Goal: Information Seeking & Learning: Learn about a topic

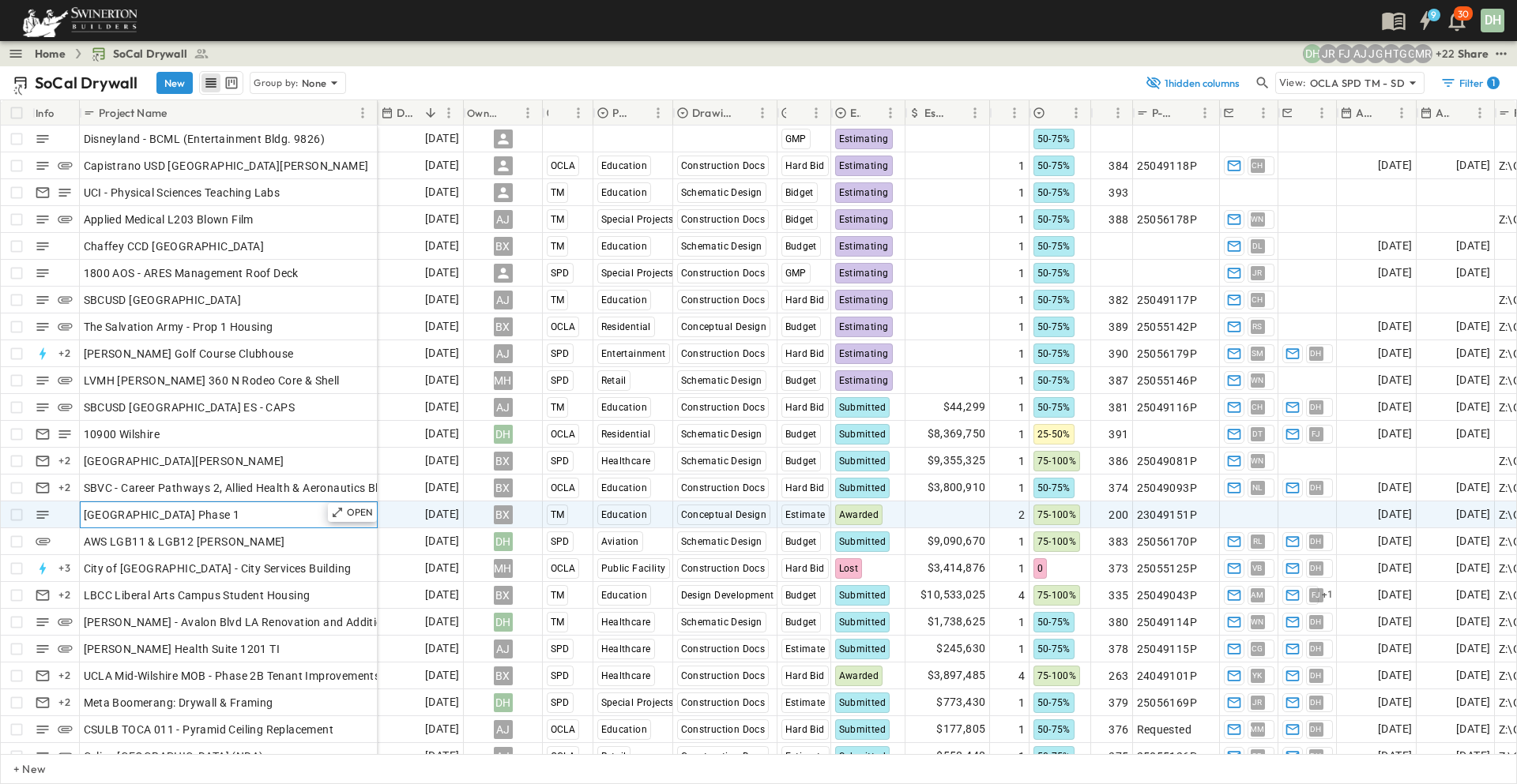
click at [306, 513] on div "[GEOGRAPHIC_DATA] Phase 1" at bounding box center [229, 515] width 290 height 22
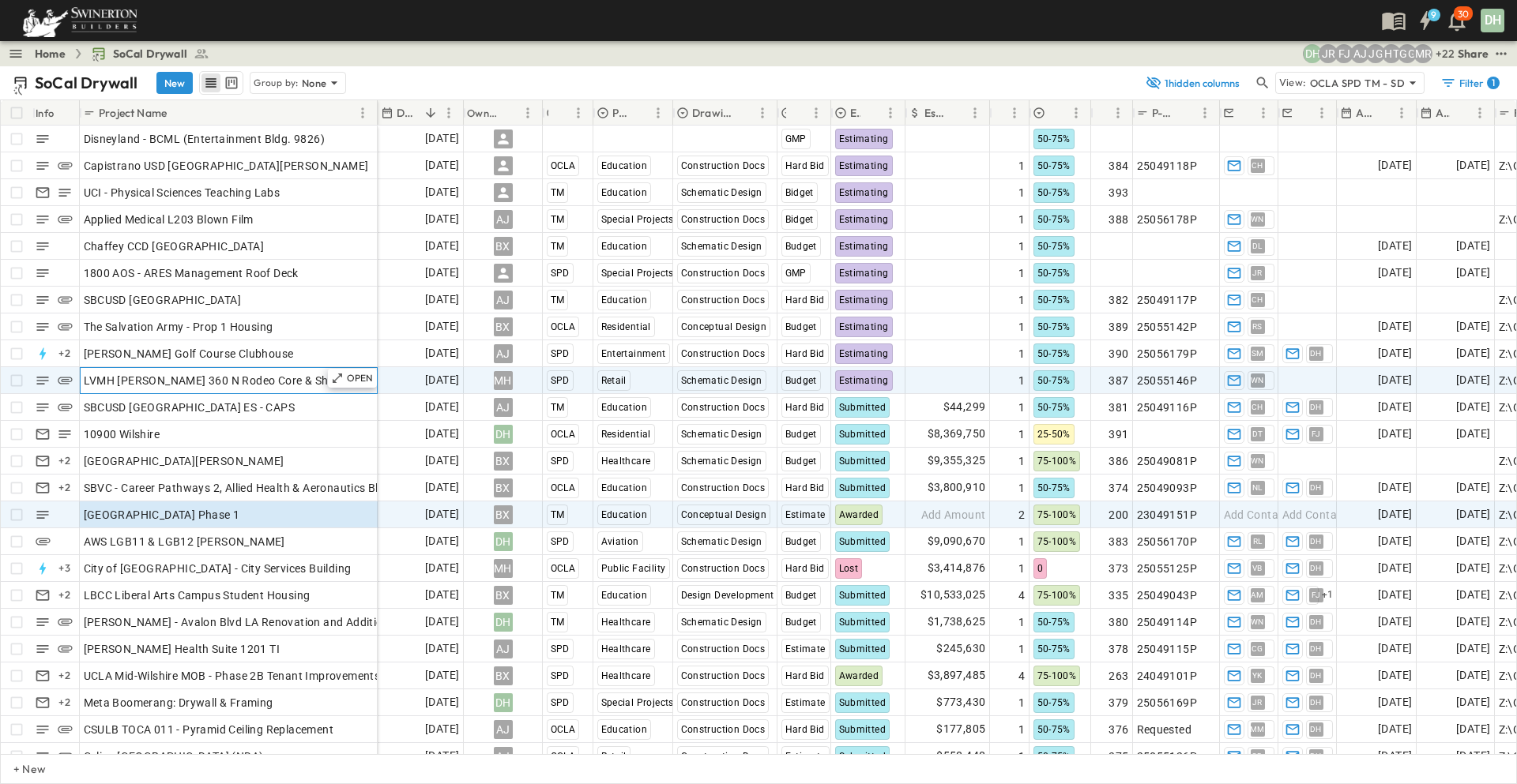
click at [315, 377] on div "LVMH [PERSON_NAME] 360 N Rodeo Core & Shell" at bounding box center [229, 381] width 290 height 22
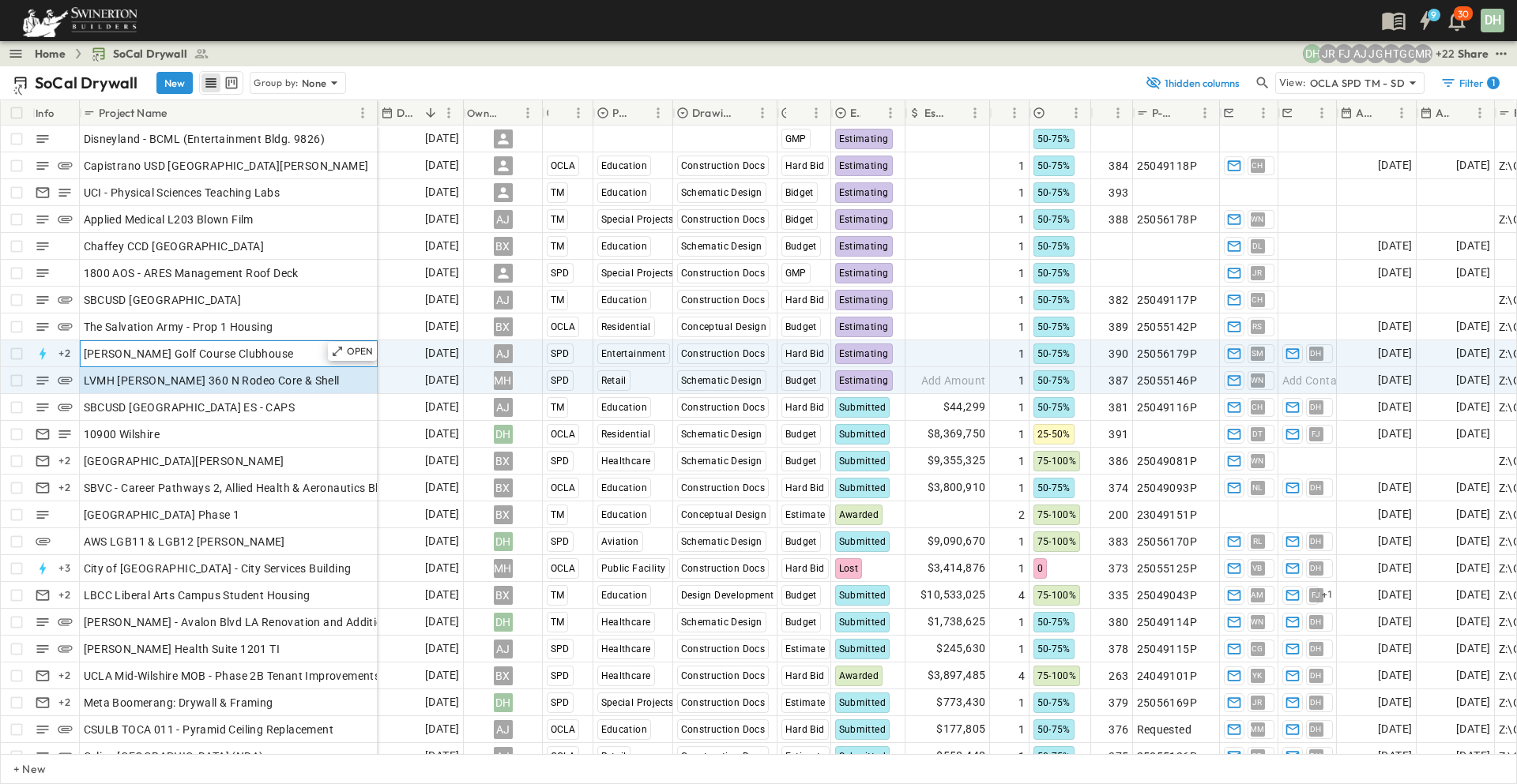
click at [301, 353] on div "[PERSON_NAME] Golf Course Clubhouse" at bounding box center [229, 354] width 290 height 22
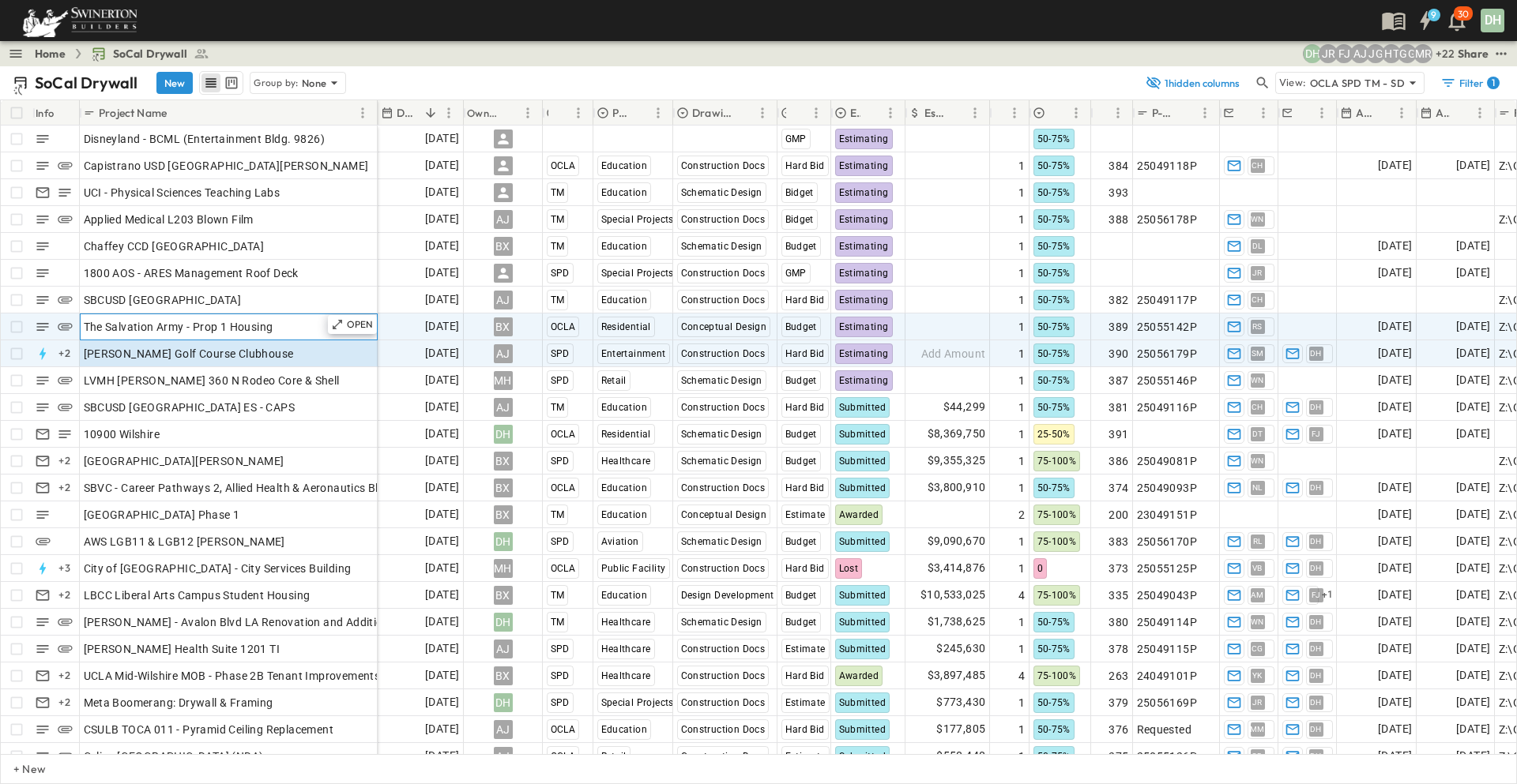
click at [299, 326] on div "The Salvation Army - Prop 1 Housing" at bounding box center [229, 326] width 290 height 22
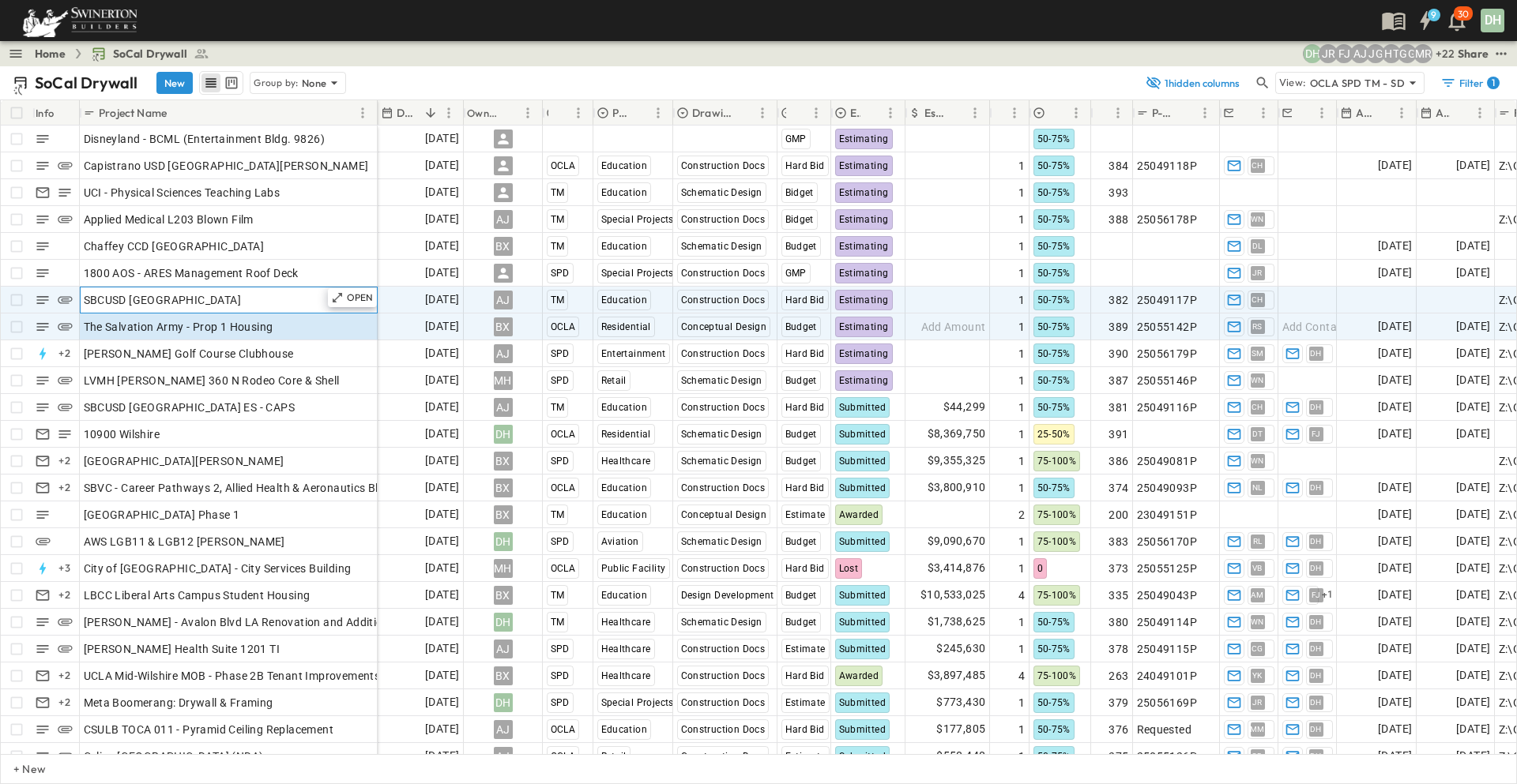
click at [317, 297] on div "SBCUSD [GEOGRAPHIC_DATA]" at bounding box center [229, 300] width 290 height 22
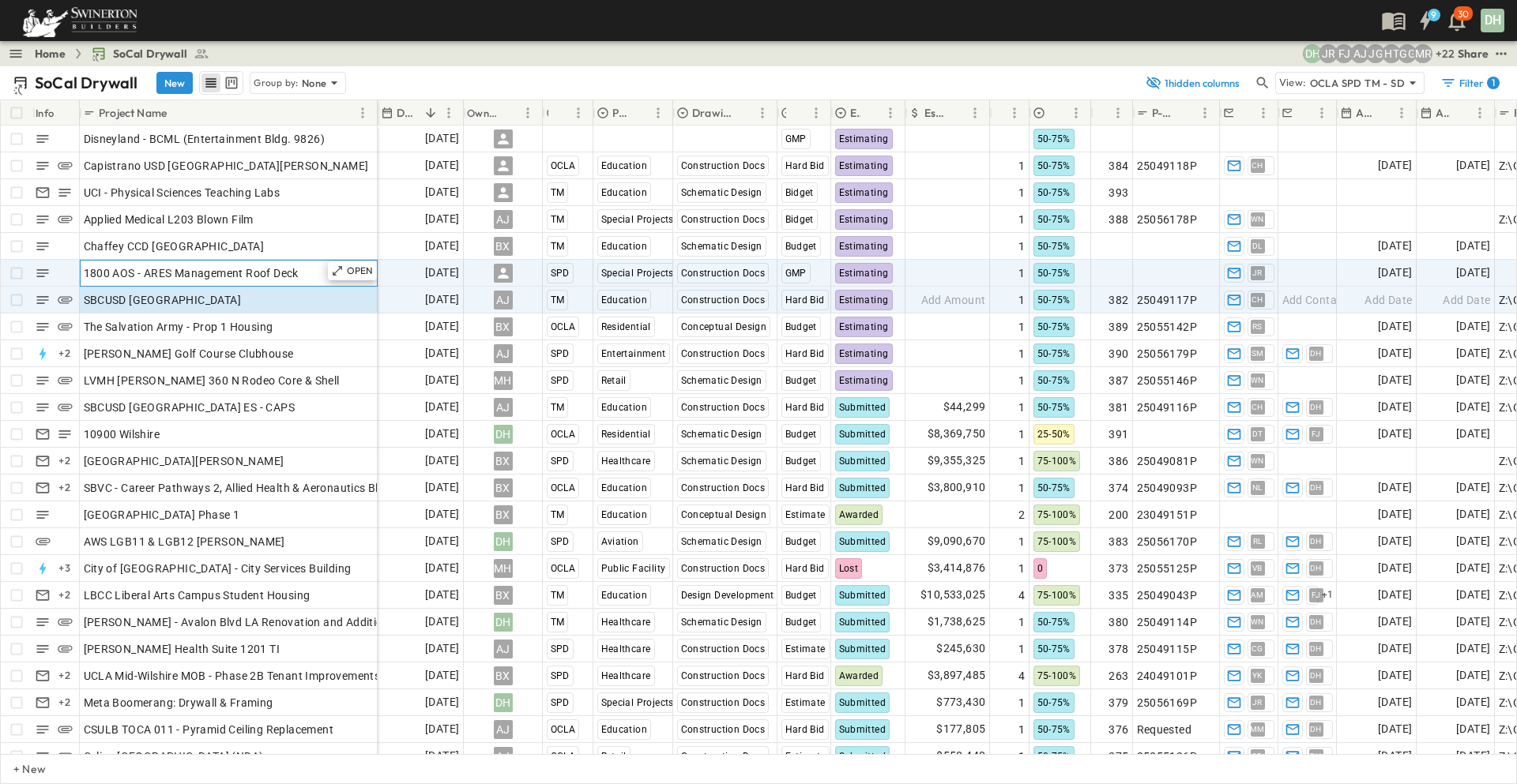
click at [311, 273] on div "1800 AOS - ARES Management Roof Deck" at bounding box center [229, 273] width 290 height 22
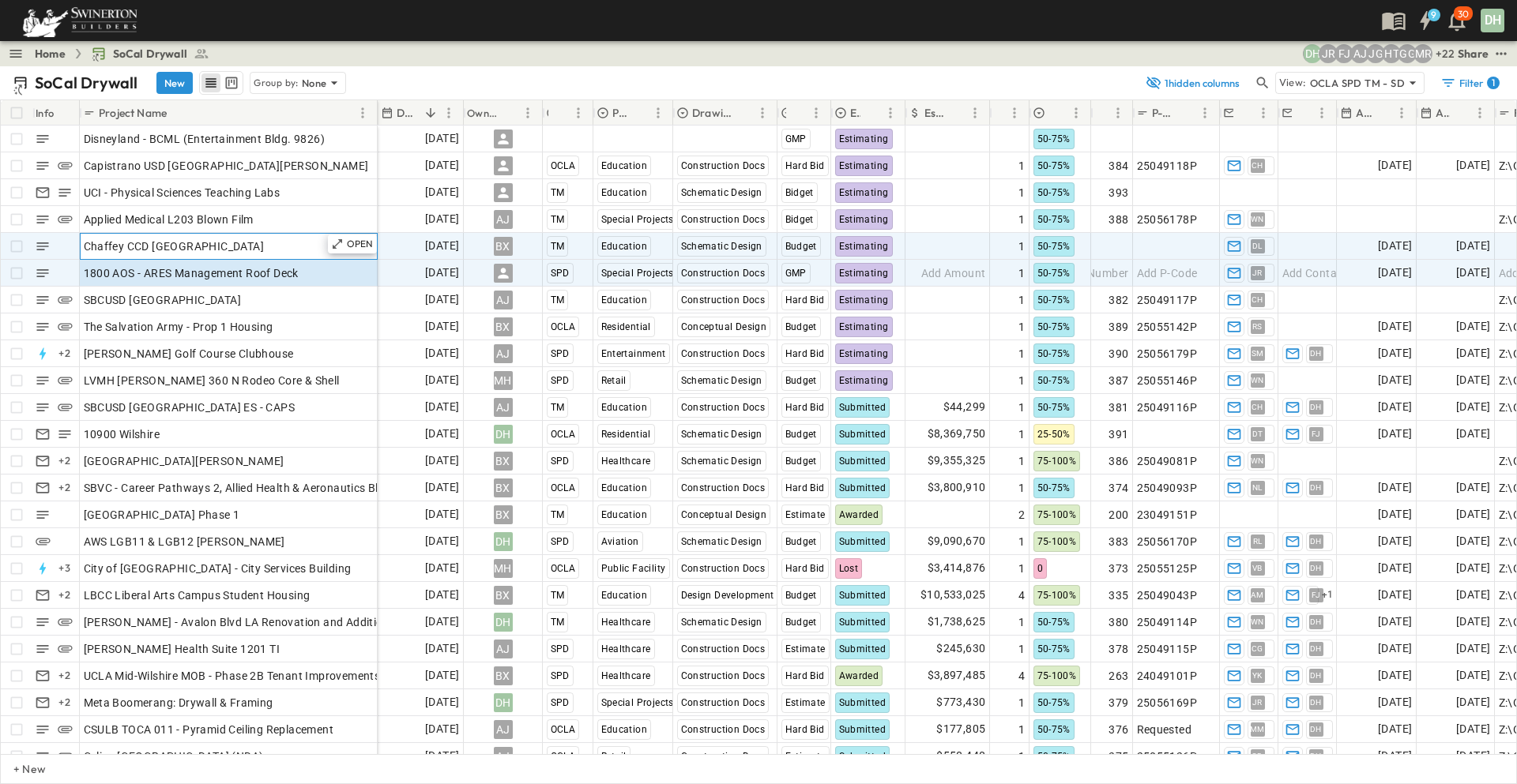
click at [306, 243] on div "Chaffey CCD [GEOGRAPHIC_DATA]" at bounding box center [229, 246] width 290 height 22
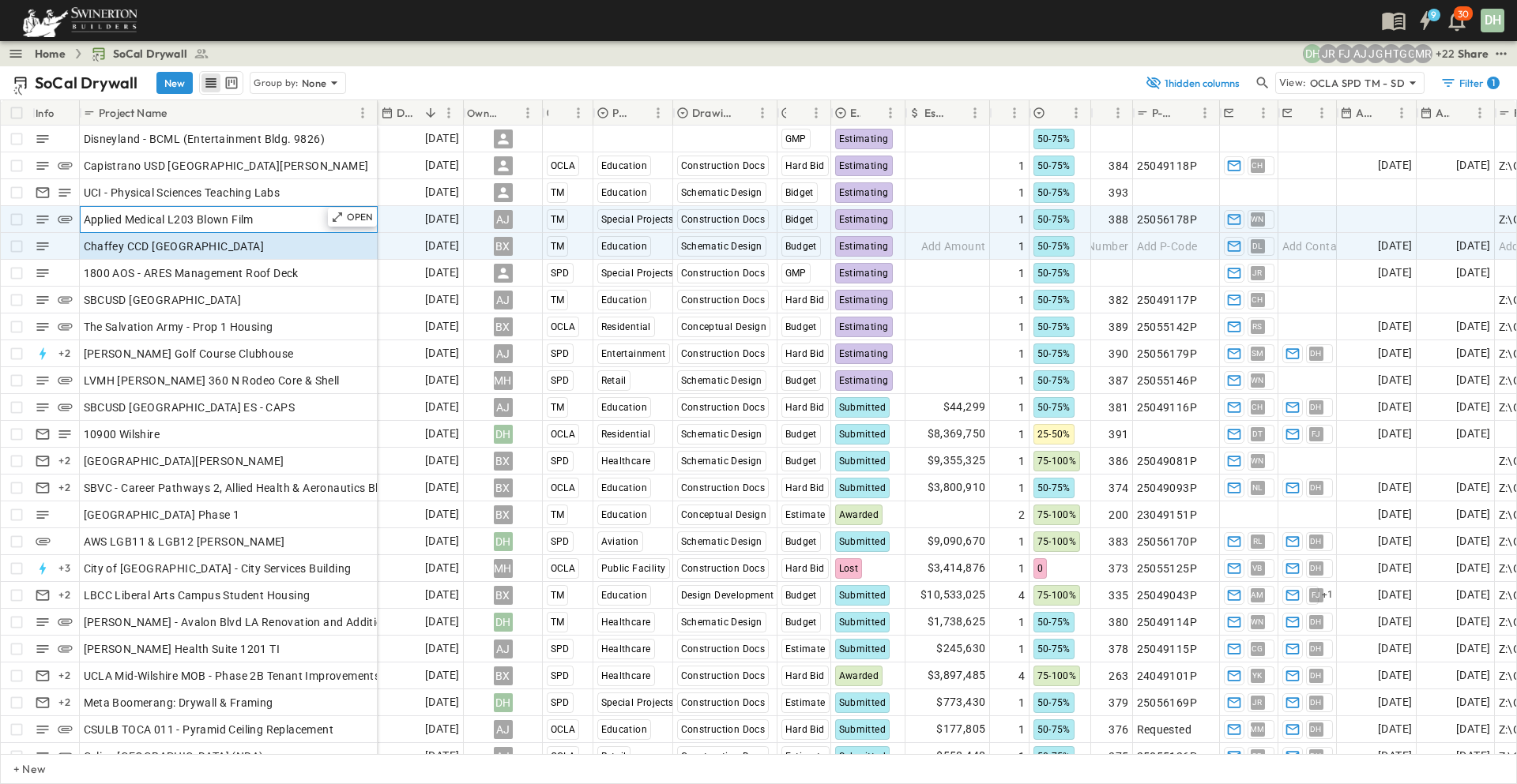
click at [303, 223] on div "Applied Medical L203 Blown Film" at bounding box center [229, 219] width 290 height 22
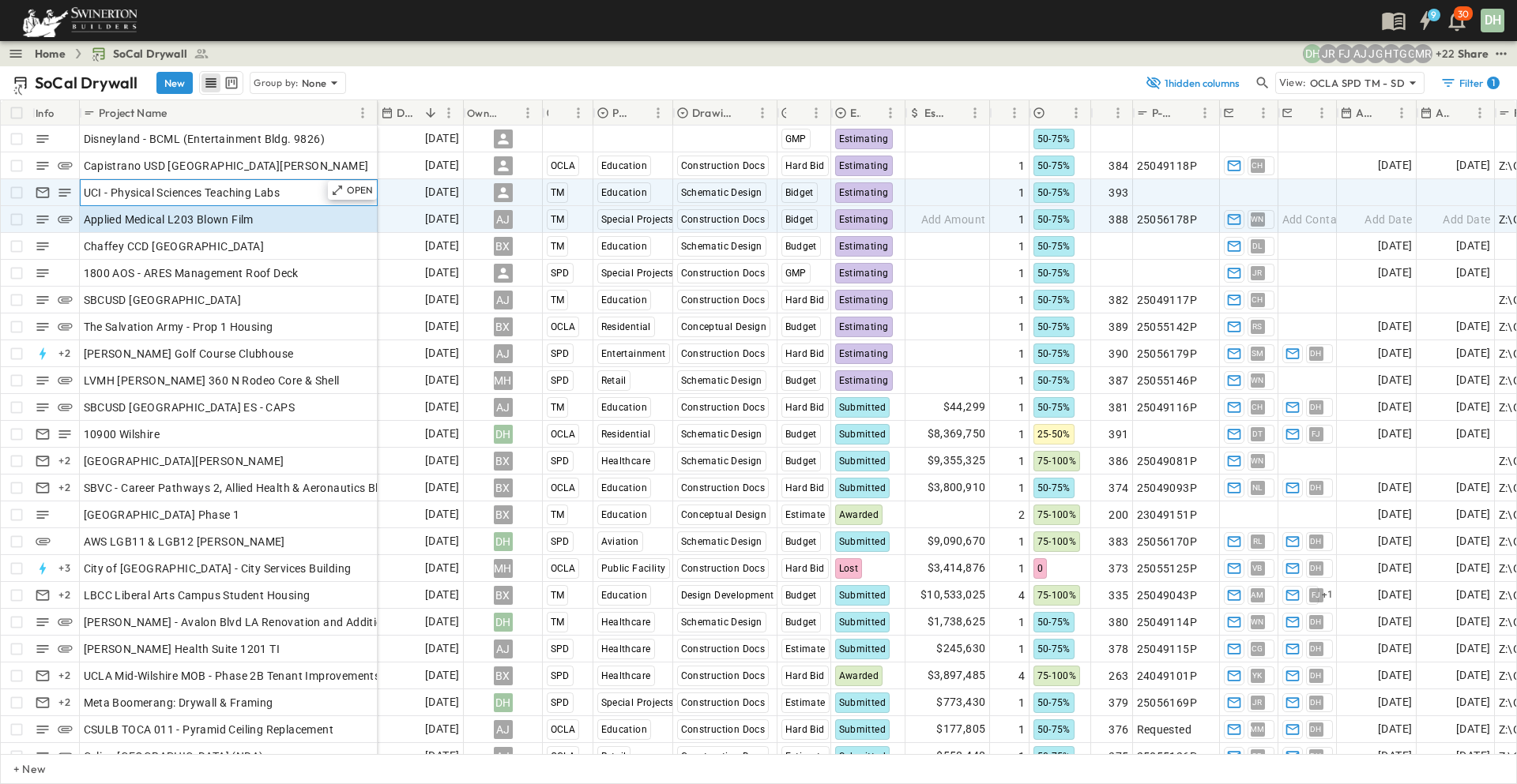
click at [313, 192] on div "UCI - Physical Sciences Teaching Labs" at bounding box center [229, 192] width 290 height 22
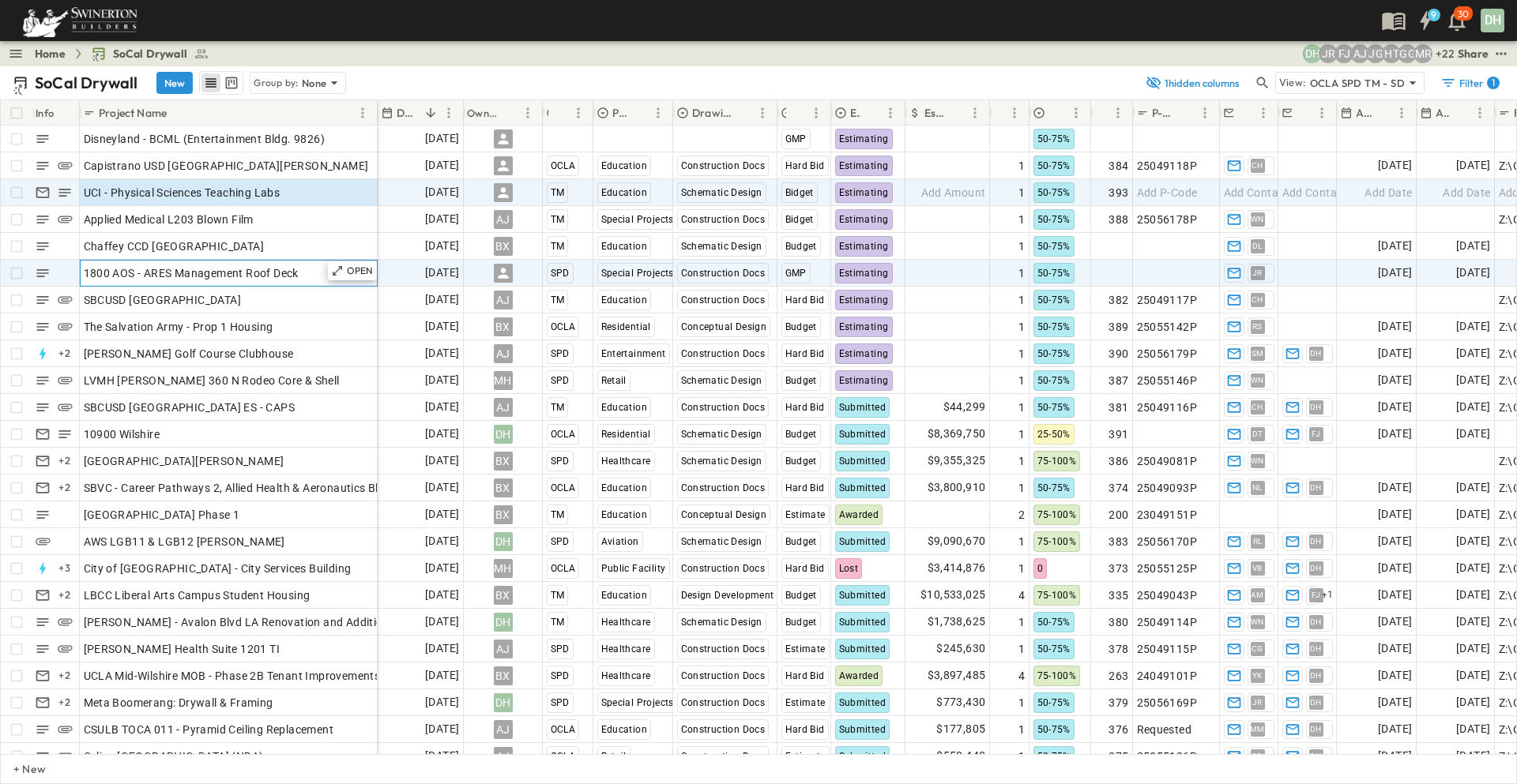
click at [311, 270] on div "1800 AOS - ARES Management Roof Deck" at bounding box center [229, 273] width 290 height 22
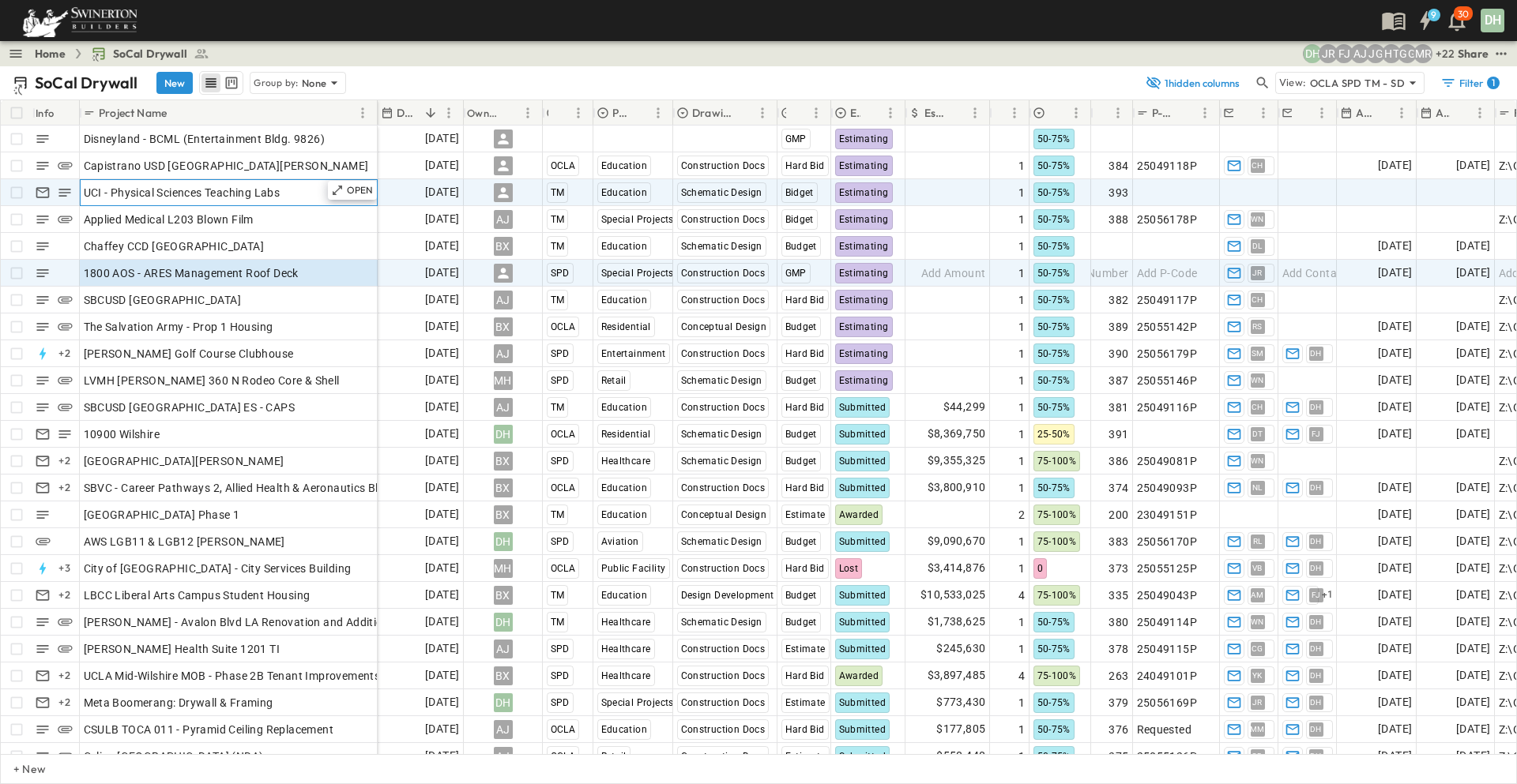
click at [311, 192] on div "UCI - Physical Sciences Teaching Labs" at bounding box center [229, 192] width 290 height 22
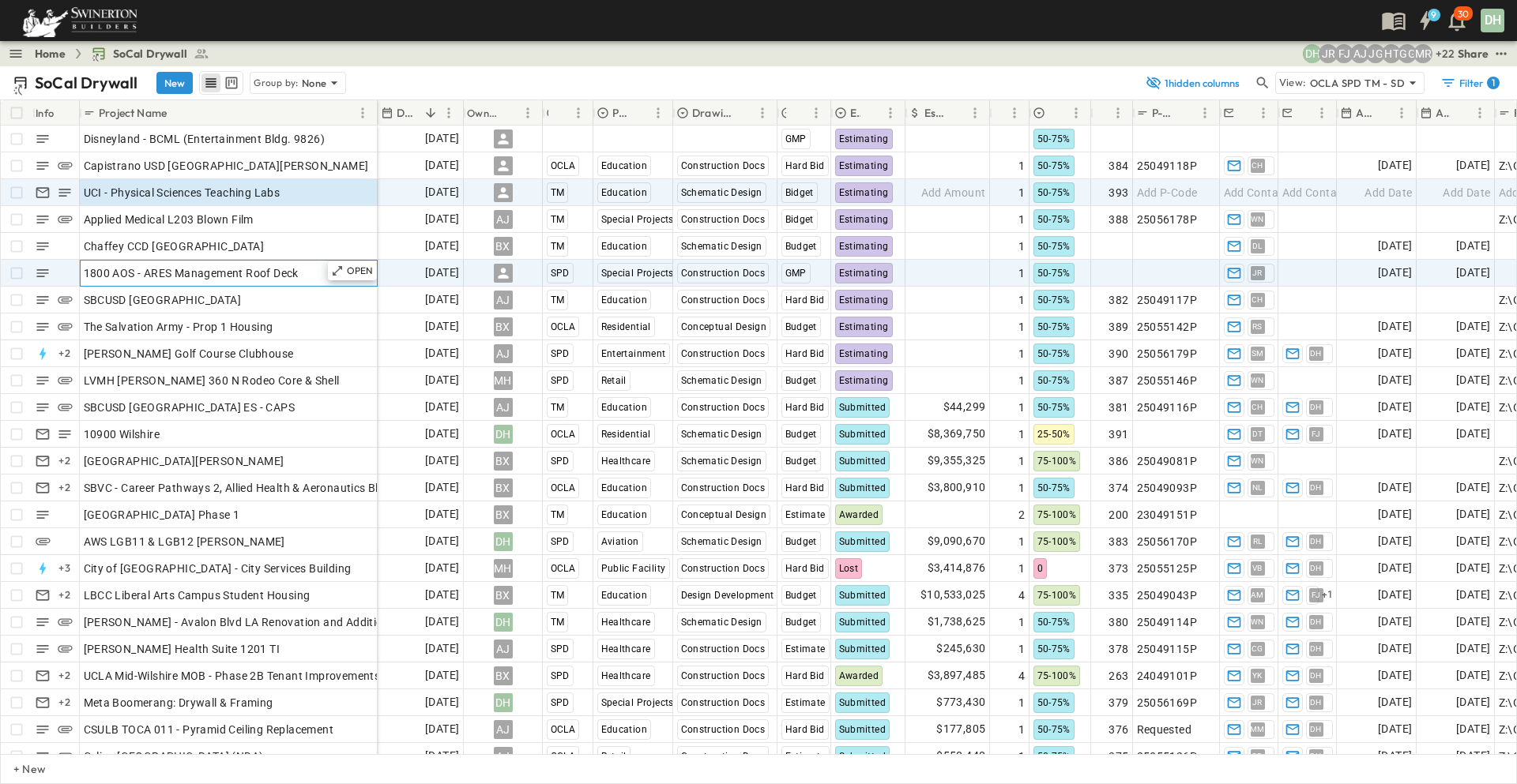
click at [295, 273] on span "1800 AOS - ARES Management Roof Deck" at bounding box center [191, 273] width 215 height 16
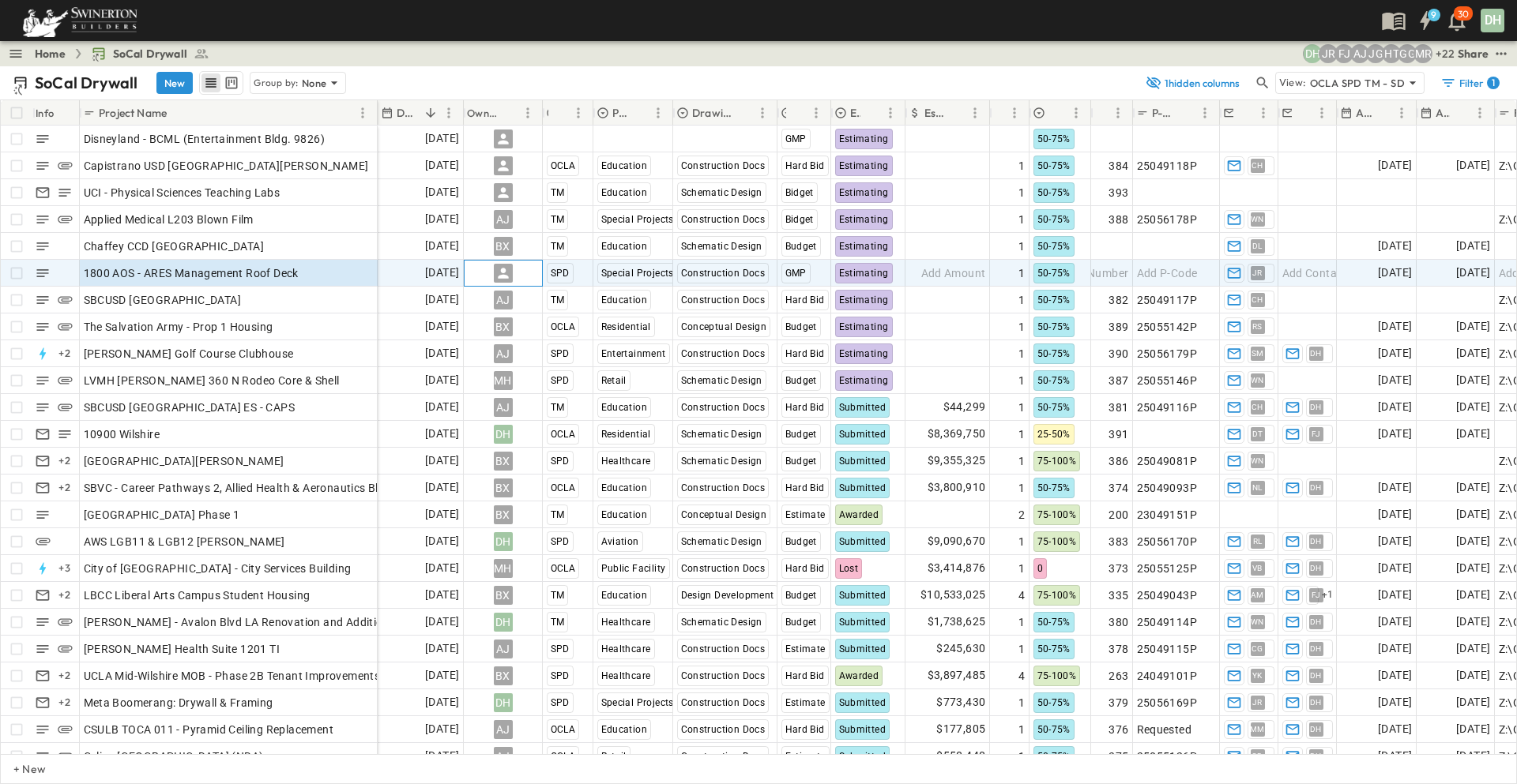
click at [506, 273] on icon at bounding box center [503, 273] width 16 height 16
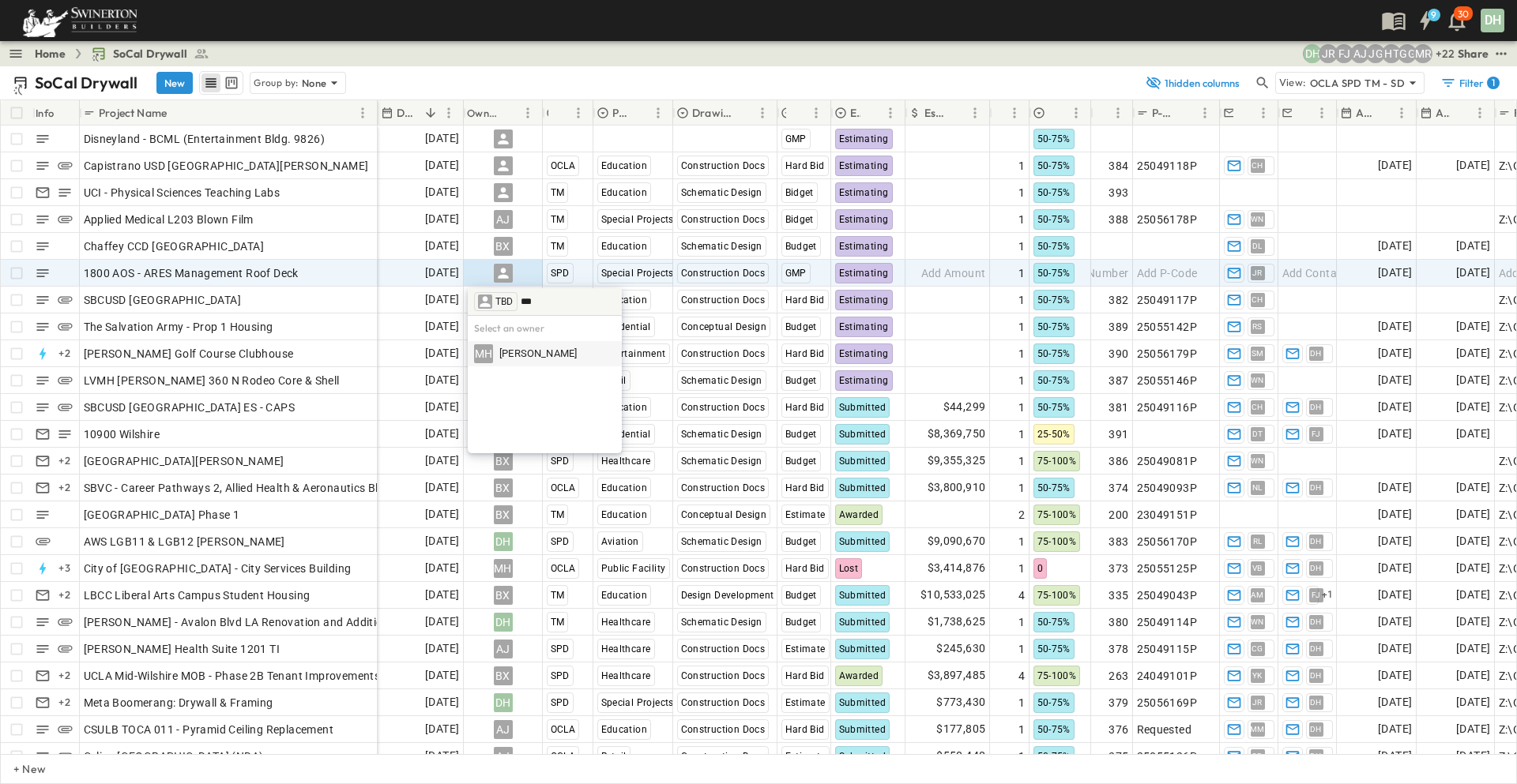
type input "***"
click at [505, 356] on span "[PERSON_NAME]" at bounding box center [537, 354] width 77 height 15
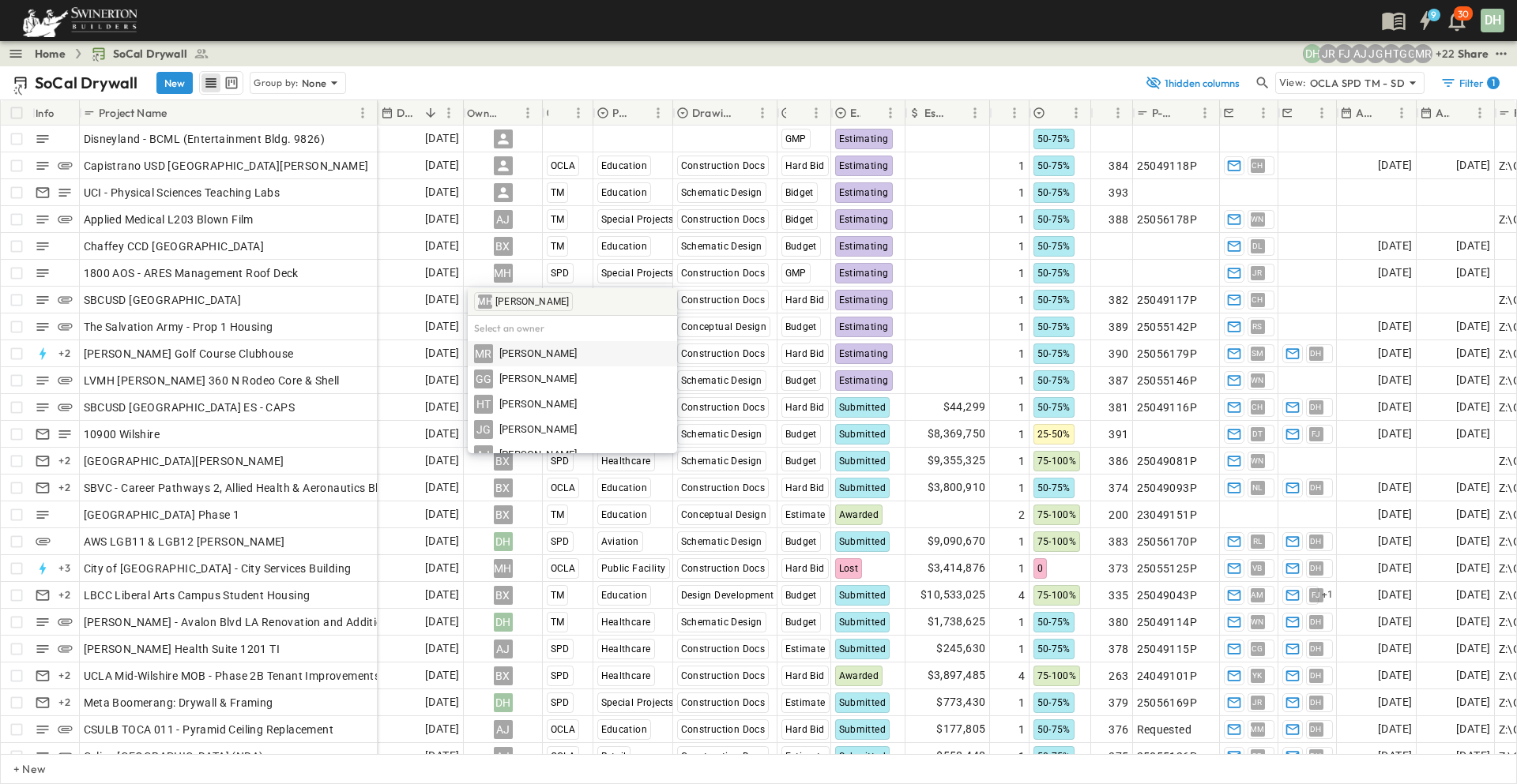
click at [945, 52] on div "Home SoCal Drywall + 22 MR GG HT JG AJ [PERSON_NAME] DH Share" at bounding box center [758, 54] width 1517 height 25
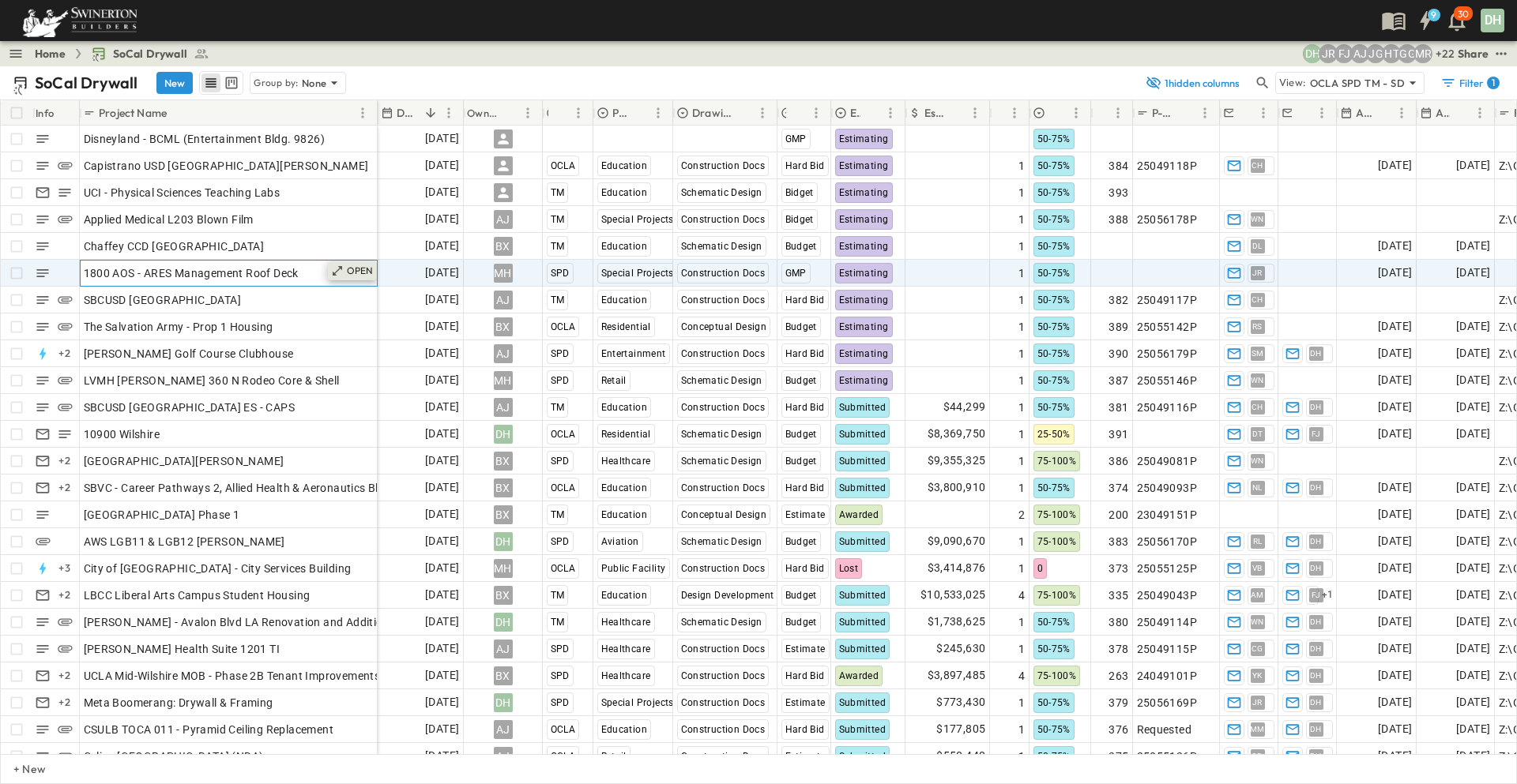
click at [357, 265] on p "OPEN" at bounding box center [360, 270] width 27 height 13
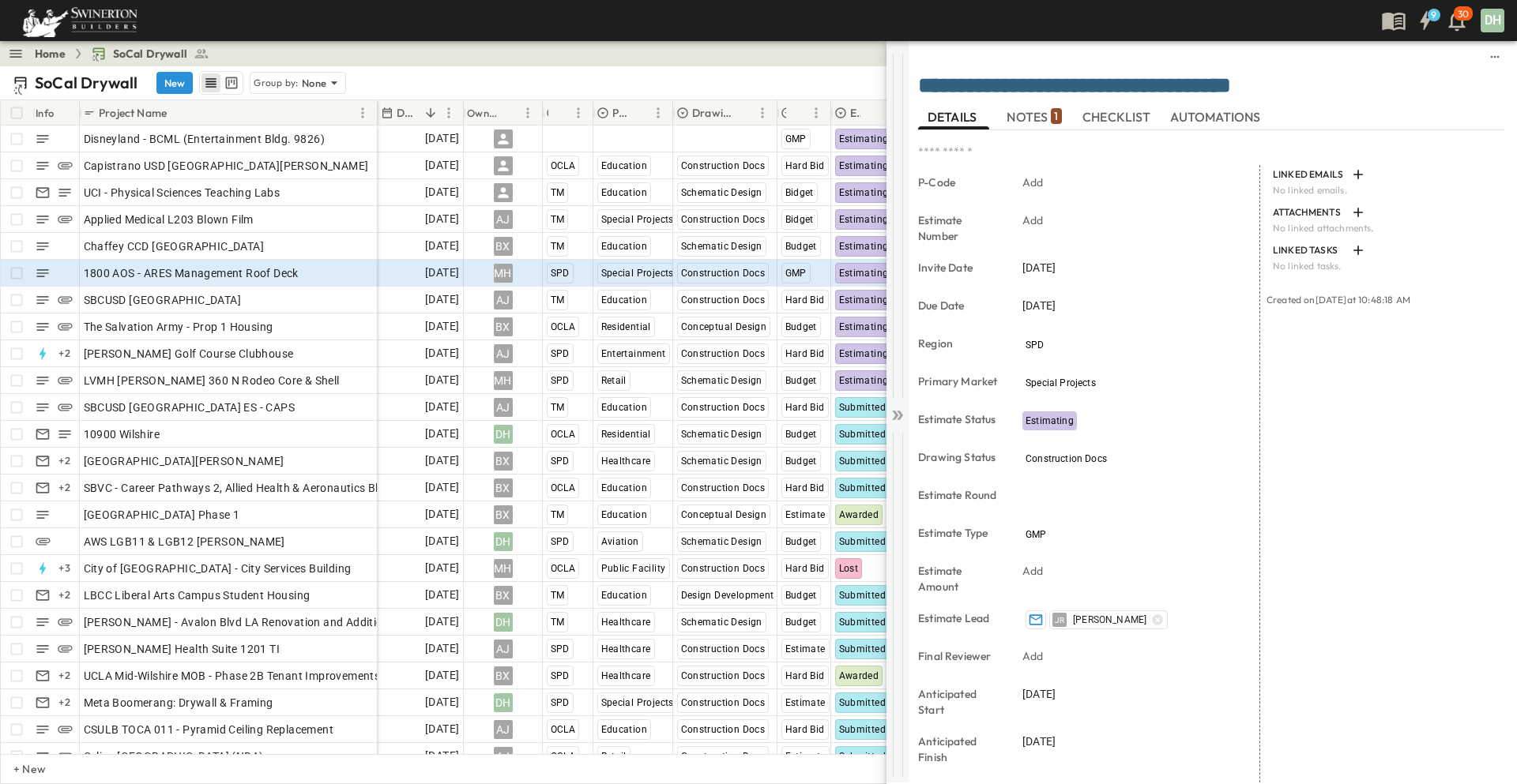
click at [893, 420] on icon at bounding box center [897, 415] width 16 height 16
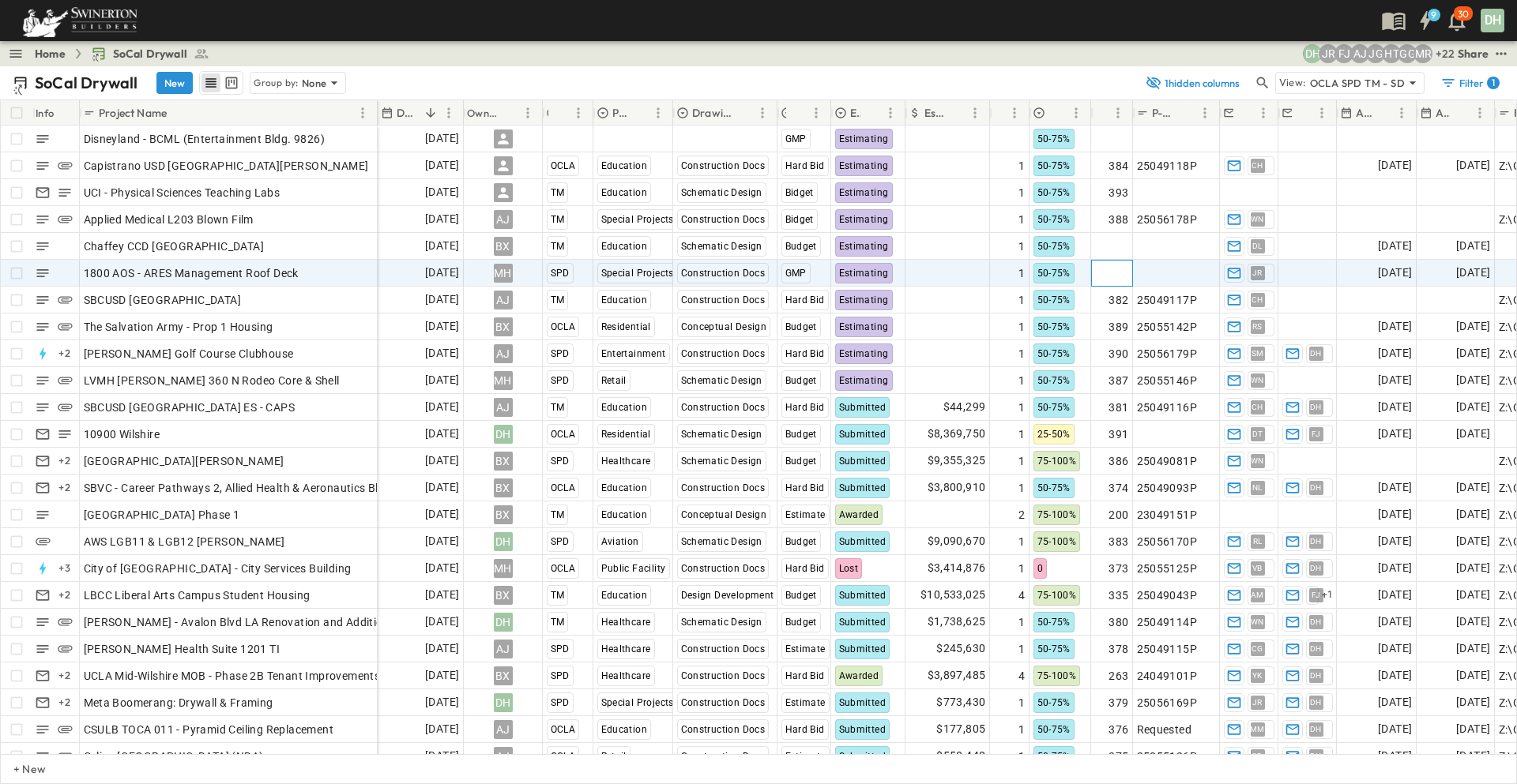
click at [1124, 274] on span "Add Number" at bounding box center [1096, 273] width 64 height 16
type input "***"
click at [1177, 273] on span "Add P-Code" at bounding box center [1167, 273] width 61 height 16
click at [1108, 114] on icon "Sort" at bounding box center [1106, 112] width 14 height 14
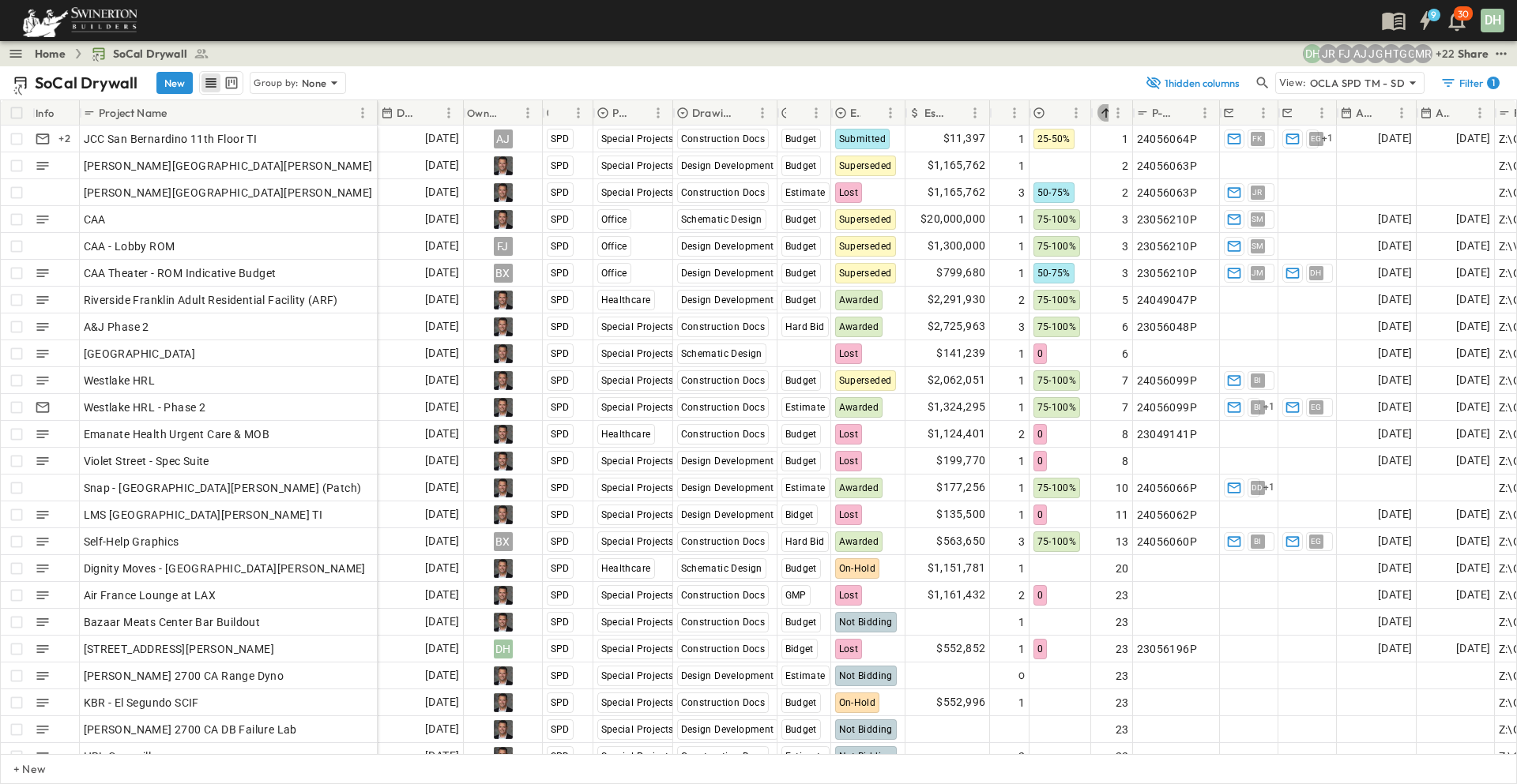
click at [1108, 114] on icon "Sort" at bounding box center [1106, 112] width 14 height 14
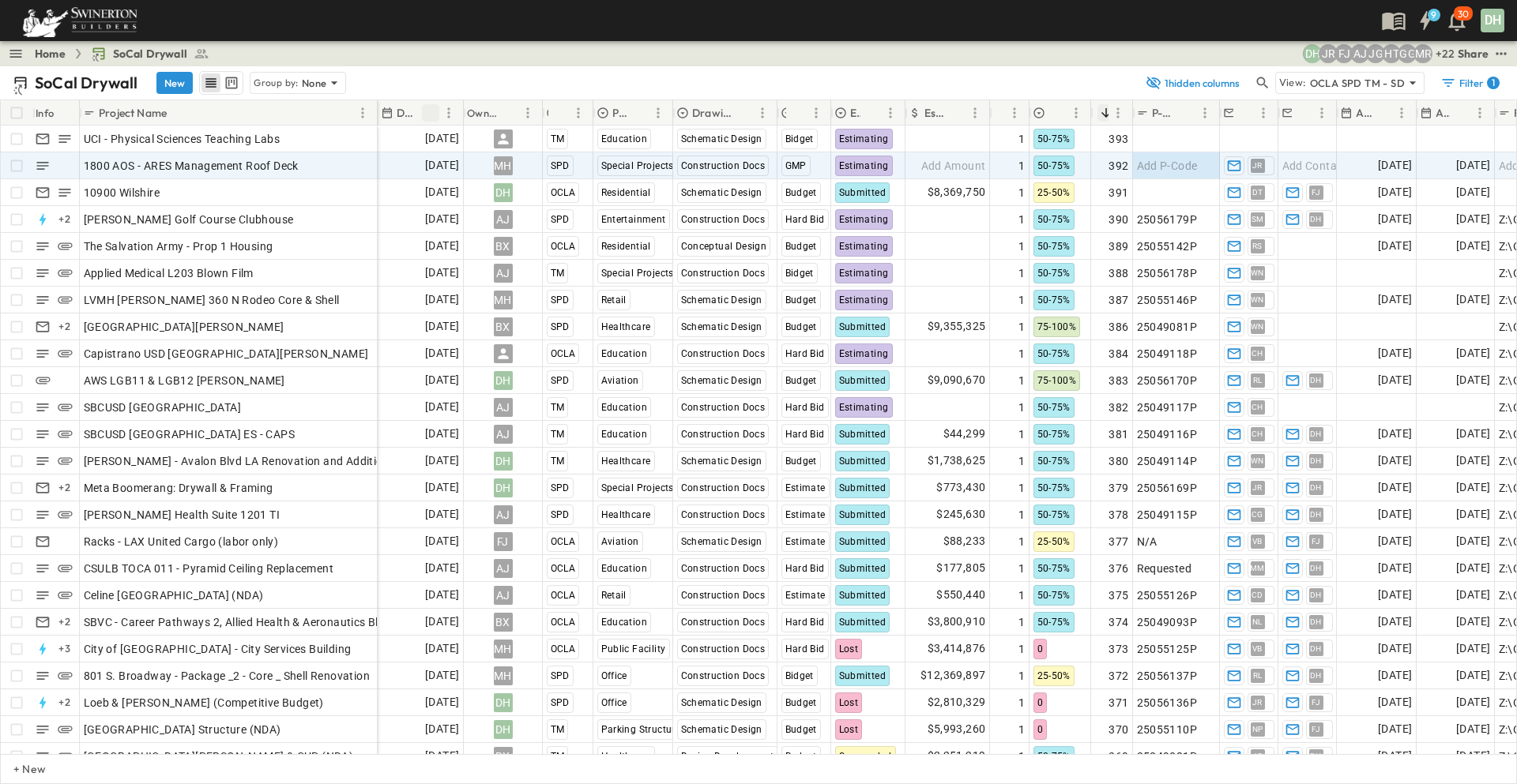
click at [432, 115] on icon "Sort" at bounding box center [430, 112] width 14 height 14
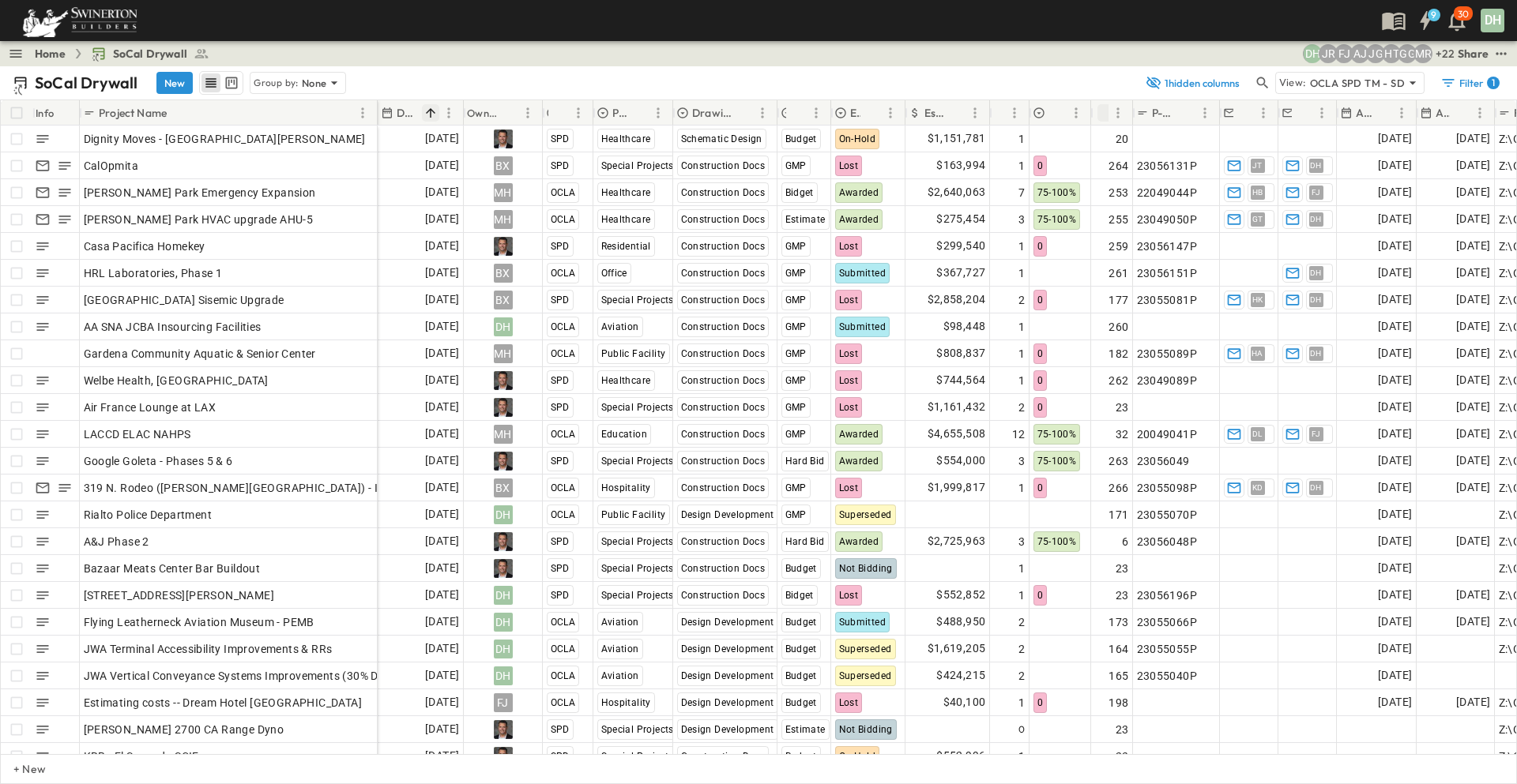
click at [406, 110] on p "Due Date" at bounding box center [408, 112] width 22 height 16
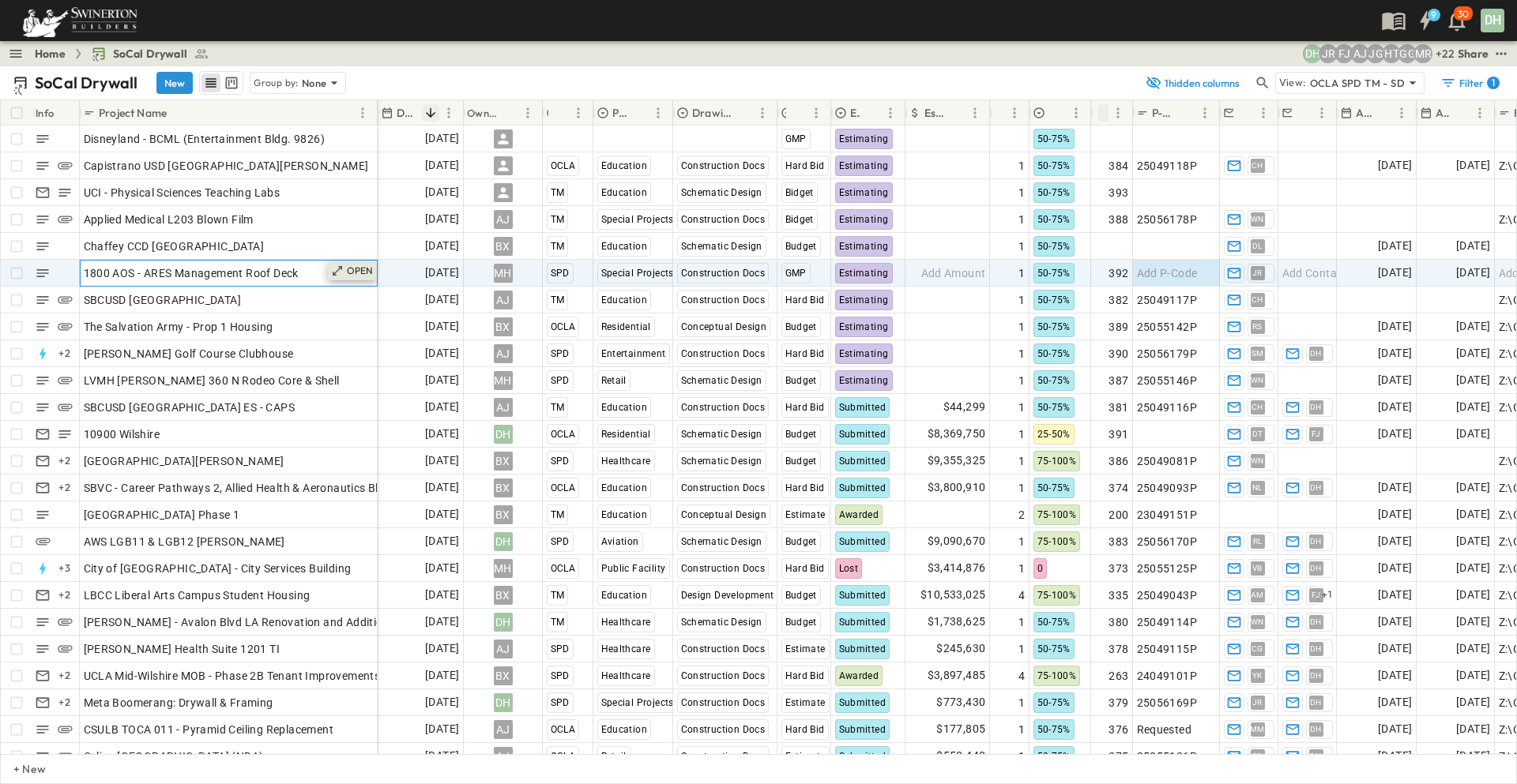
click at [357, 269] on p "OPEN" at bounding box center [360, 270] width 27 height 13
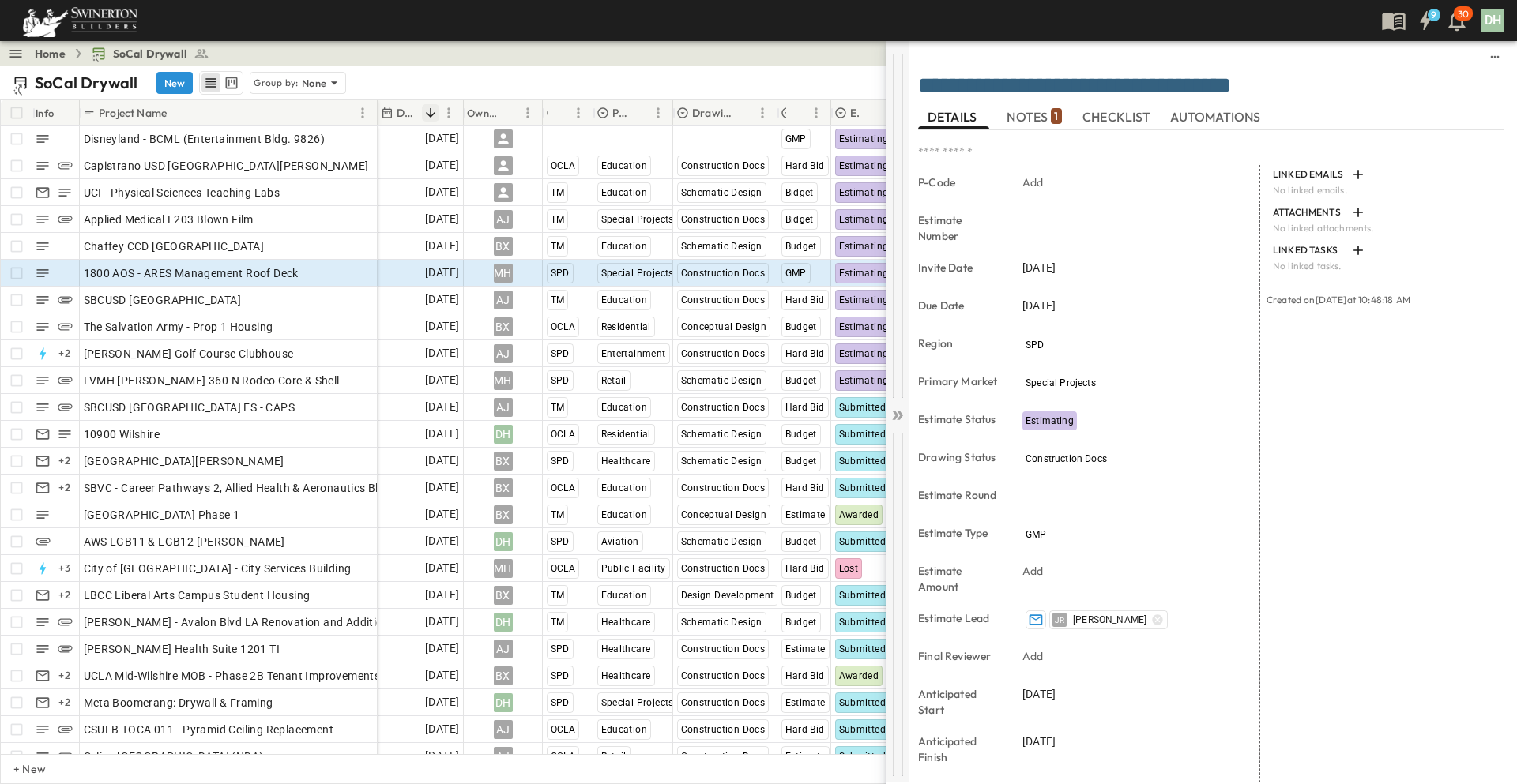
drag, startPoint x: 898, startPoint y: 417, endPoint x: 968, endPoint y: 404, distance: 71.2
click at [898, 417] on icon at bounding box center [897, 415] width 16 height 16
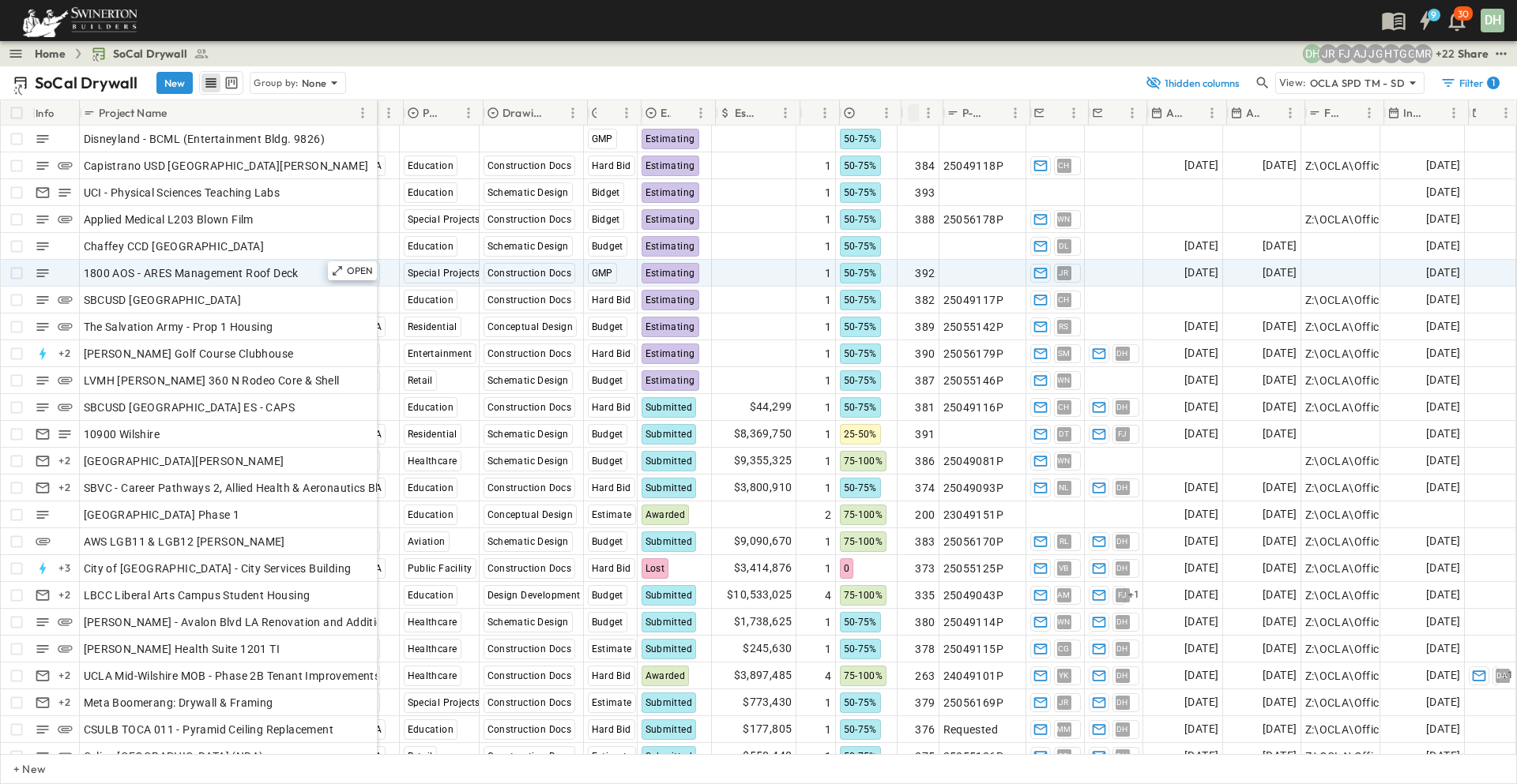
scroll to position [0, 205]
paste input "**********"
type input "**********"
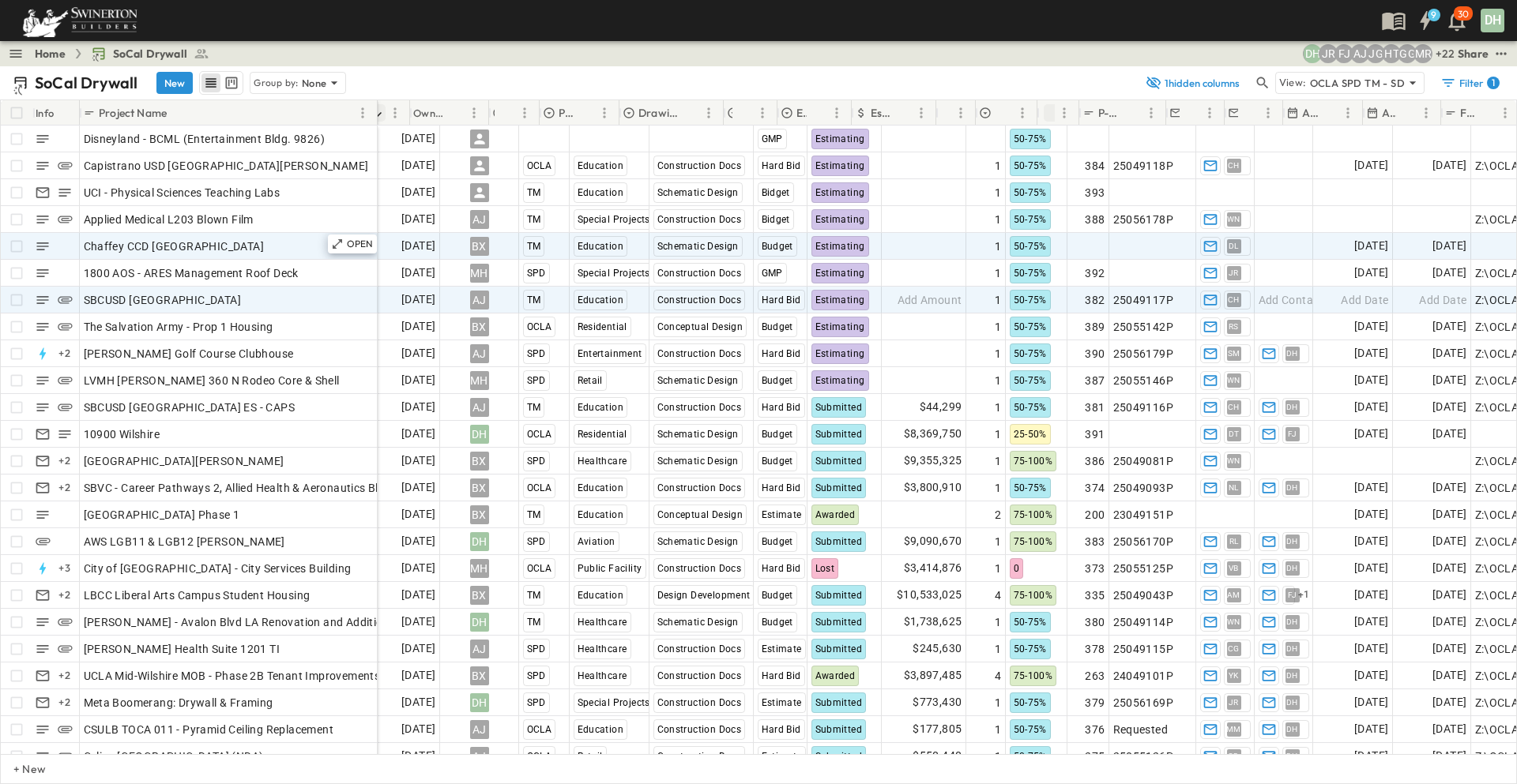
scroll to position [0, 0]
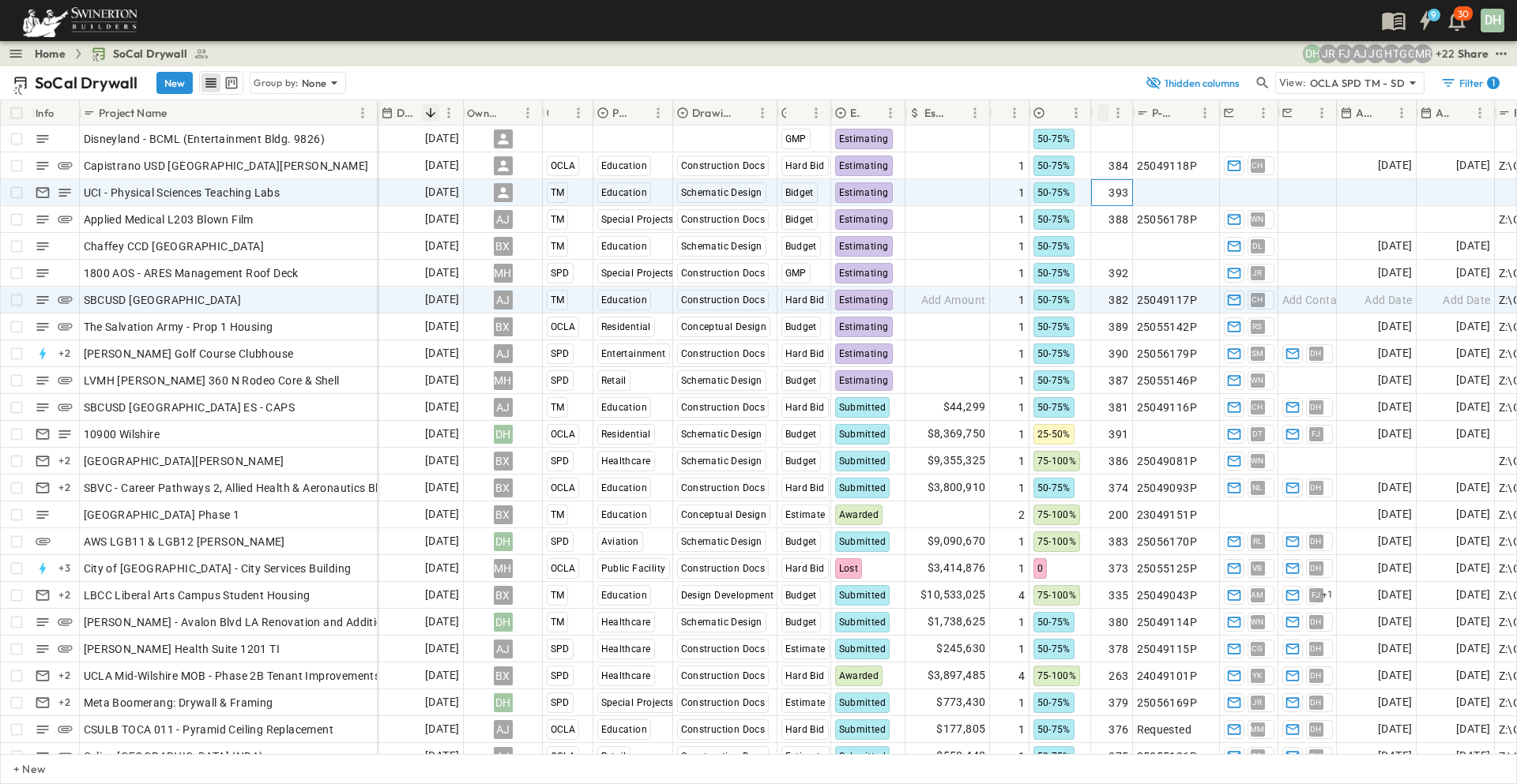
drag, startPoint x: 1116, startPoint y: 190, endPoint x: 1127, endPoint y: 187, distance: 11.4
click at [1116, 190] on span "393" at bounding box center [1118, 192] width 20 height 16
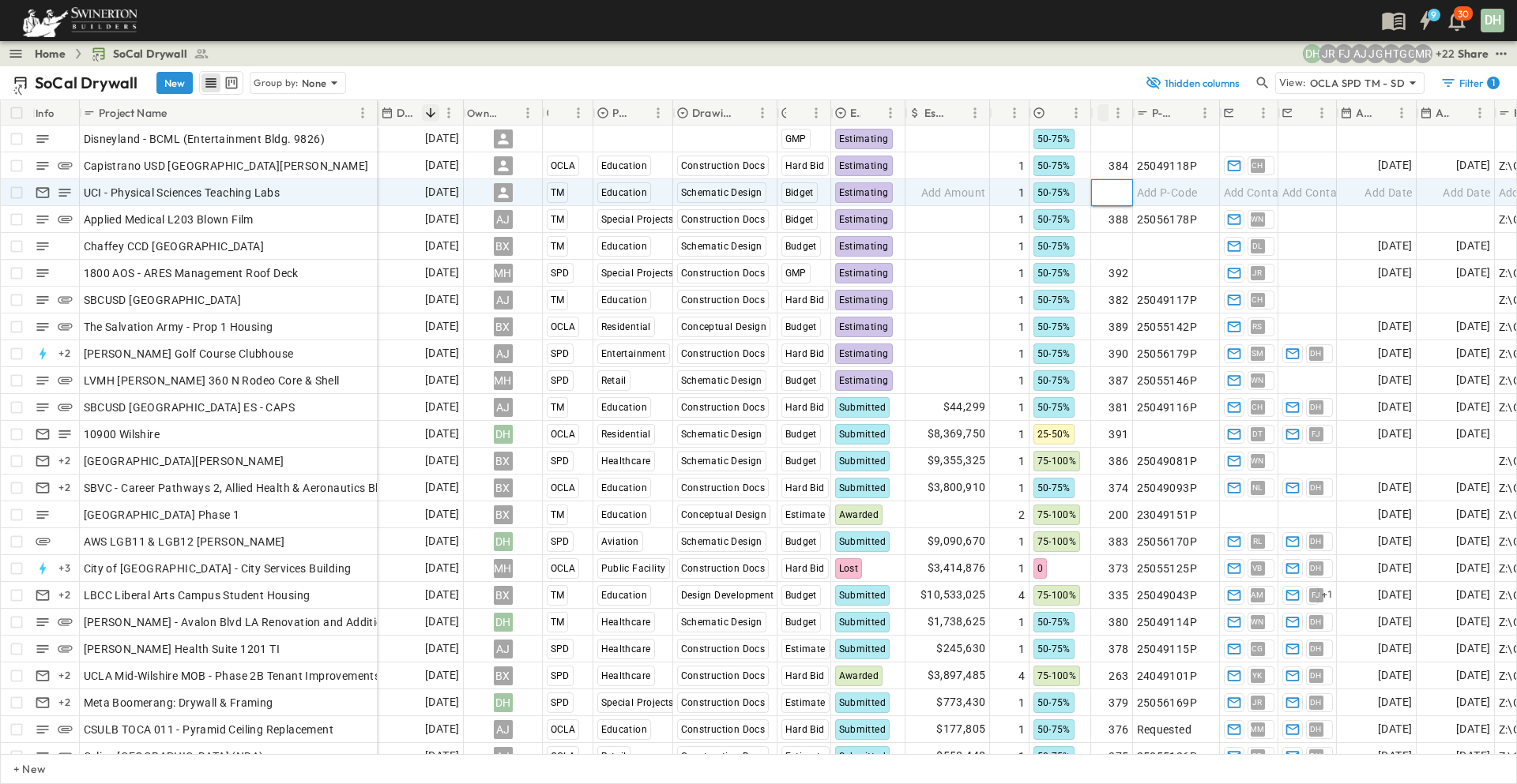
type input "***"
click at [1123, 187] on input "***" at bounding box center [1111, 192] width 39 height 19
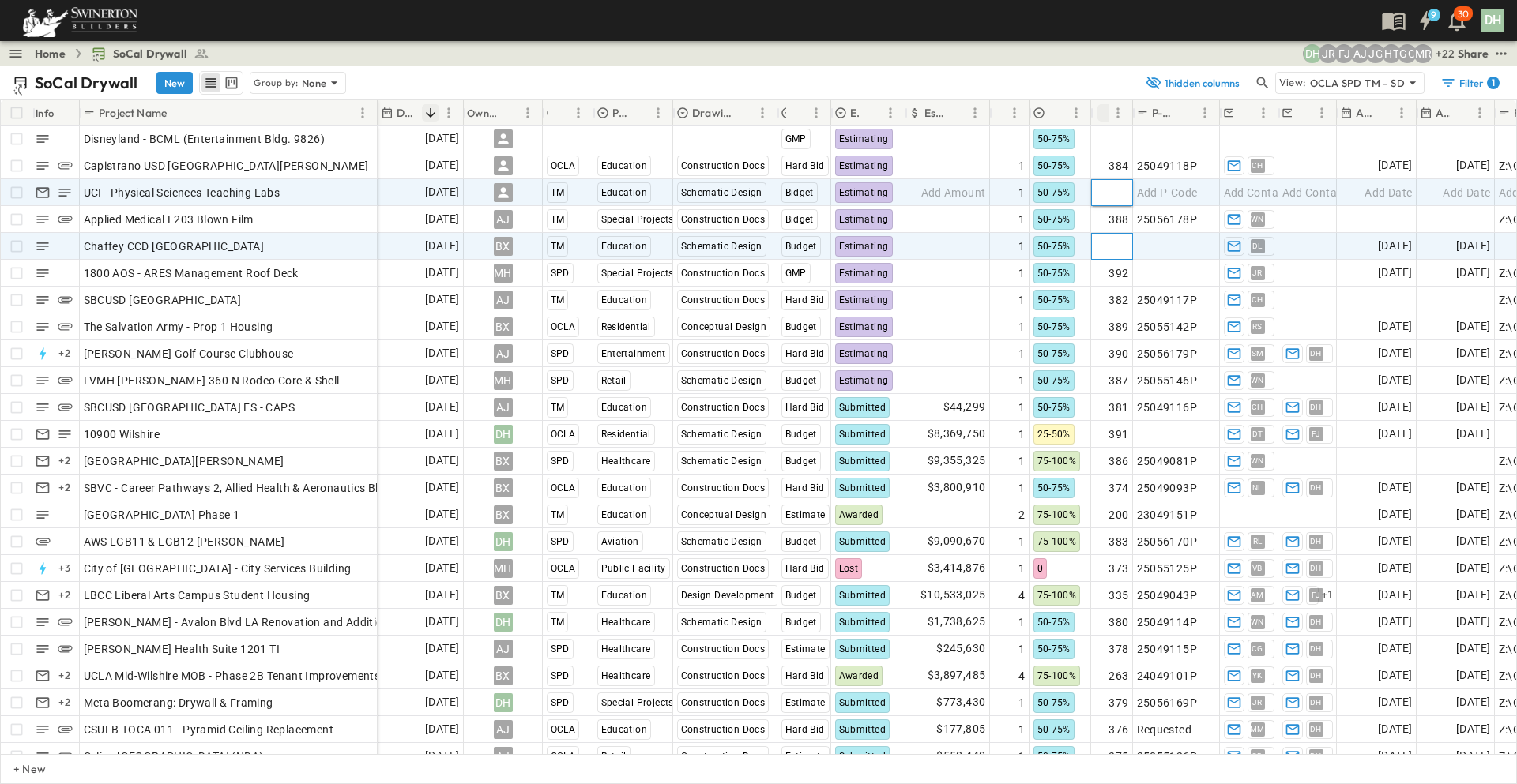
click at [1107, 249] on span "Add Number" at bounding box center [1096, 246] width 64 height 16
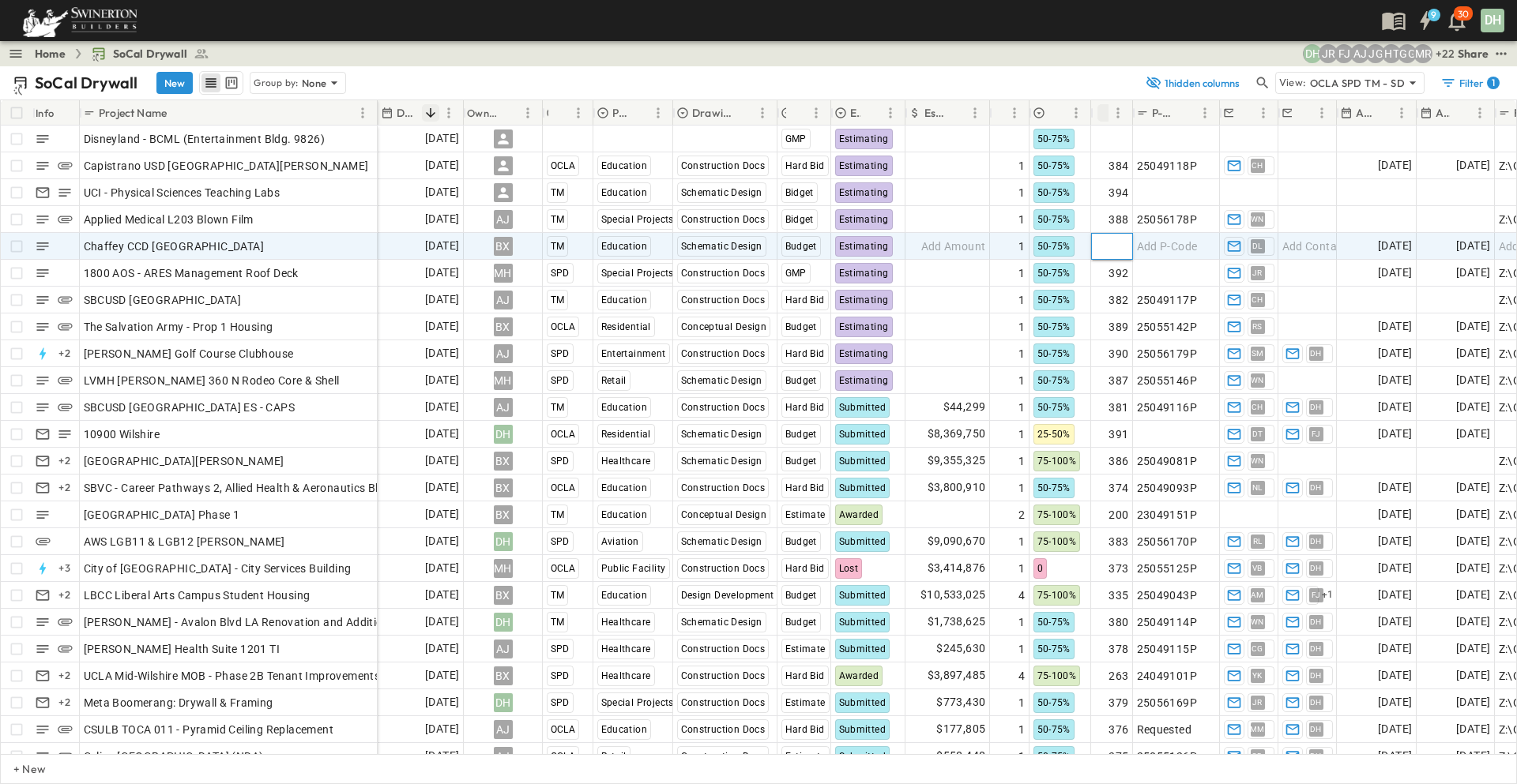
type input "***"
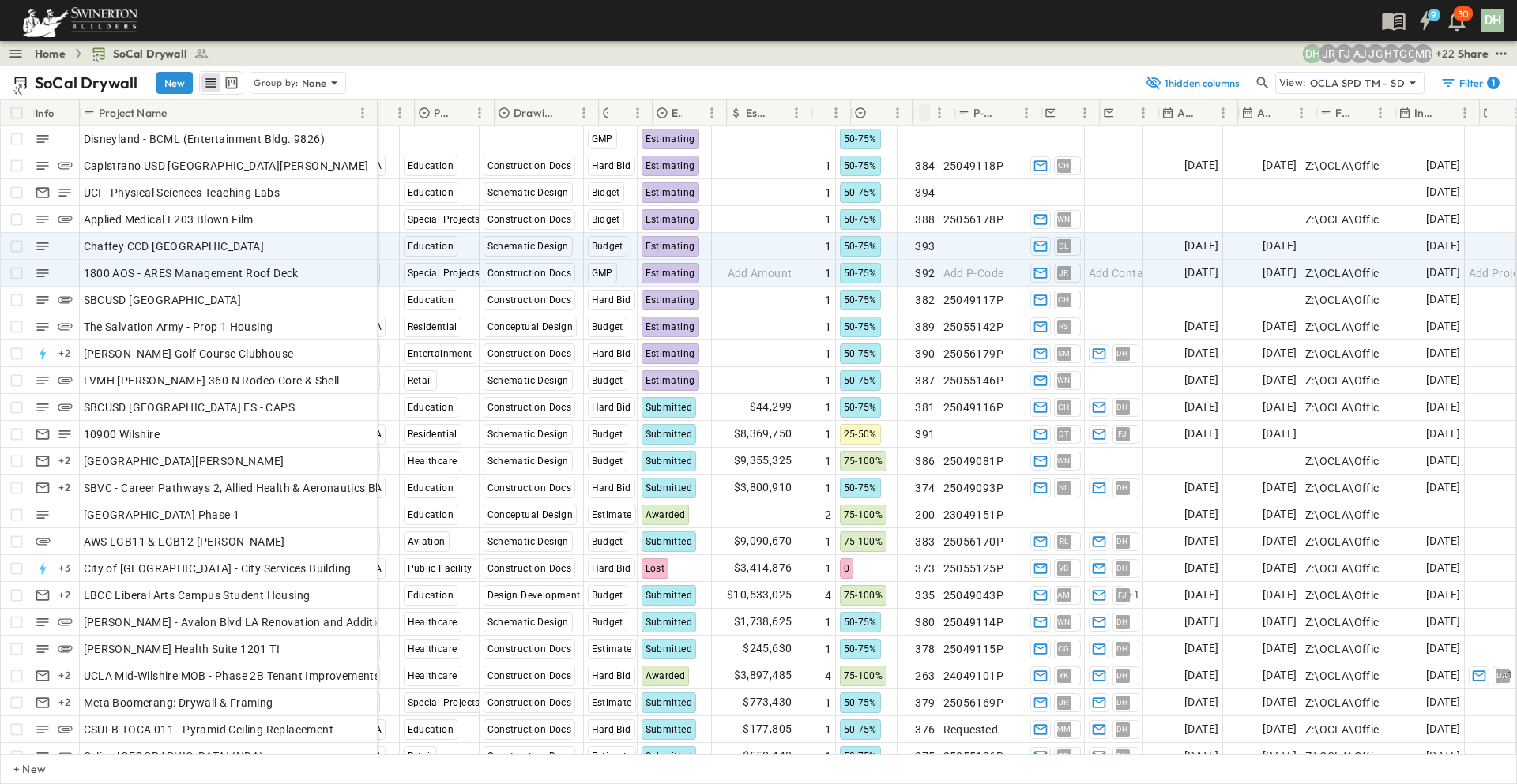
scroll to position [0, 205]
click at [1339, 245] on div "Add Link" at bounding box center [1340, 246] width 71 height 22
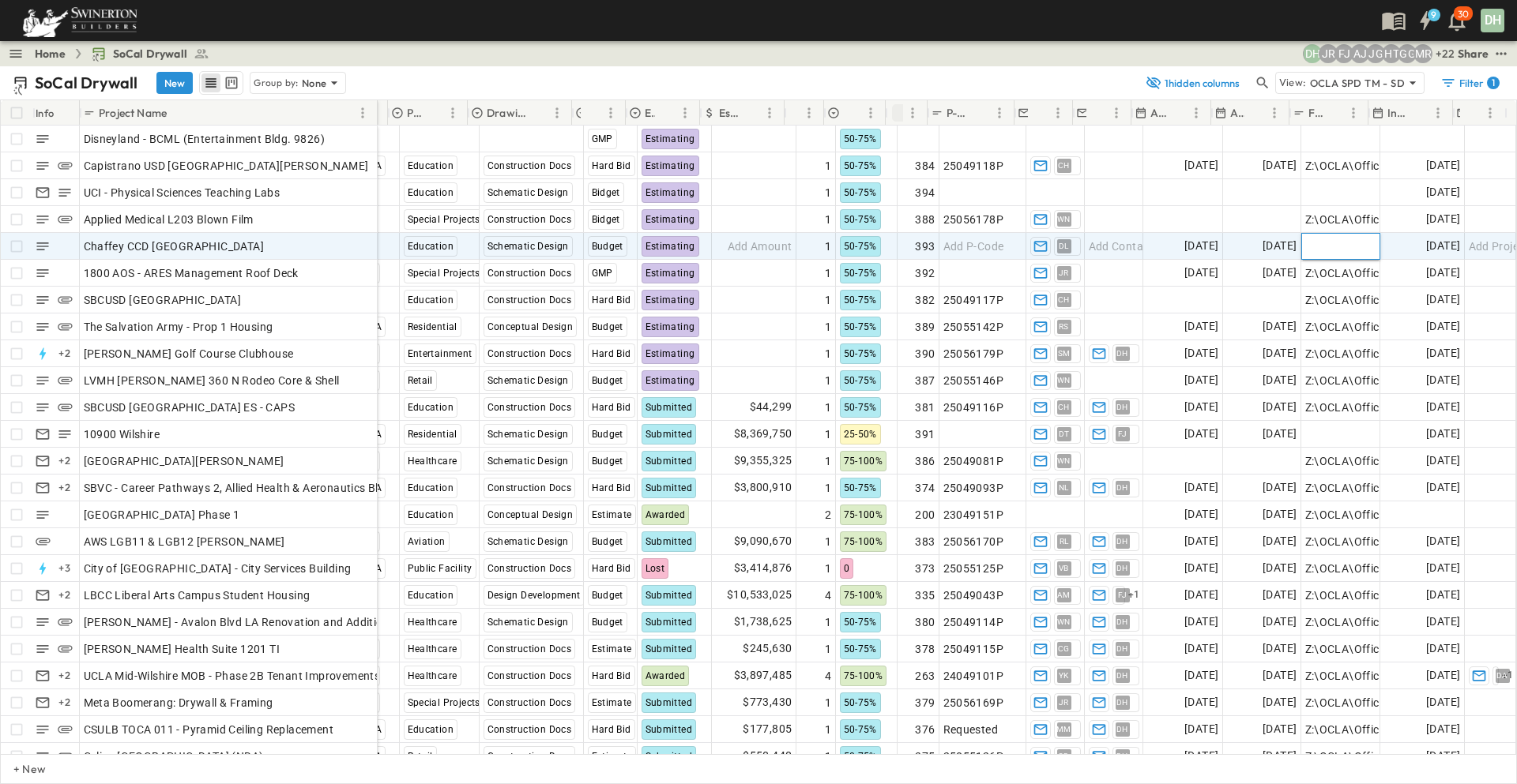
paste input "**********"
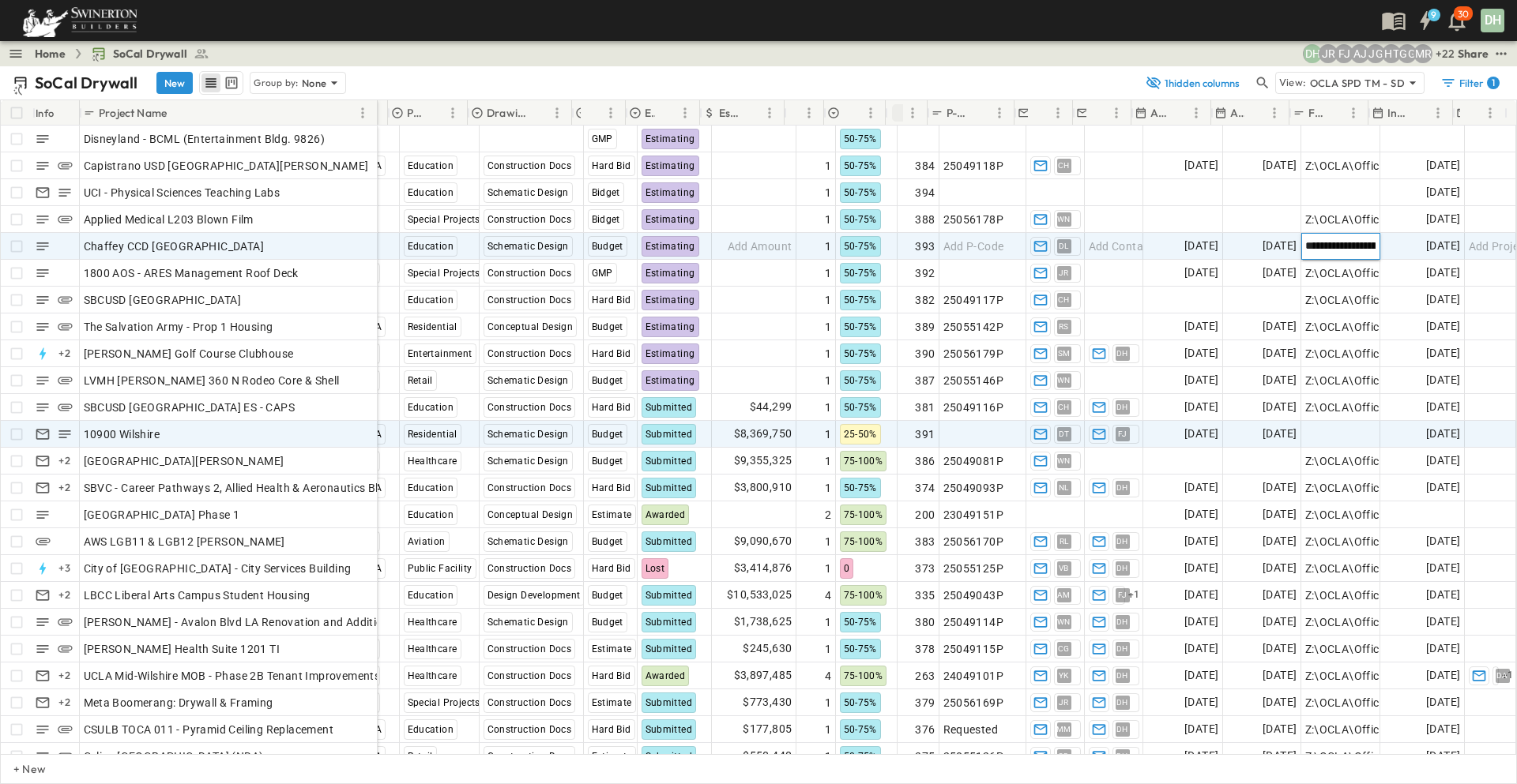
scroll to position [0, 600]
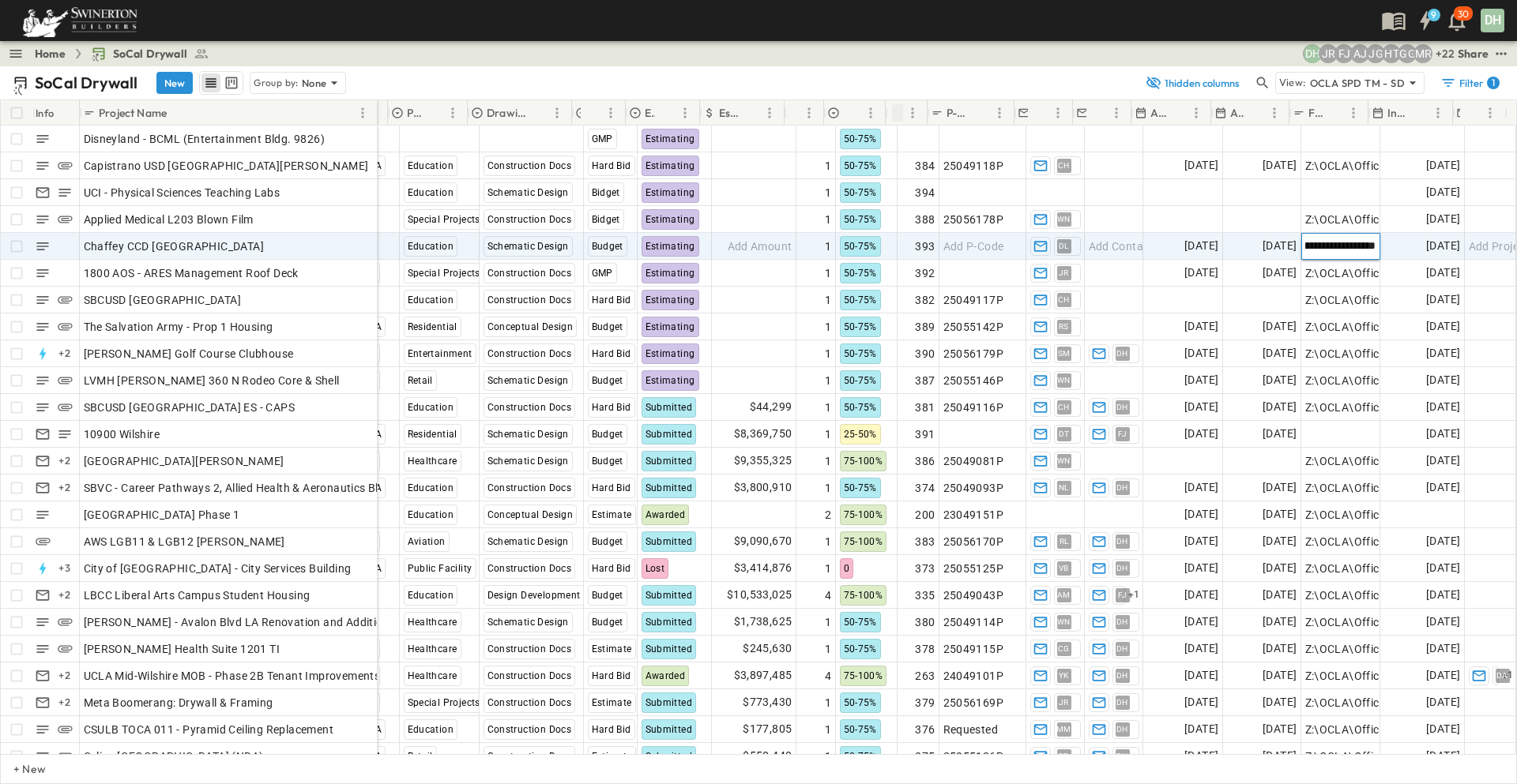
type input "**********"
click at [1485, 247] on span "Add Project Manager" at bounding box center [1523, 246] width 110 height 16
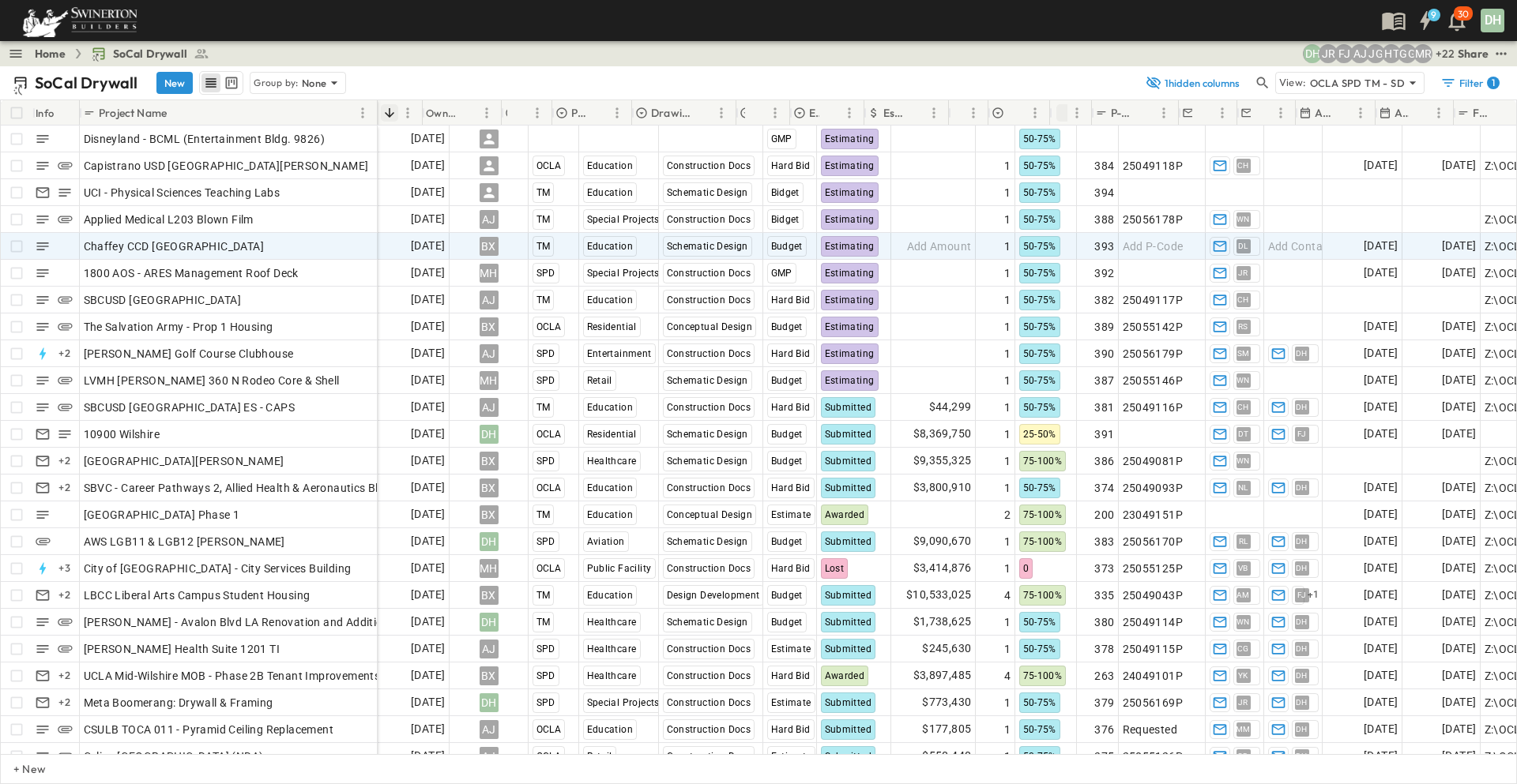
scroll to position [0, 0]
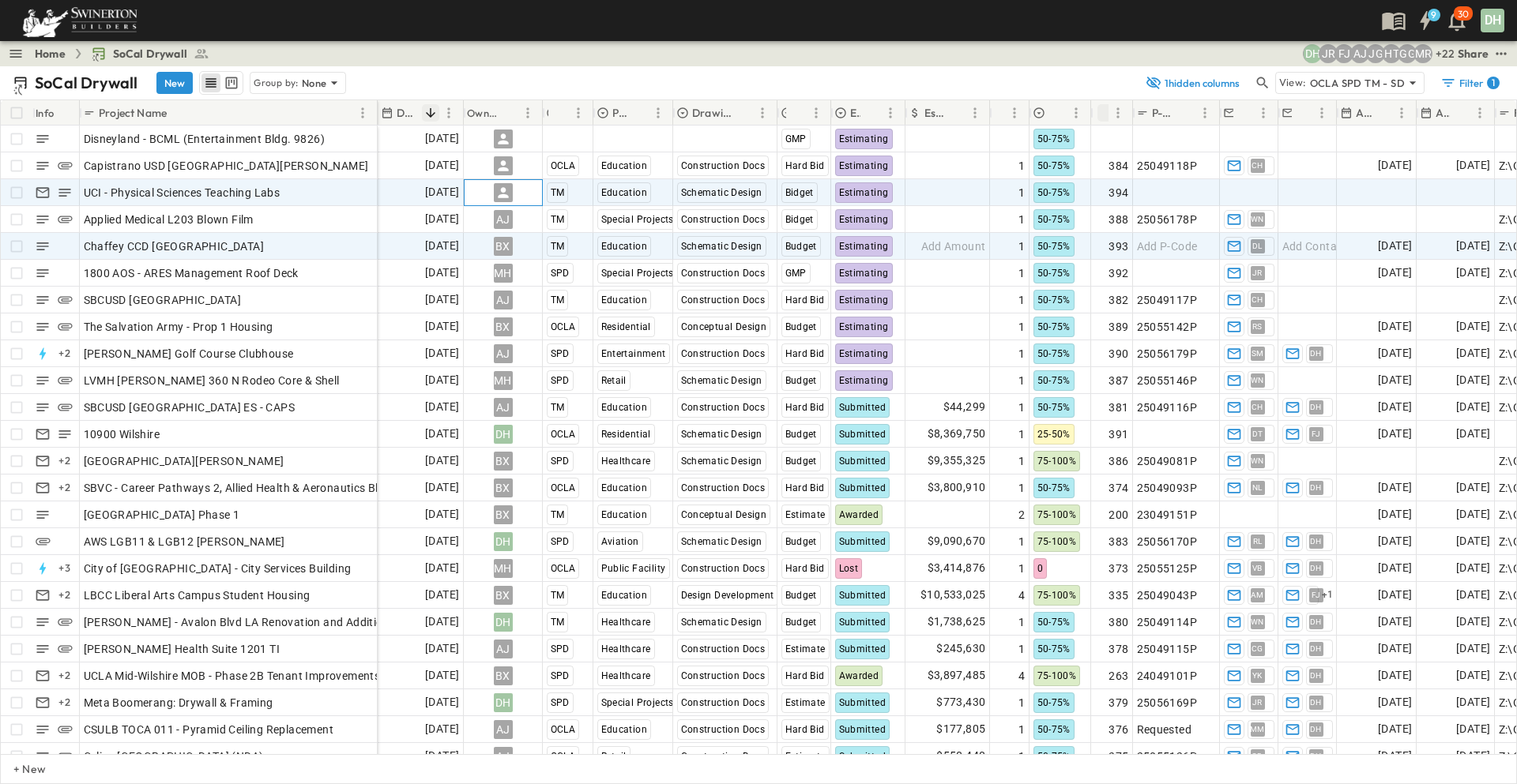
click at [506, 190] on icon at bounding box center [503, 192] width 16 height 16
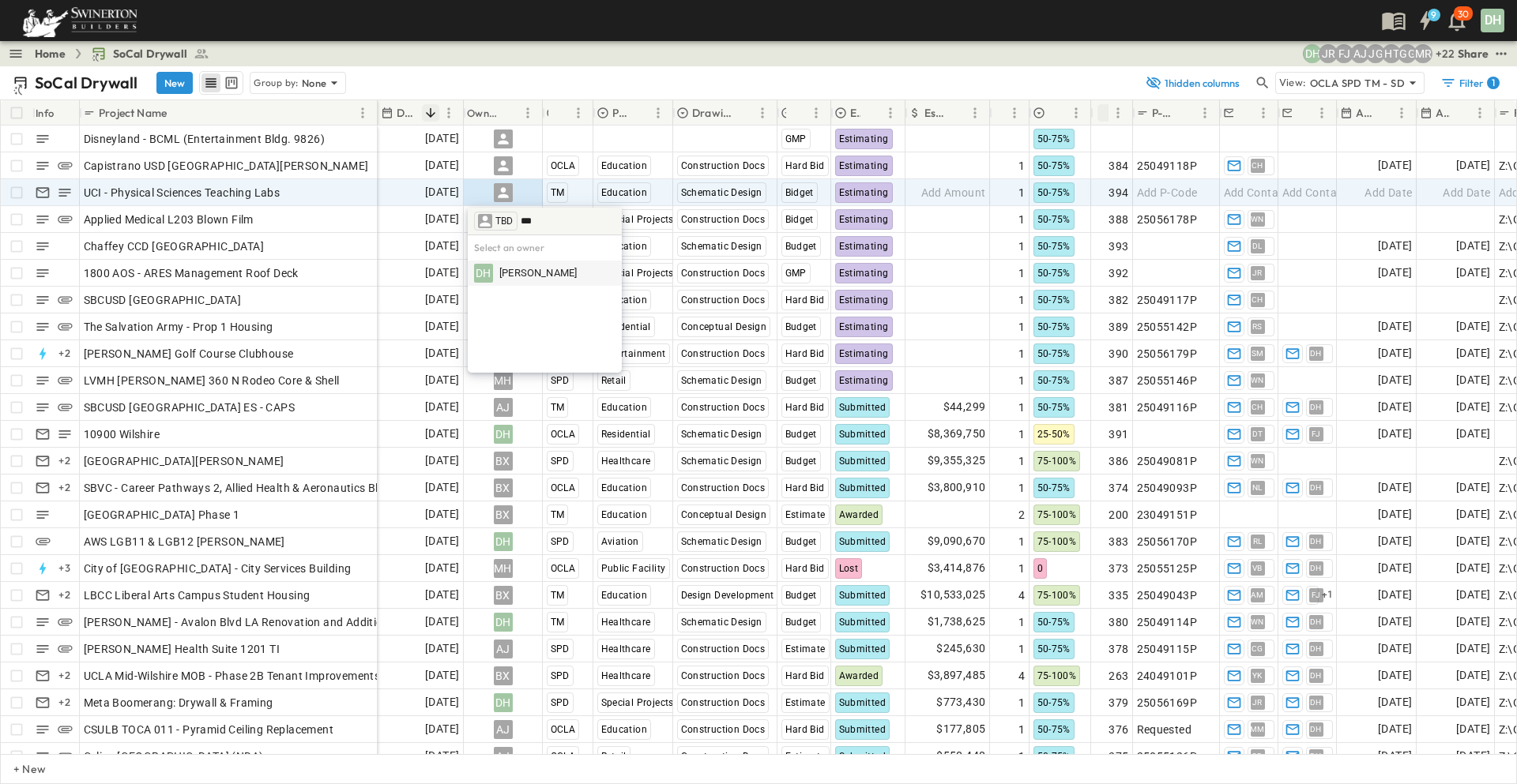
type input "***"
click at [535, 272] on span "[PERSON_NAME]" at bounding box center [537, 274] width 77 height 15
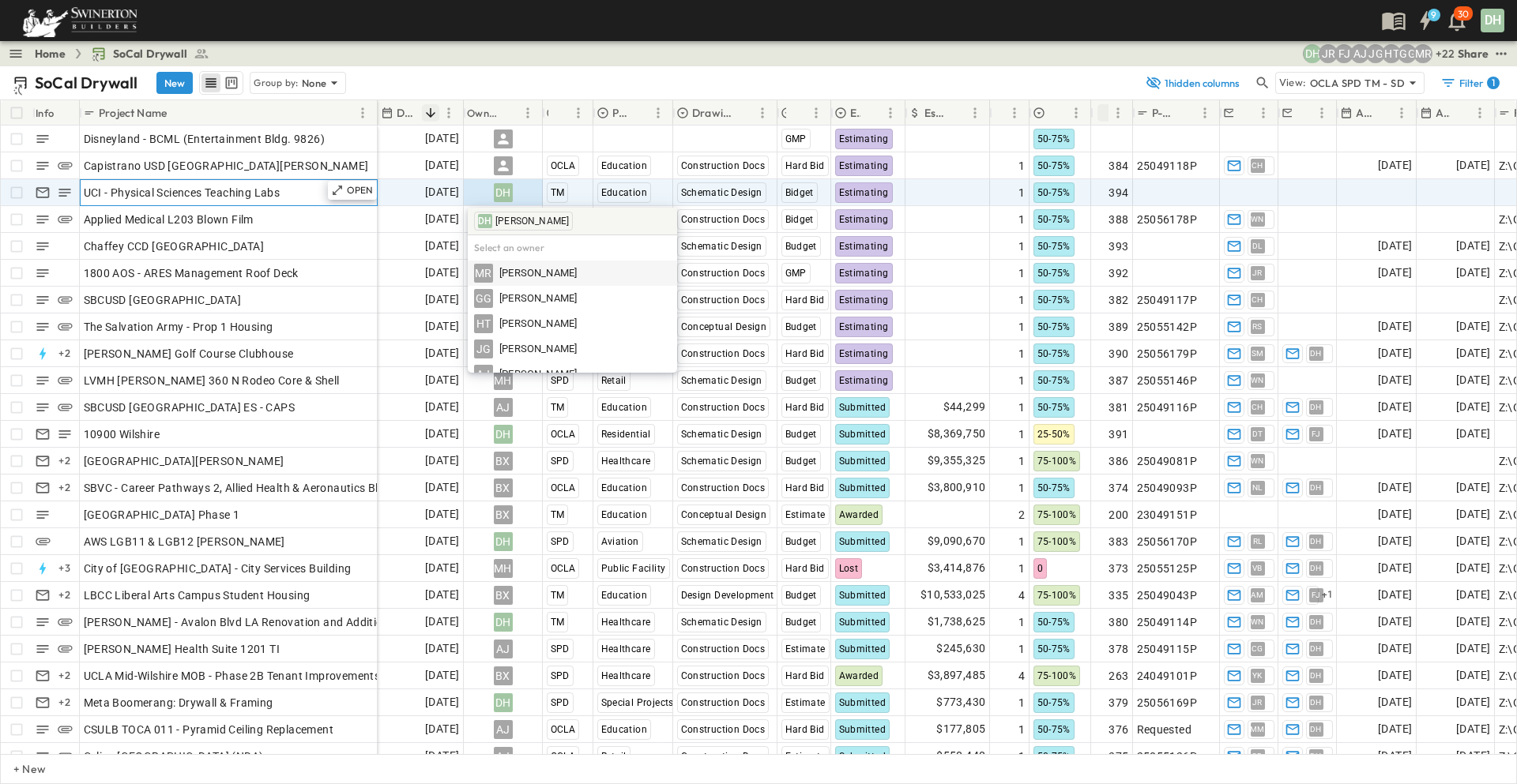
click at [301, 192] on div "UCI - Physical Sciences Teaching Labs" at bounding box center [229, 192] width 290 height 22
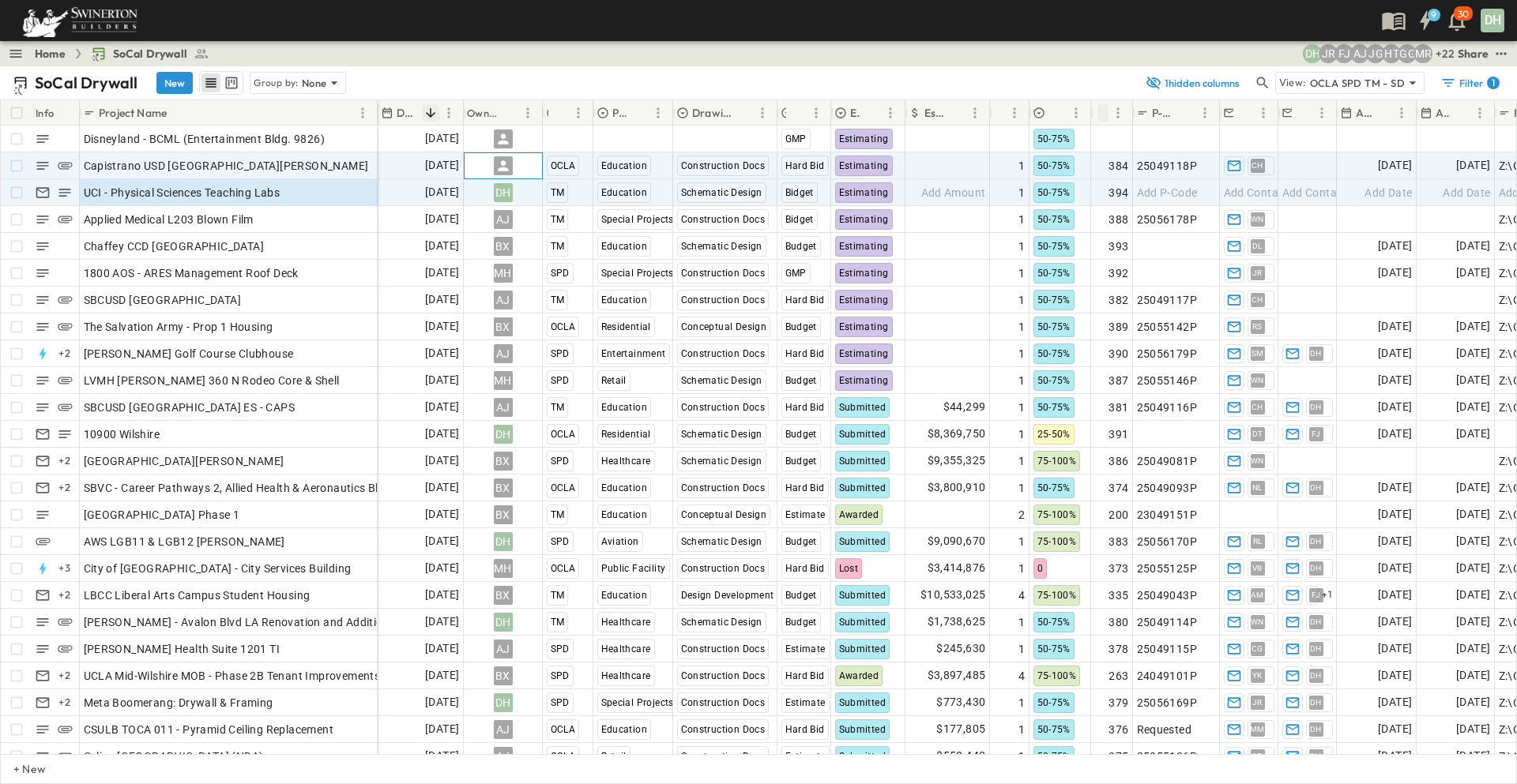
click at [503, 166] on icon at bounding box center [503, 166] width 16 height 16
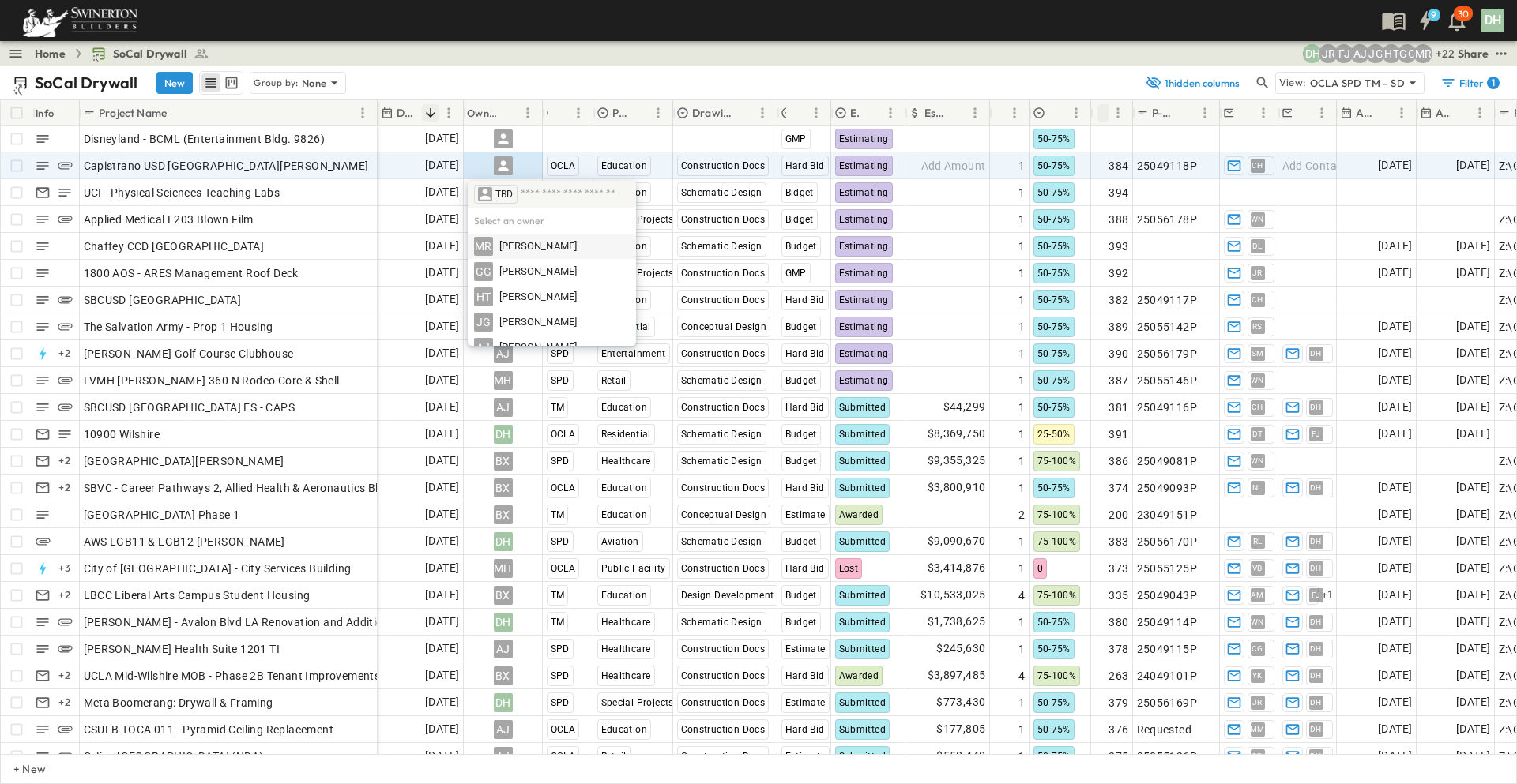
click at [525, 75] on div "SoCal Drywall New Group by: None" at bounding box center [574, 83] width 1124 height 23
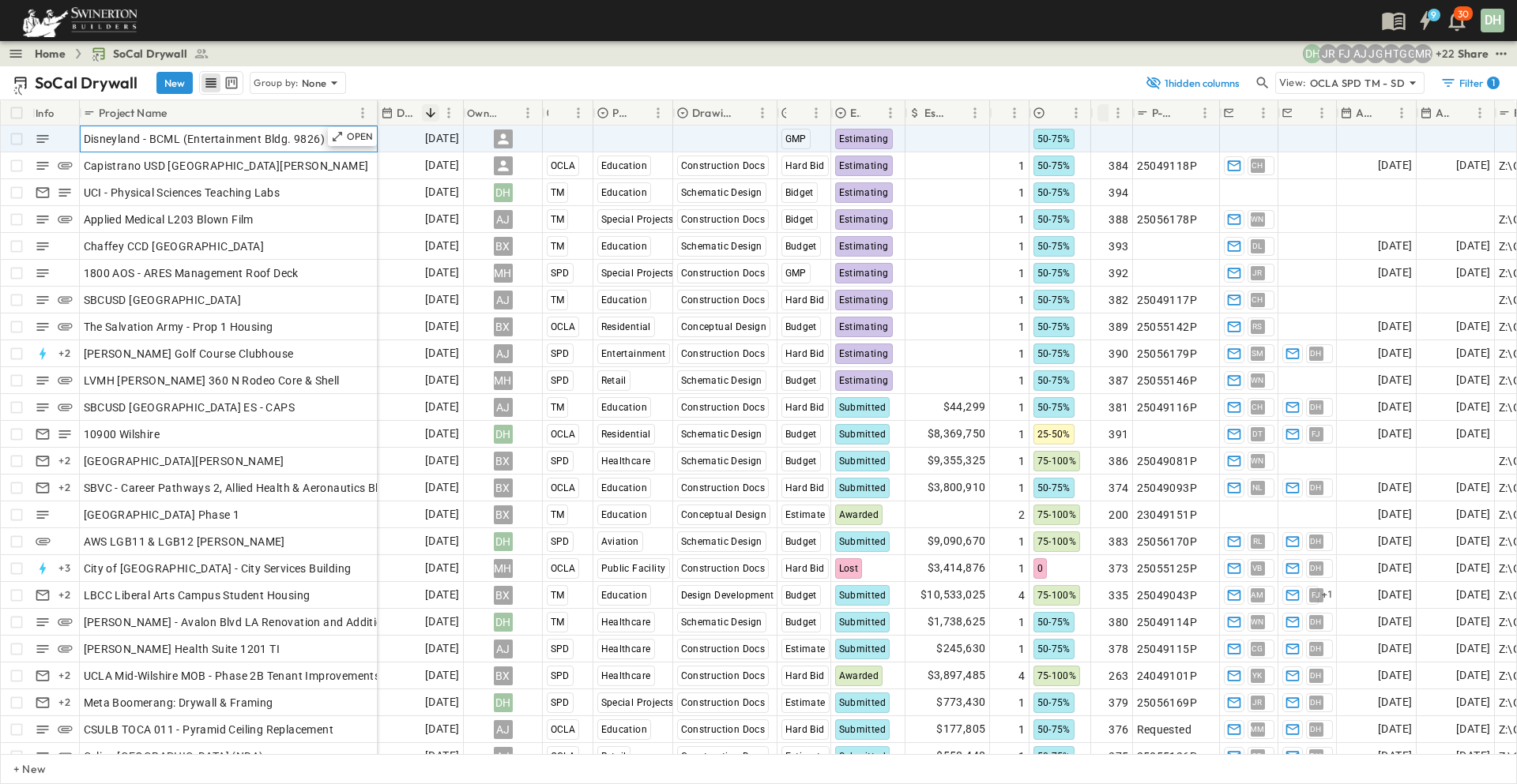
click at [244, 146] on span "Disneyland - BCML (Entertainment Bldg. 9826)" at bounding box center [204, 139] width 242 height 16
drag, startPoint x: 327, startPoint y: 135, endPoint x: 86, endPoint y: 132, distance: 241.0
click at [86, 132] on input "**********" at bounding box center [228, 138] width 296 height 19
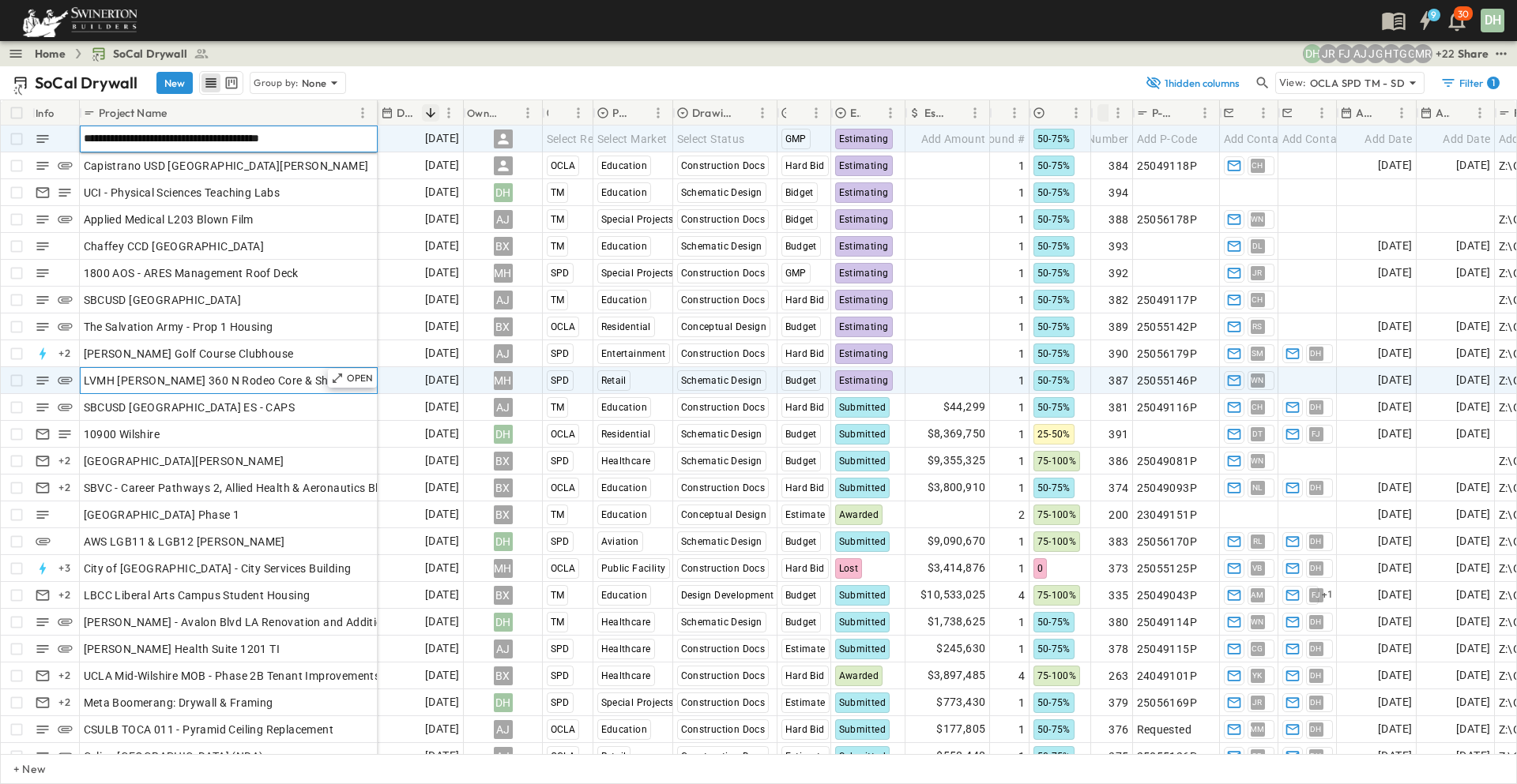
click at [308, 377] on div "LVMH [PERSON_NAME] 360 N Rodeo Core & Shell" at bounding box center [229, 381] width 290 height 22
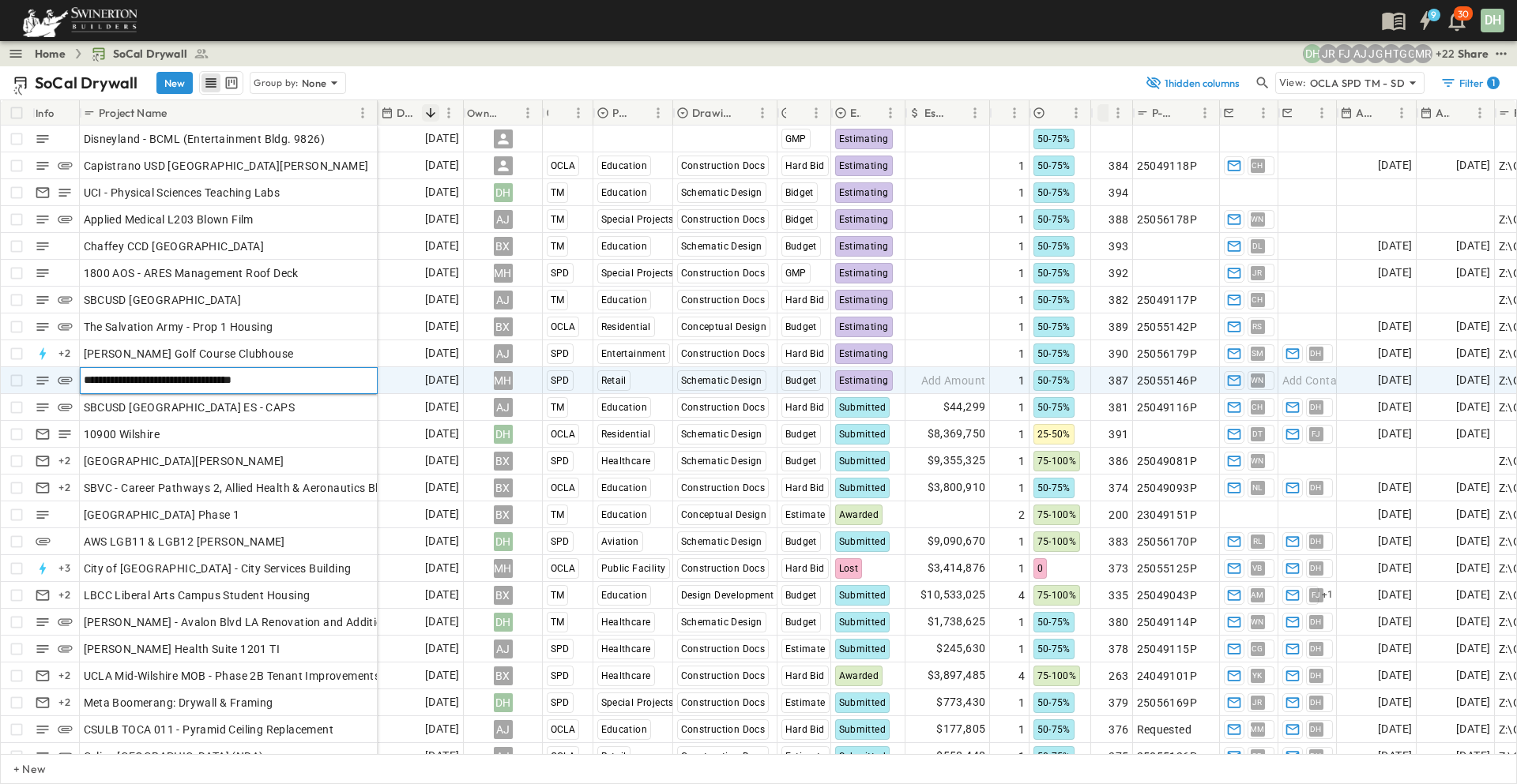
drag, startPoint x: 291, startPoint y: 377, endPoint x: 84, endPoint y: 387, distance: 207.2
click at [84, 387] on input "**********" at bounding box center [228, 380] width 296 height 19
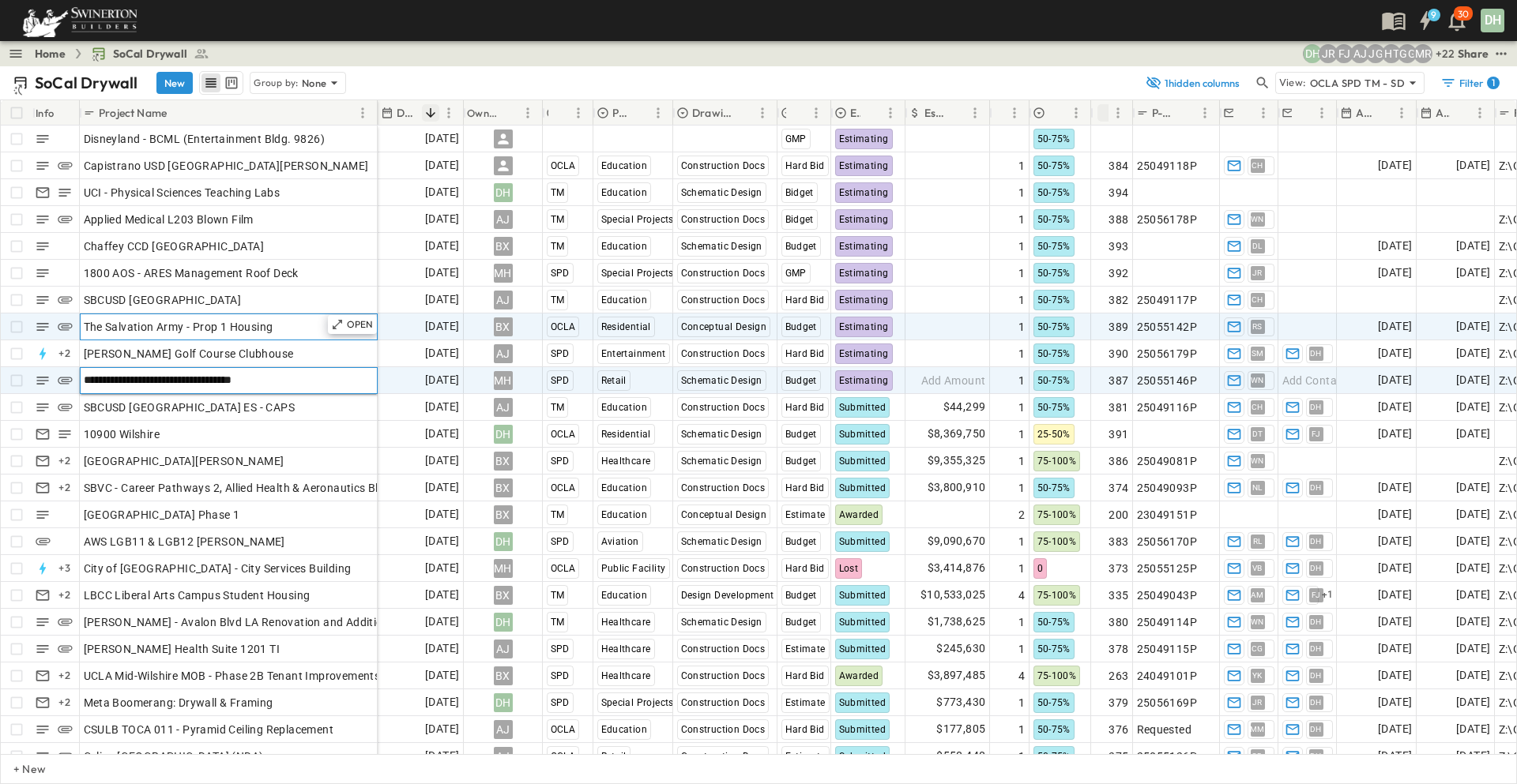
click at [285, 321] on div "The Salvation Army - Prop 1 Housing" at bounding box center [229, 326] width 290 height 22
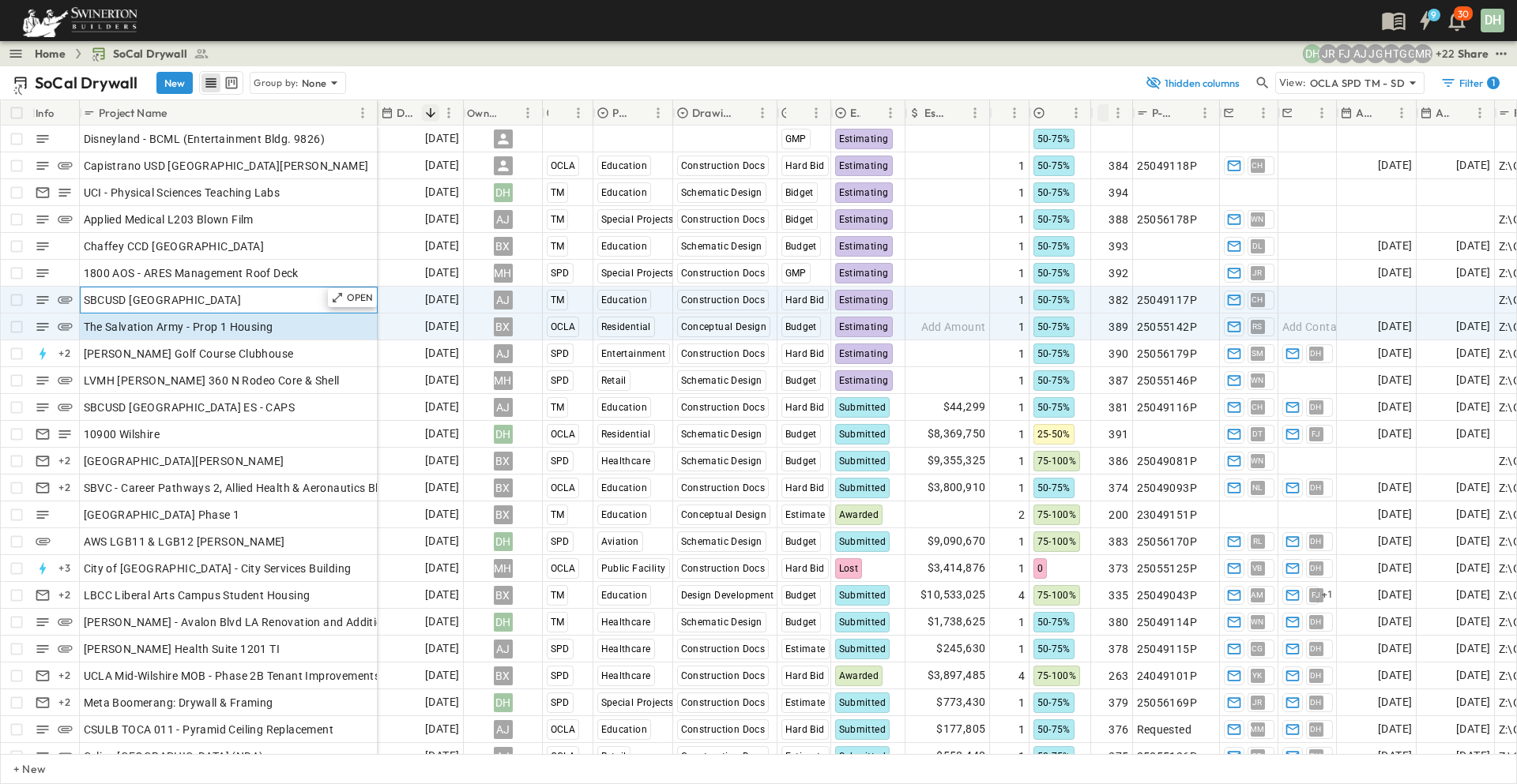
click at [311, 300] on div "SBCUSD [GEOGRAPHIC_DATA]" at bounding box center [229, 300] width 290 height 22
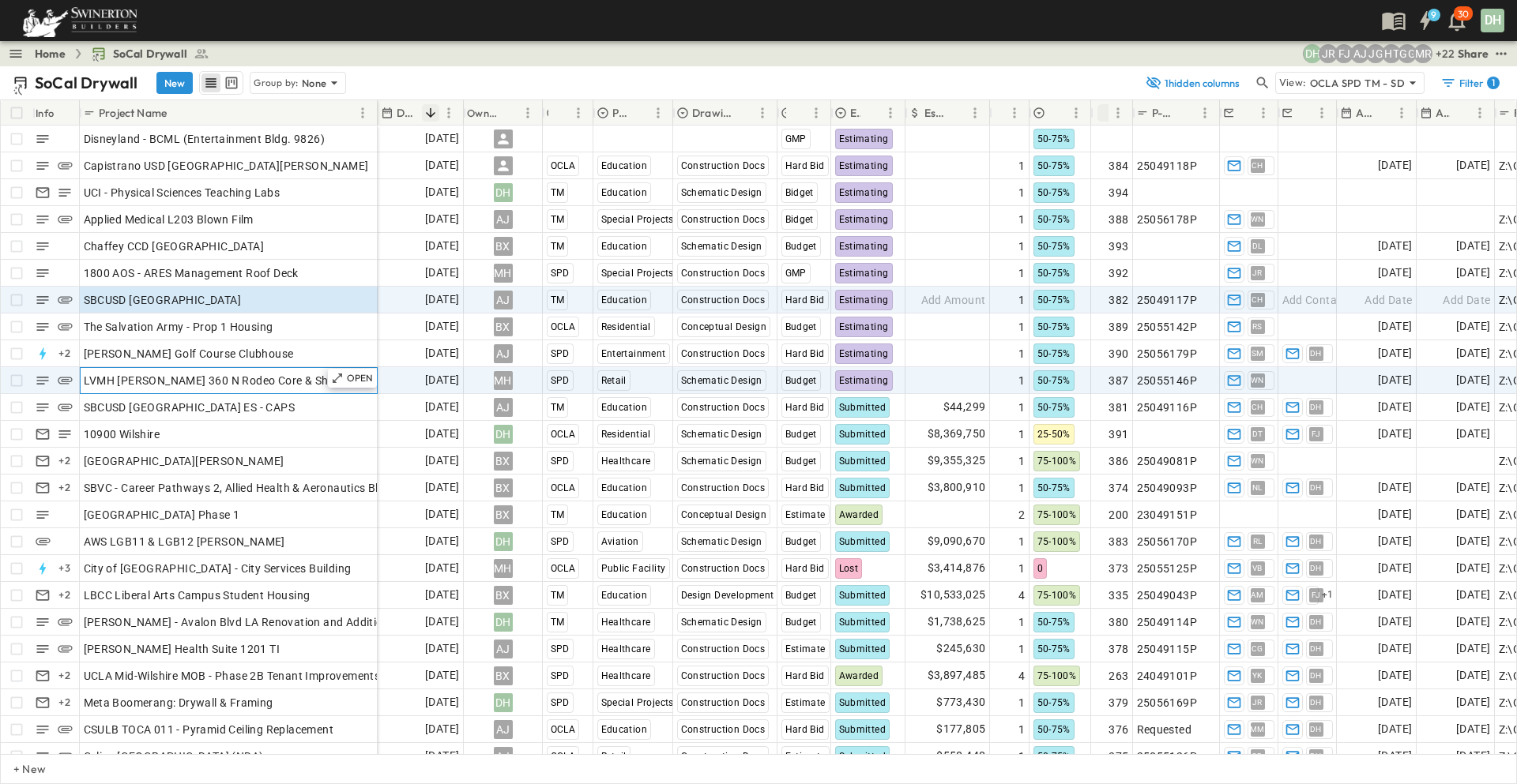
click at [176, 377] on span "LVMH [PERSON_NAME] 360 N Rodeo Core & Shell" at bounding box center [212, 380] width 256 height 16
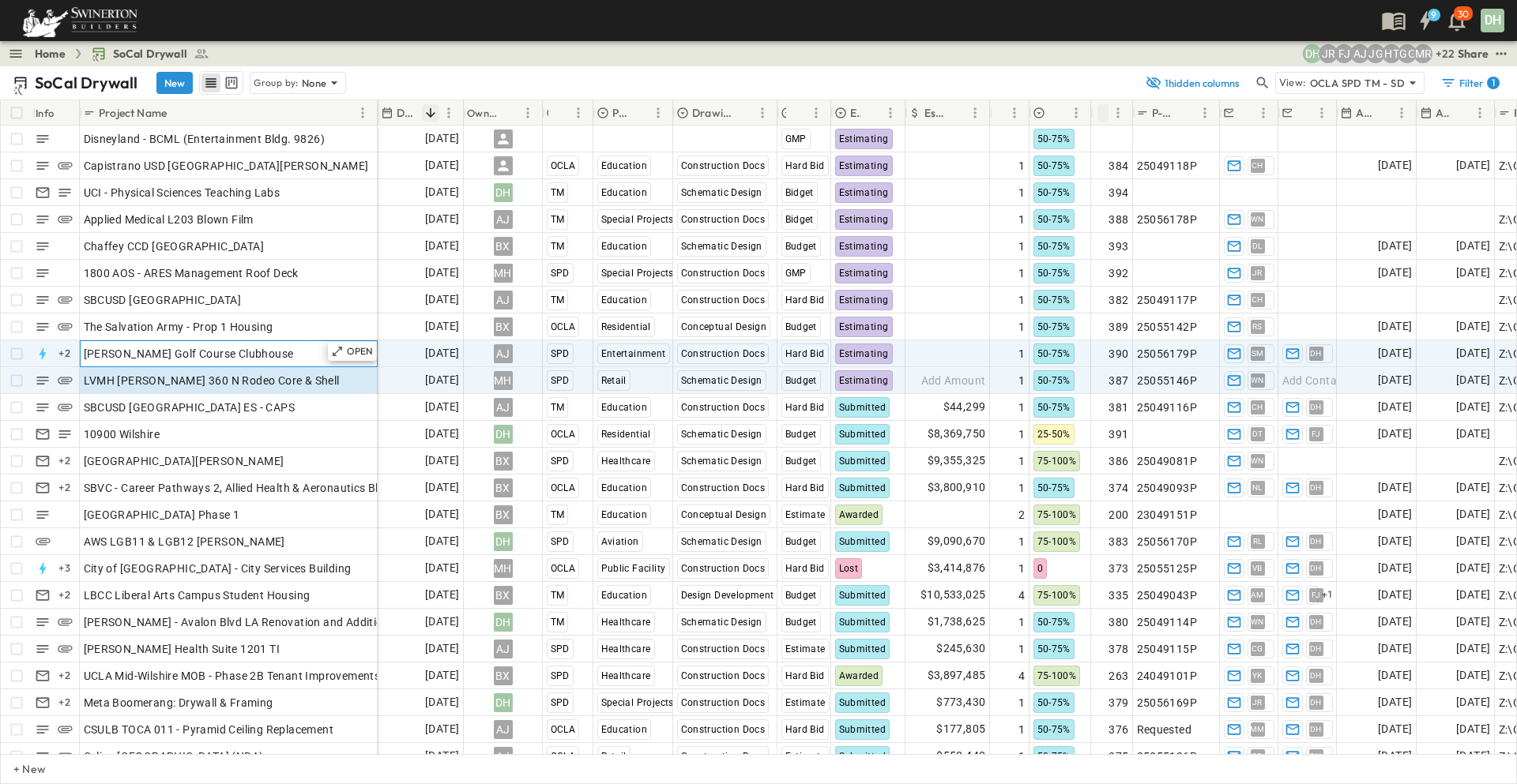
click at [177, 353] on span "[PERSON_NAME] Golf Course Clubhouse" at bounding box center [188, 353] width 210 height 16
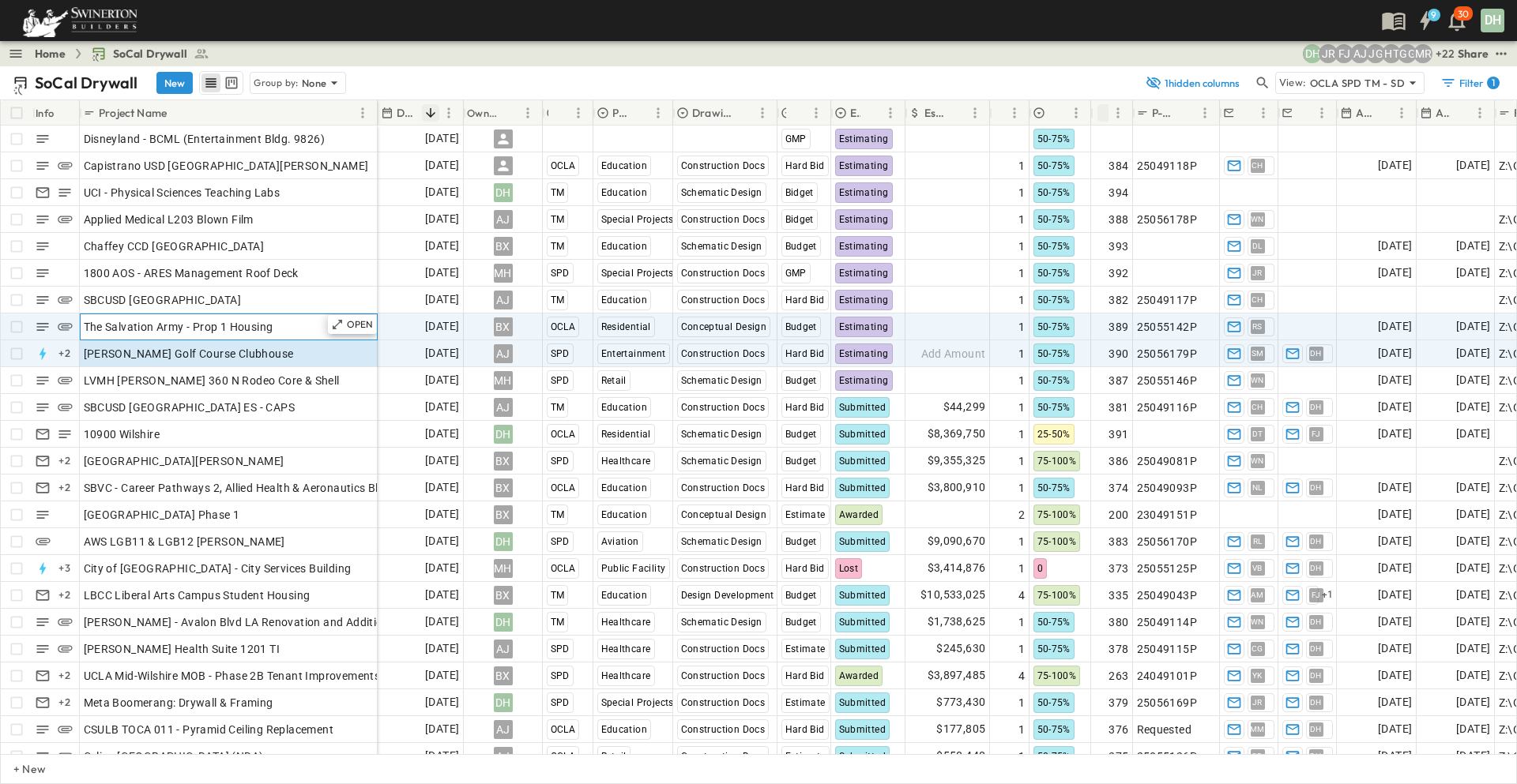
click at [185, 326] on span "The Salvation Army - Prop 1 Housing" at bounding box center [178, 326] width 189 height 16
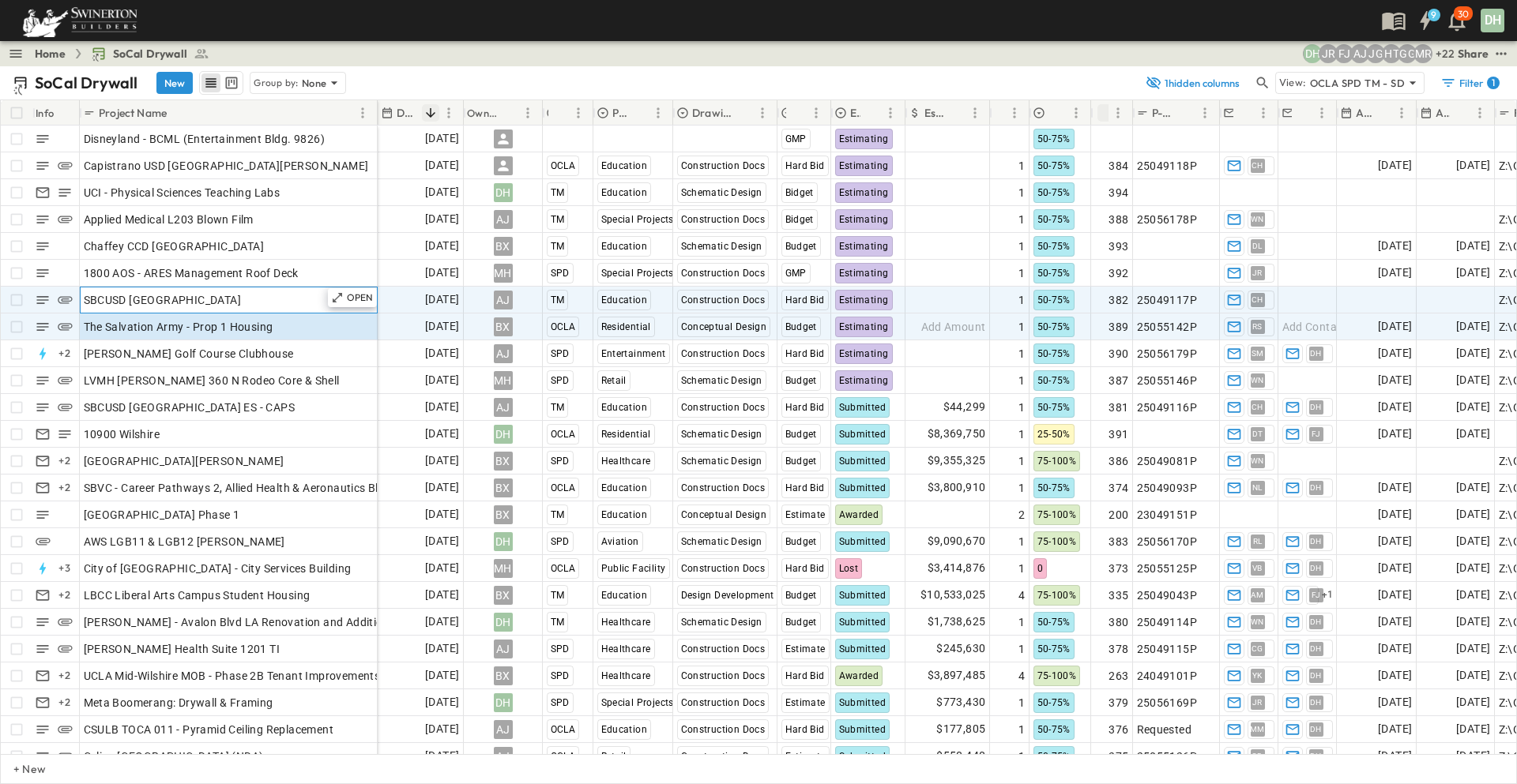
click at [183, 305] on span "SBCUSD [GEOGRAPHIC_DATA]" at bounding box center [162, 300] width 158 height 16
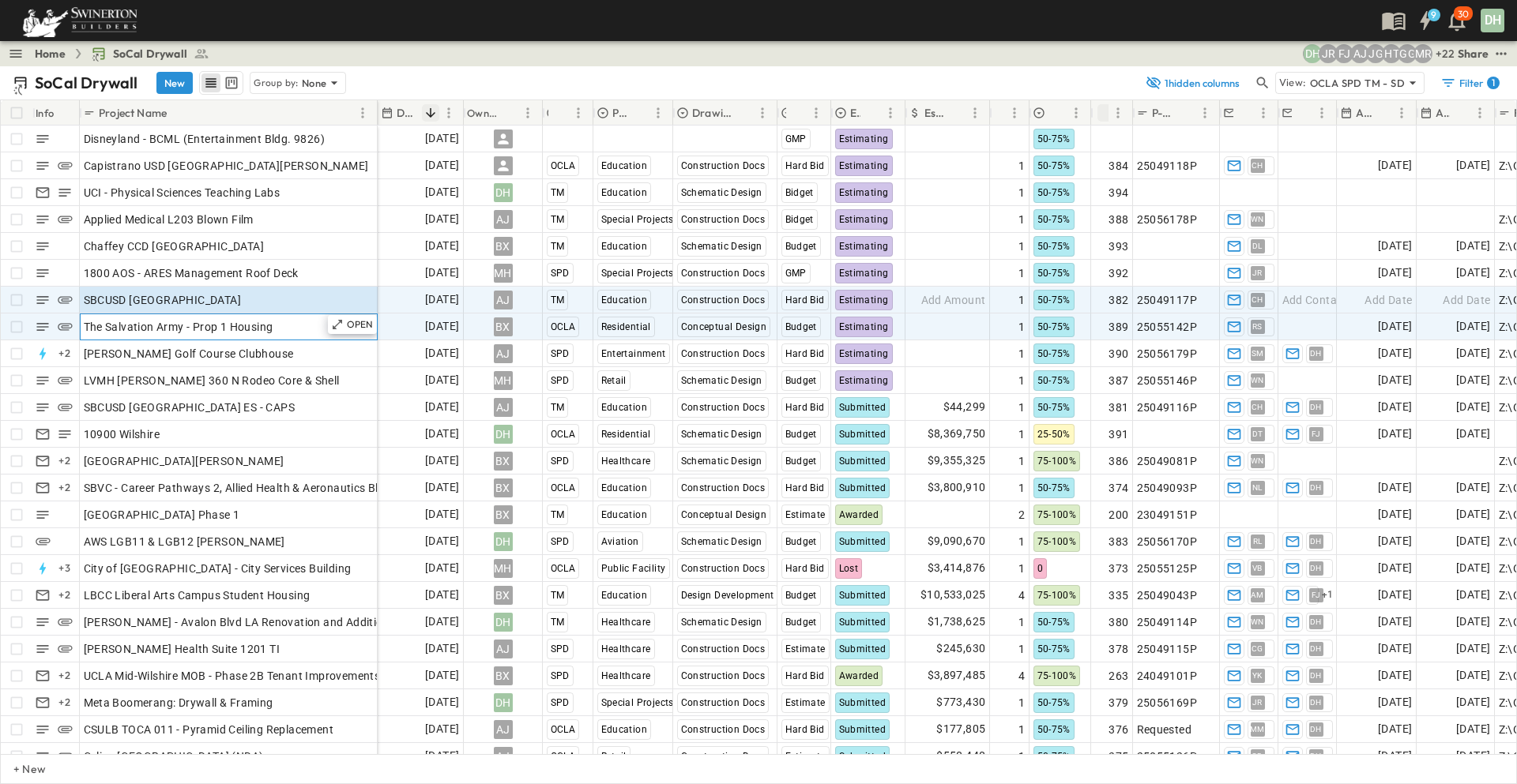
click at [177, 327] on span "The Salvation Army - Prop 1 Housing" at bounding box center [178, 326] width 189 height 16
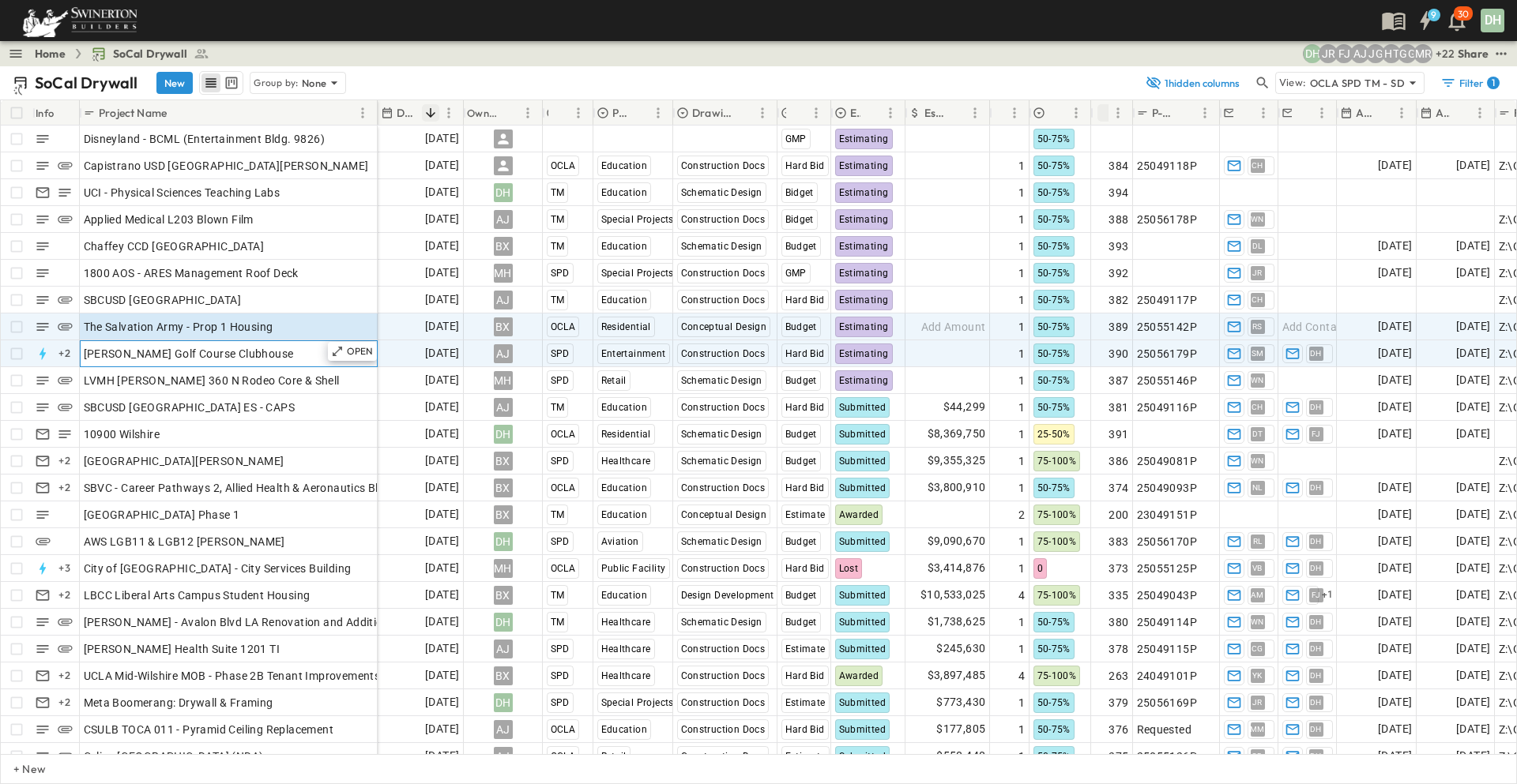
click at [188, 348] on span "[PERSON_NAME] Golf Course Clubhouse" at bounding box center [188, 353] width 210 height 16
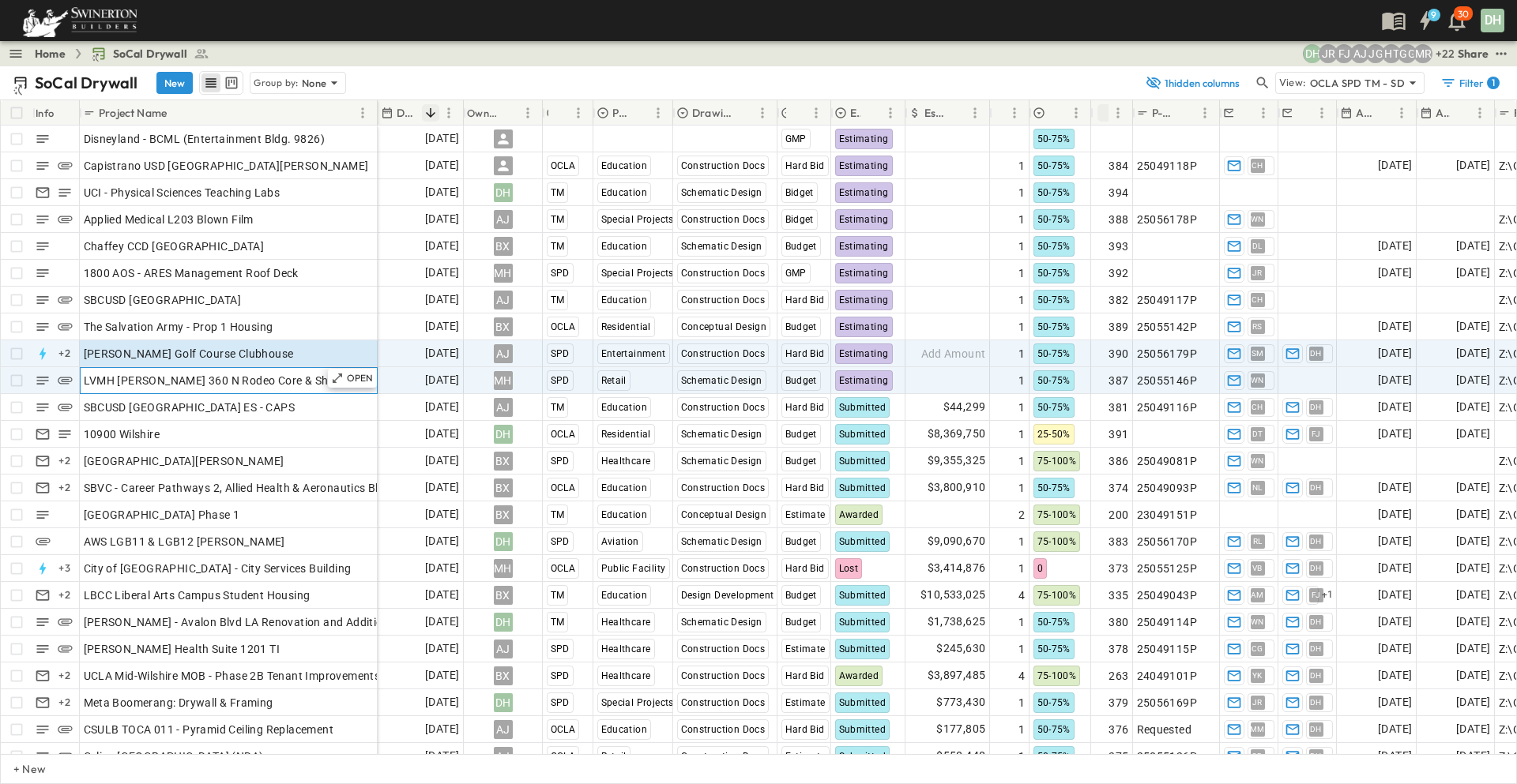
click at [193, 383] on span "LVMH [PERSON_NAME] 360 N Rodeo Core & Shell" at bounding box center [212, 380] width 256 height 16
click at [353, 351] on p "OPEN" at bounding box center [360, 351] width 27 height 13
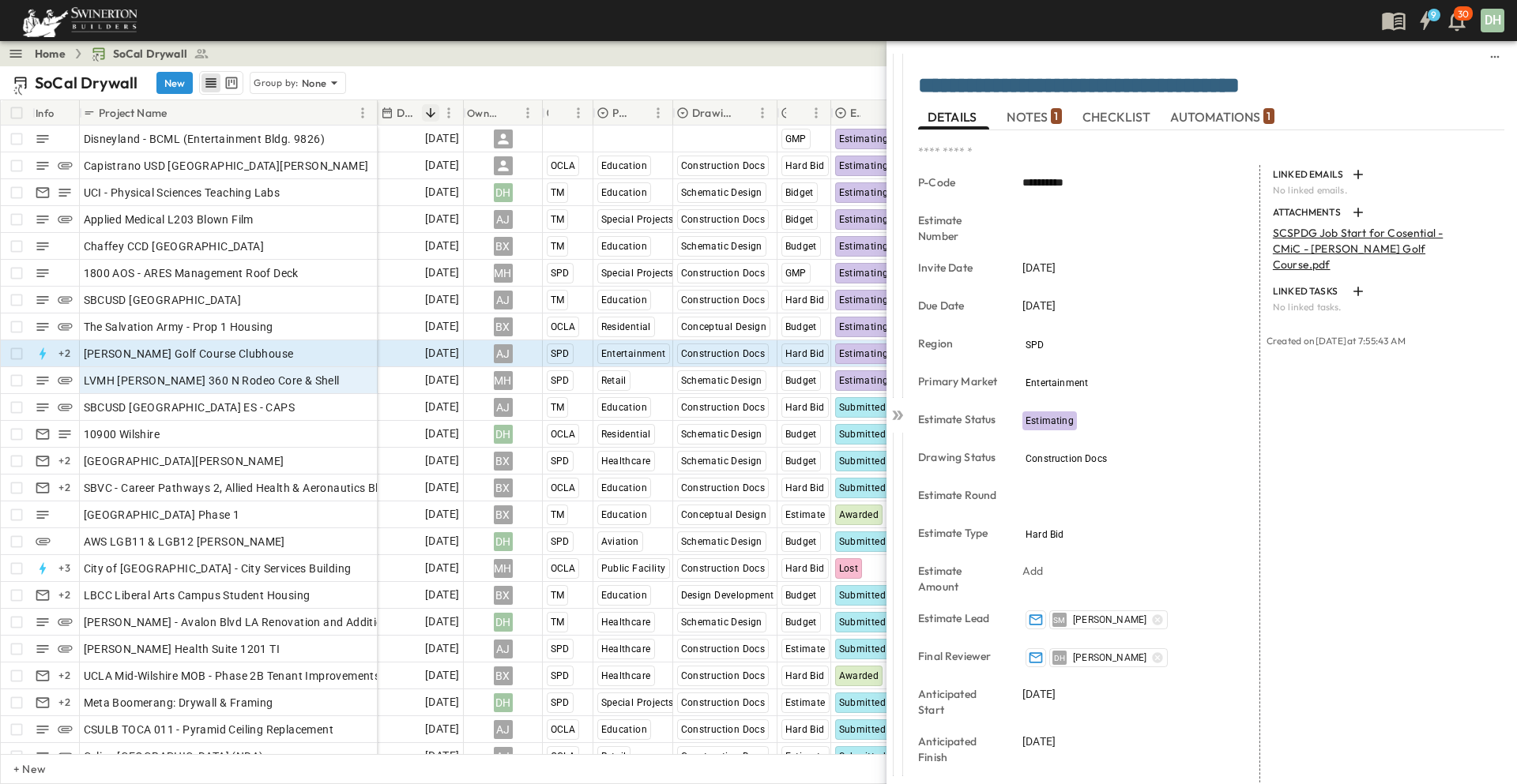
click at [1037, 118] on span "NOTES 1" at bounding box center [1033, 116] width 54 height 14
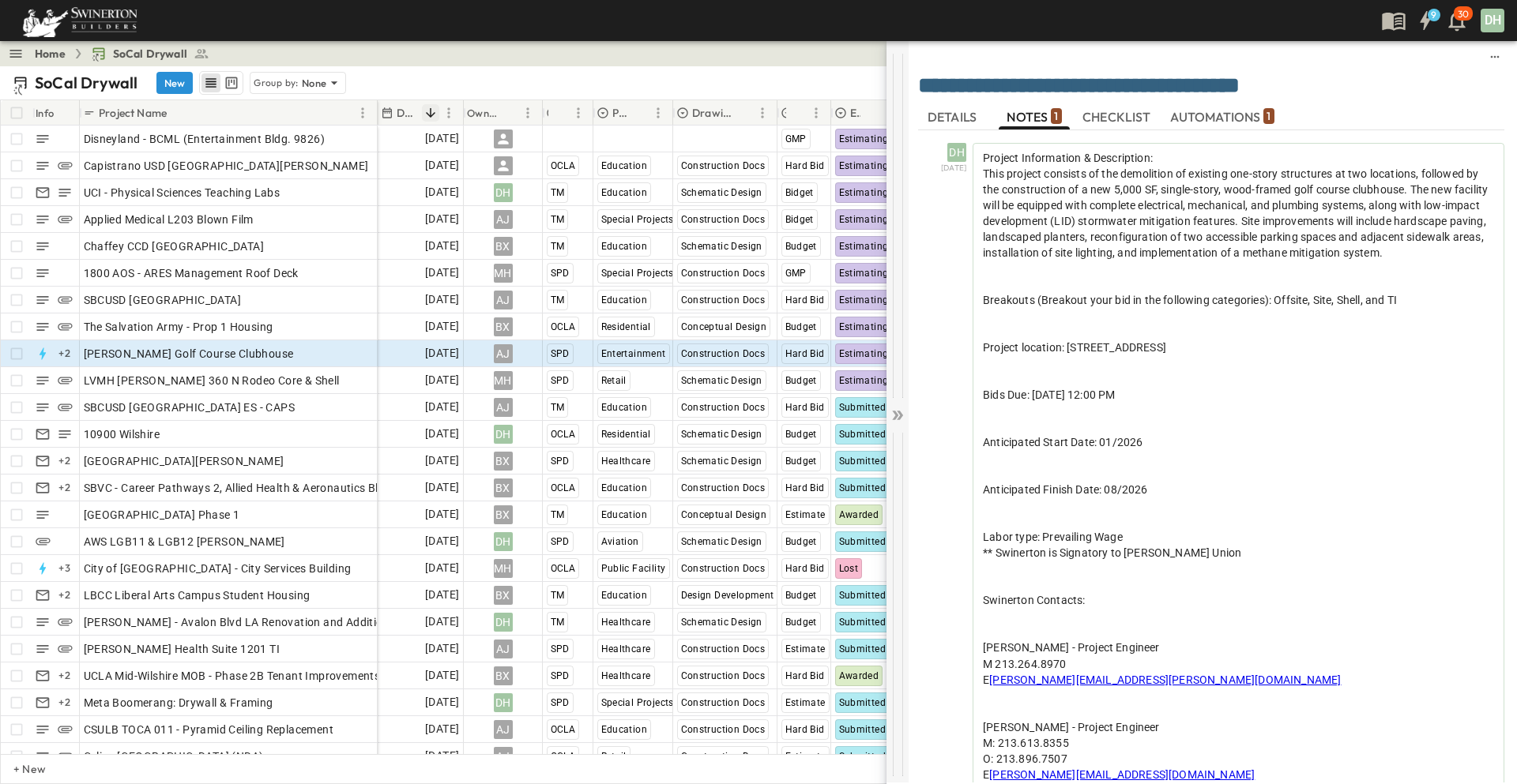
click at [899, 417] on icon at bounding box center [900, 415] width 7 height 9
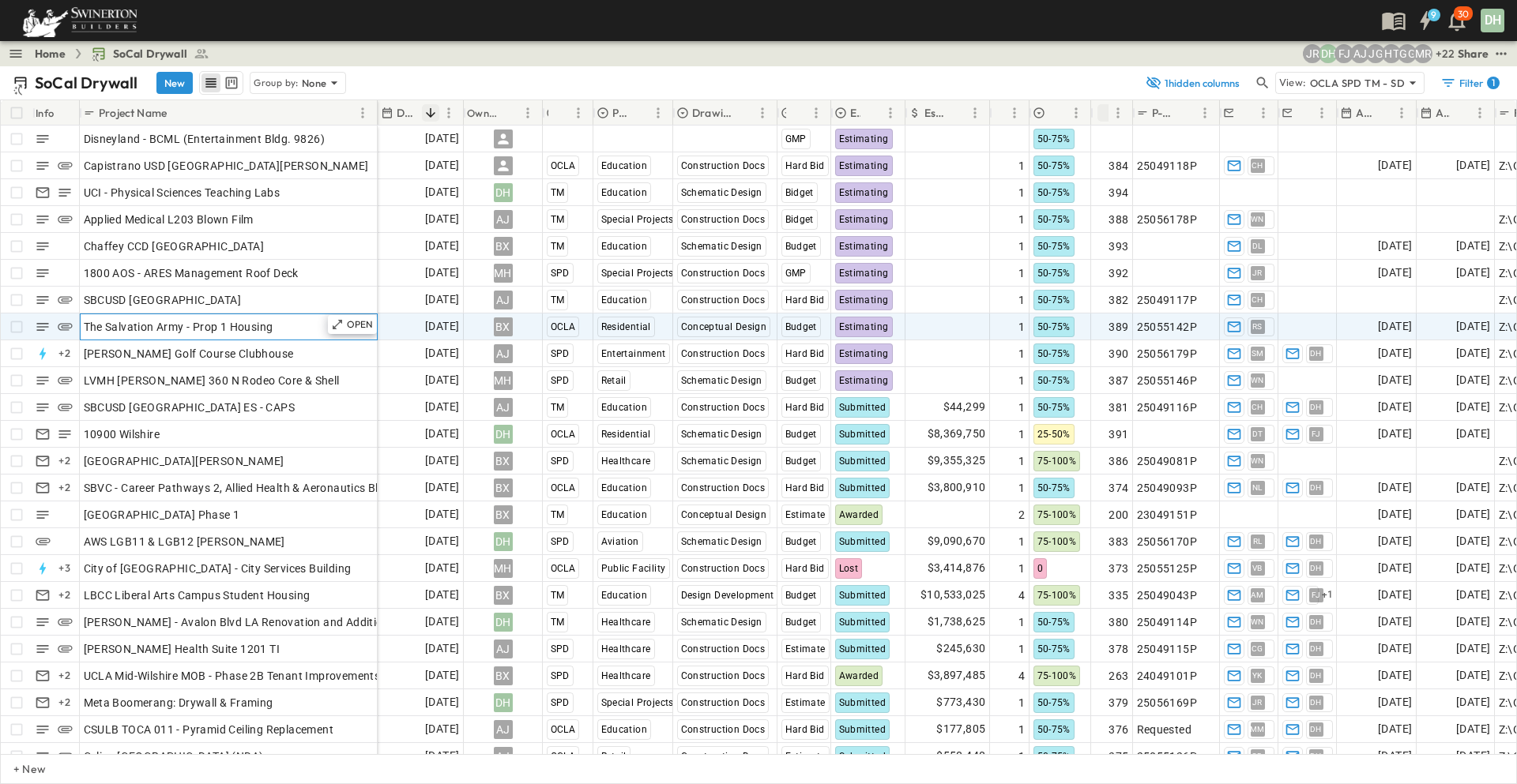
click at [258, 330] on span "The Salvation Army - Prop 1 Housing" at bounding box center [178, 326] width 189 height 16
click at [347, 325] on p "OPEN" at bounding box center [360, 324] width 27 height 13
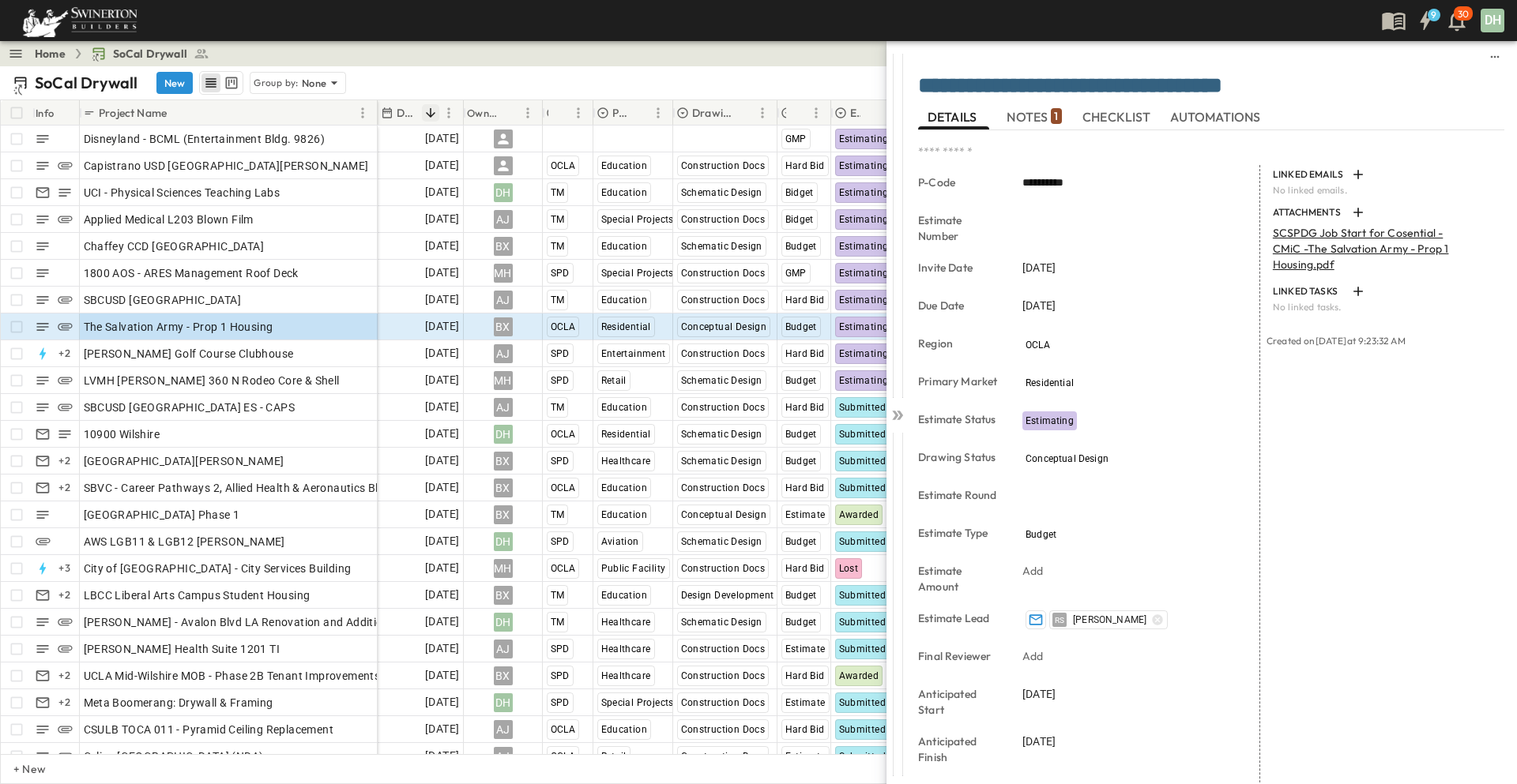
click at [1031, 120] on span "NOTES 1" at bounding box center [1033, 116] width 54 height 14
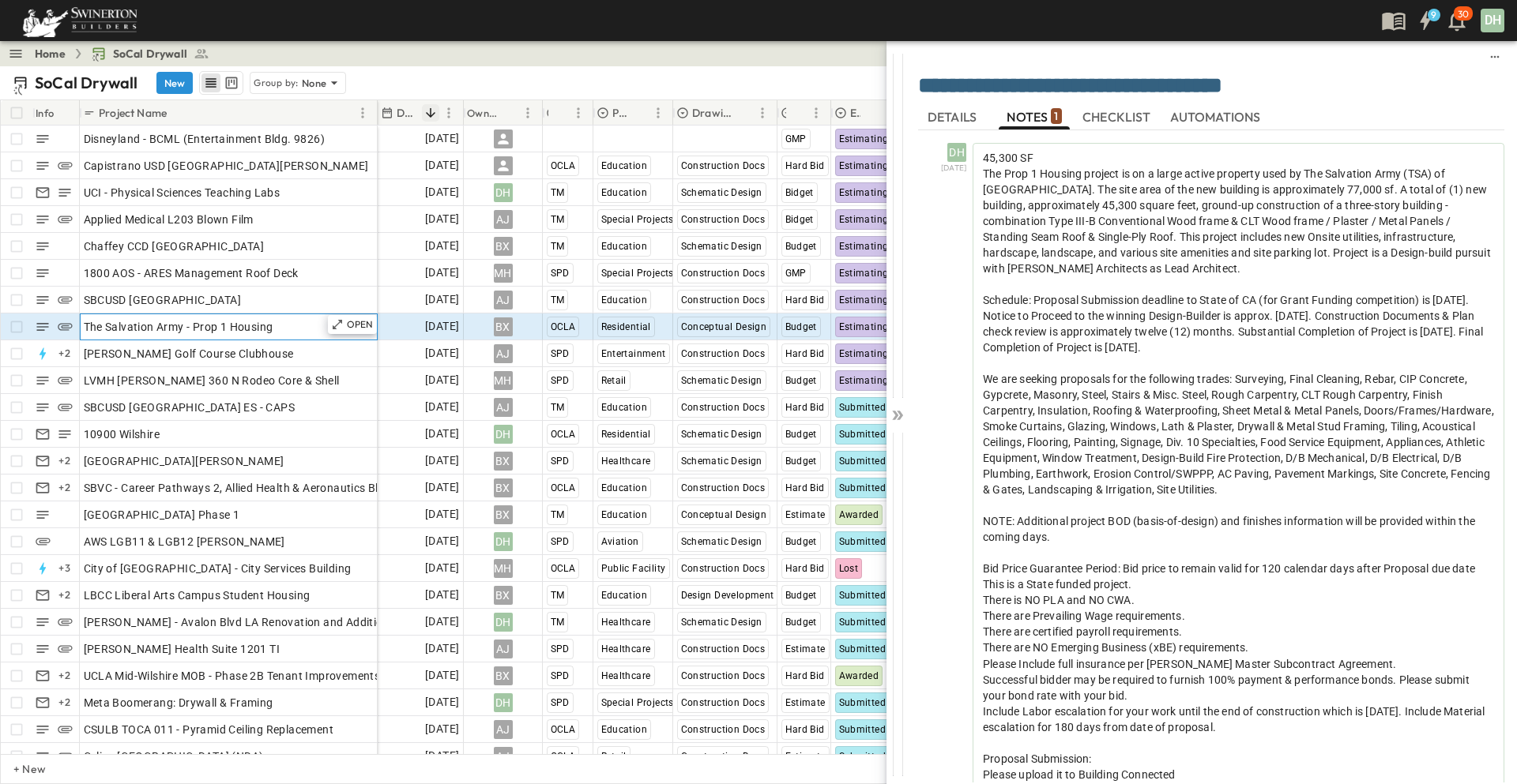
click at [279, 329] on div "The Salvation Army - Prop 1 Housing" at bounding box center [229, 326] width 290 height 22
drag, startPoint x: 285, startPoint y: 325, endPoint x: 83, endPoint y: 327, distance: 202.0
click at [83, 327] on input "**********" at bounding box center [228, 325] width 296 height 19
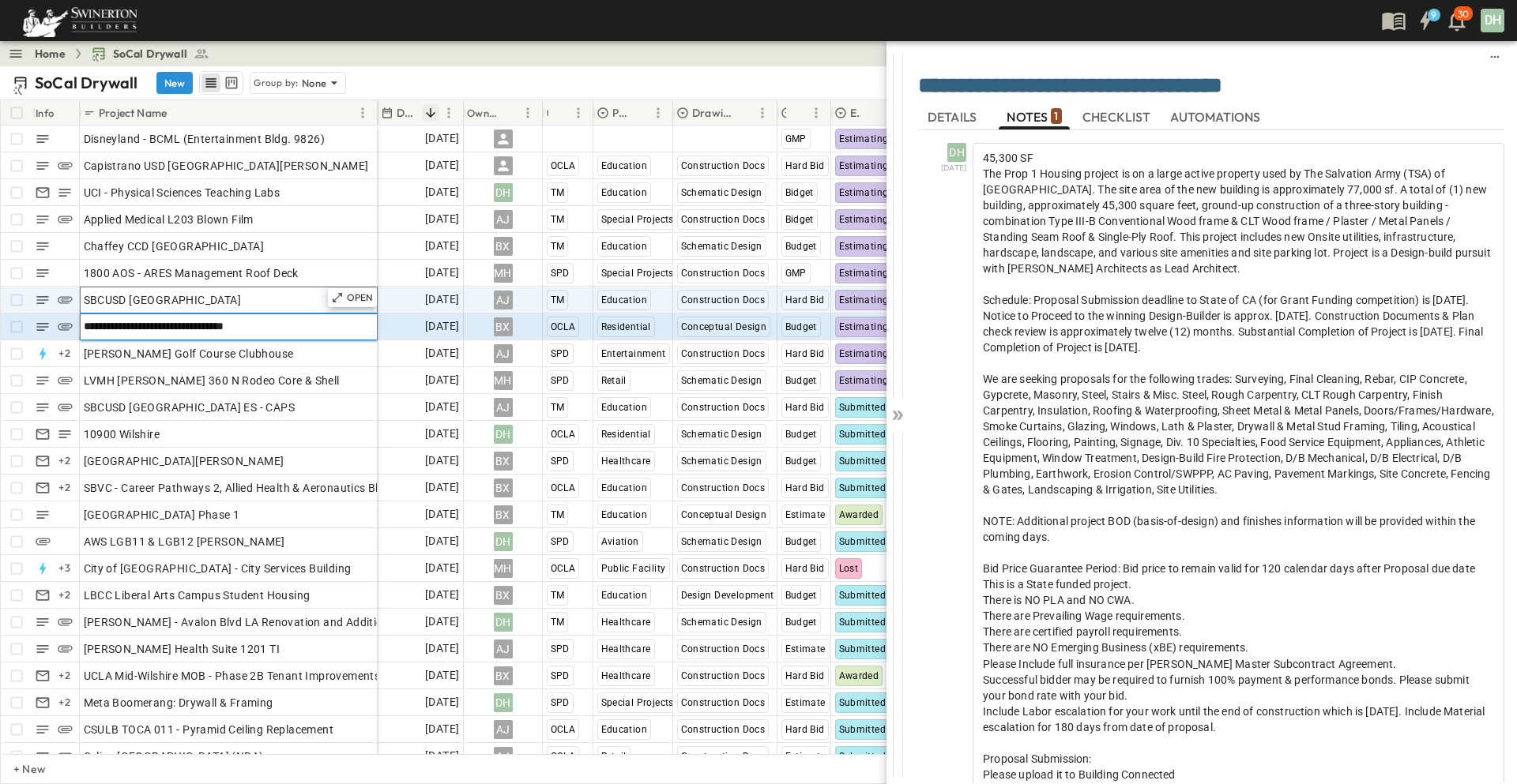
click at [238, 290] on div "SBCUSD [GEOGRAPHIC_DATA]" at bounding box center [229, 300] width 290 height 22
click at [897, 417] on icon at bounding box center [897, 415] width 16 height 16
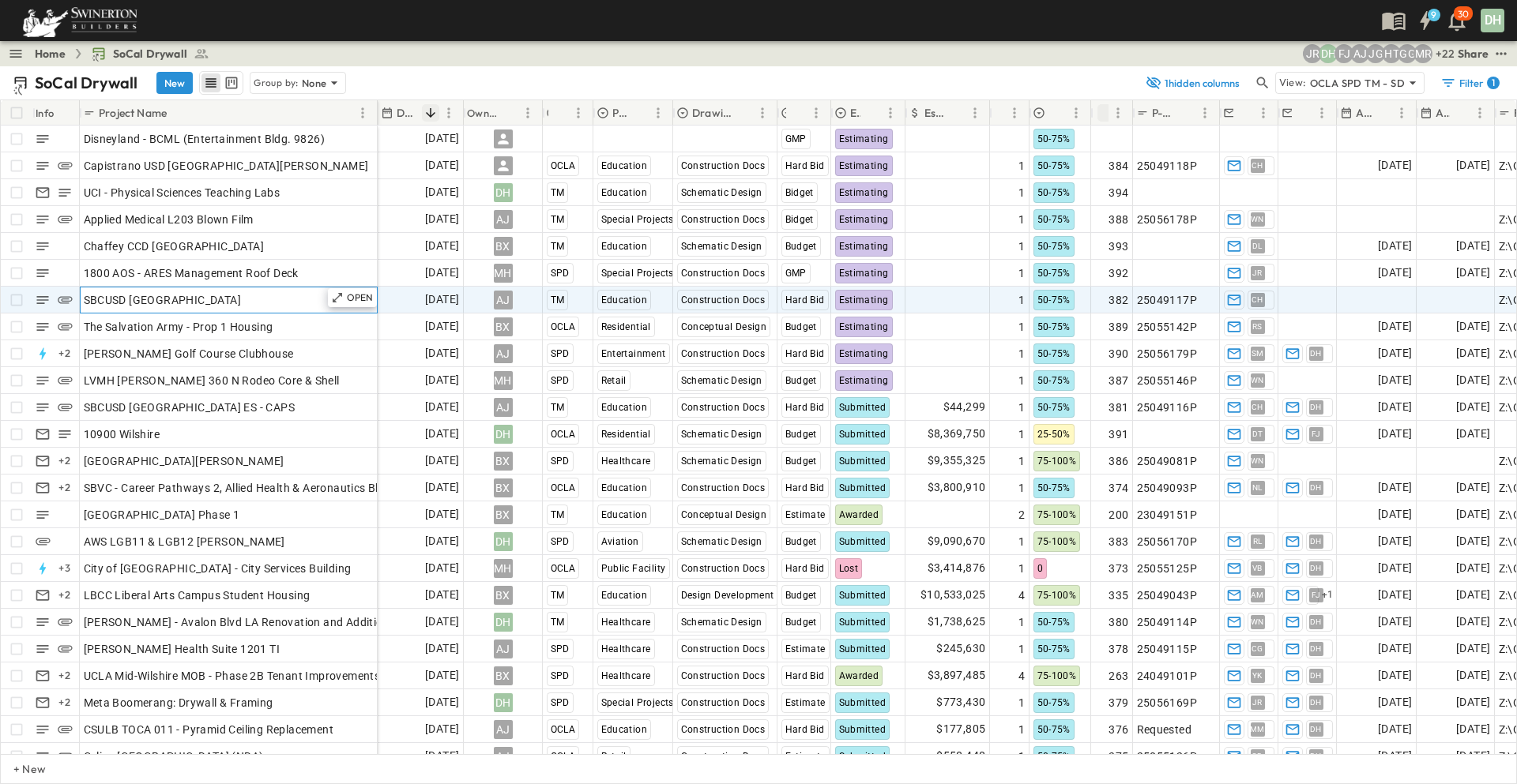
click at [242, 297] on span "SBCUSD [GEOGRAPHIC_DATA]" at bounding box center [162, 300] width 158 height 16
click at [368, 297] on p "OPEN" at bounding box center [360, 297] width 27 height 13
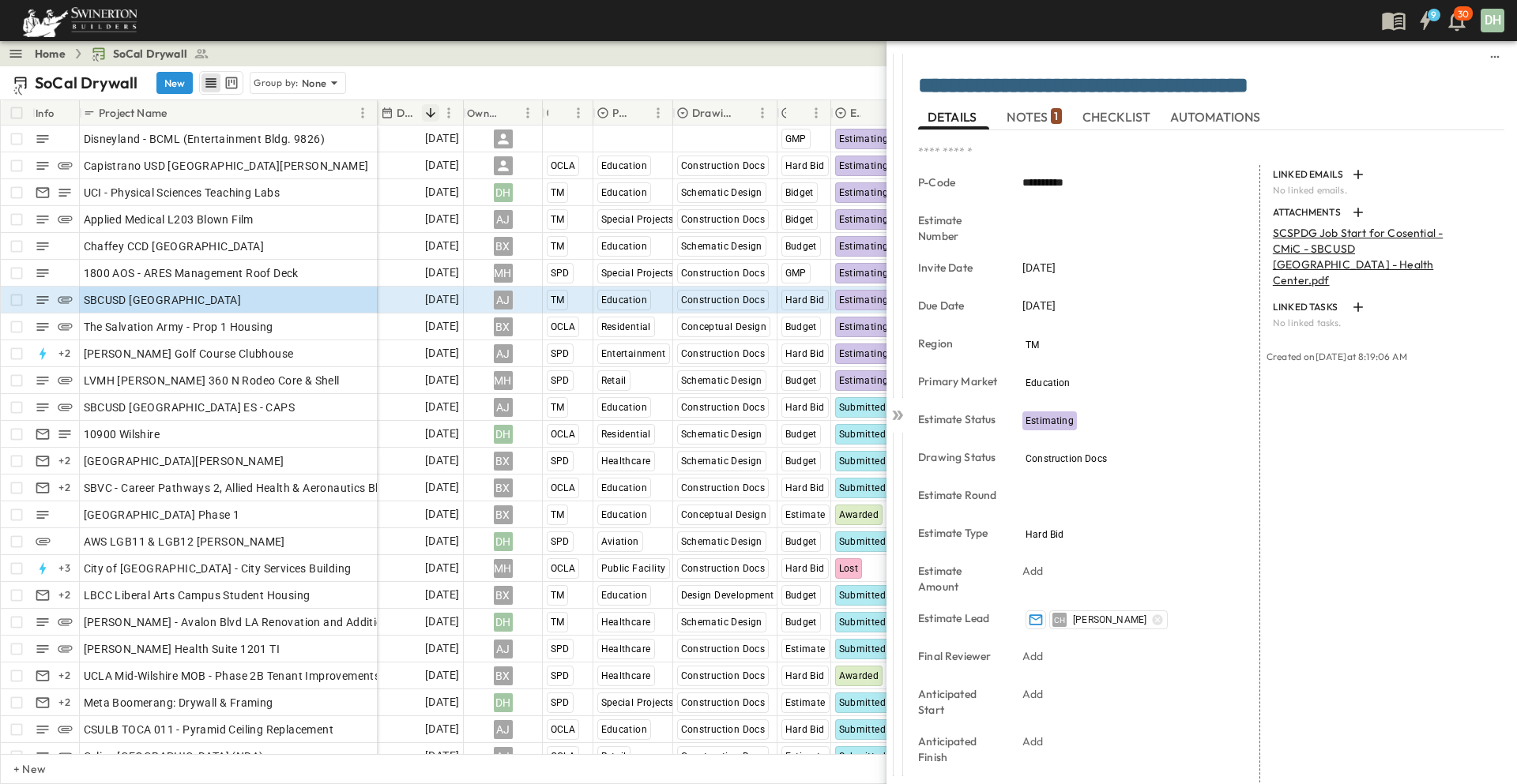
click at [1034, 116] on span "NOTES 1" at bounding box center [1033, 116] width 54 height 14
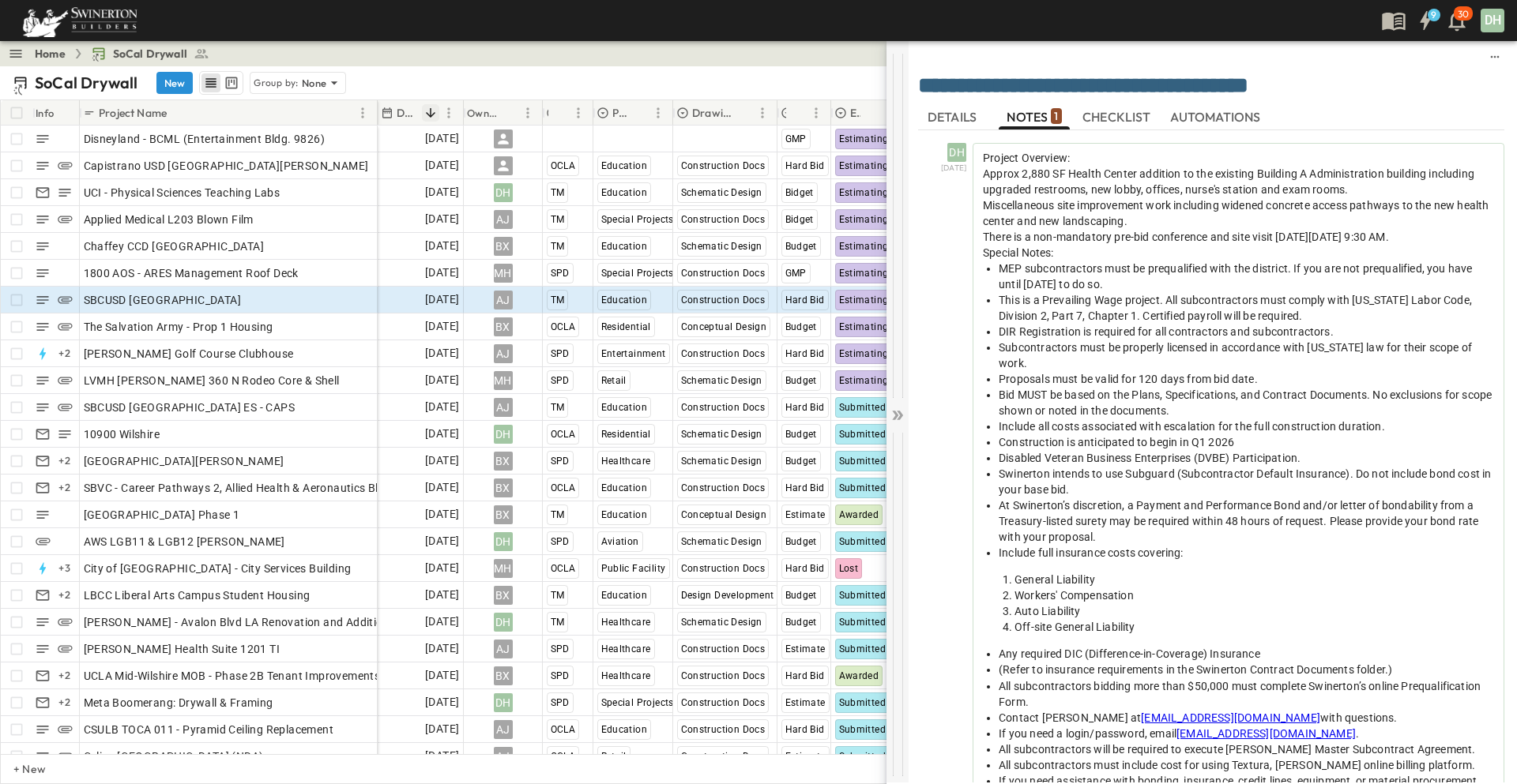
click at [897, 408] on icon at bounding box center [897, 415] width 16 height 16
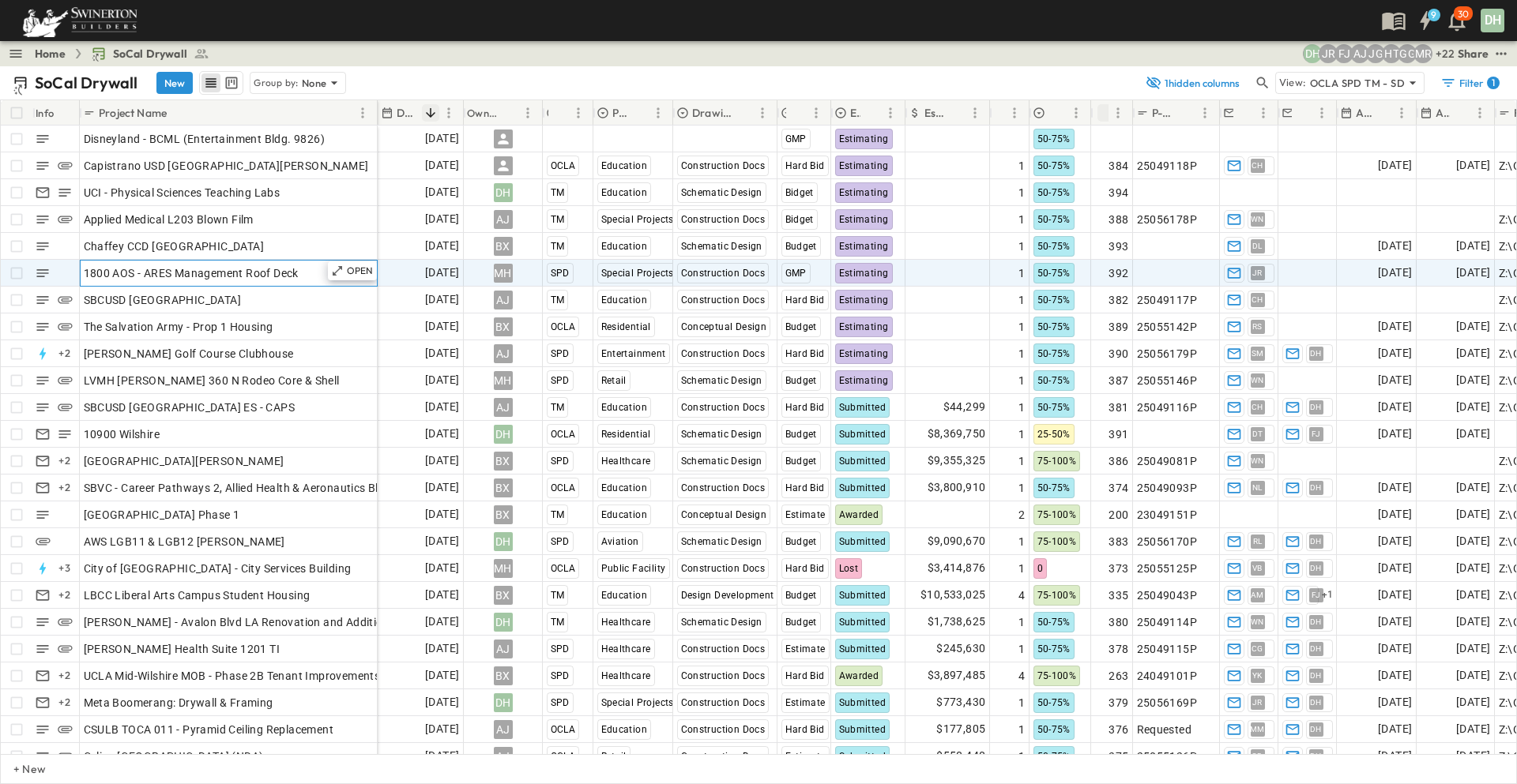
click at [240, 279] on span "1800 AOS - ARES Management Roof Deck" at bounding box center [191, 273] width 215 height 16
click at [359, 269] on p "OPEN" at bounding box center [360, 270] width 27 height 13
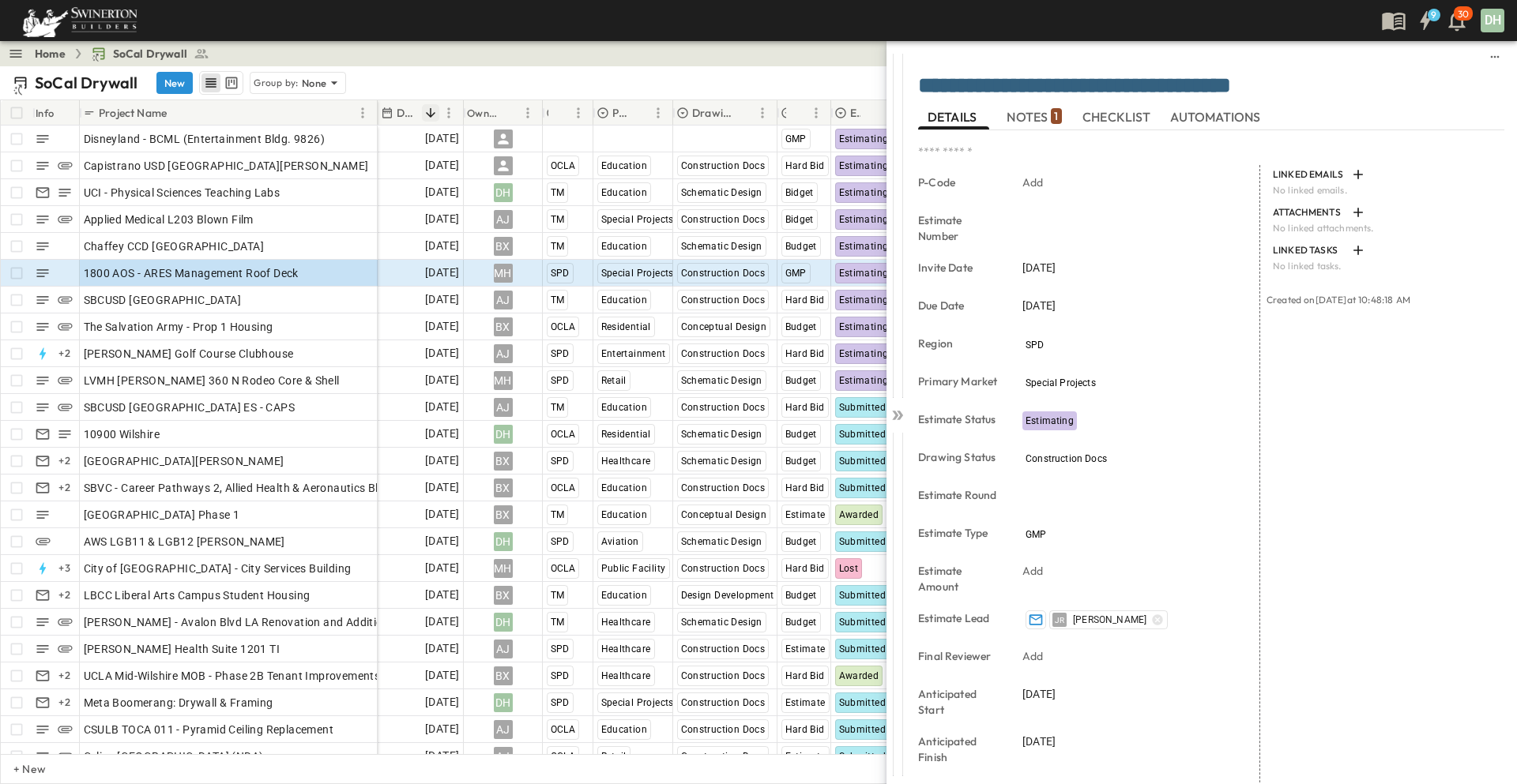
click at [1037, 110] on span "NOTES 1" at bounding box center [1033, 116] width 54 height 14
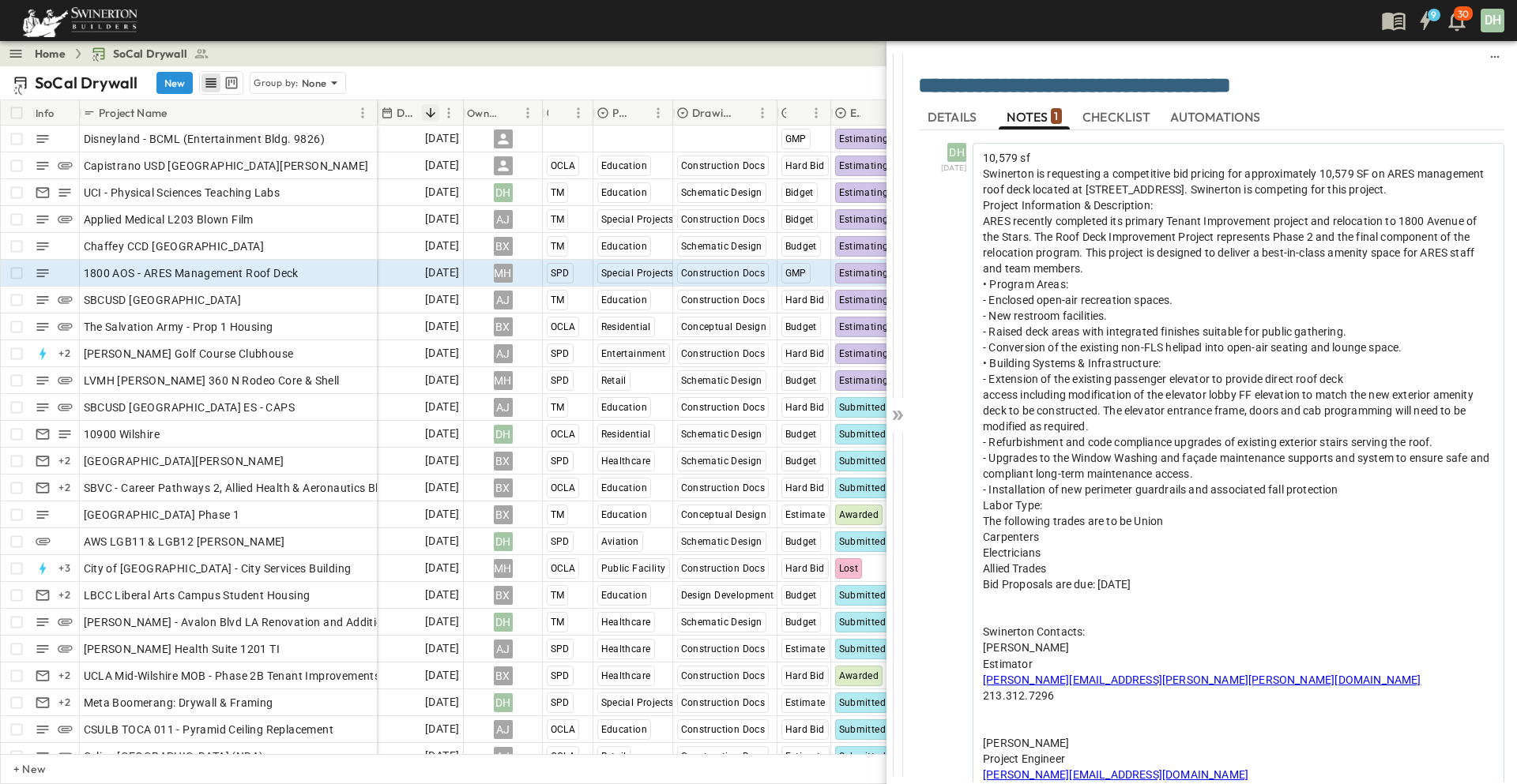
click at [1038, 110] on span "NOTES 1" at bounding box center [1033, 116] width 54 height 14
click at [898, 416] on icon at bounding box center [897, 415] width 16 height 16
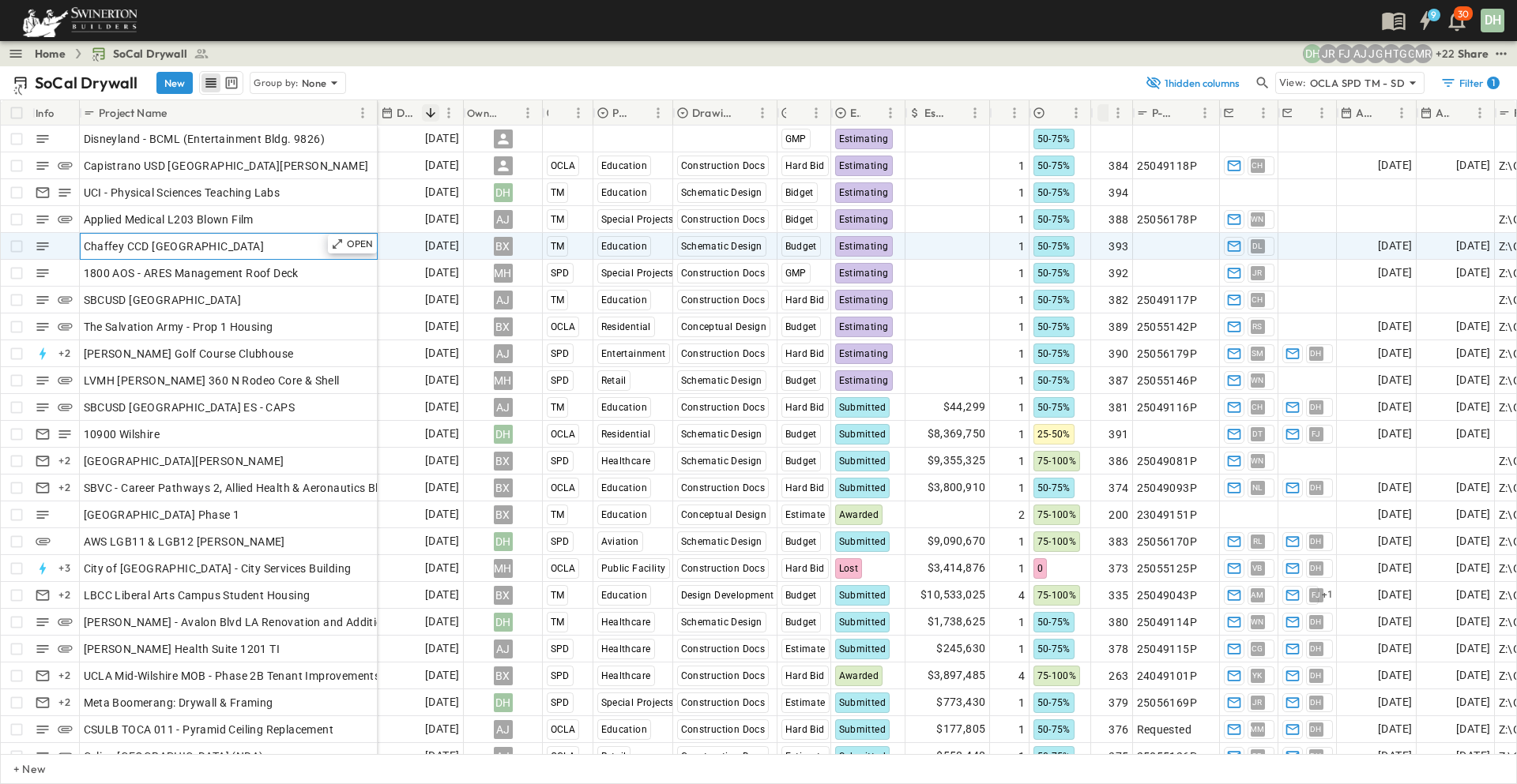
click at [289, 243] on div "Chaffey CCD [GEOGRAPHIC_DATA]" at bounding box center [229, 246] width 290 height 22
drag, startPoint x: 287, startPoint y: 243, endPoint x: 76, endPoint y: 243, distance: 211.0
click at [76, 243] on div "**********" at bounding box center [189, 246] width 377 height 27
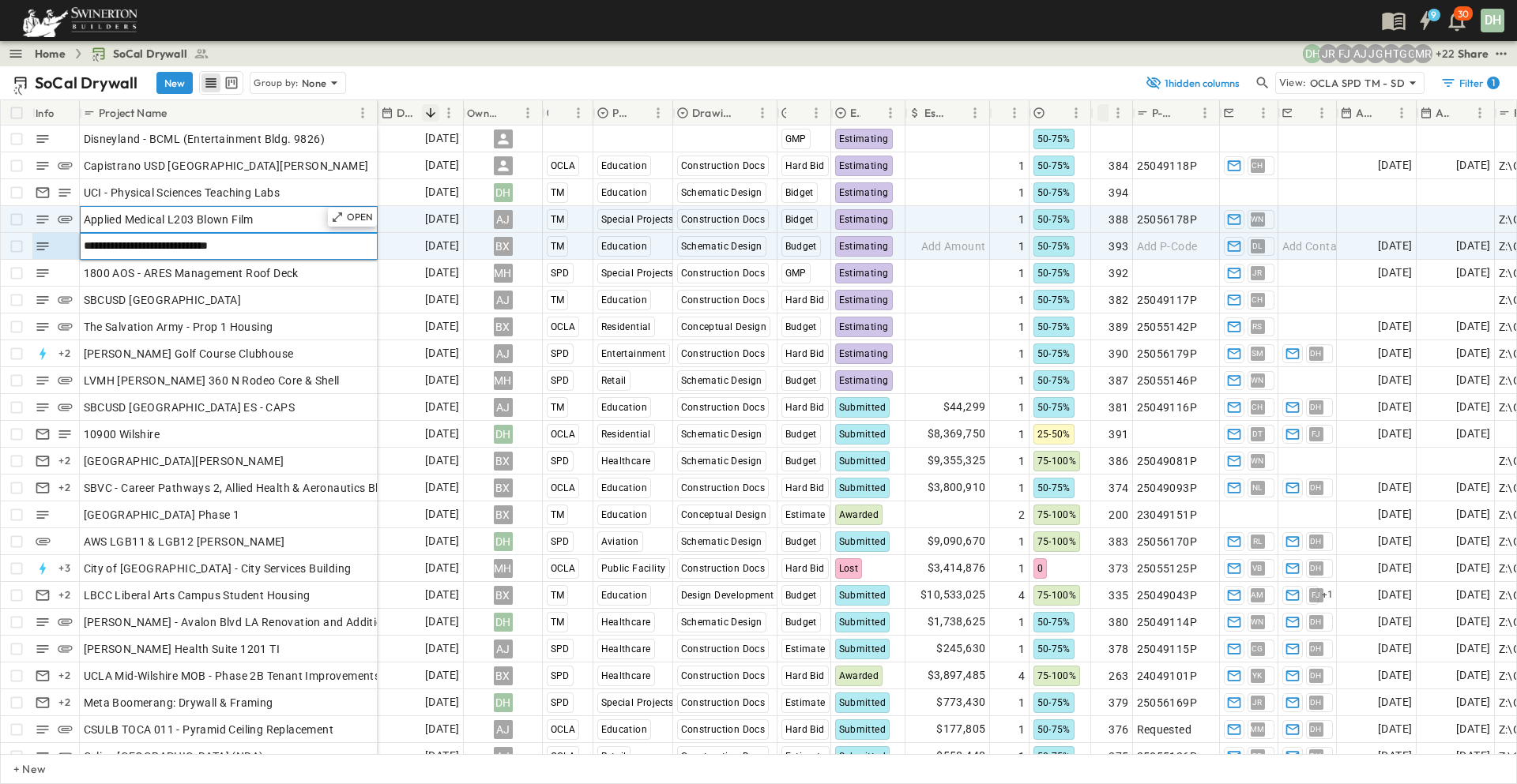
click at [278, 222] on div "Applied Medical L203 Blown Film" at bounding box center [229, 219] width 290 height 22
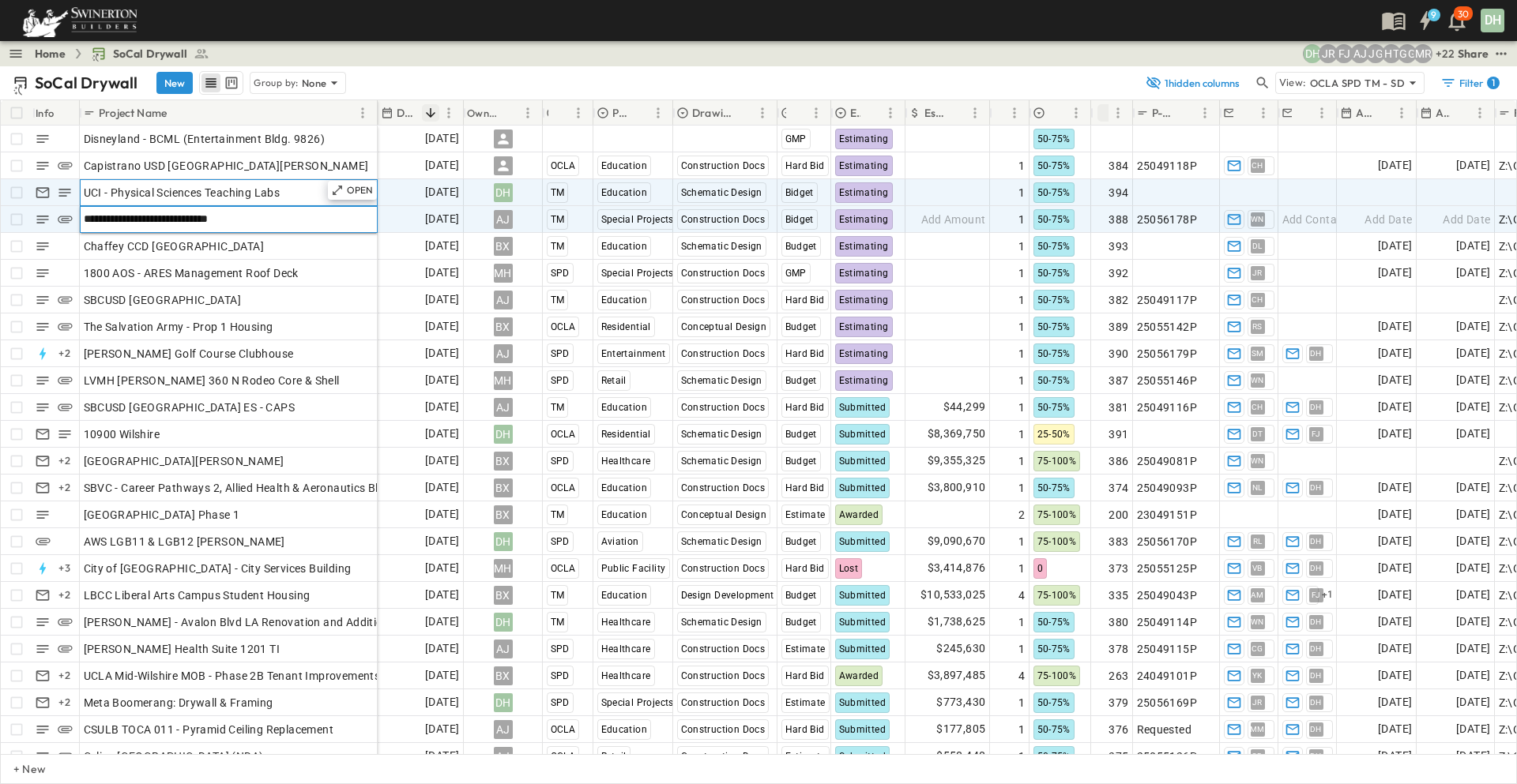
click at [310, 189] on div "UCI - Physical Sciences Teaching Labs" at bounding box center [229, 192] width 290 height 22
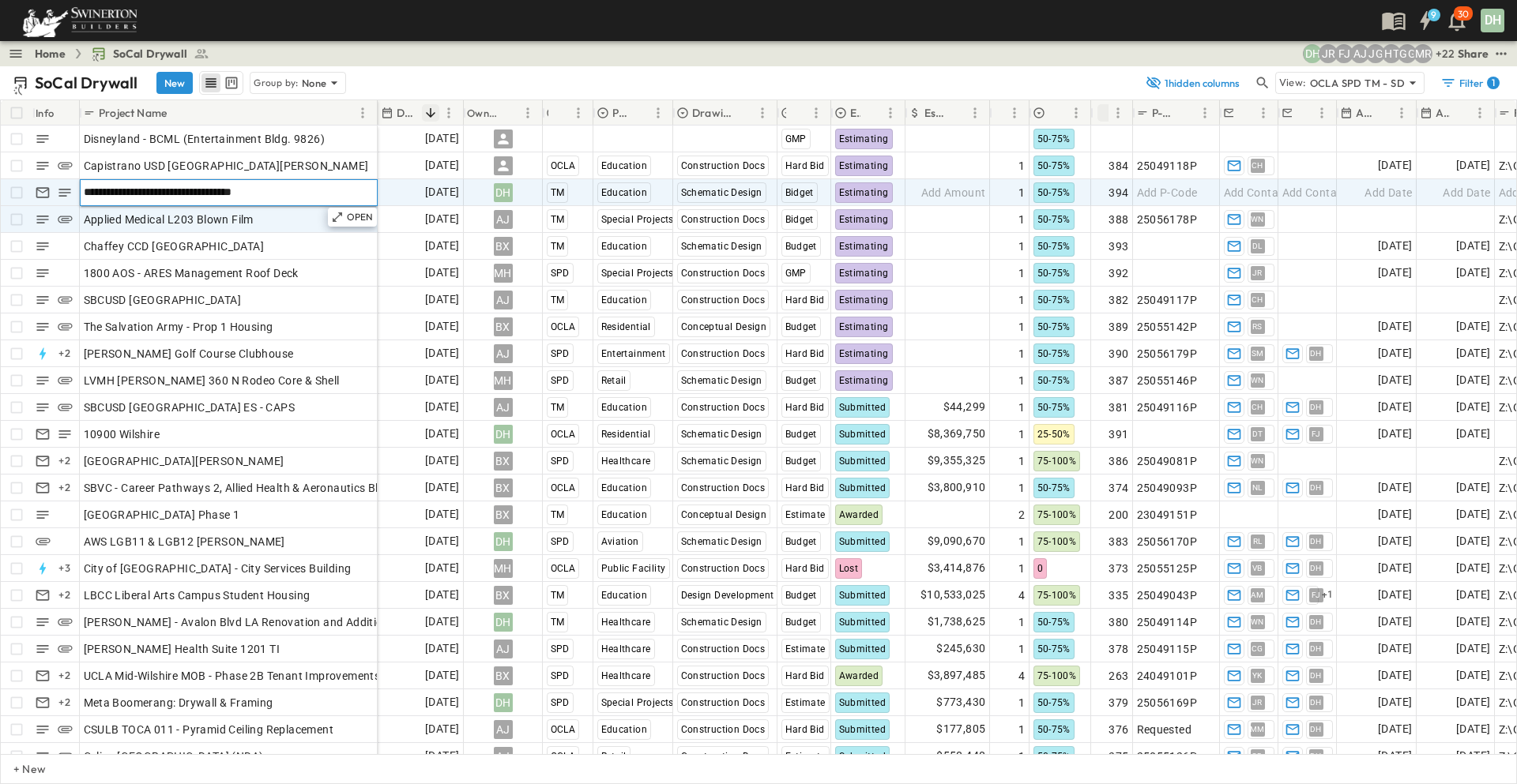
drag, startPoint x: 292, startPoint y: 191, endPoint x: 85, endPoint y: 191, distance: 207.0
click at [85, 191] on input "**********" at bounding box center [228, 192] width 296 height 19
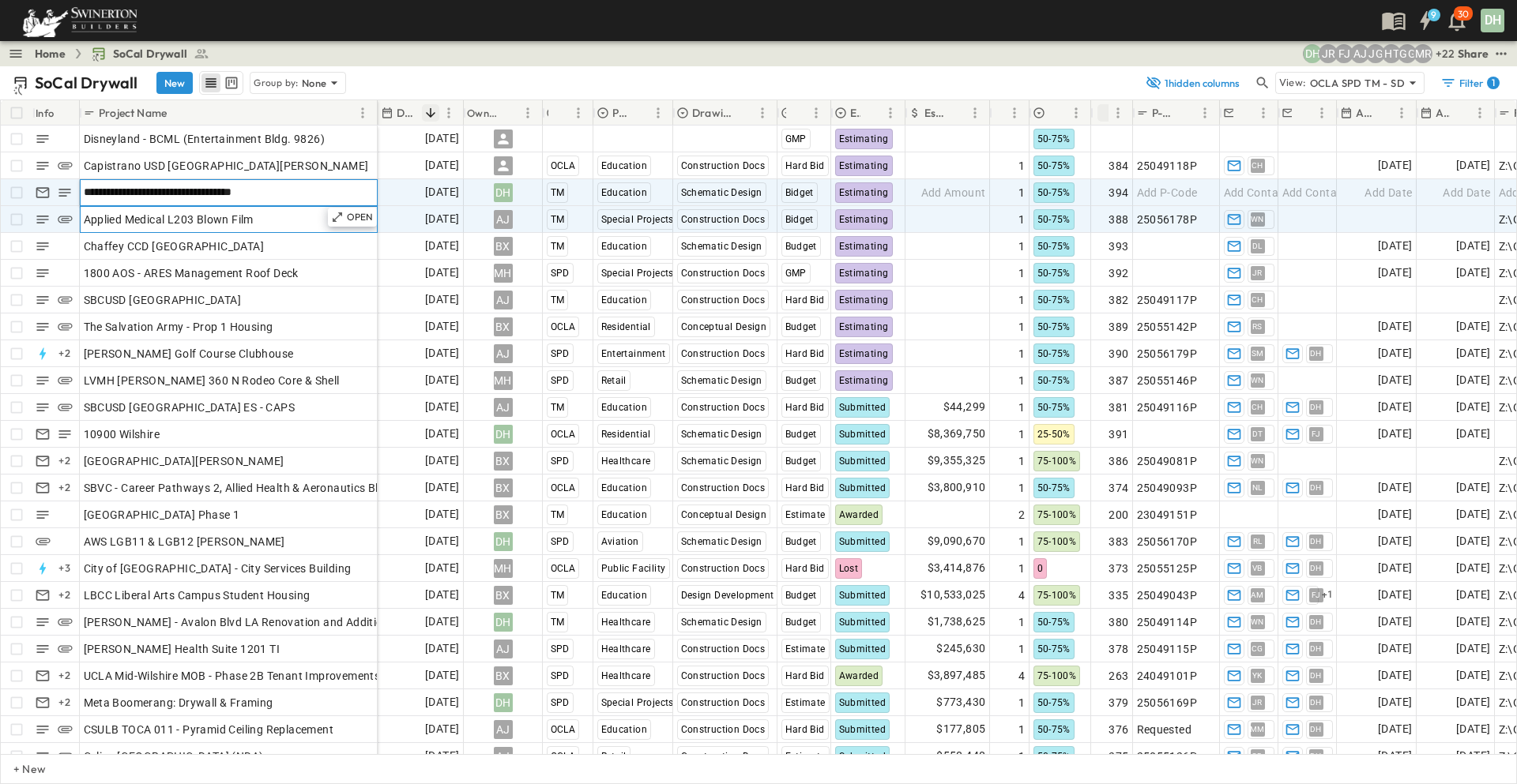
click at [269, 221] on div "Applied Medical L203 Blown Film" at bounding box center [229, 219] width 290 height 22
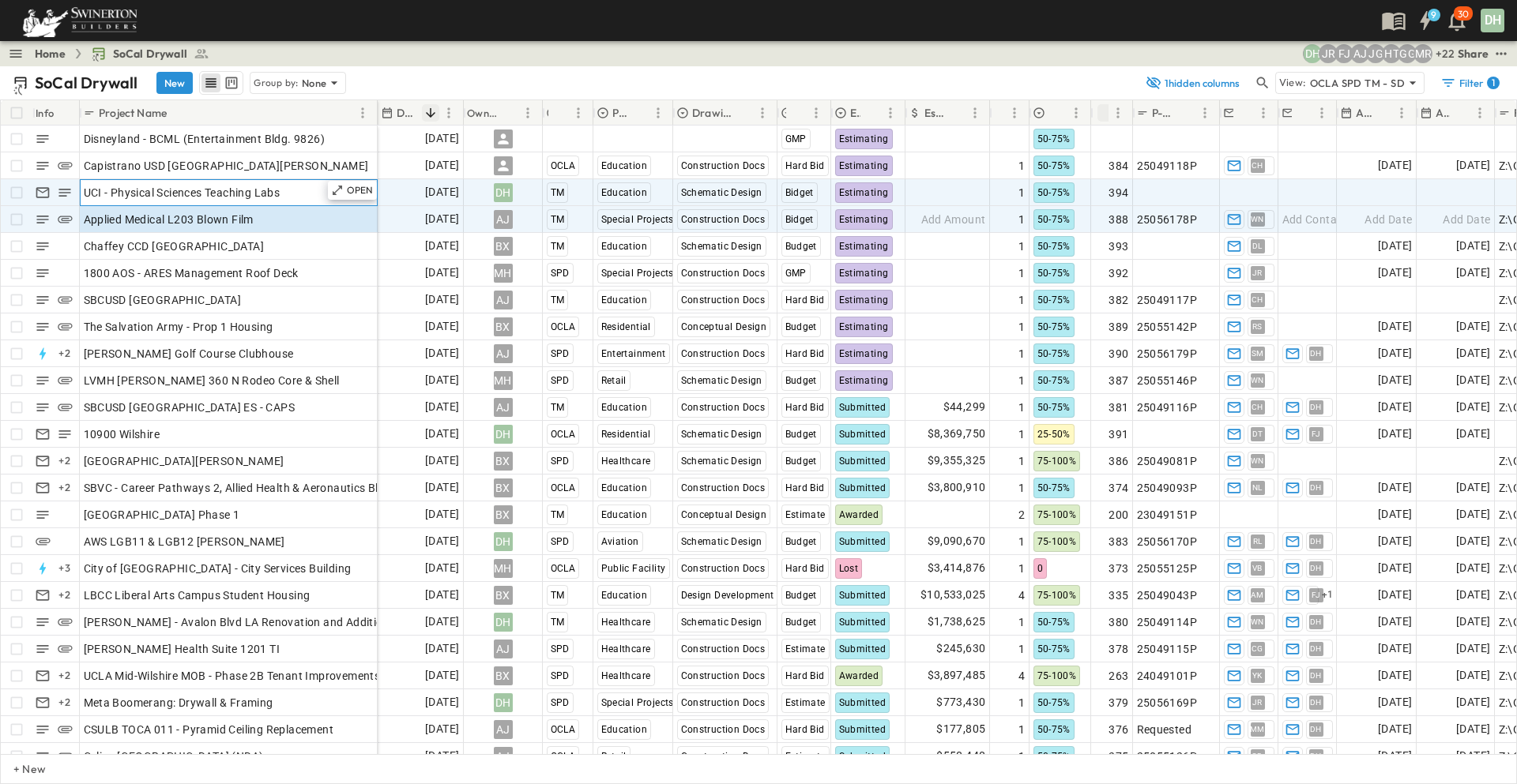
click at [275, 199] on span "UCI - Physical Sciences Teaching Labs" at bounding box center [182, 192] width 197 height 16
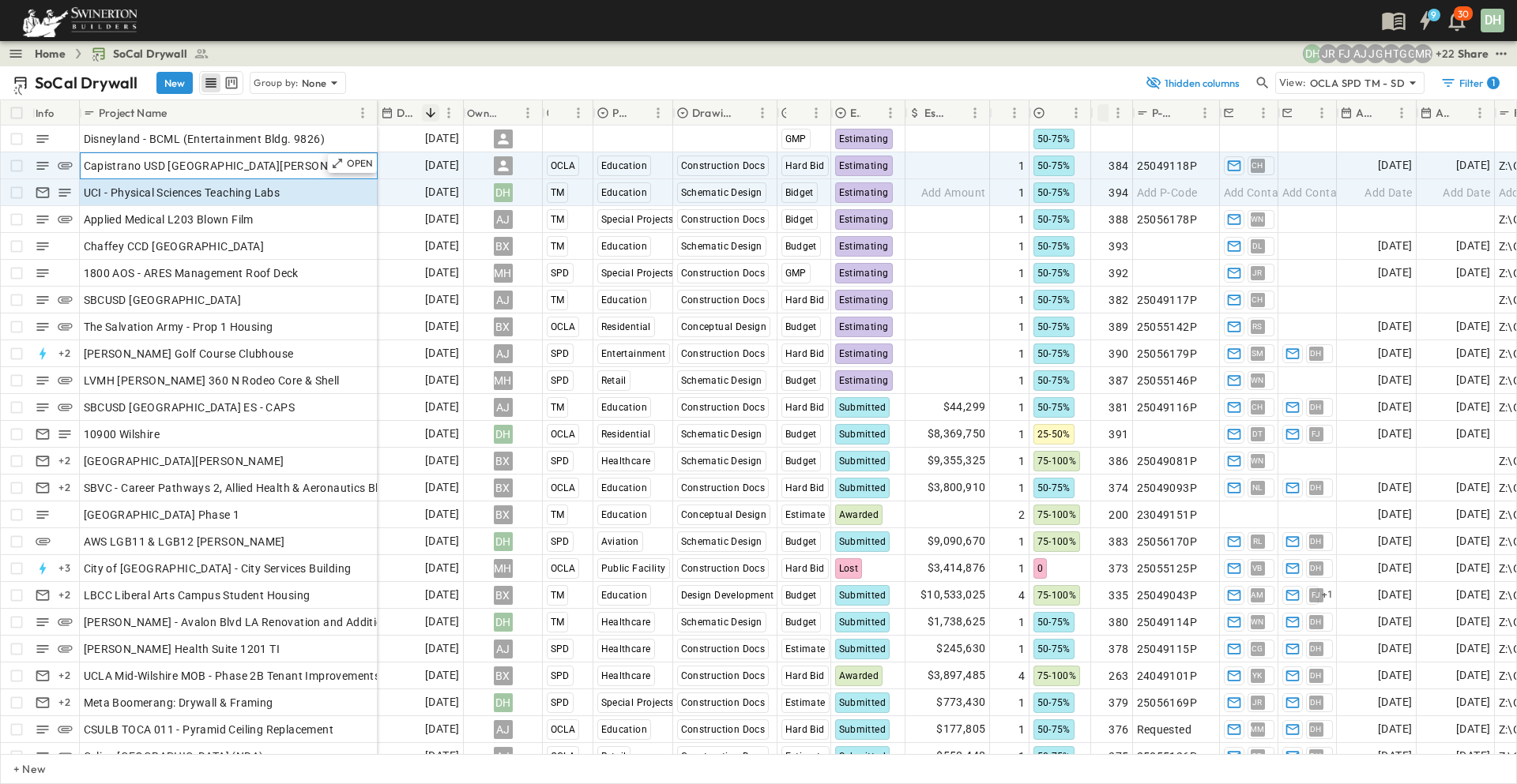
click at [238, 167] on span "Capistrano USD [GEOGRAPHIC_DATA][PERSON_NAME]" at bounding box center [226, 166] width 285 height 16
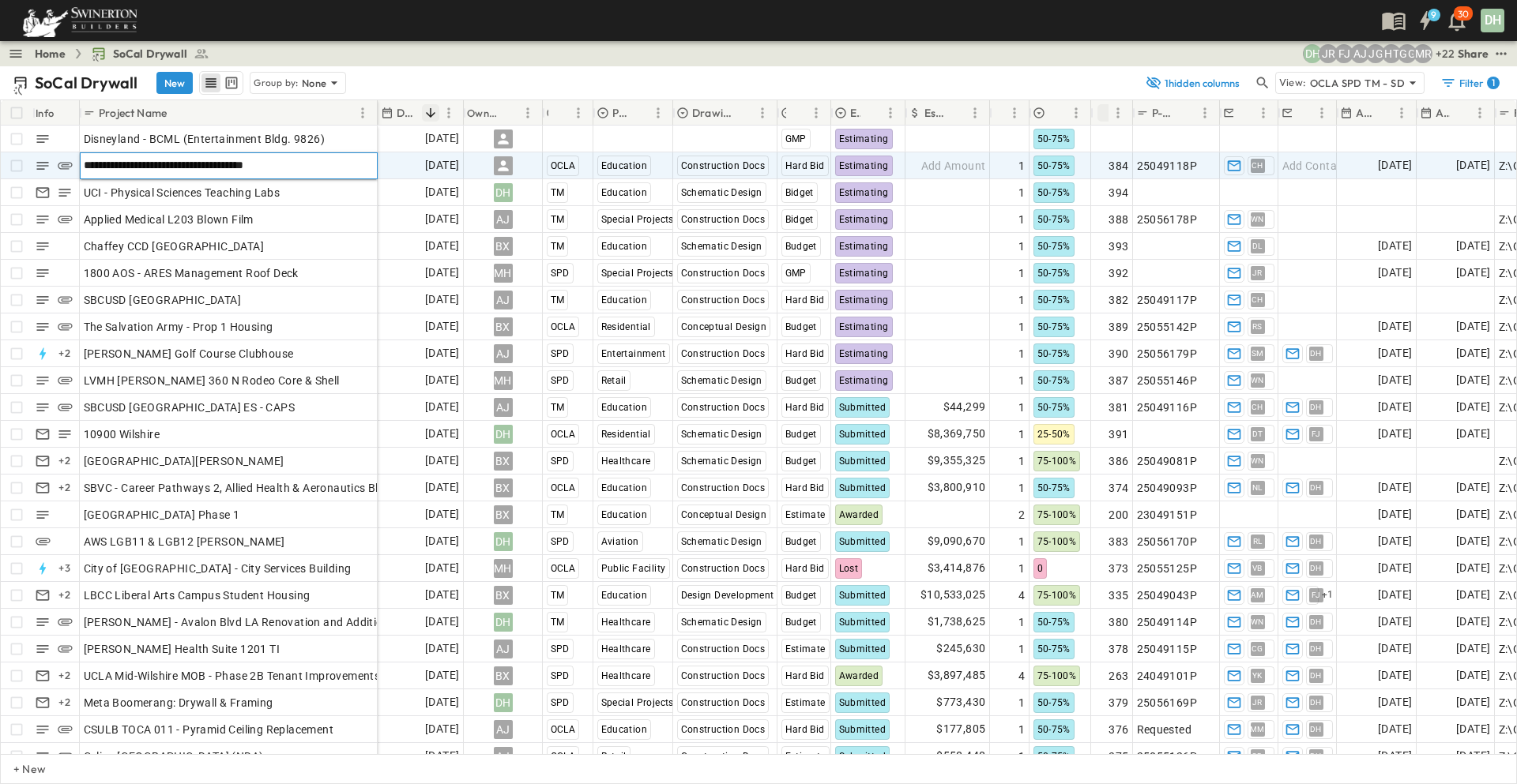
click at [238, 167] on input "**********" at bounding box center [228, 165] width 296 height 19
drag, startPoint x: 327, startPoint y: 161, endPoint x: 85, endPoint y: 157, distance: 242.0
click at [85, 157] on input "**********" at bounding box center [228, 165] width 296 height 19
drag, startPoint x: 938, startPoint y: 21, endPoint x: 1124, endPoint y: 3, distance: 186.9
click at [938, 21] on div "9 30 DH" at bounding box center [757, 20] width 1514 height 41
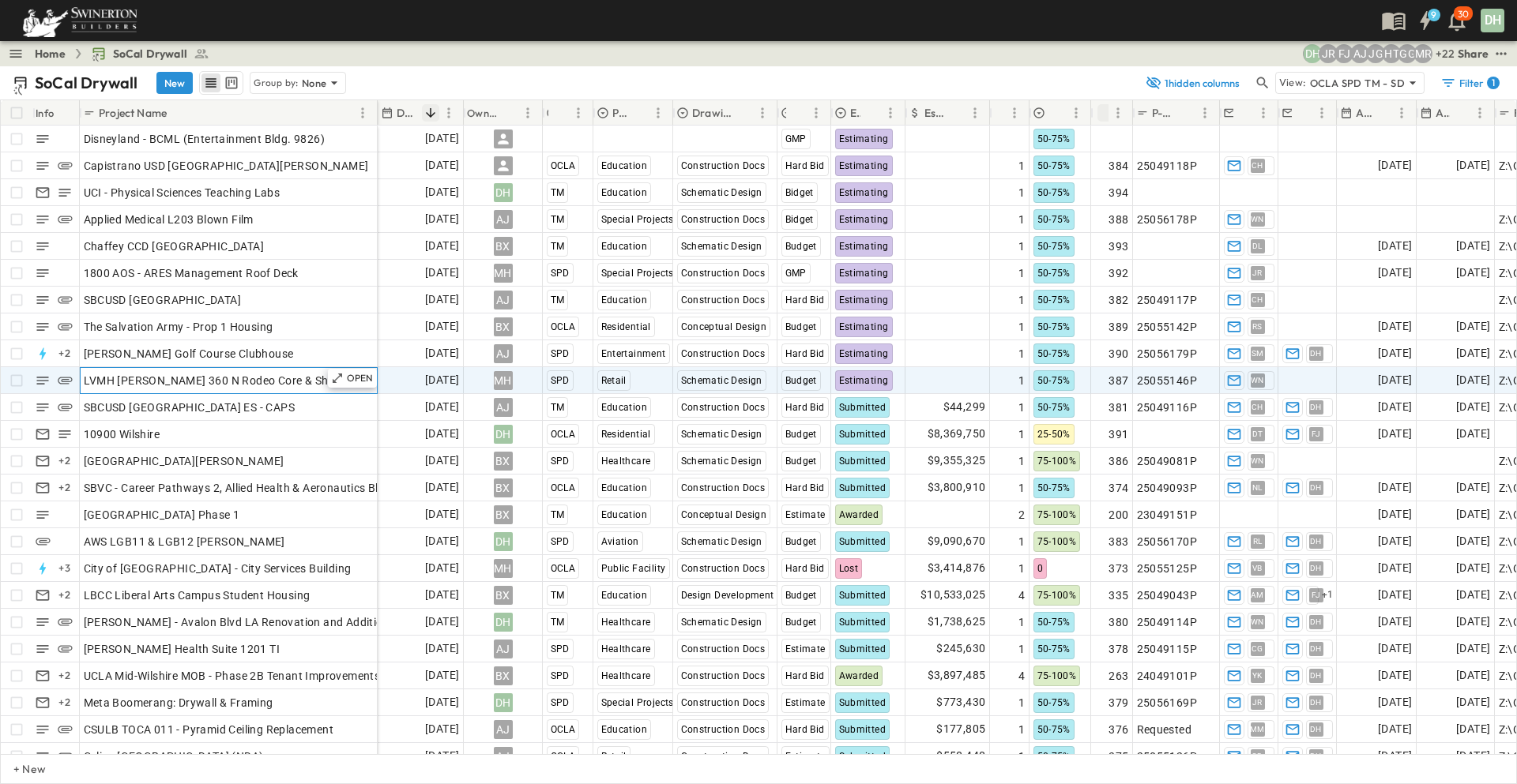
click at [316, 378] on div "LVMH [PERSON_NAME] 360 N Rodeo Core & Shell" at bounding box center [229, 381] width 290 height 22
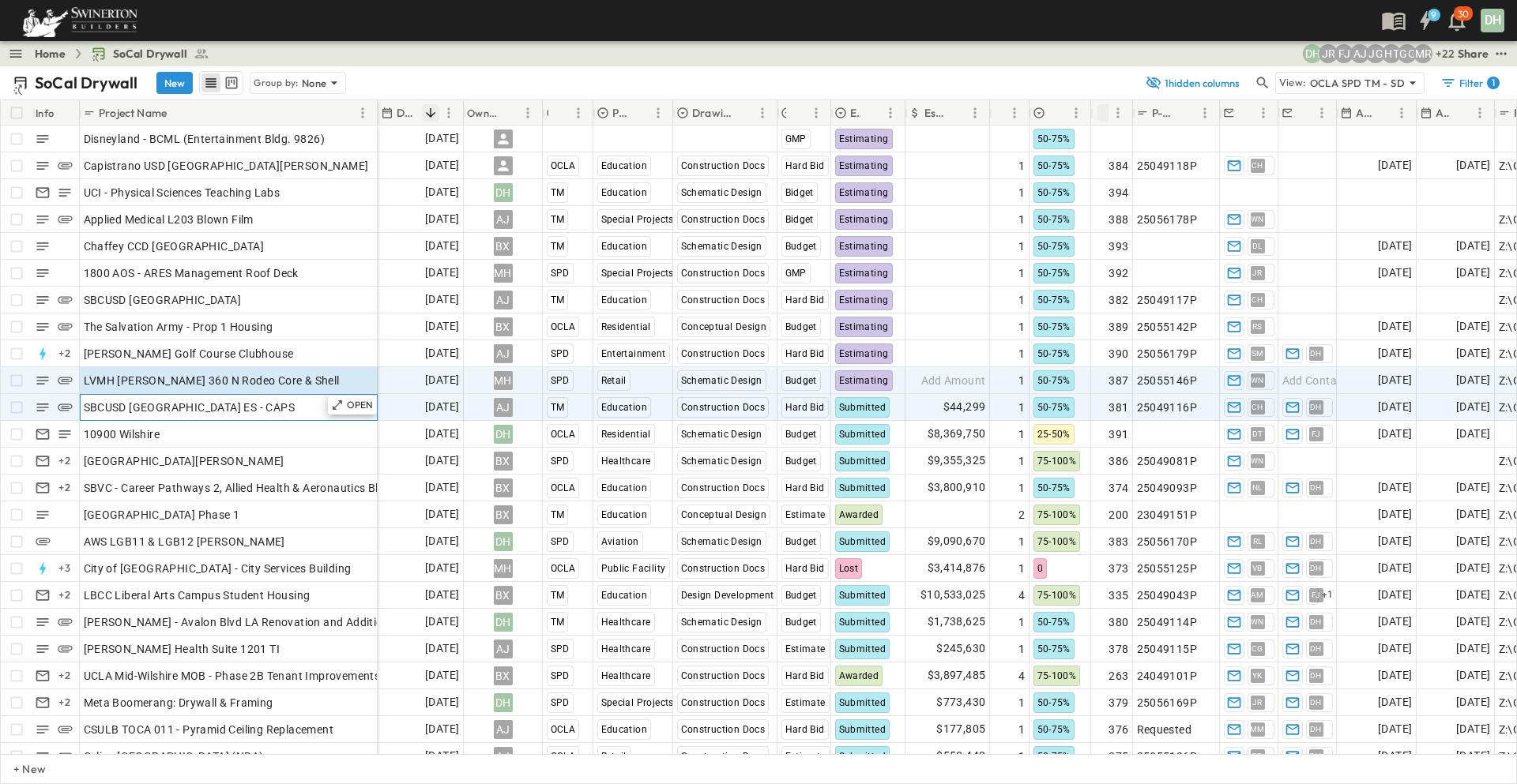
click at [287, 409] on div "SBCUSD [GEOGRAPHIC_DATA] ES - CAPS" at bounding box center [229, 407] width 290 height 22
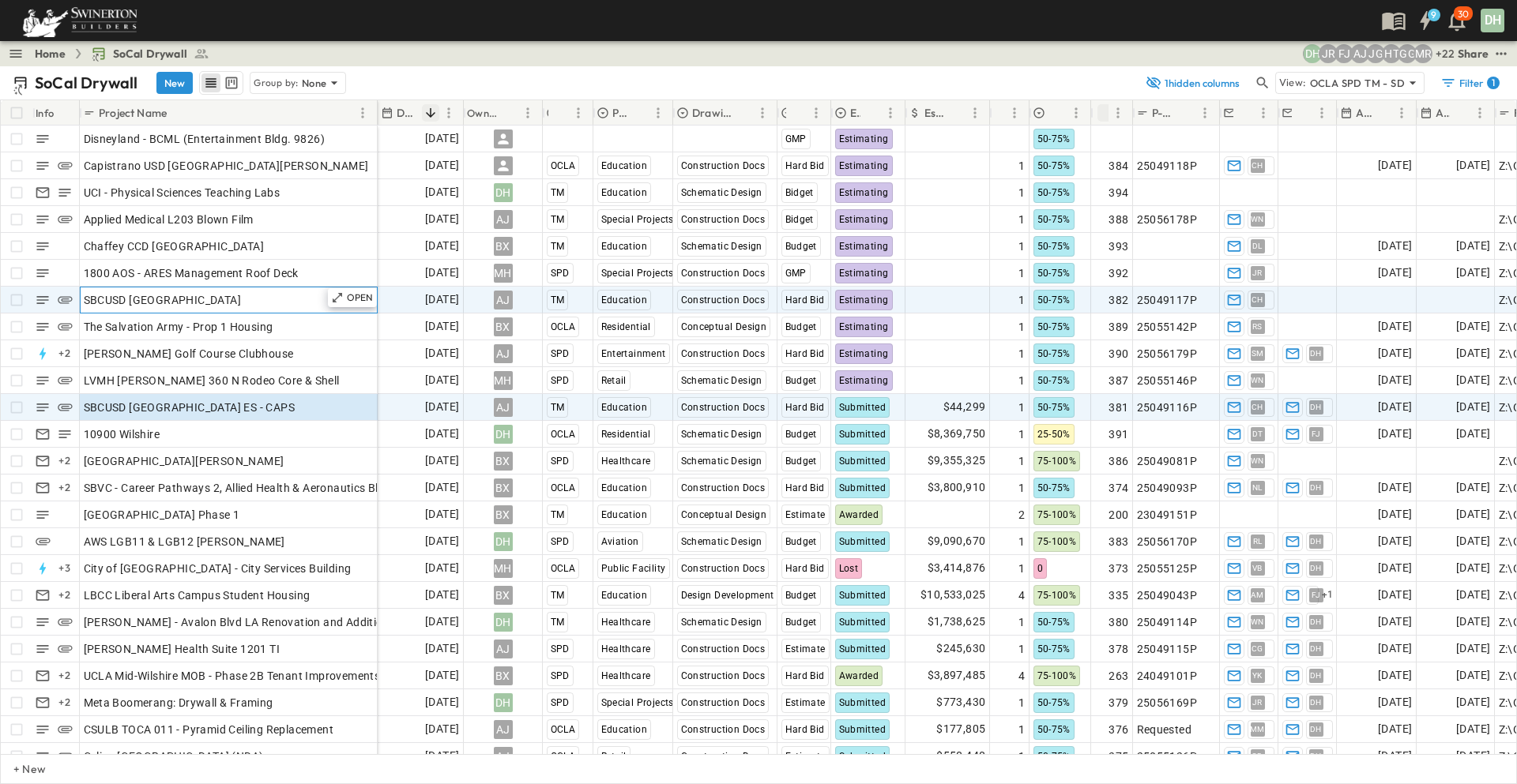
click at [242, 300] on span "SBCUSD [GEOGRAPHIC_DATA]" at bounding box center [162, 300] width 158 height 16
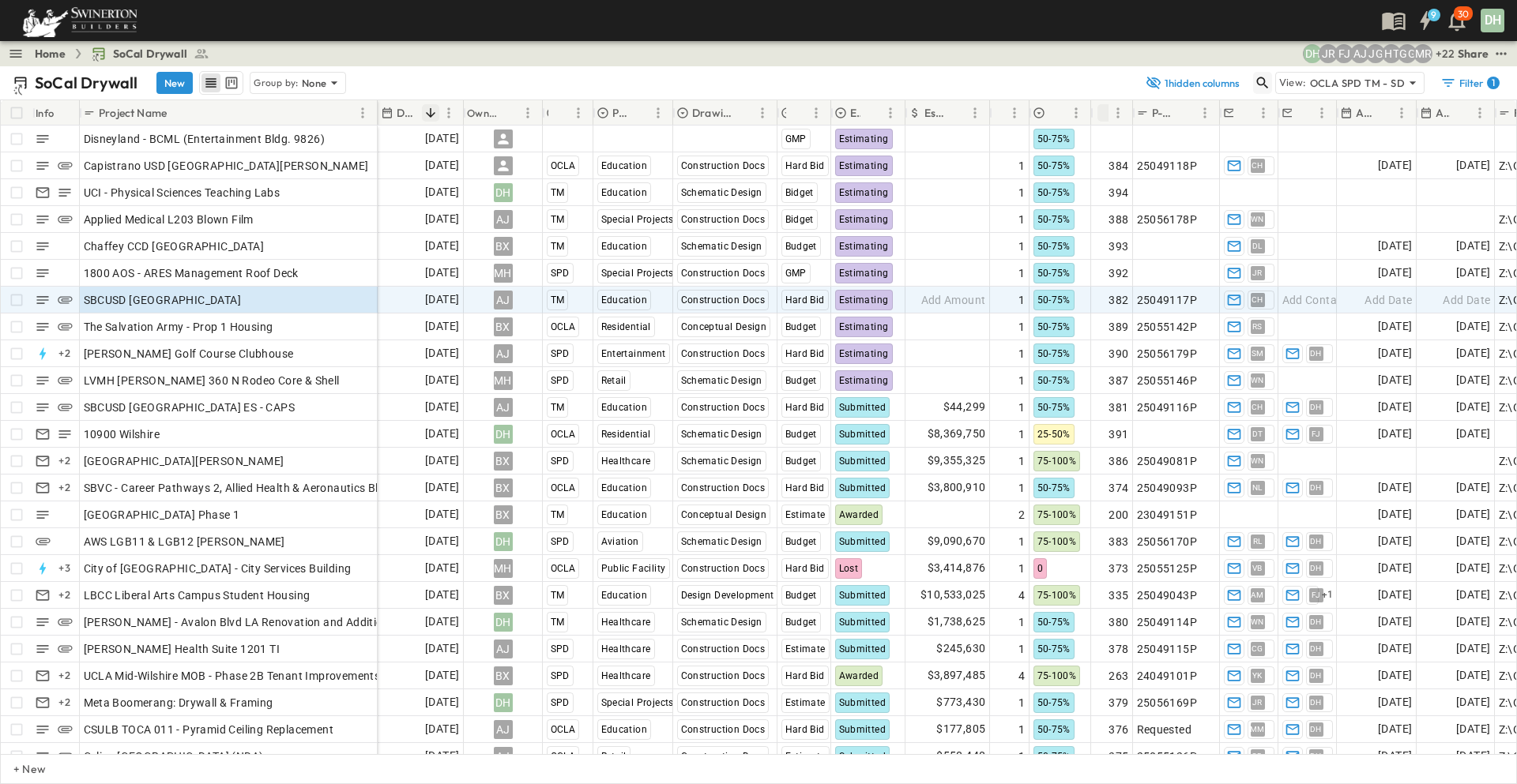
click at [1264, 85] on icon "button" at bounding box center [1262, 83] width 12 height 12
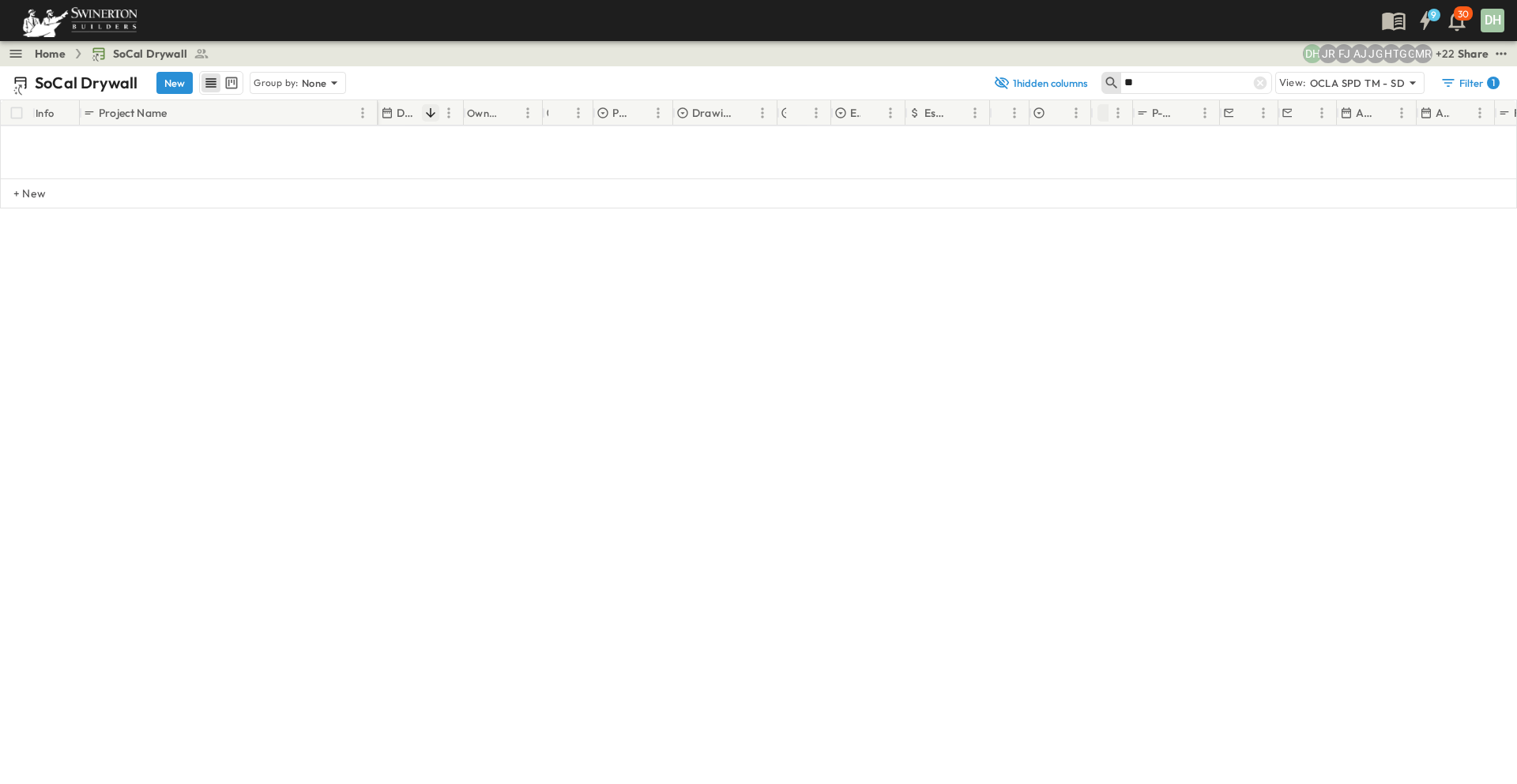
type input "*"
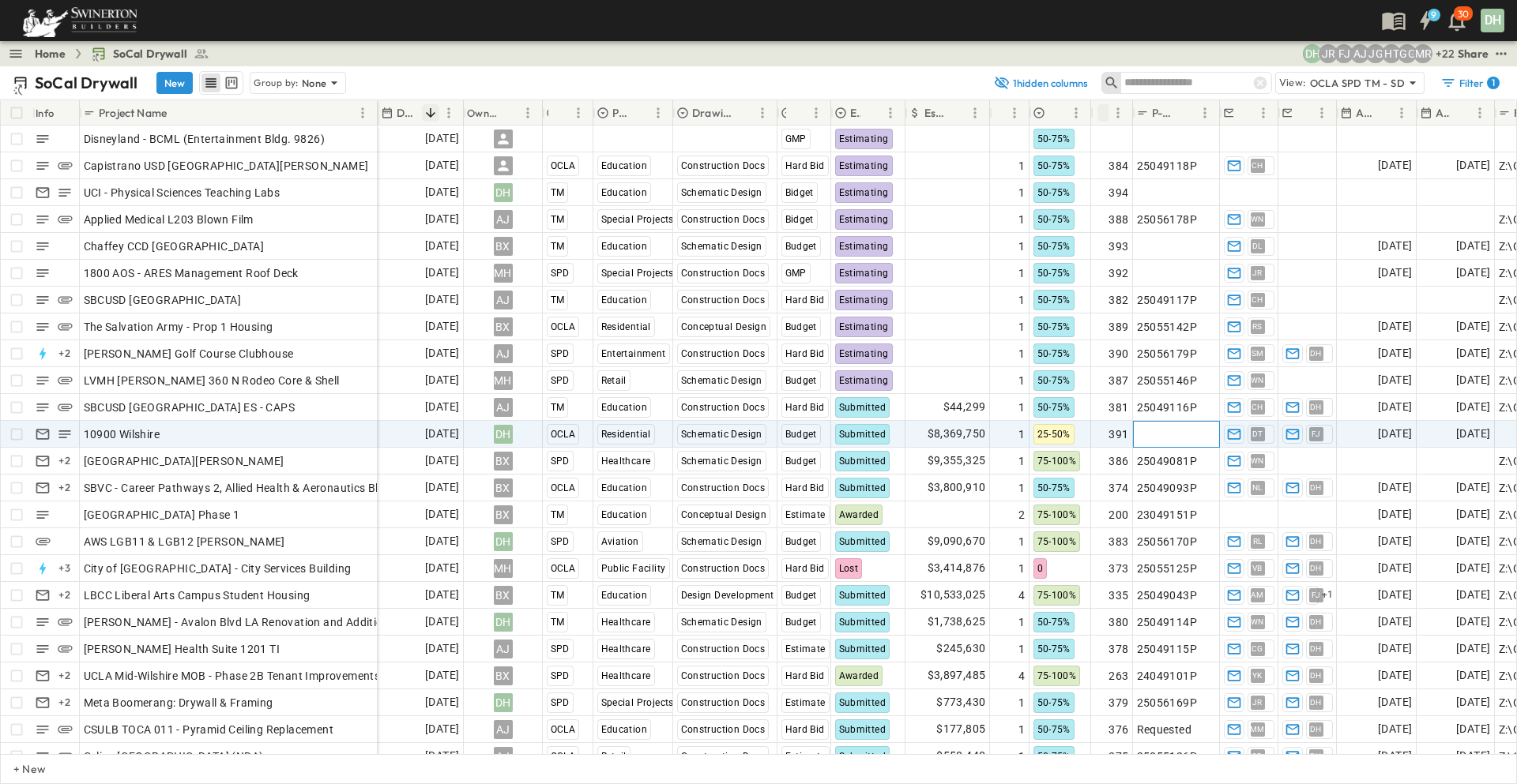
click at [1158, 432] on span "Add P-Code" at bounding box center [1167, 434] width 61 height 16
drag, startPoint x: 162, startPoint y: 433, endPoint x: 170, endPoint y: 432, distance: 8.1
click at [162, 433] on div "10900 Wilshire" at bounding box center [229, 434] width 290 height 22
drag, startPoint x: 166, startPoint y: 435, endPoint x: 86, endPoint y: 431, distance: 80.1
click at [86, 431] on input "**********" at bounding box center [228, 433] width 296 height 19
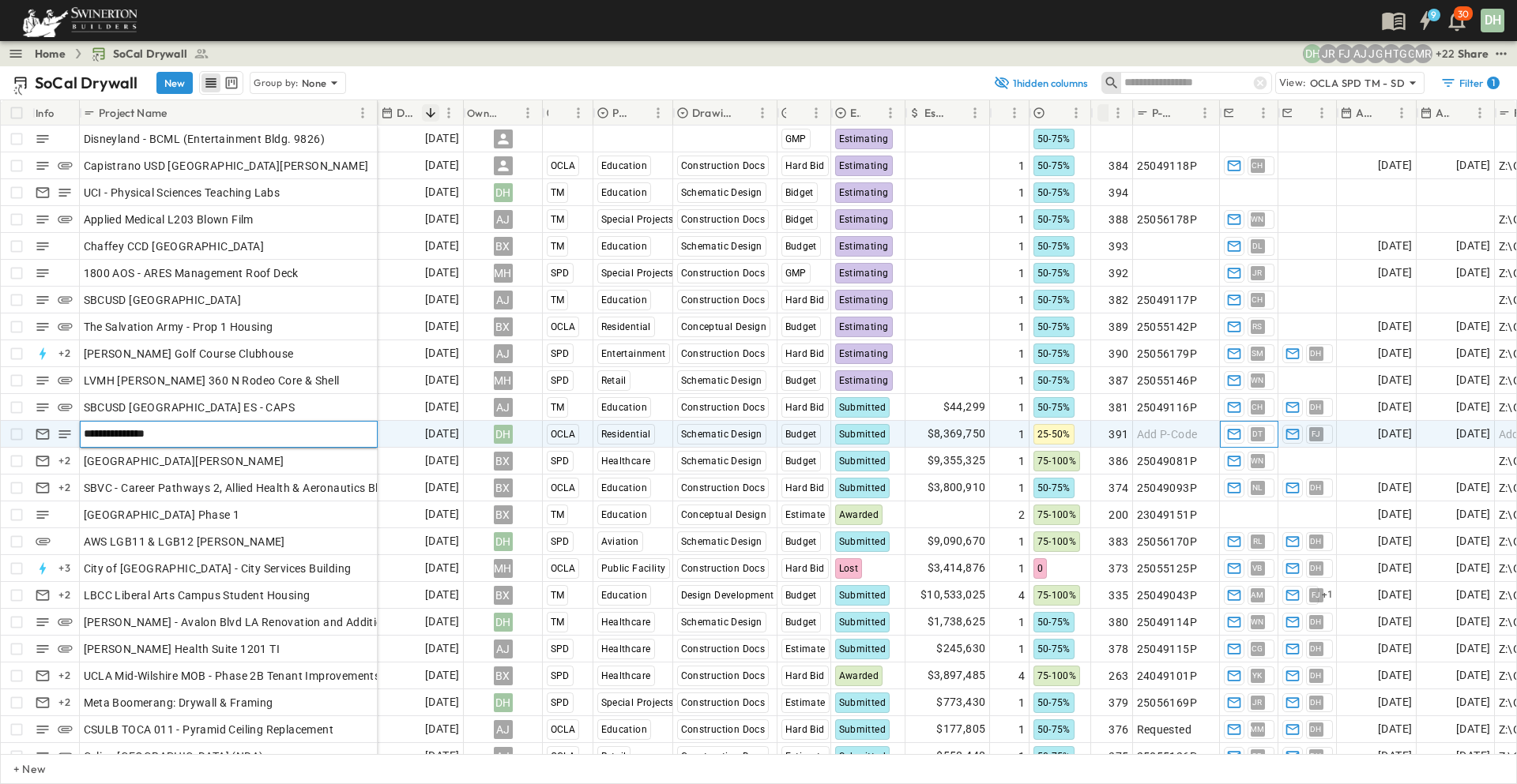
click at [1260, 434] on span "DT" at bounding box center [1257, 433] width 11 height 1
click at [360, 428] on p "OPEN" at bounding box center [360, 432] width 27 height 13
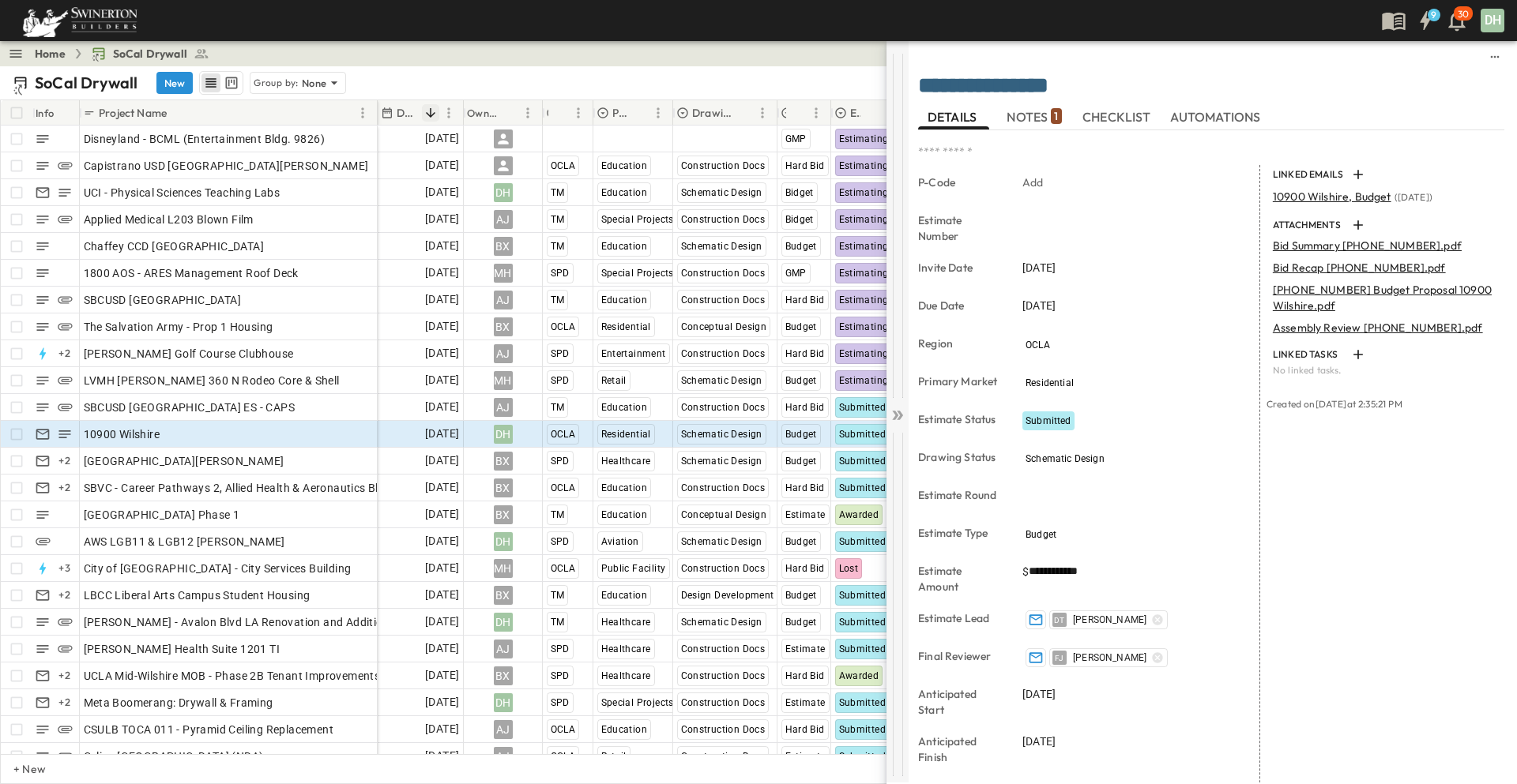
click at [902, 413] on icon at bounding box center [900, 415] width 7 height 9
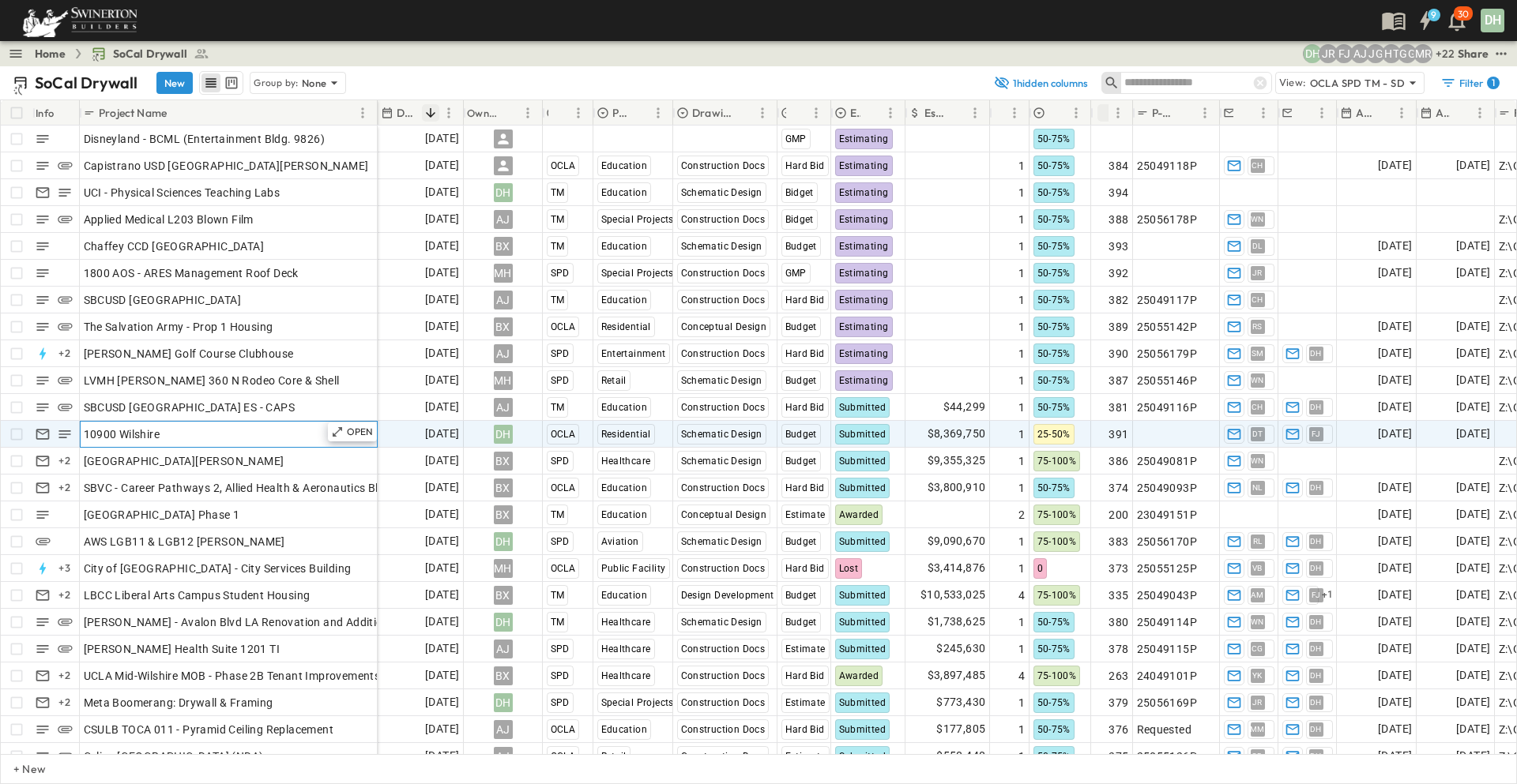
click at [272, 436] on div "10900 Wilshire" at bounding box center [229, 434] width 290 height 22
click at [352, 433] on p "OPEN" at bounding box center [360, 432] width 27 height 13
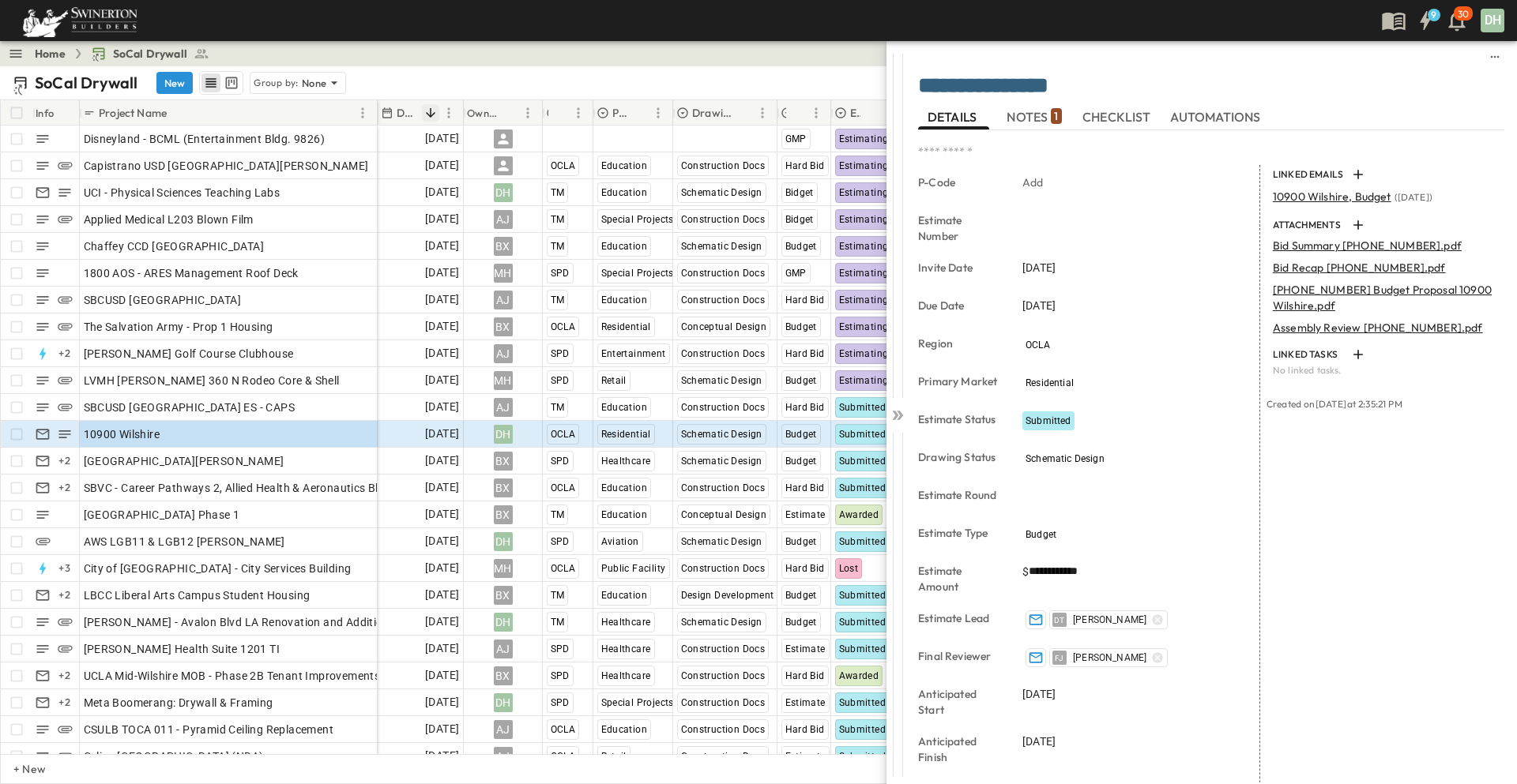
drag, startPoint x: 1045, startPoint y: 108, endPoint x: 1010, endPoint y: 214, distance: 111.6
click at [1045, 110] on span "NOTES 1" at bounding box center [1033, 116] width 54 height 14
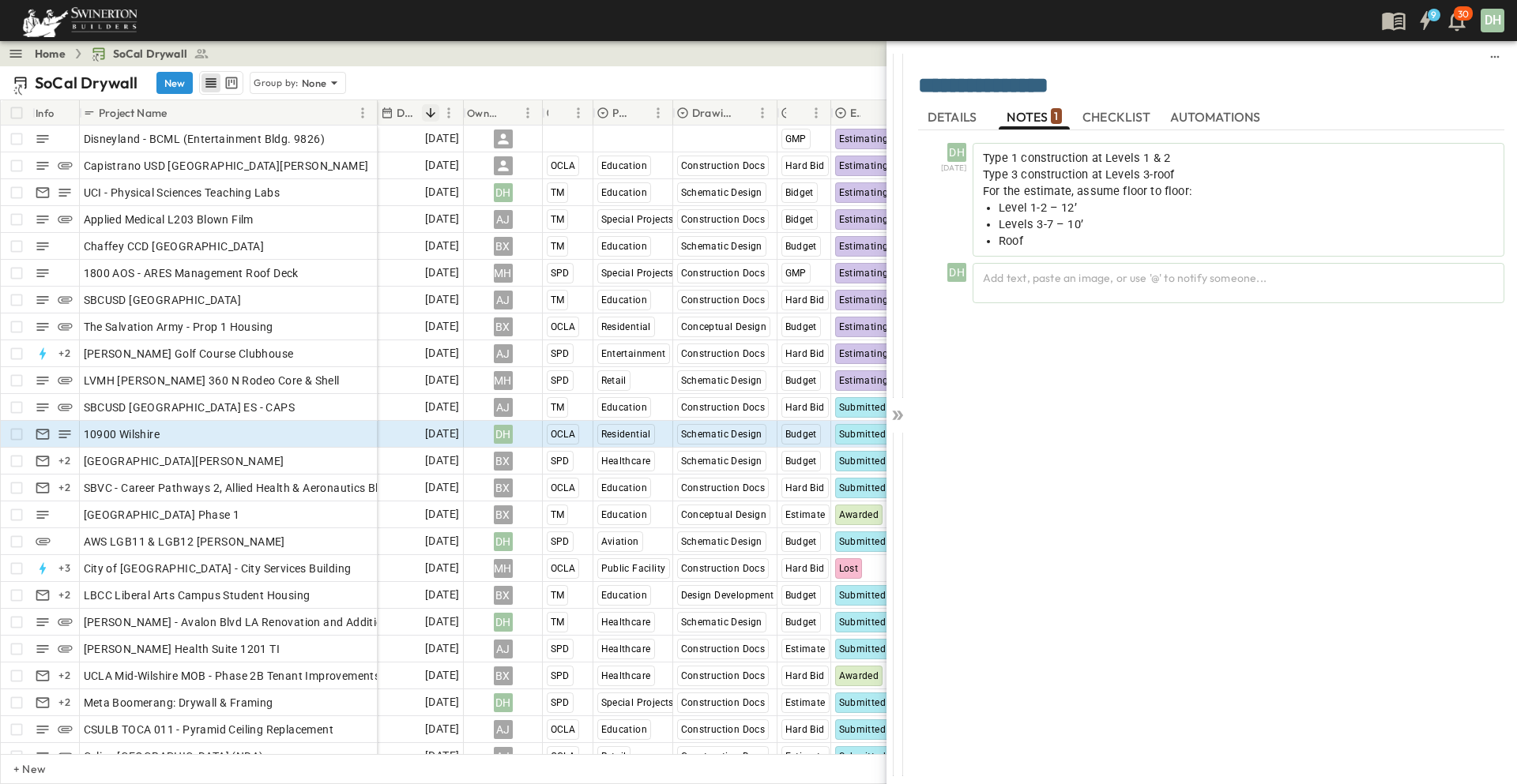
drag, startPoint x: 1108, startPoint y: 371, endPoint x: 1129, endPoint y: 371, distance: 21.0
click at [1108, 371] on div "DH [DATE] Type 1 construction at Levels 1 & 2 Type 3 construction at Levels 3-r…" at bounding box center [1211, 448] width 586 height 637
drag, startPoint x: 1159, startPoint y: 228, endPoint x: 1083, endPoint y: 365, distance: 156.7
click at [1159, 228] on li "Levels 3-7 – 10’" at bounding box center [1247, 225] width 496 height 17
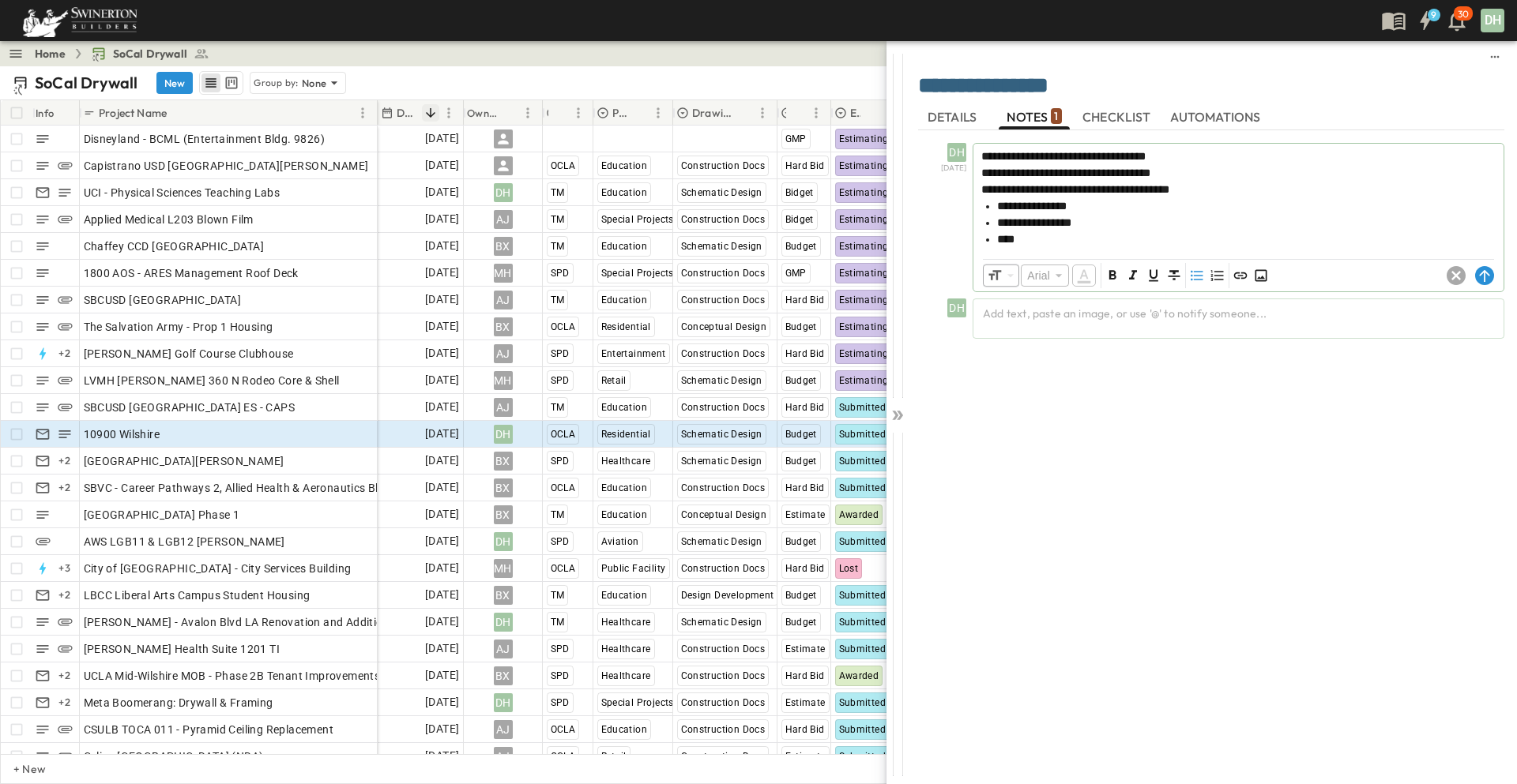
click at [1038, 247] on li "****" at bounding box center [1246, 239] width 498 height 17
drag, startPoint x: 1031, startPoint y: 241, endPoint x: 974, endPoint y: 160, distance: 99.0
click at [974, 160] on div "**********" at bounding box center [1238, 197] width 530 height 105
copy div "**********"
click at [903, 415] on icon at bounding box center [897, 415] width 16 height 16
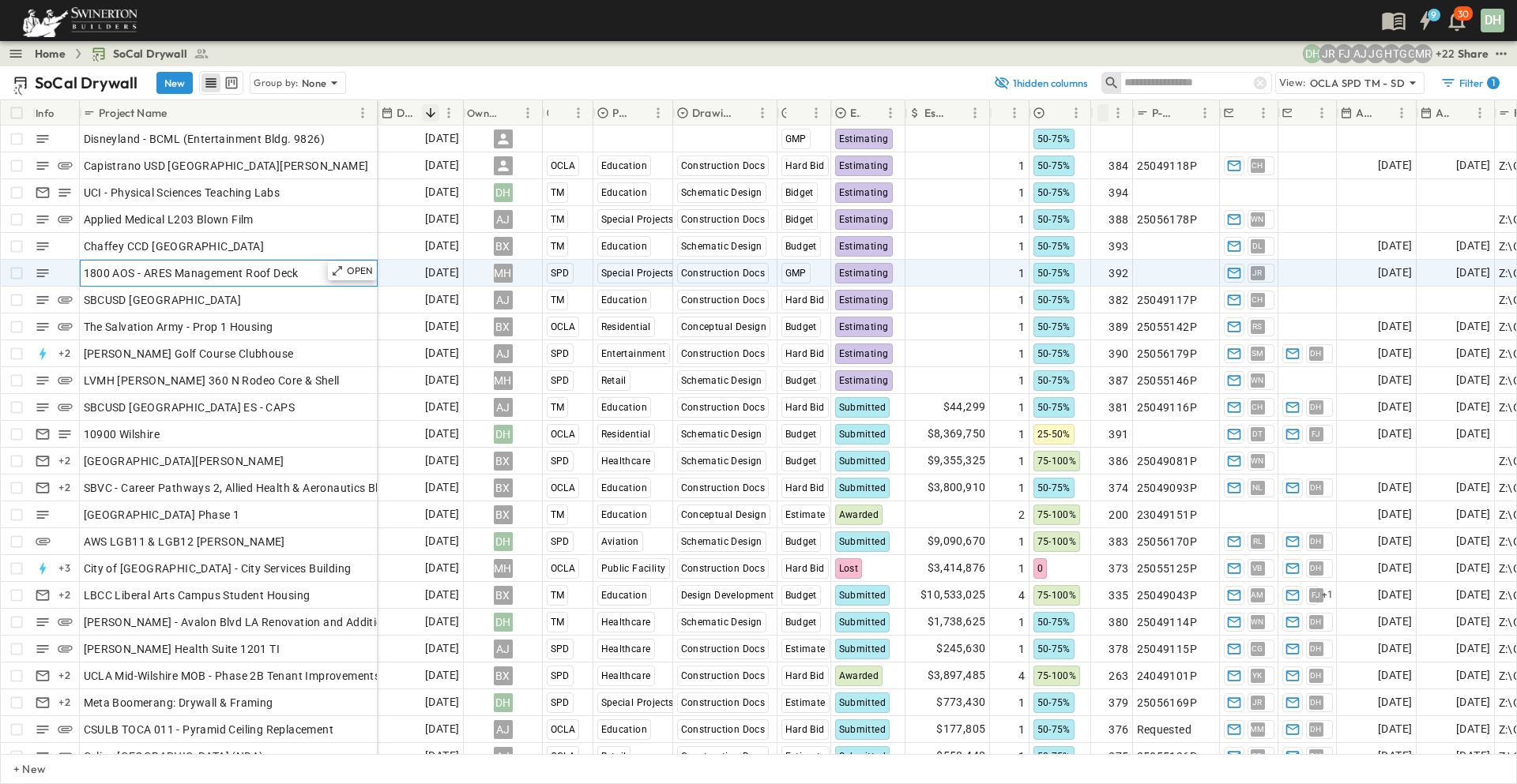
click at [311, 269] on div "1800 AOS - ARES Management Roof Deck" at bounding box center [229, 273] width 290 height 22
drag, startPoint x: 302, startPoint y: 269, endPoint x: 84, endPoint y: 269, distance: 218.0
click at [84, 269] on input "**********" at bounding box center [228, 272] width 296 height 19
click at [333, 278] on input "**********" at bounding box center [228, 272] width 296 height 19
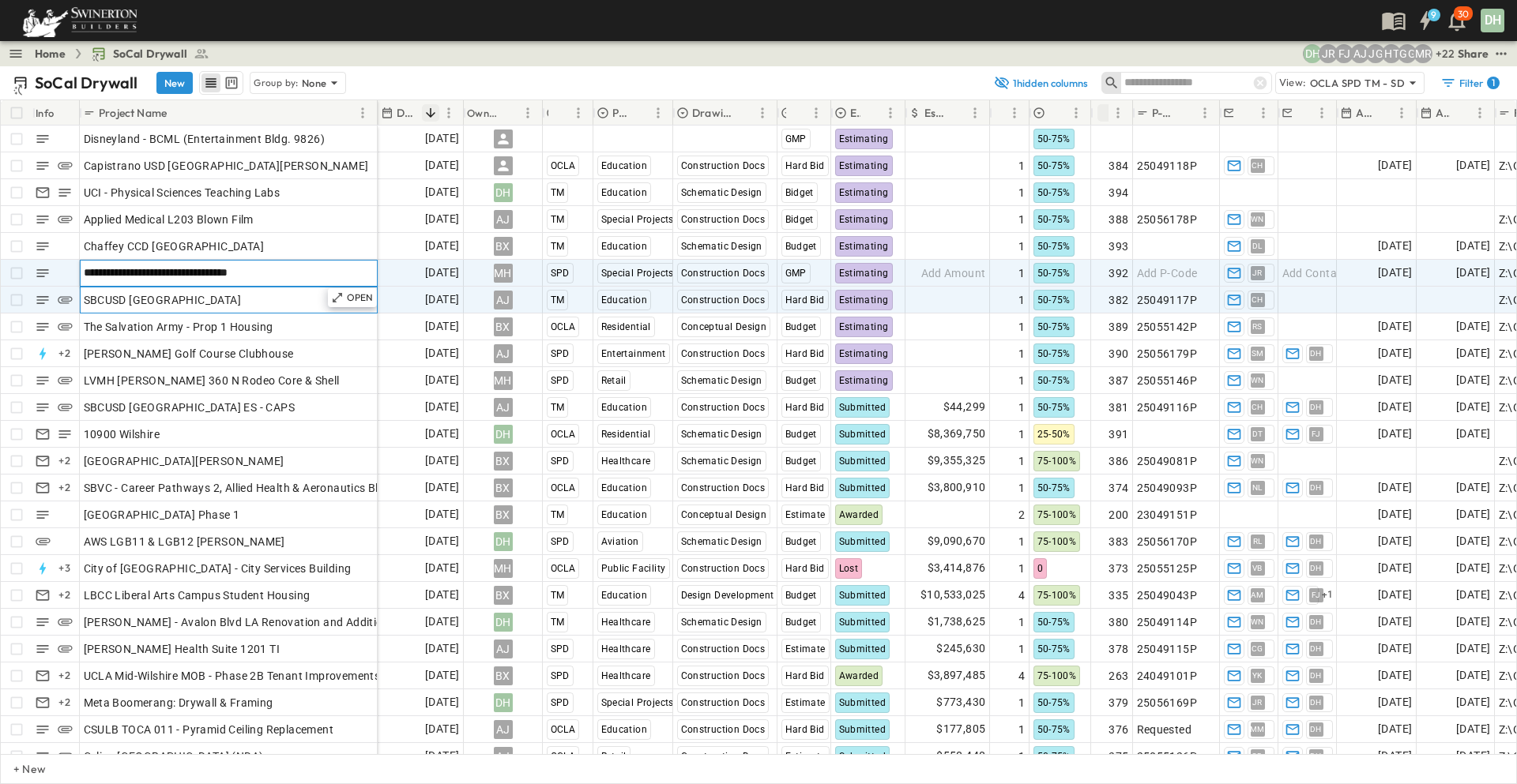
click at [321, 303] on div "SBCUSD [GEOGRAPHIC_DATA]" at bounding box center [229, 300] width 290 height 22
click at [358, 270] on p "OPEN" at bounding box center [360, 270] width 27 height 13
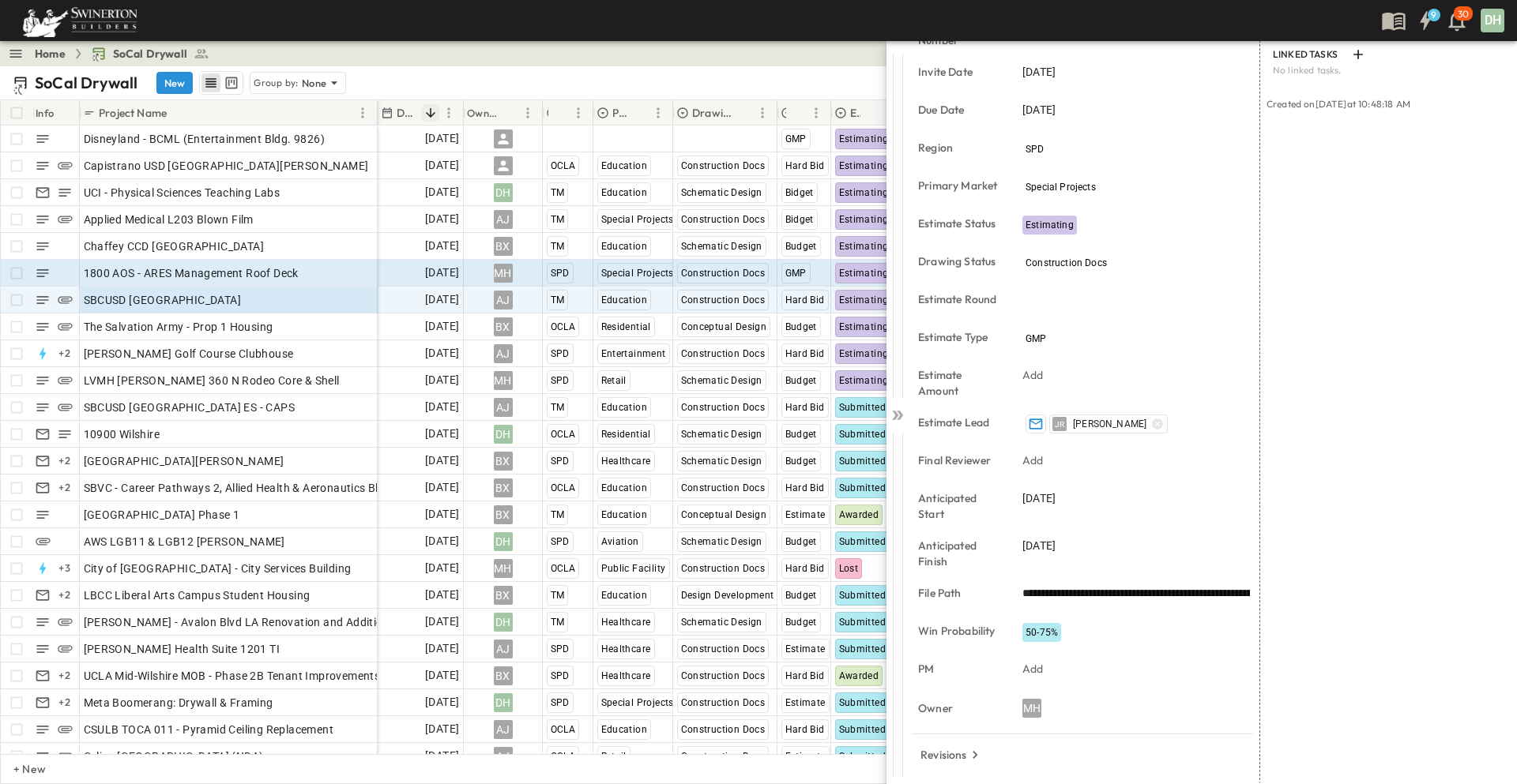
scroll to position [233, 0]
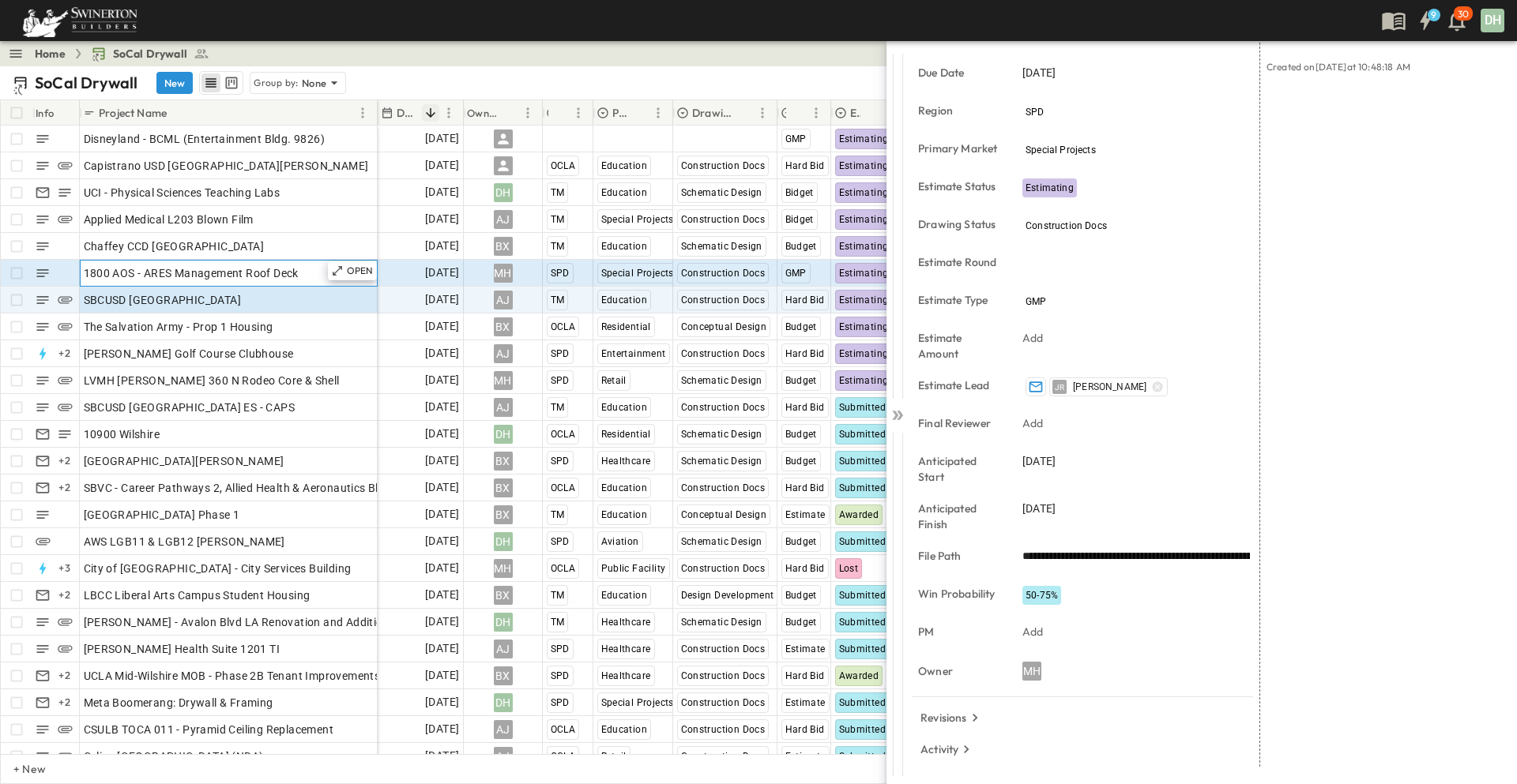
click at [289, 273] on span "1800 AOS - ARES Management Roof Deck" at bounding box center [191, 273] width 215 height 16
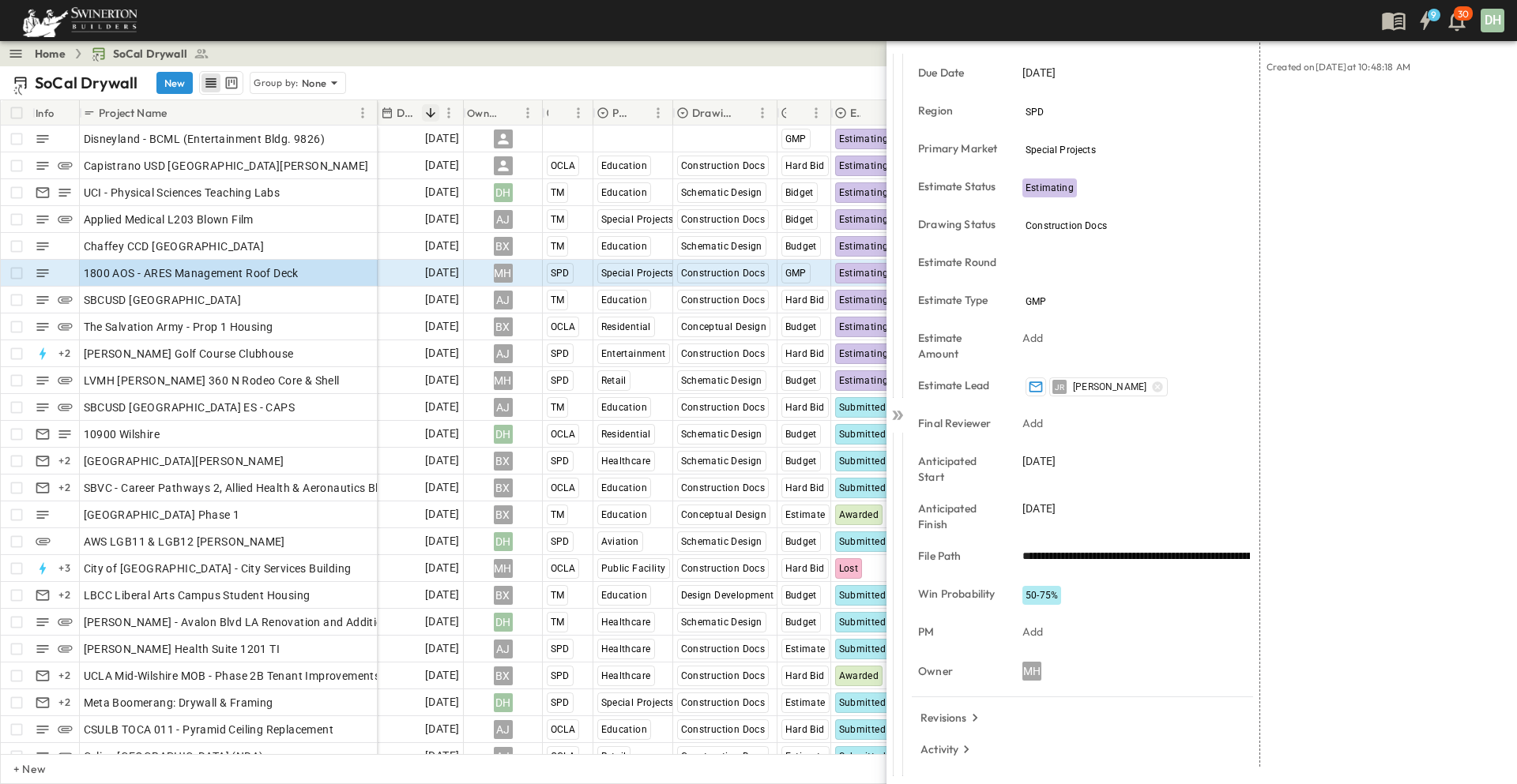
scroll to position [0, 0]
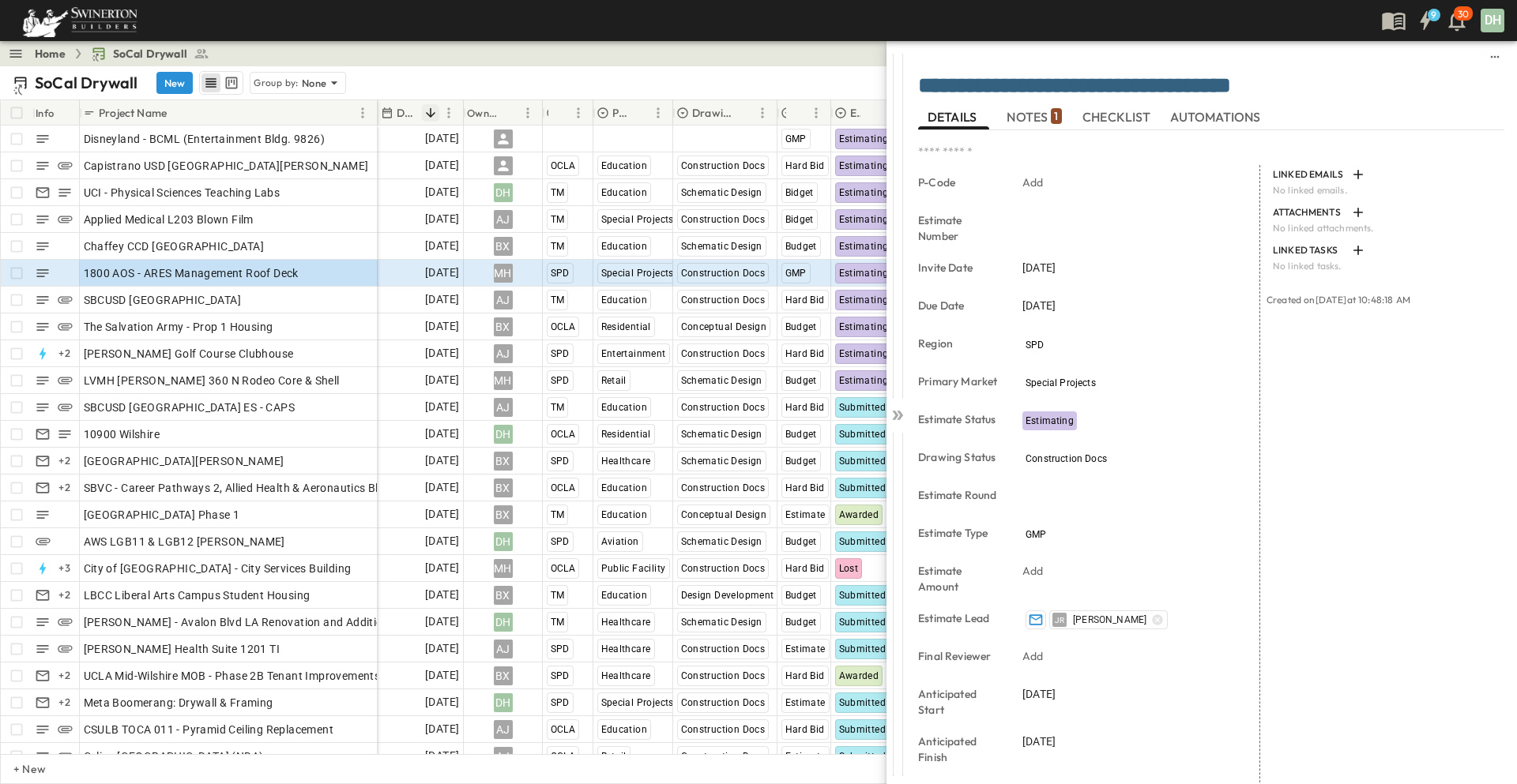
drag, startPoint x: 1031, startPoint y: 115, endPoint x: 1107, endPoint y: 120, distance: 76.2
click at [1031, 115] on span "NOTES 1" at bounding box center [1033, 116] width 54 height 14
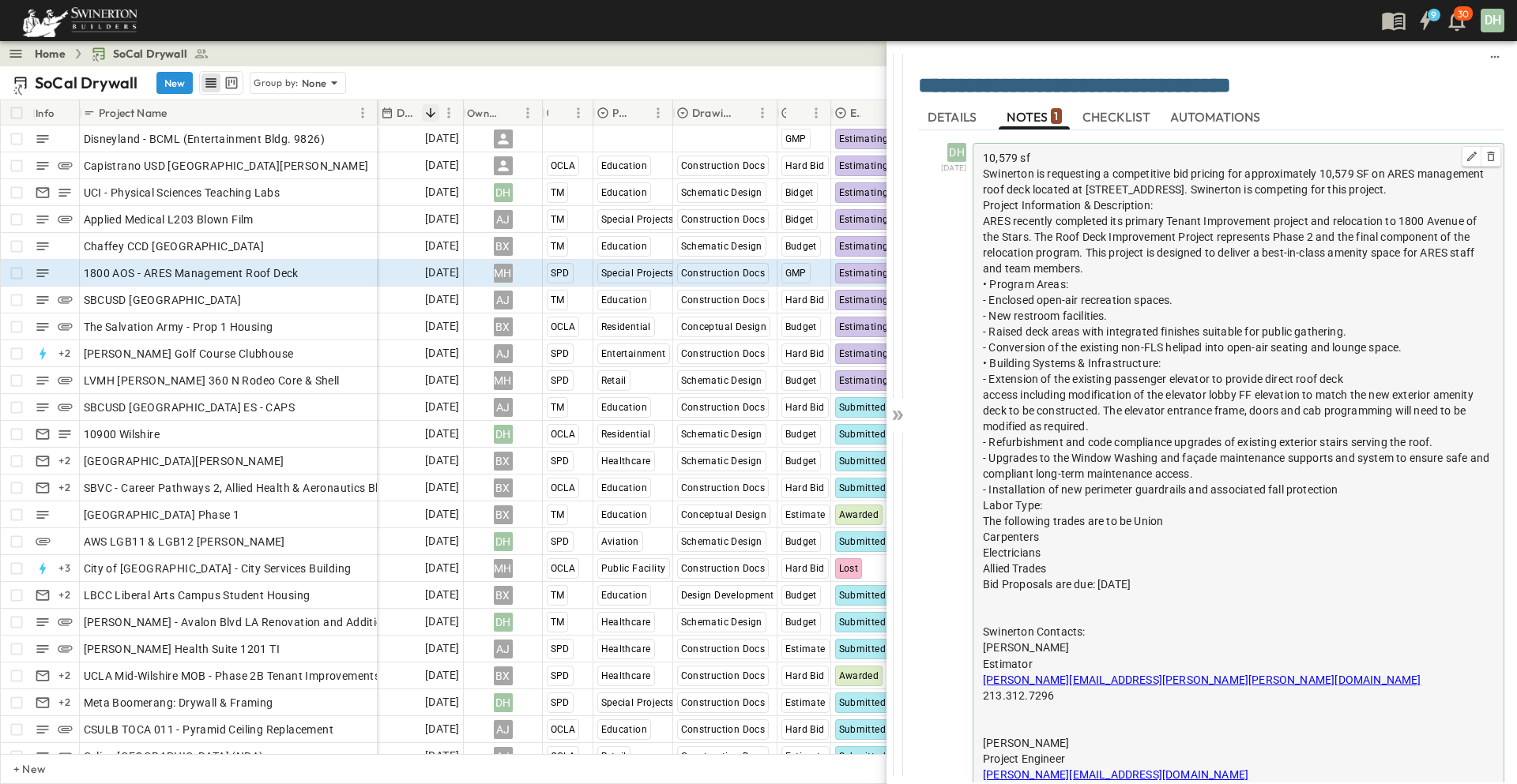
click at [1170, 197] on div "Swinerton is requesting a competitive bid pricing for approximately 10,579 SF o…" at bounding box center [1238, 182] width 512 height 32
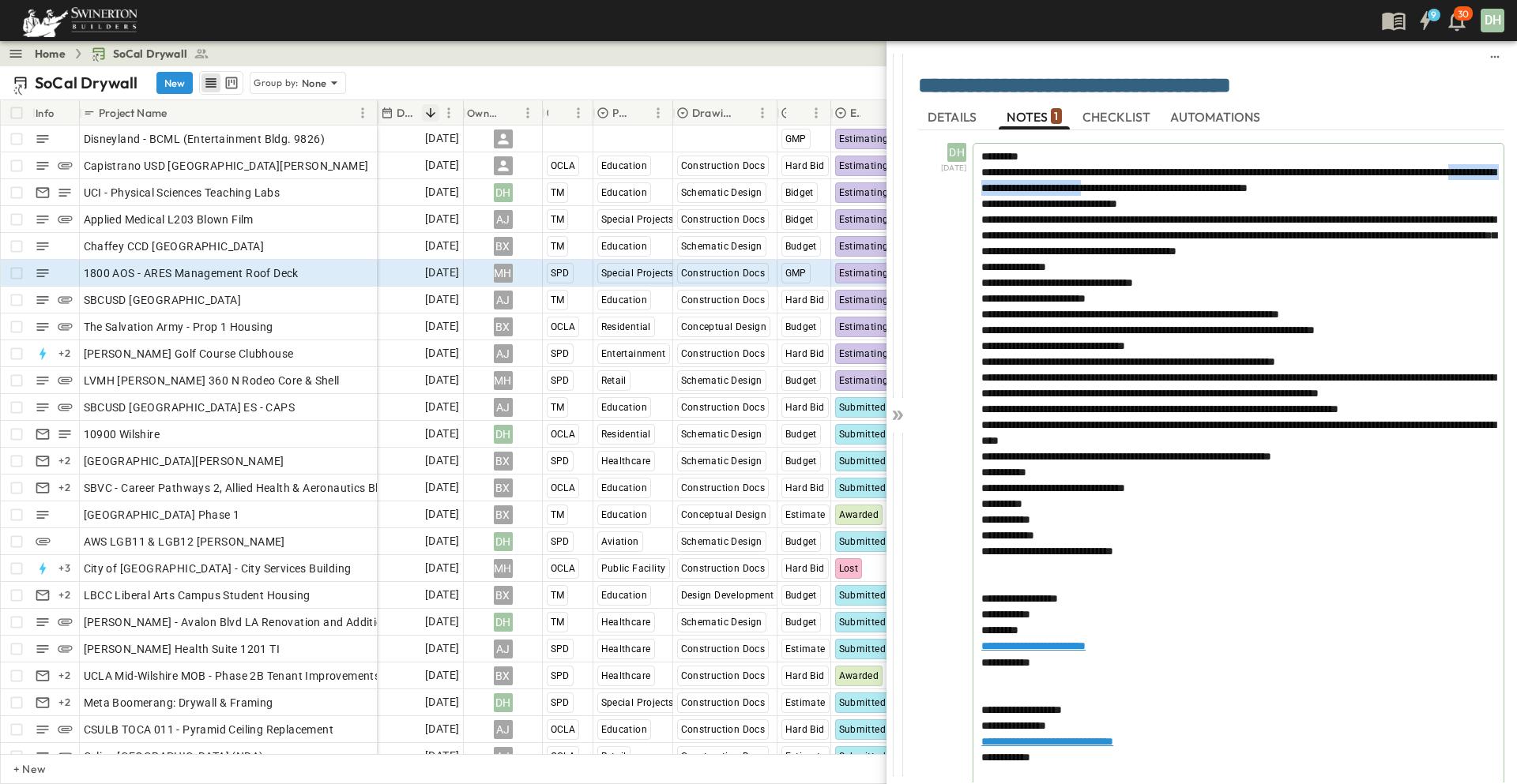
drag, startPoint x: 1155, startPoint y: 188, endPoint x: 1347, endPoint y: 188, distance: 192.0
click at [1347, 188] on span "**********" at bounding box center [1238, 180] width 514 height 27
copy span "**********"
drag, startPoint x: 902, startPoint y: 414, endPoint x: 909, endPoint y: 416, distance: 7.3
click at [902, 414] on icon at bounding box center [900, 415] width 7 height 9
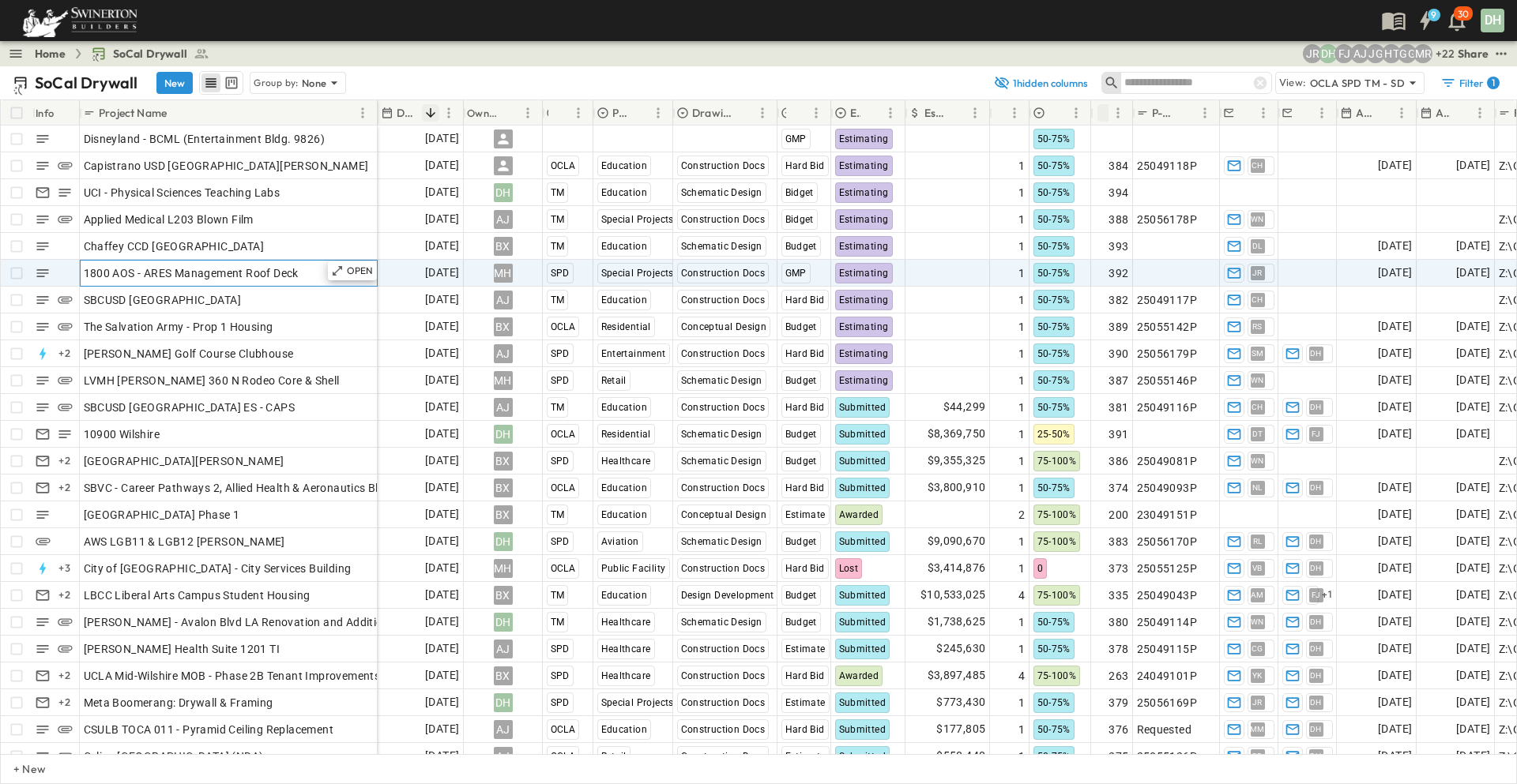
click at [312, 271] on div "1800 AOS - ARES Management Roof Deck" at bounding box center [229, 273] width 290 height 22
click at [351, 273] on p "OPEN" at bounding box center [360, 270] width 27 height 13
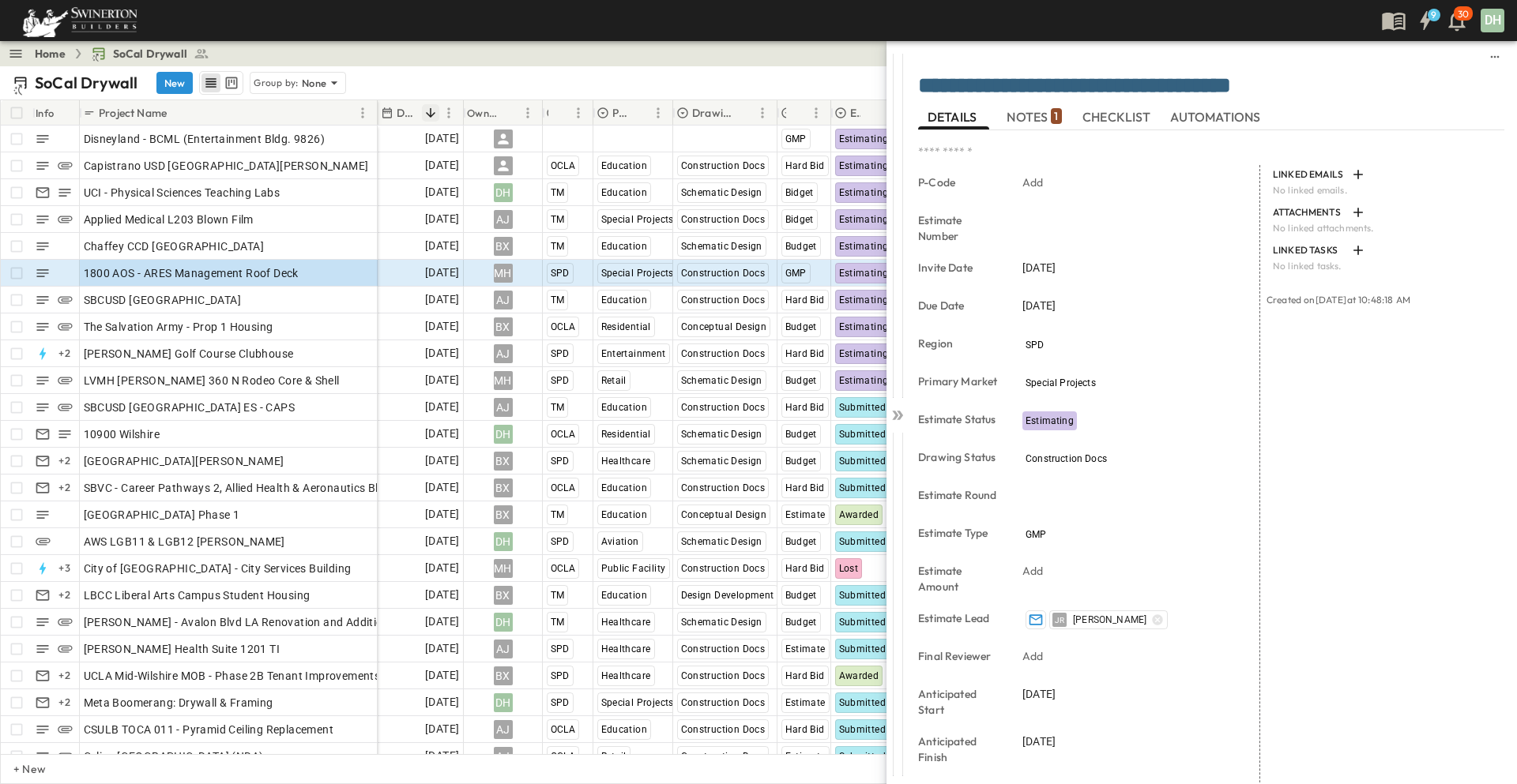
click at [1037, 116] on span "NOTES 1" at bounding box center [1033, 116] width 54 height 14
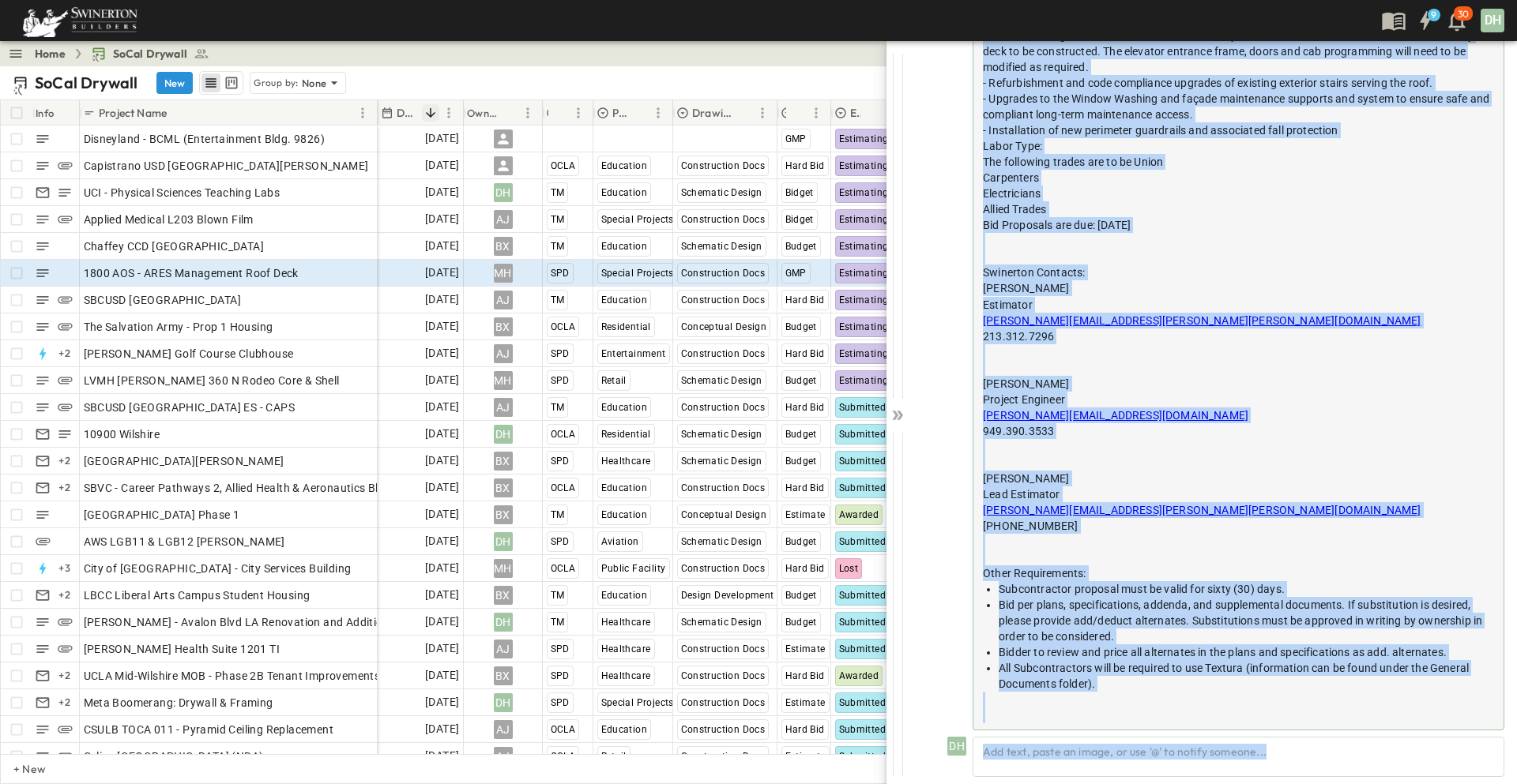
scroll to position [385, 0]
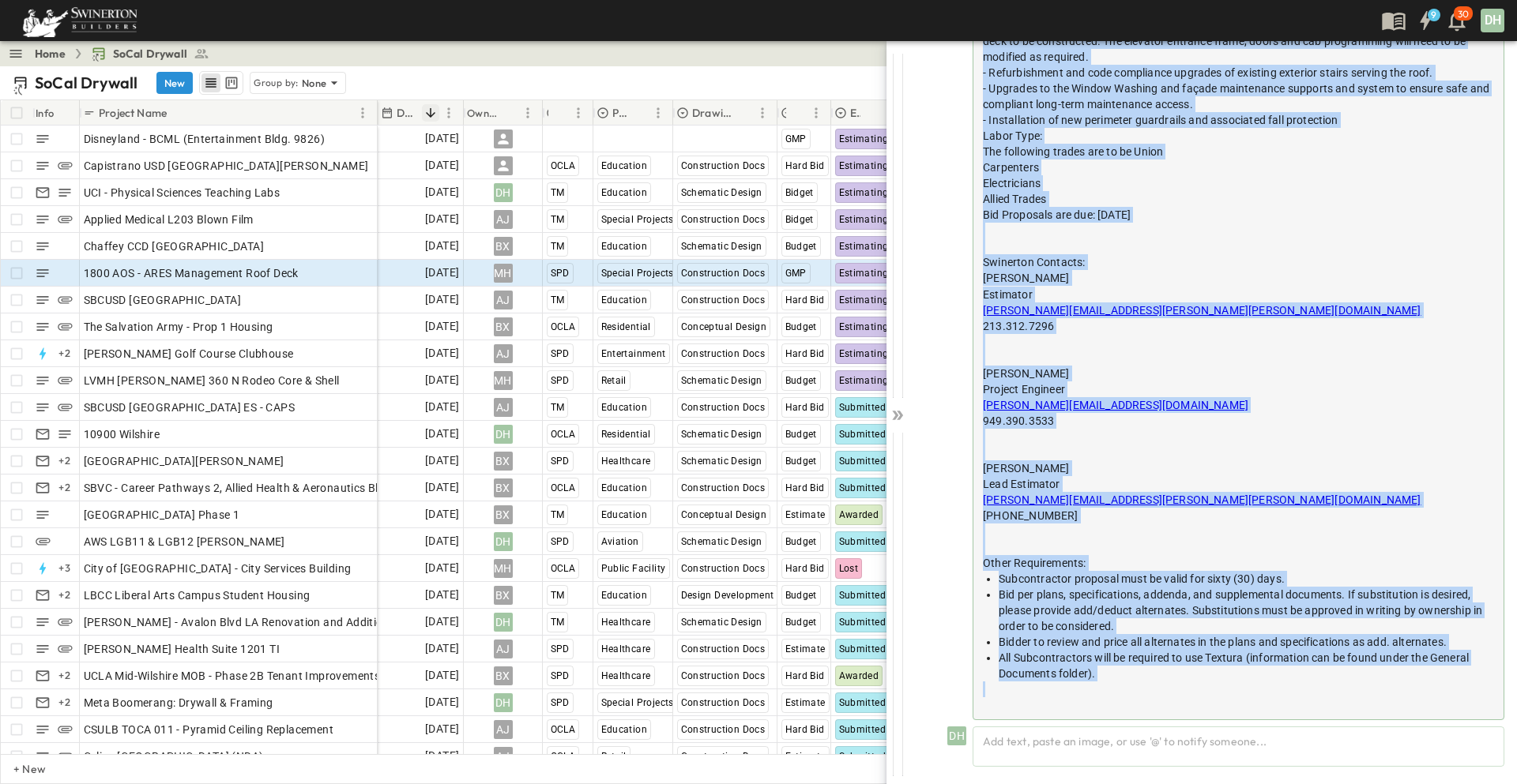
drag, startPoint x: 984, startPoint y: 154, endPoint x: 1483, endPoint y: 682, distance: 726.5
click at [1483, 682] on div "10,579 [PERSON_NAME] is requesting a competitive bid pricing for approximately …" at bounding box center [1238, 246] width 532 height 946
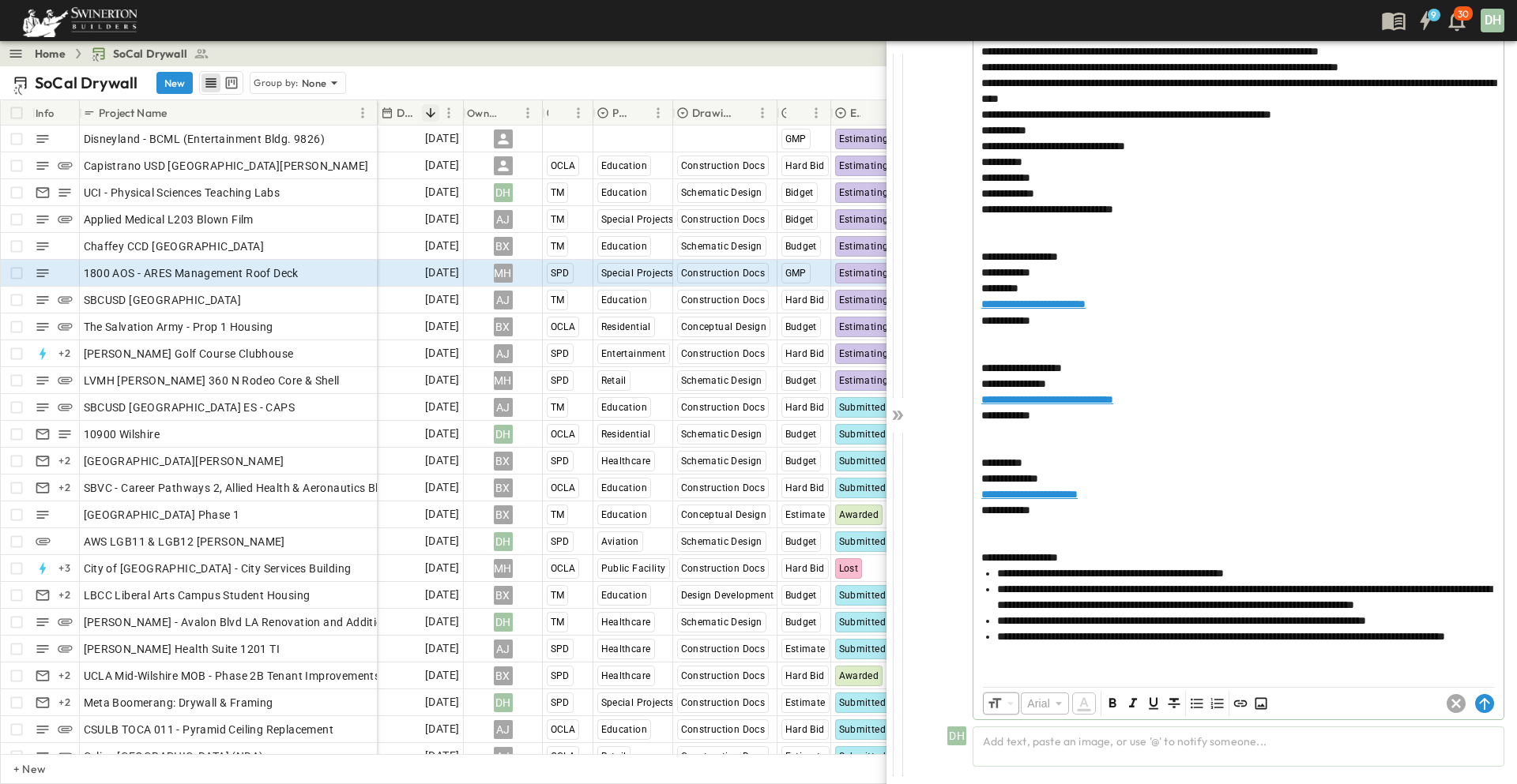
click at [1113, 676] on div at bounding box center [1238, 660] width 514 height 32
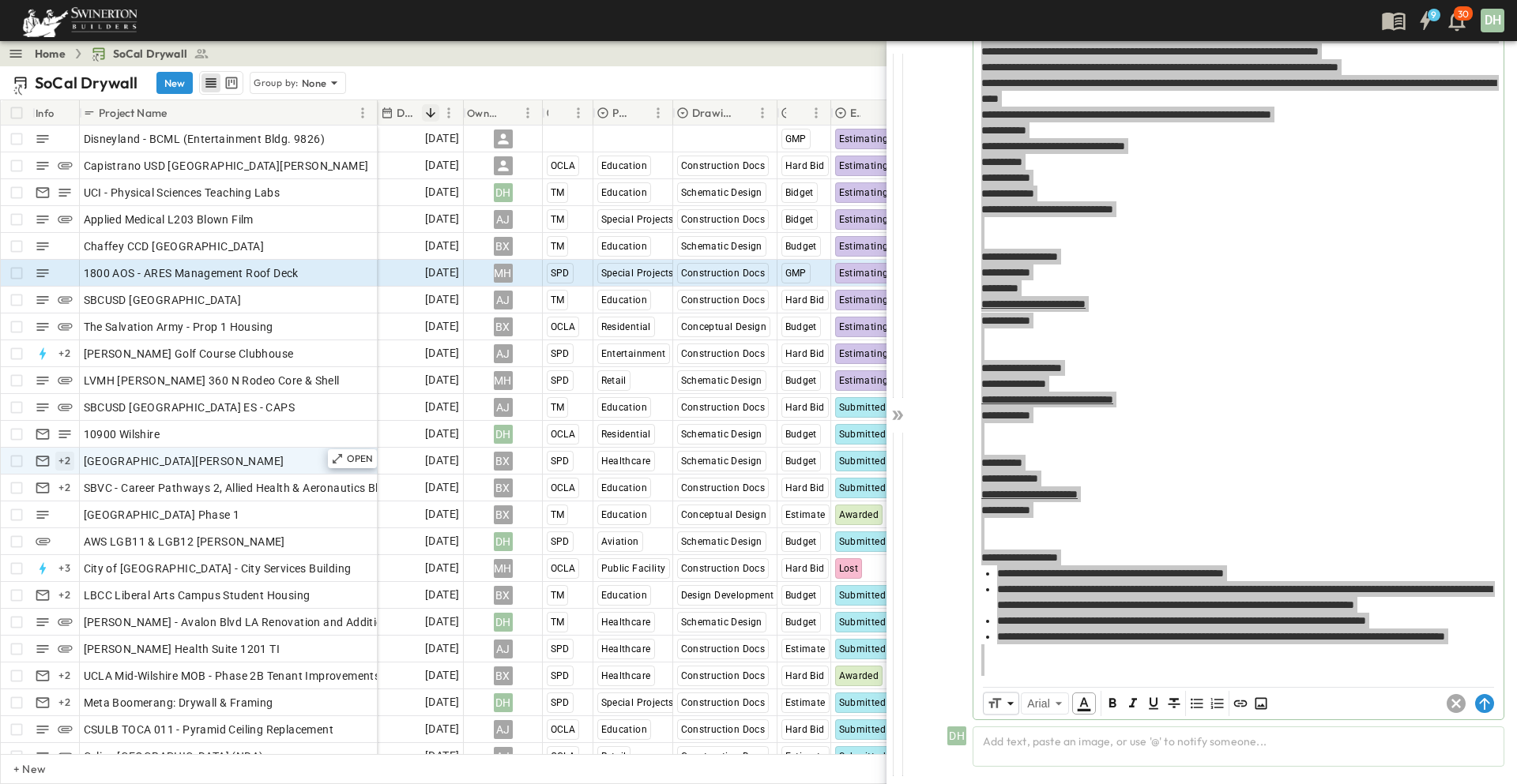
scroll to position [385, 0]
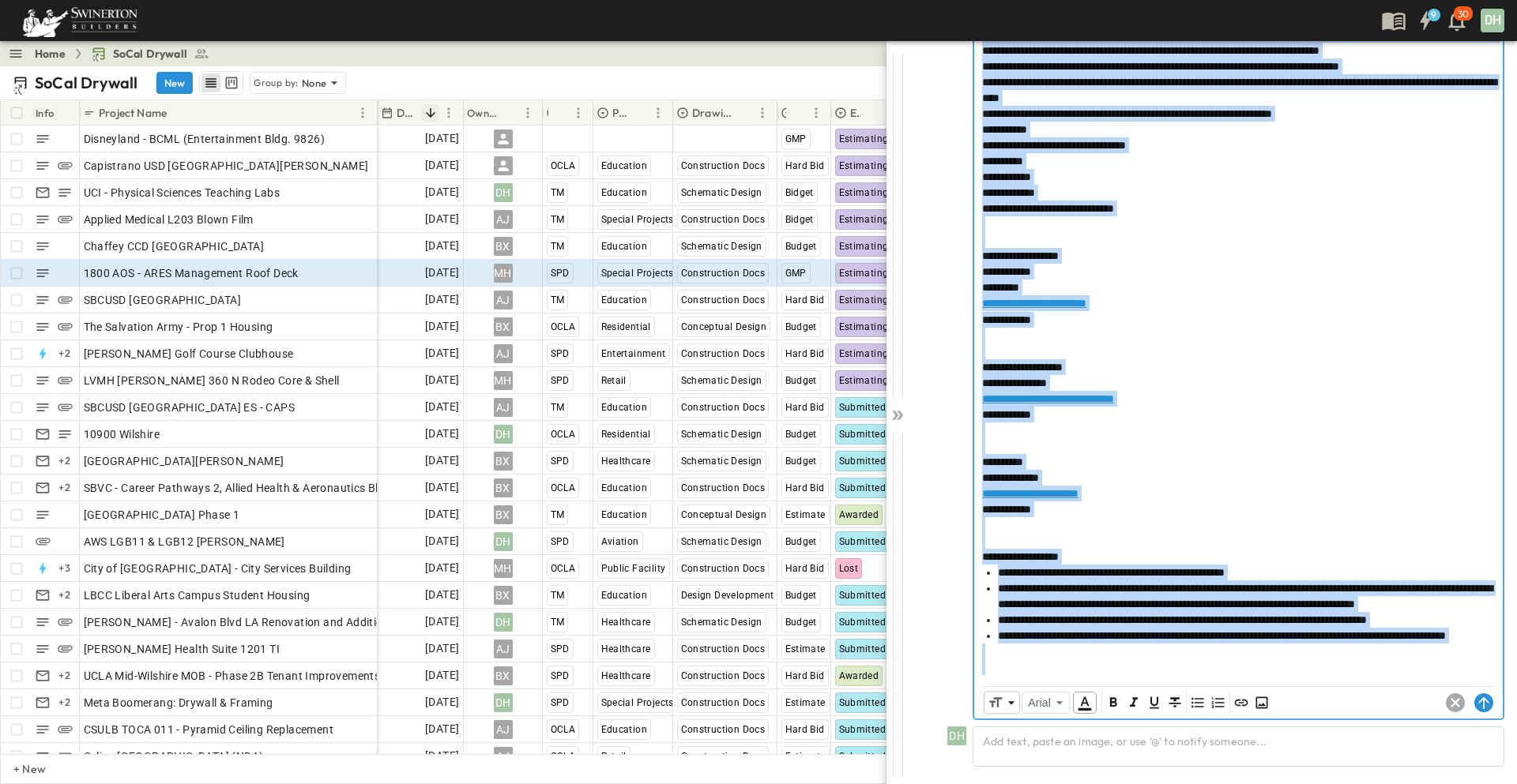
click at [1363, 384] on div "**********" at bounding box center [1238, 382] width 512 height 16
copy div "**********"
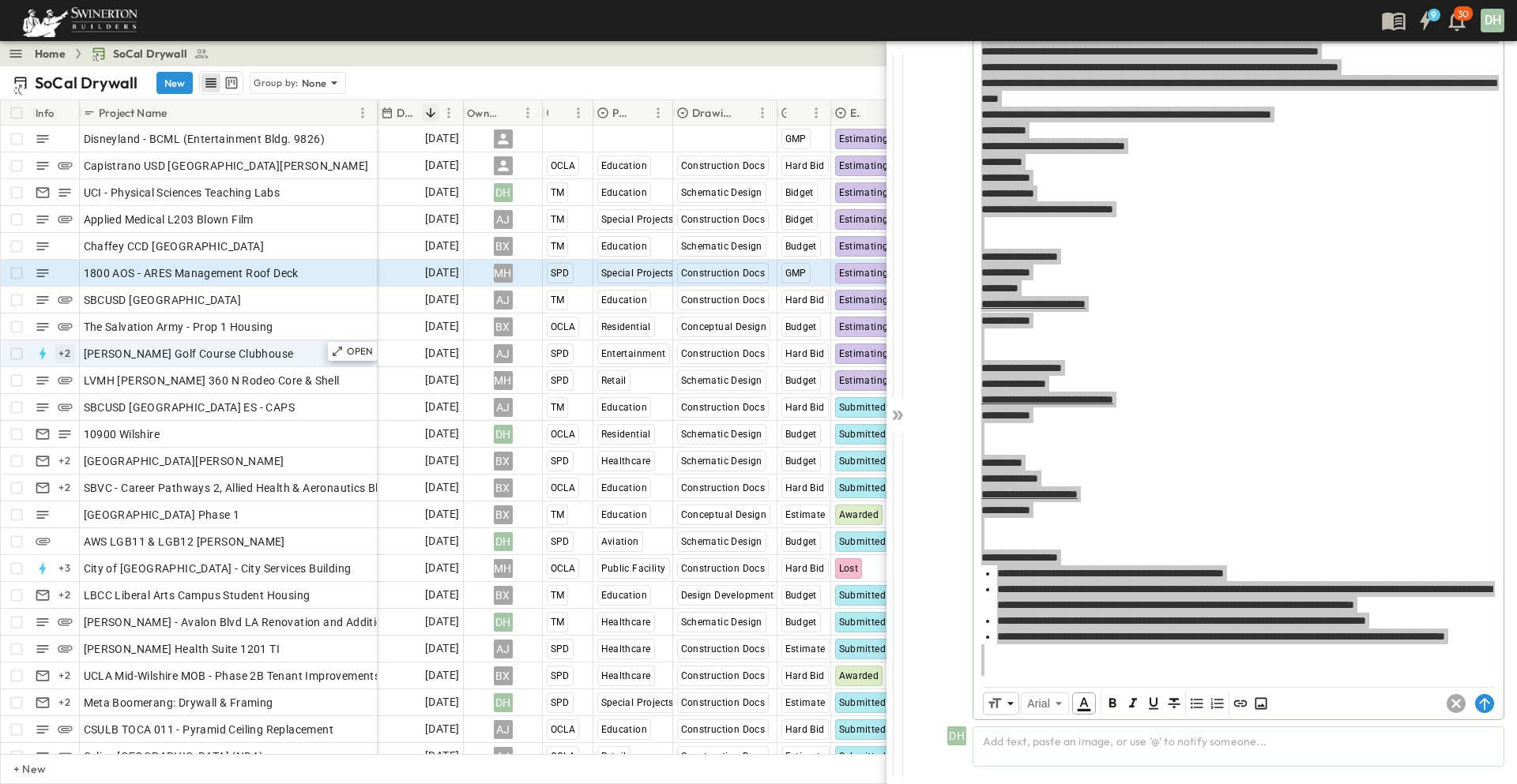
scroll to position [385, 0]
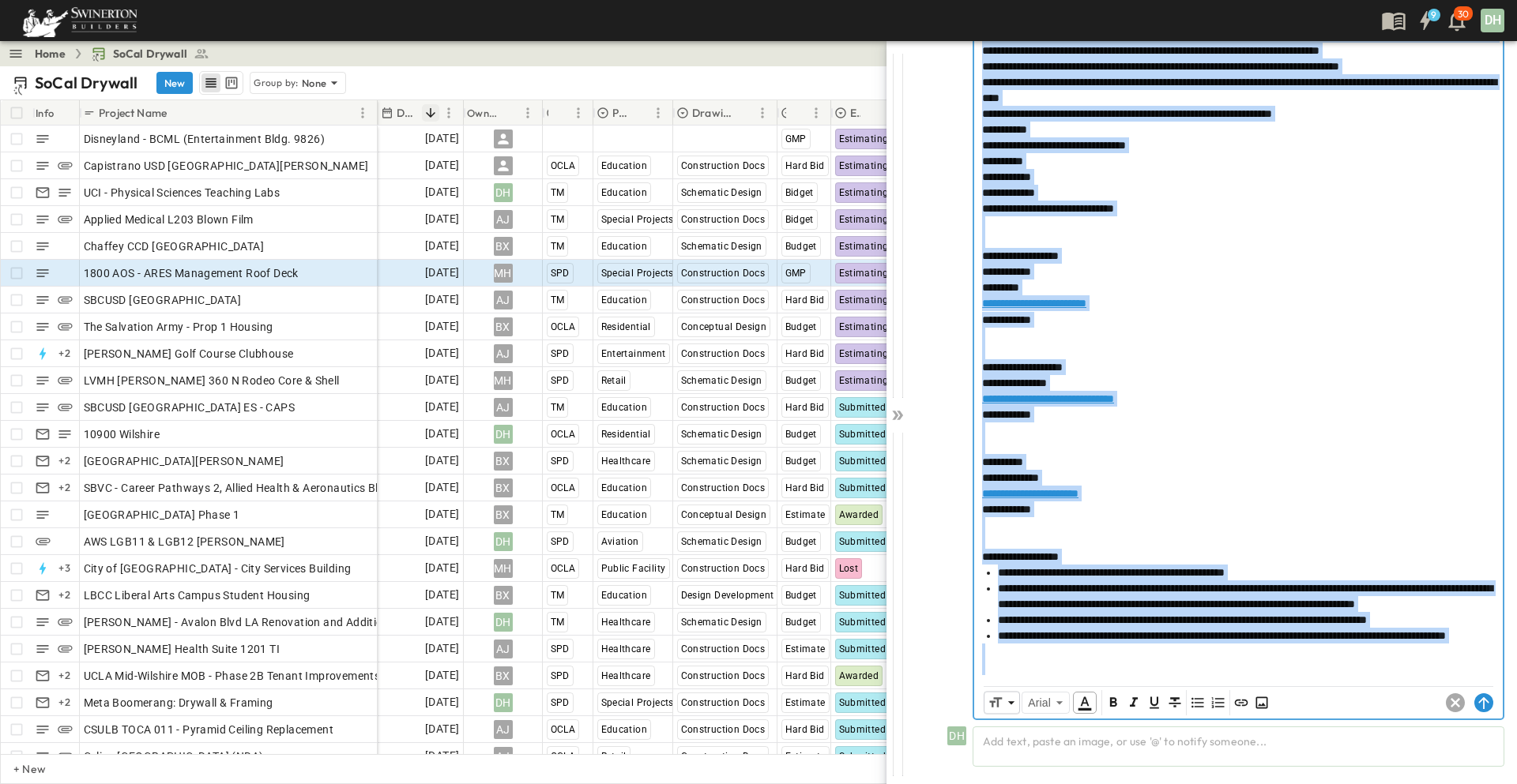
click at [1324, 336] on div at bounding box center [1238, 344] width 512 height 32
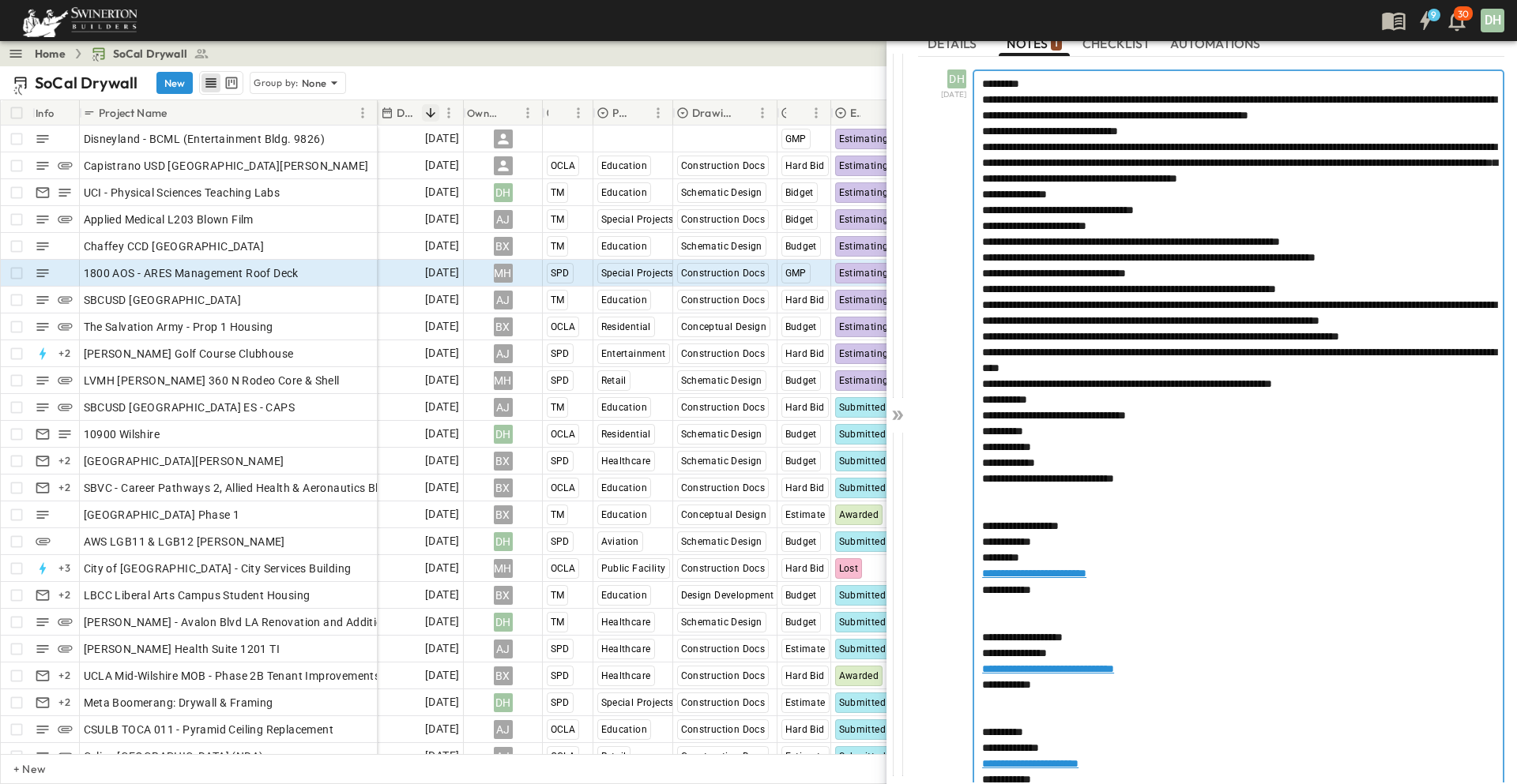
scroll to position [0, 0]
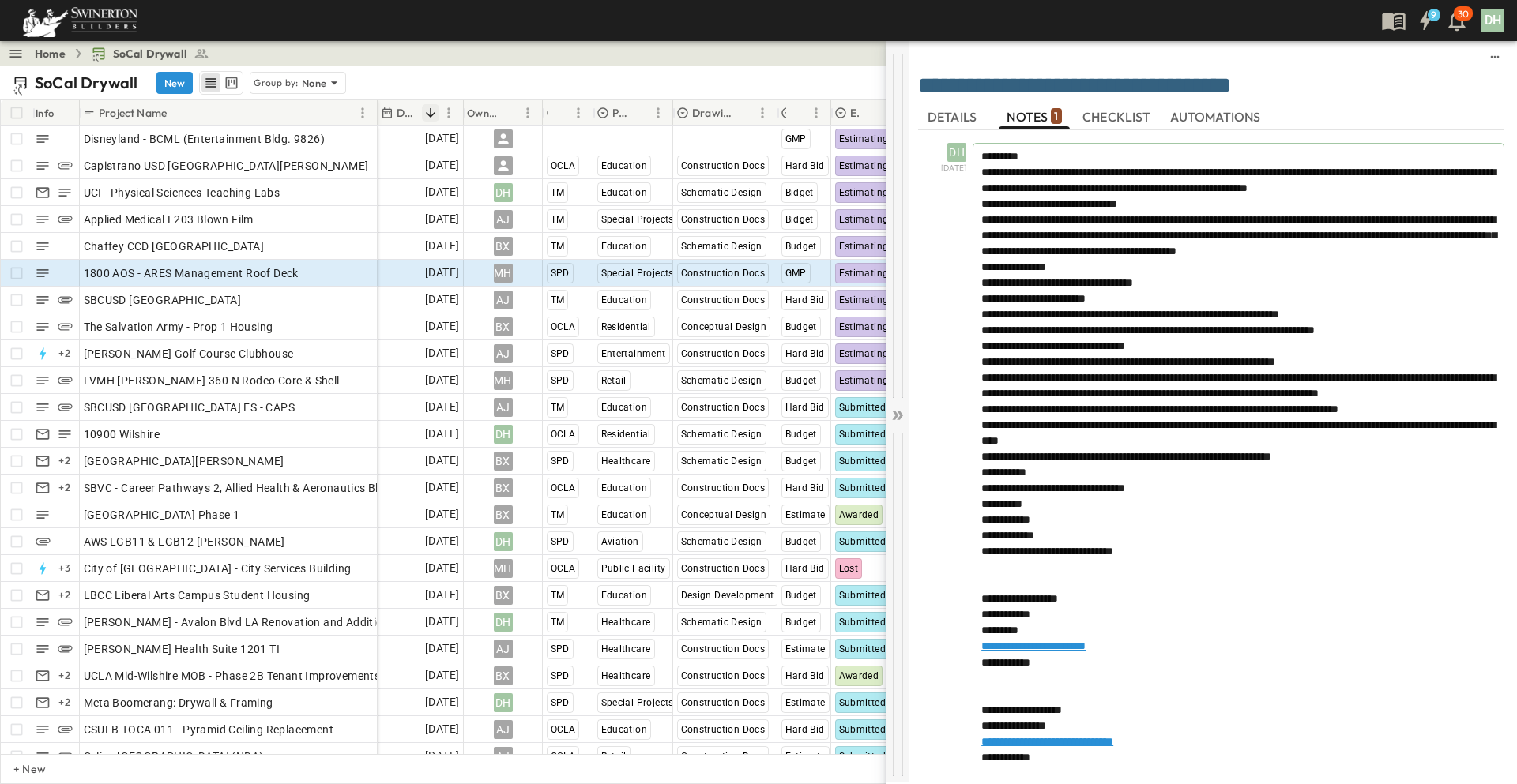
click at [902, 415] on icon at bounding box center [900, 415] width 7 height 9
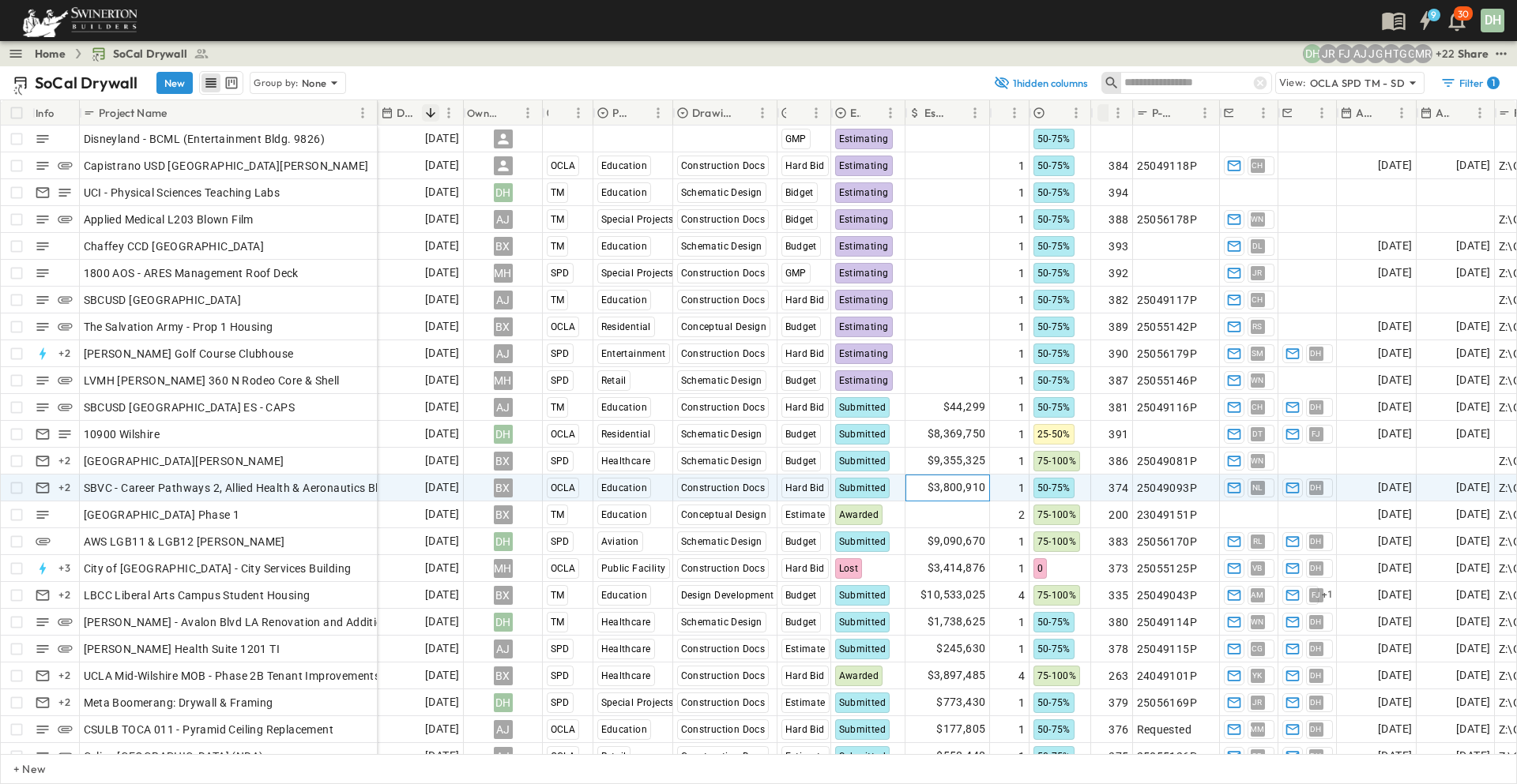
click at [932, 484] on span "$3,800,910" at bounding box center [957, 488] width 59 height 18
click at [953, 488] on input "*******" at bounding box center [949, 487] width 63 height 16
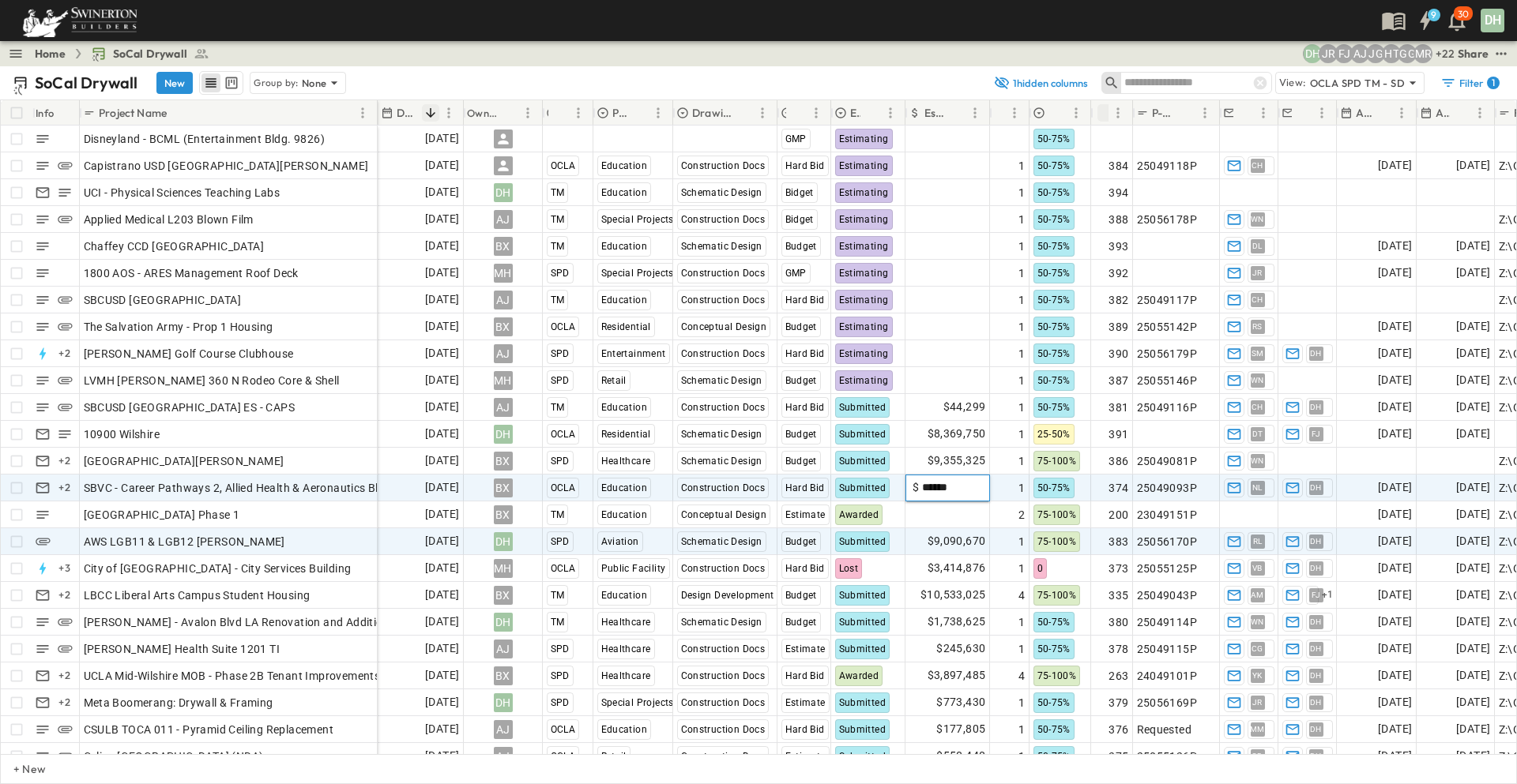
type input "*******"
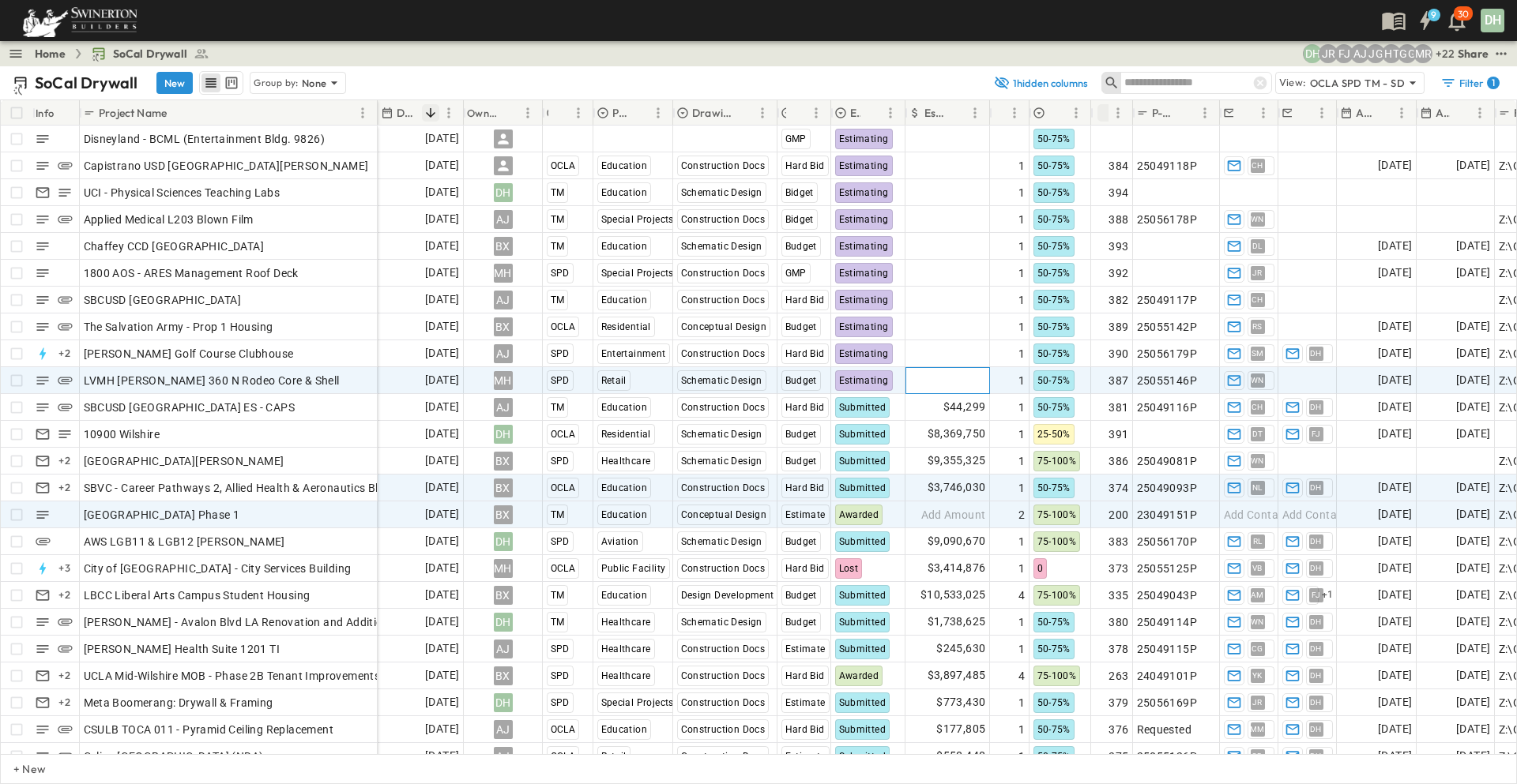
click at [969, 377] on span "Add Amount" at bounding box center [953, 380] width 64 height 16
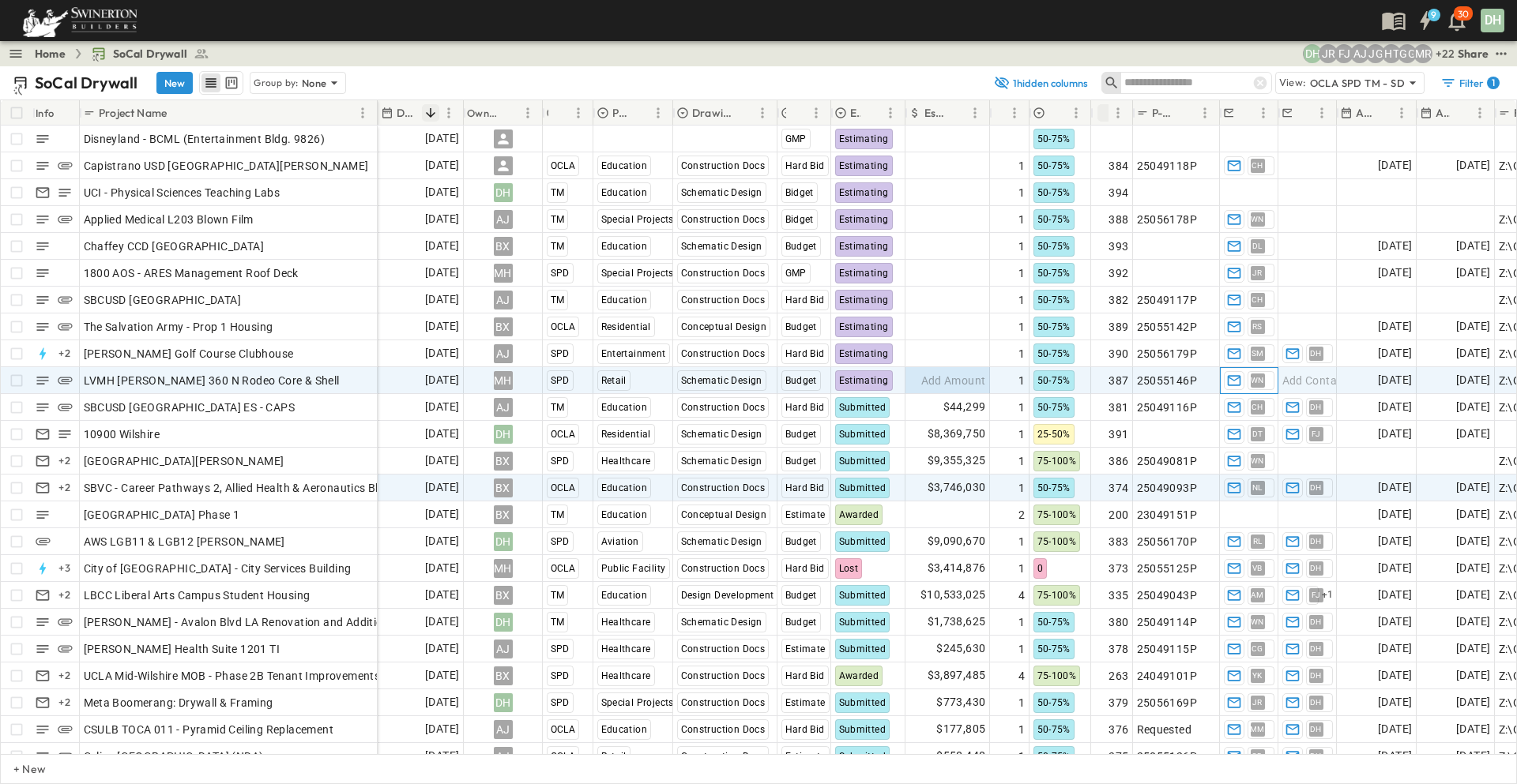
click at [1262, 381] on span "WN" at bounding box center [1257, 380] width 13 height 1
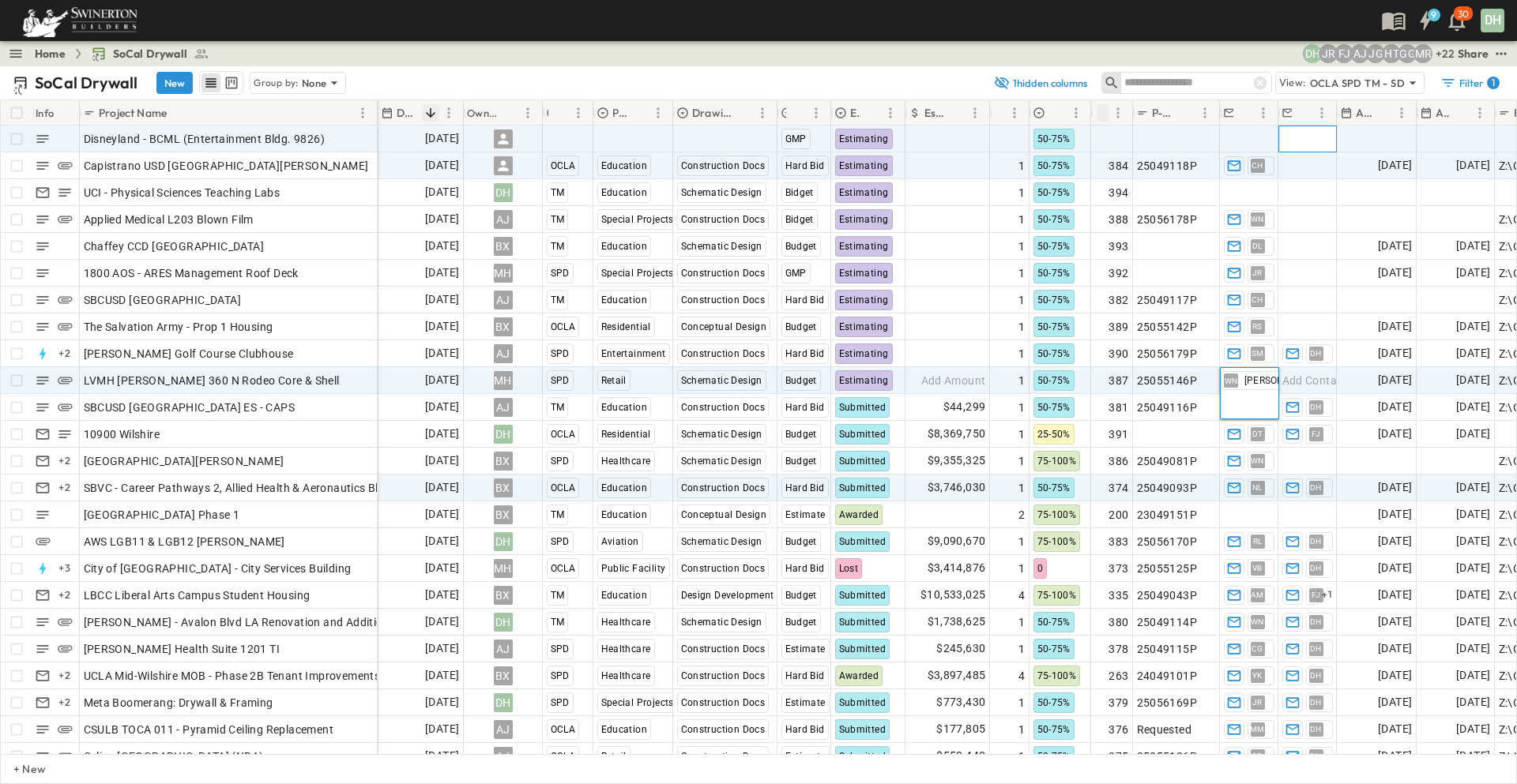
drag, startPoint x: 1312, startPoint y: 131, endPoint x: 1370, endPoint y: 166, distance: 67.7
click at [1312, 131] on span "Add Contact" at bounding box center [1314, 139] width 64 height 16
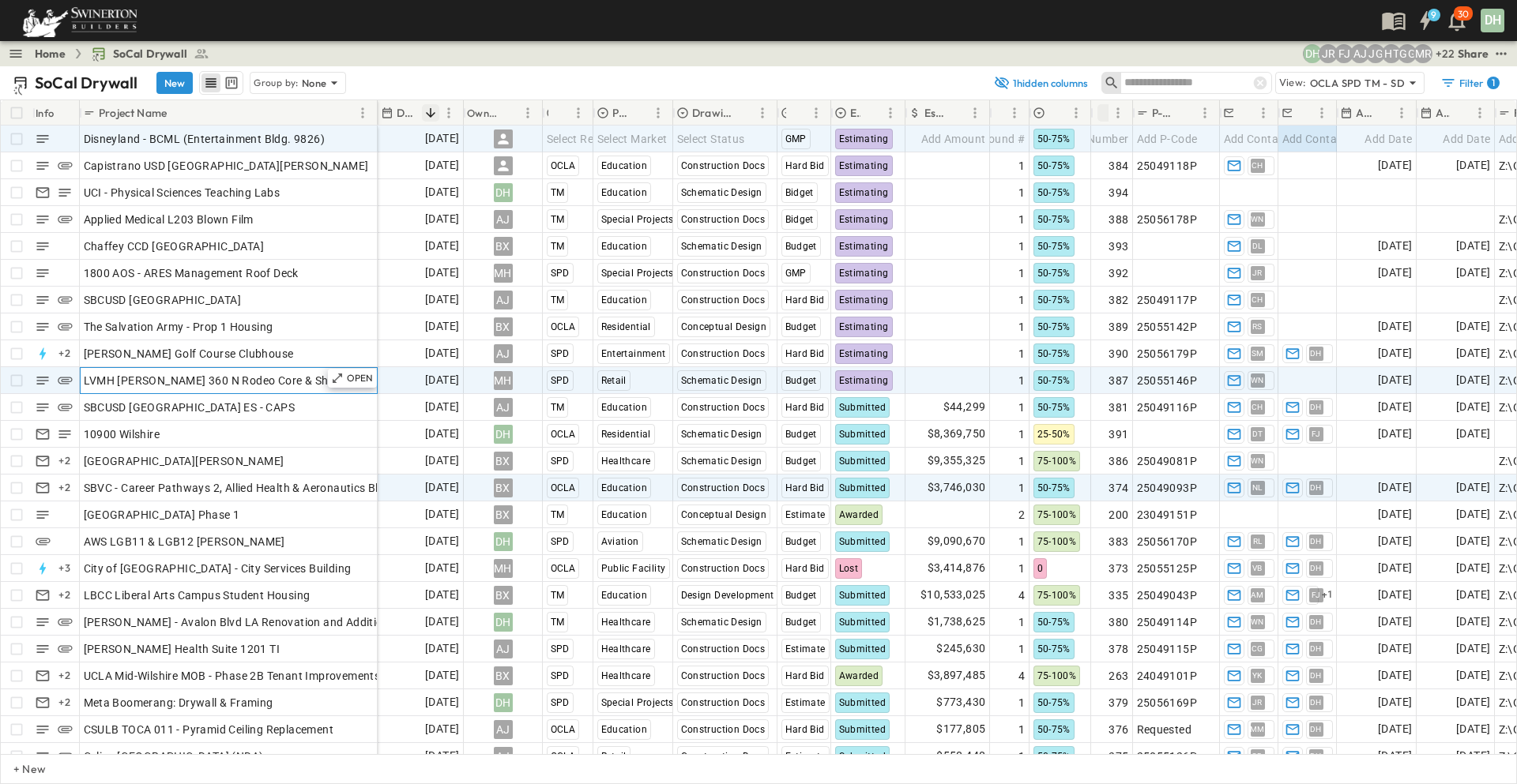
click at [306, 378] on div "LVMH [PERSON_NAME] 360 N Rodeo Core & Shell" at bounding box center [229, 381] width 290 height 22
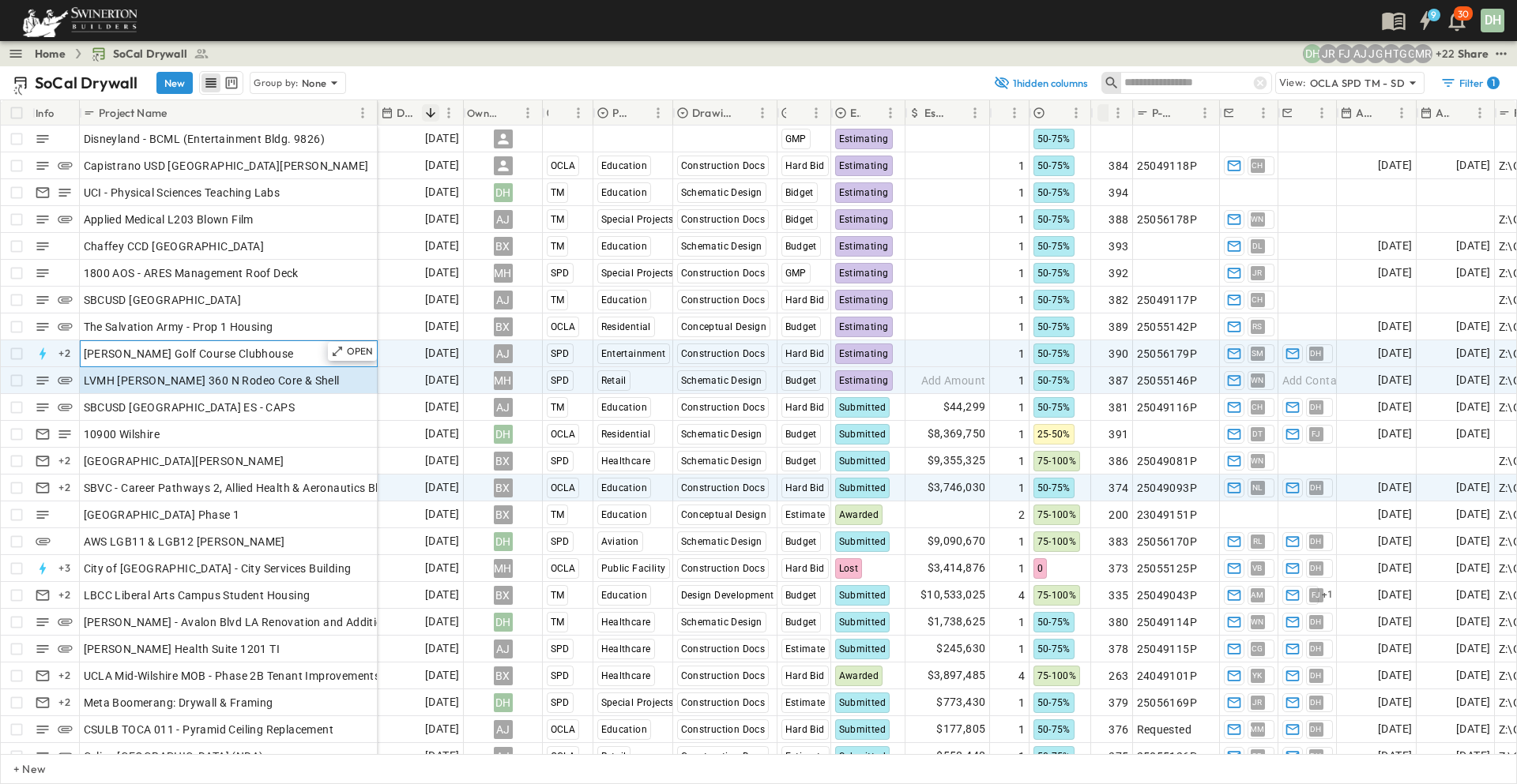
click at [305, 360] on div "[PERSON_NAME] Golf Course Clubhouse" at bounding box center [229, 354] width 290 height 22
click at [294, 381] on div "LVMH [PERSON_NAME] 360 N Rodeo Core & Shell" at bounding box center [229, 381] width 290 height 22
click at [301, 354] on div "[PERSON_NAME] Golf Course Clubhouse" at bounding box center [229, 354] width 290 height 22
click at [290, 377] on div "LVMH [PERSON_NAME] 360 N Rodeo Core & Shell" at bounding box center [229, 381] width 290 height 22
click at [294, 359] on span "[PERSON_NAME] Golf Course Clubhouse" at bounding box center [188, 353] width 210 height 16
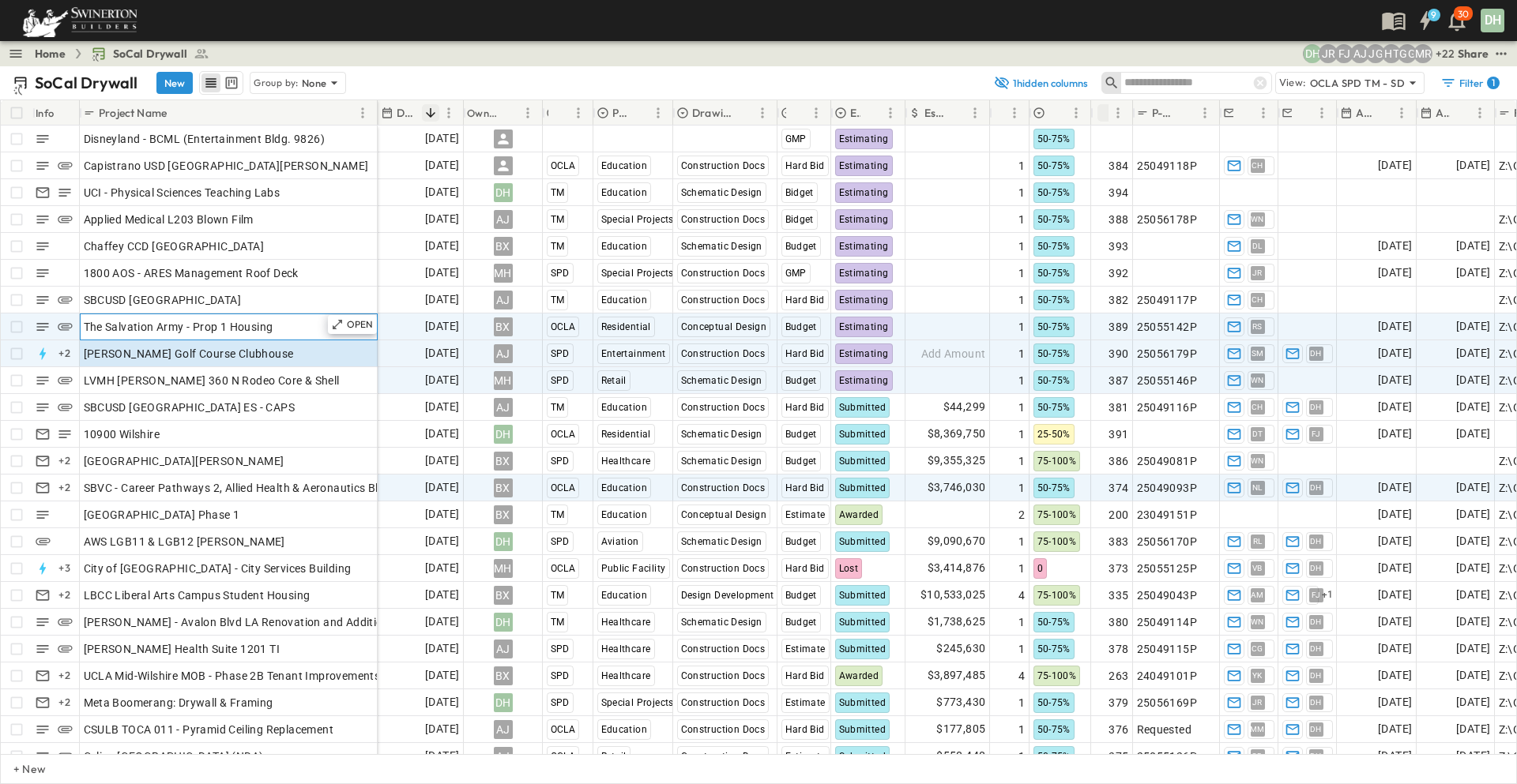
click at [295, 328] on div "The Salvation Army - Prop 1 Housing" at bounding box center [229, 326] width 290 height 22
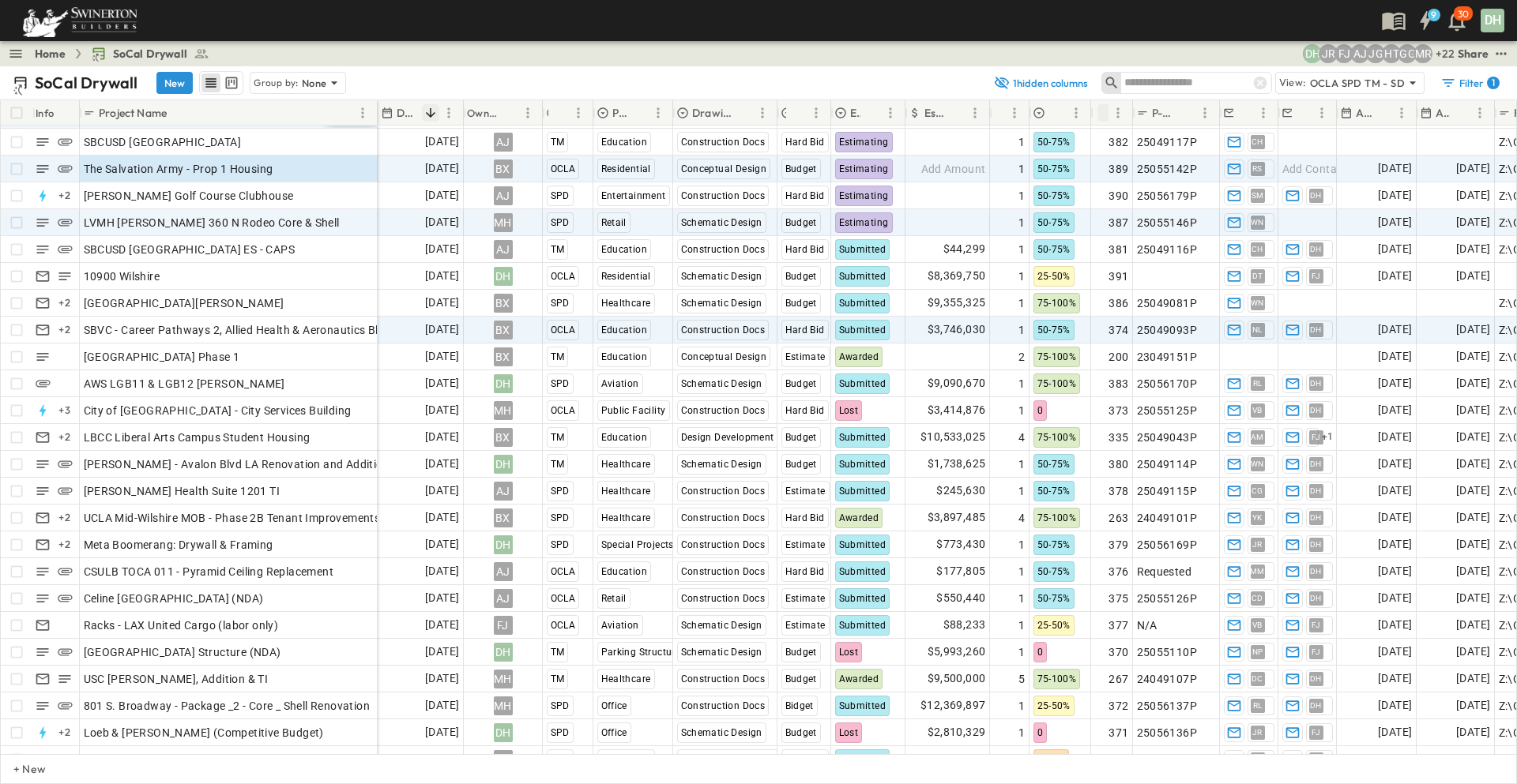
scroll to position [0, 0]
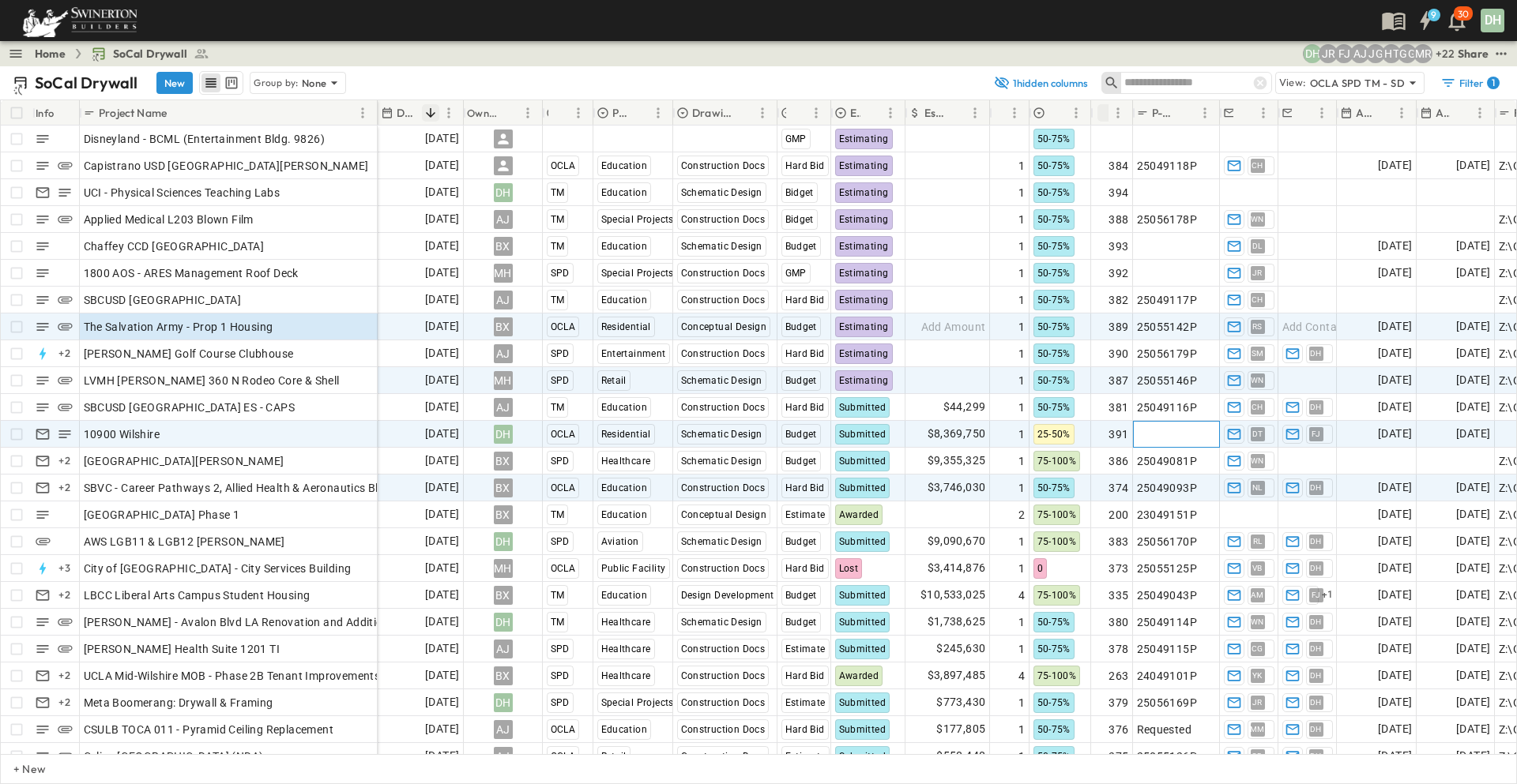
click at [1158, 433] on span "Add P-Code" at bounding box center [1167, 434] width 61 height 16
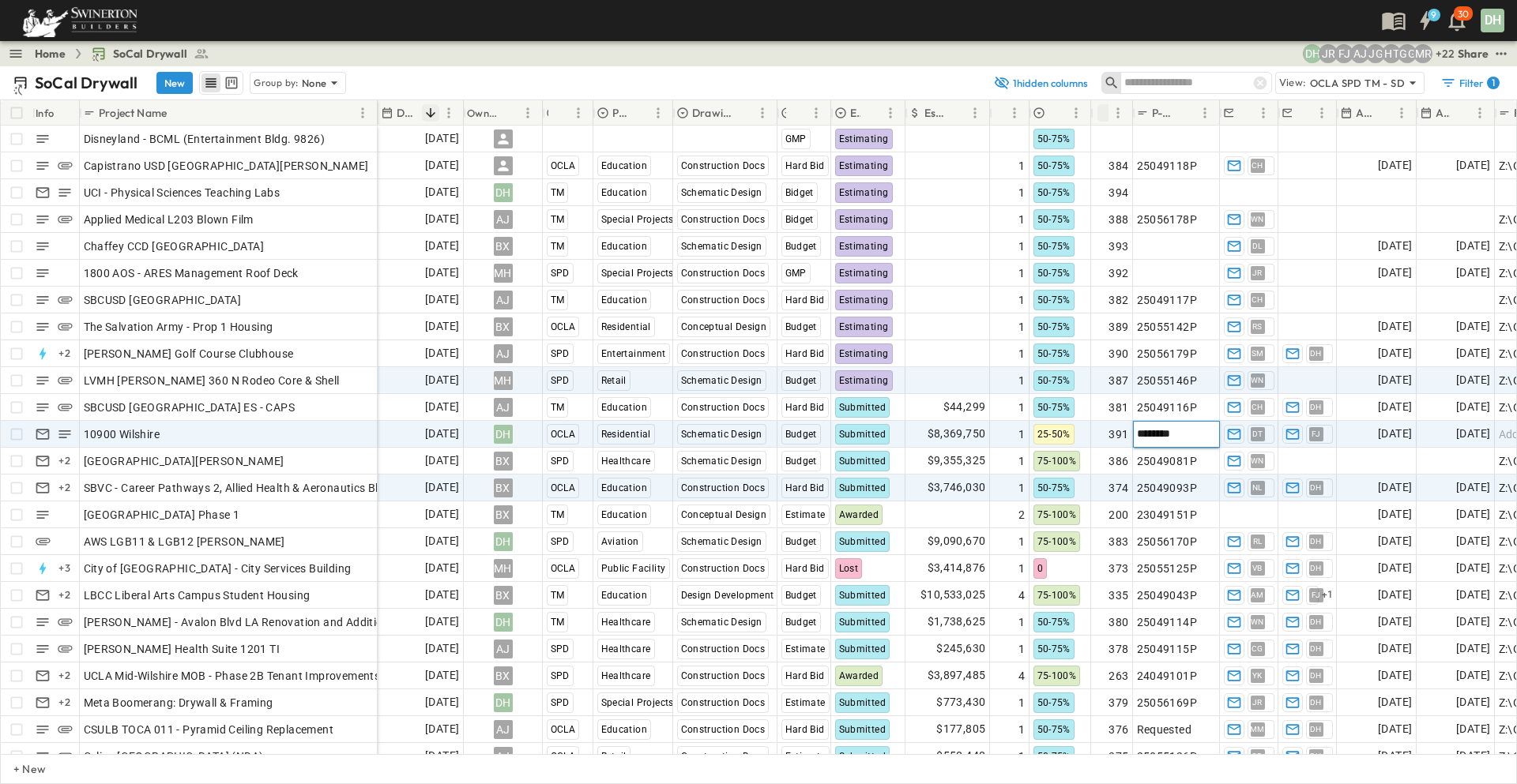
type input "*********"
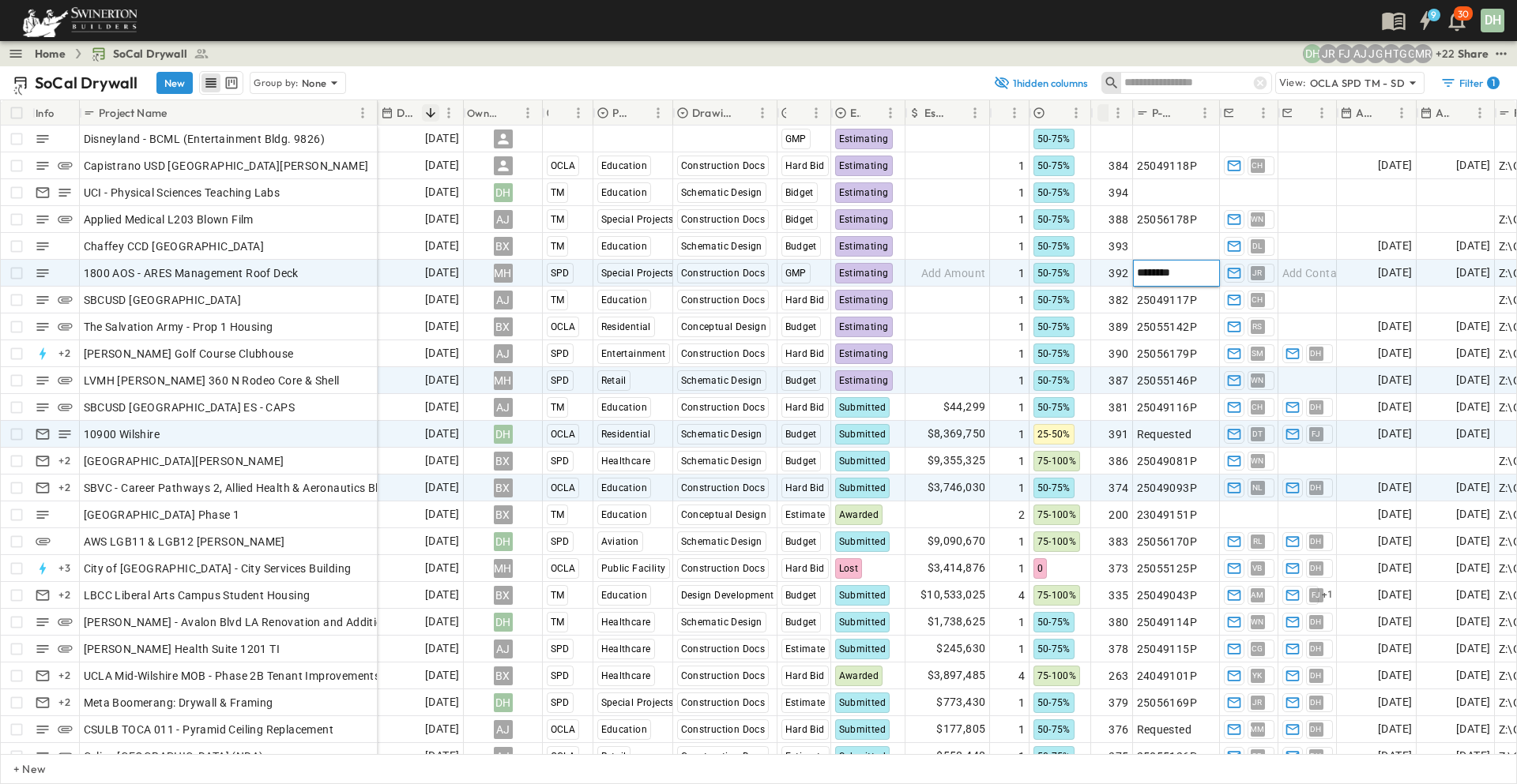
type input "*********"
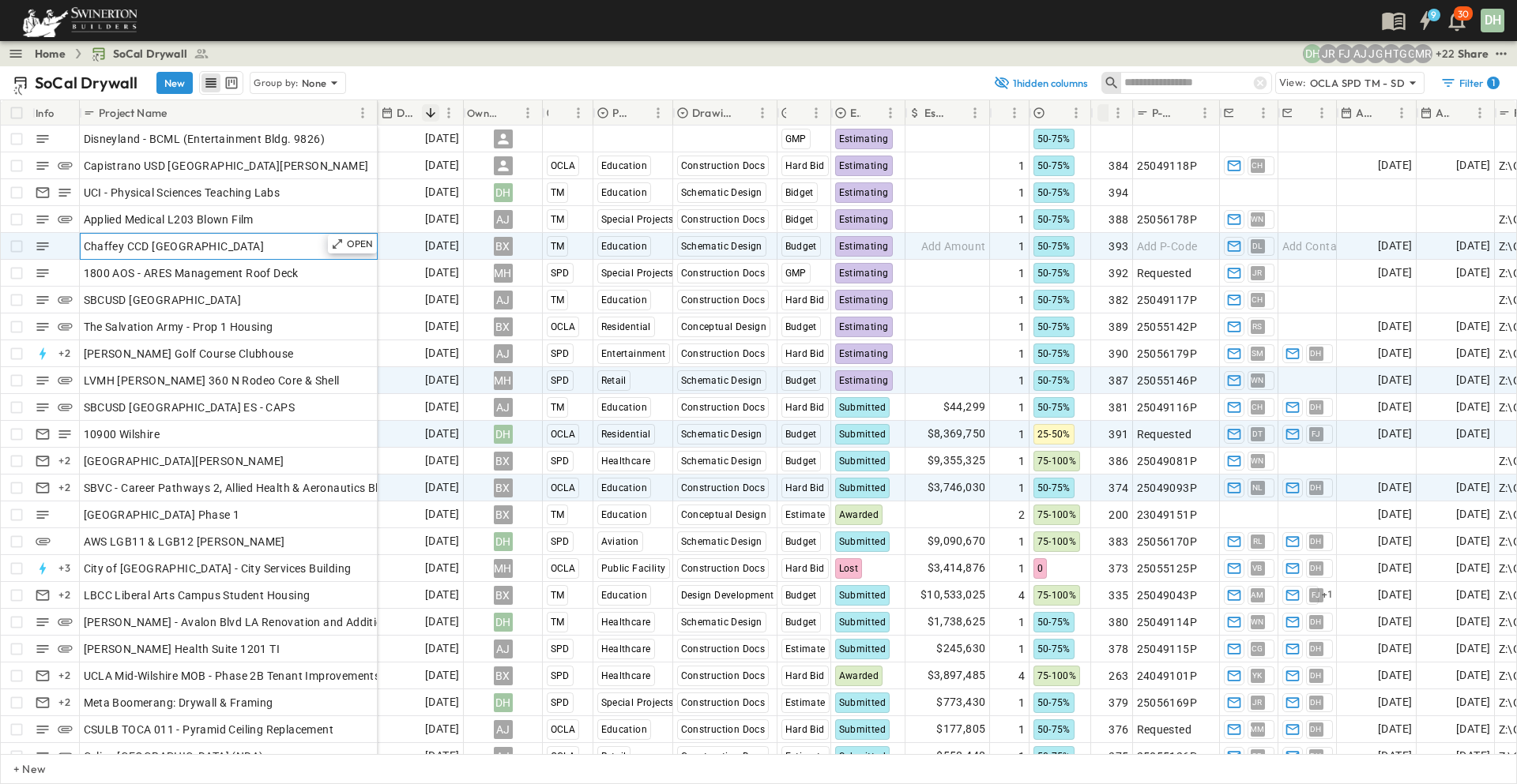
click at [275, 246] on div "Chaffey CCD [GEOGRAPHIC_DATA]" at bounding box center [229, 246] width 290 height 22
drag, startPoint x: 273, startPoint y: 245, endPoint x: 87, endPoint y: 254, distance: 186.2
click at [87, 254] on input "**********" at bounding box center [228, 245] width 296 height 19
drag, startPoint x: 325, startPoint y: 244, endPoint x: 303, endPoint y: 267, distance: 31.8
click at [325, 244] on input "**********" at bounding box center [228, 245] width 296 height 19
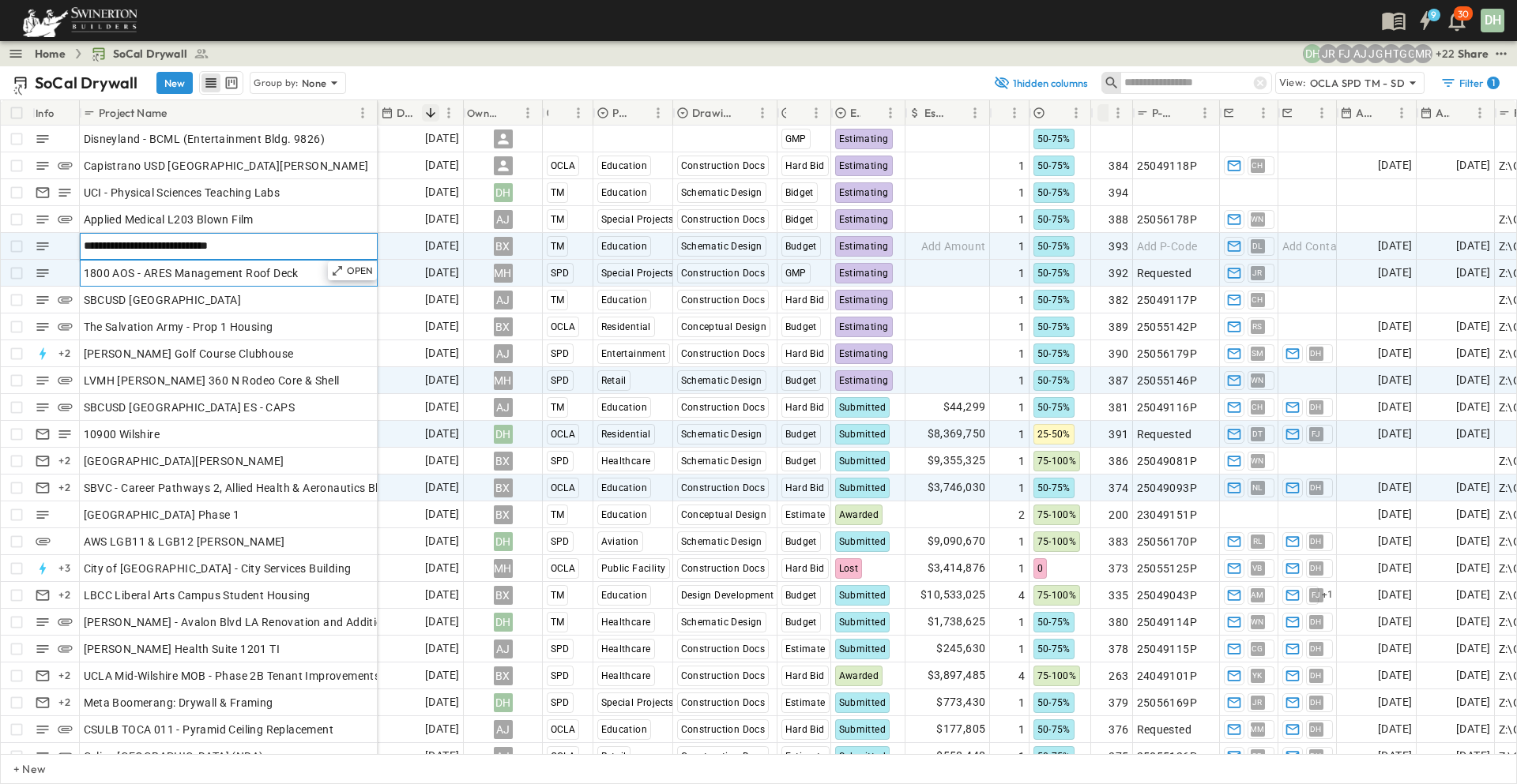
click at [301, 270] on div "1800 AOS - ARES Management Roof Deck" at bounding box center [229, 273] width 290 height 22
click at [311, 250] on div "Chaffey CCD [GEOGRAPHIC_DATA]" at bounding box center [229, 246] width 290 height 22
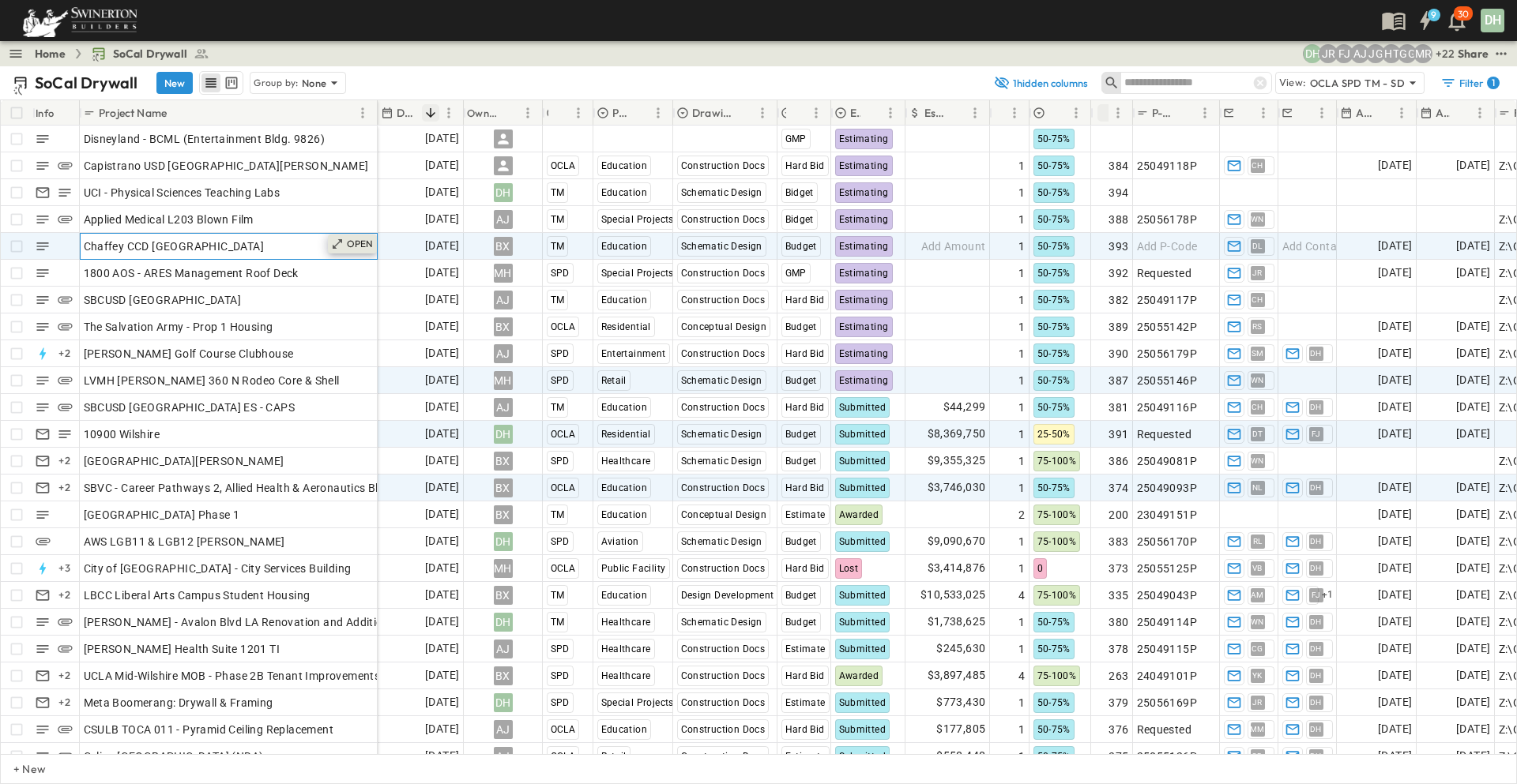
click at [360, 241] on p "OPEN" at bounding box center [360, 243] width 27 height 13
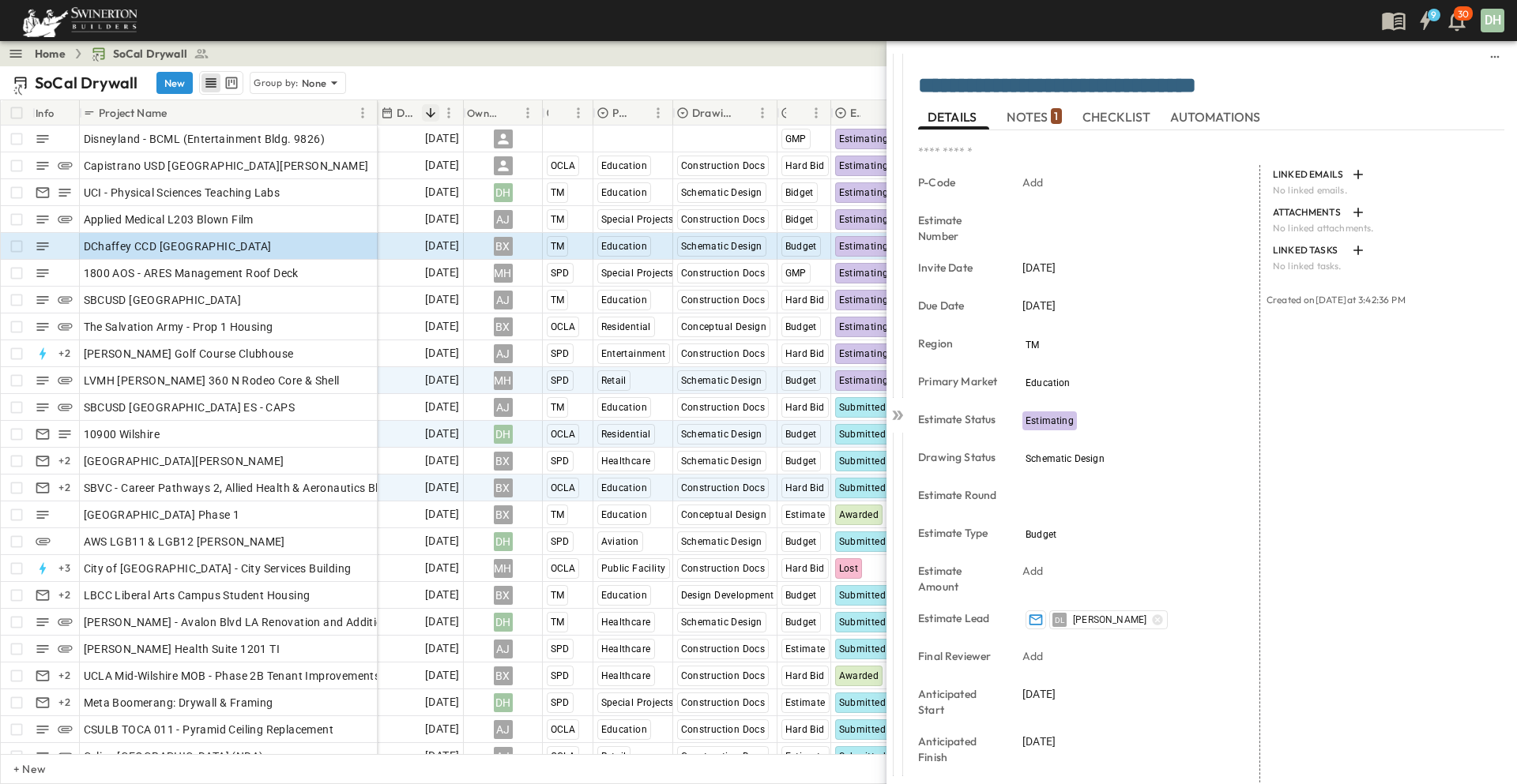
click at [1300, 71] on div at bounding box center [1211, 57] width 586 height 32
click at [932, 88] on textarea "**********" at bounding box center [1205, 87] width 574 height 27
click at [1338, 88] on textarea "**********" at bounding box center [1205, 87] width 574 height 27
type textarea "**********"
drag, startPoint x: 1021, startPoint y: 117, endPoint x: 1164, endPoint y: 147, distance: 146.1
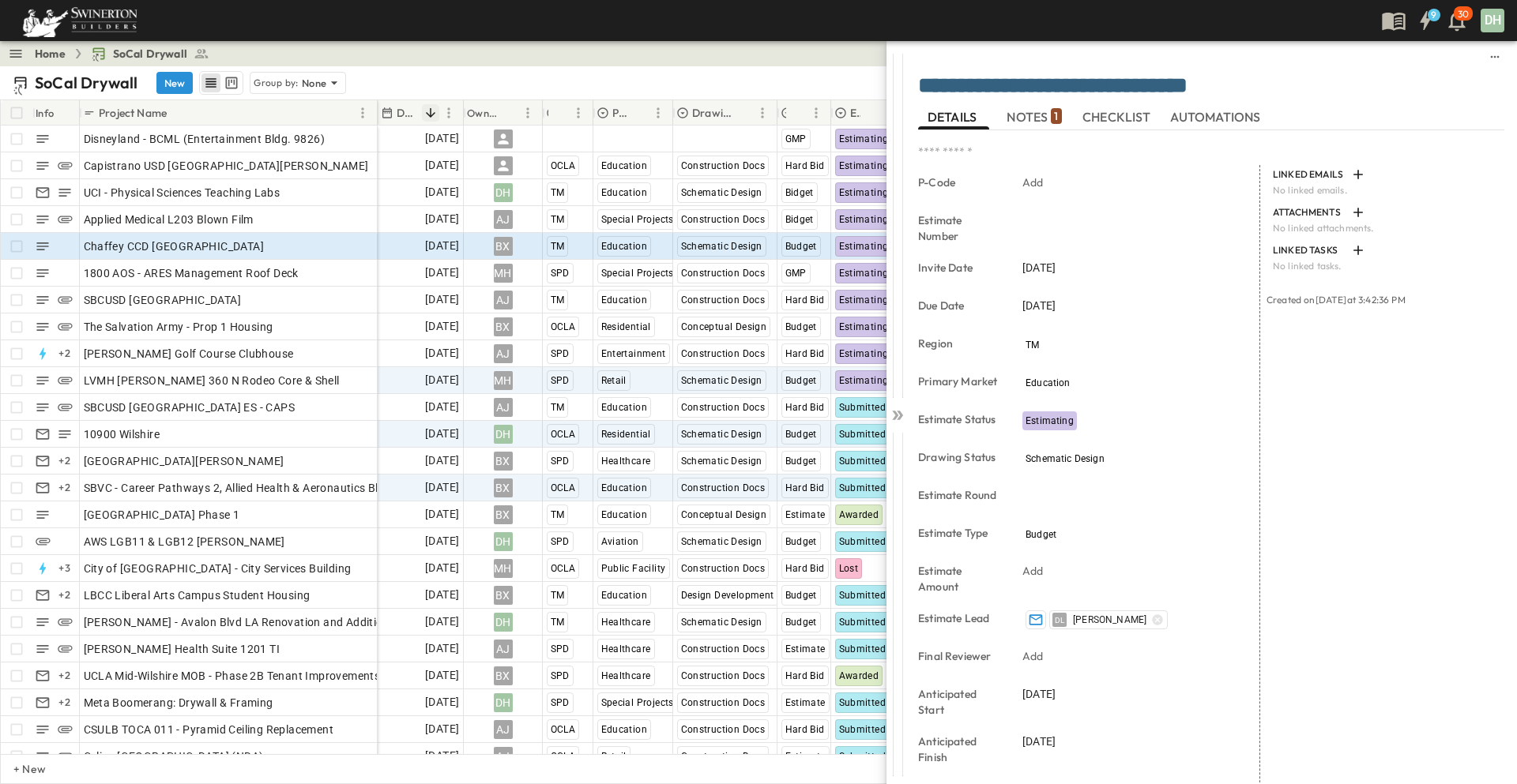
click at [1021, 118] on span "NOTES 1" at bounding box center [1033, 116] width 54 height 14
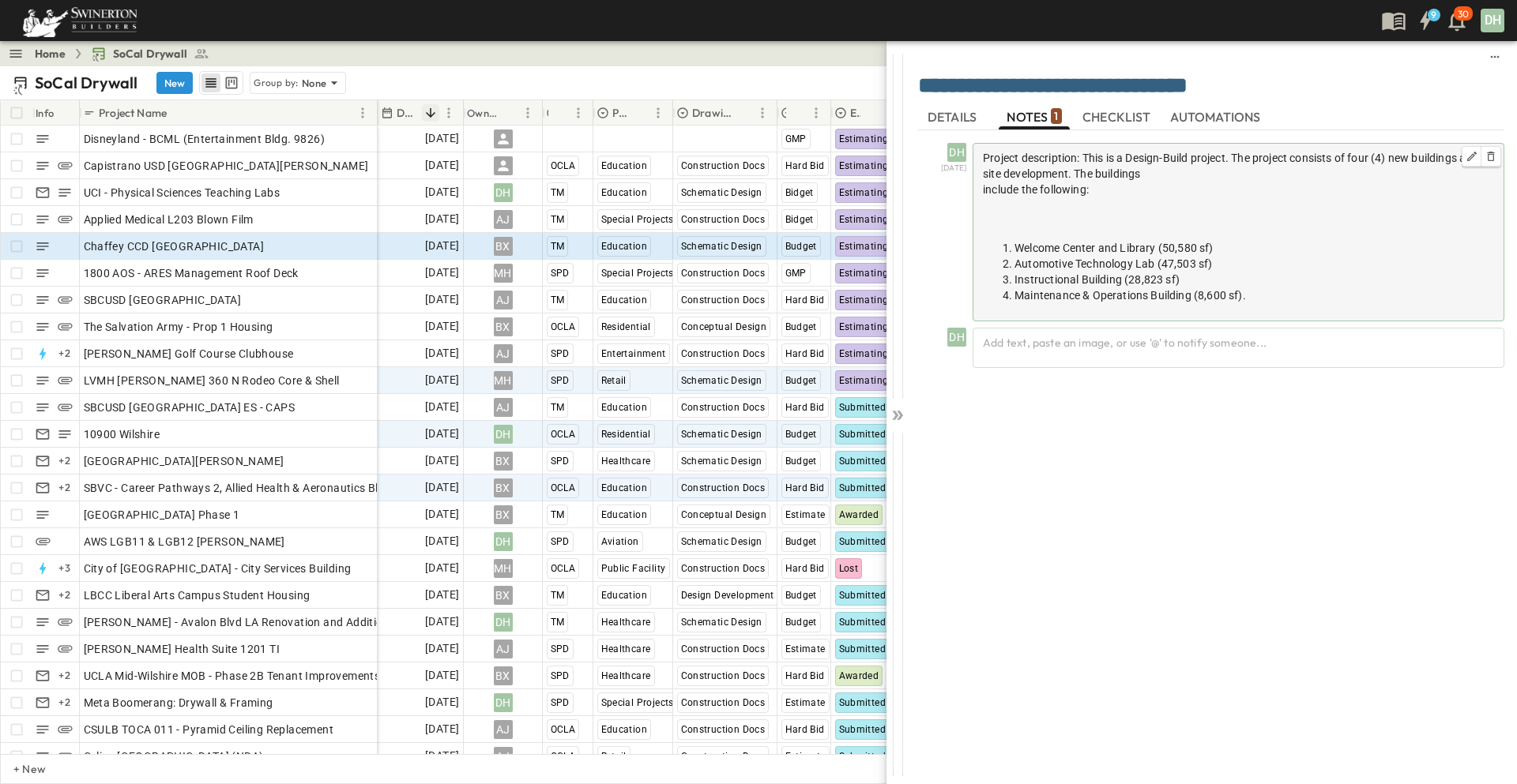
click at [1283, 232] on div "Project description: This is a Design-Build project. The project consists of fo…" at bounding box center [1238, 232] width 532 height 178
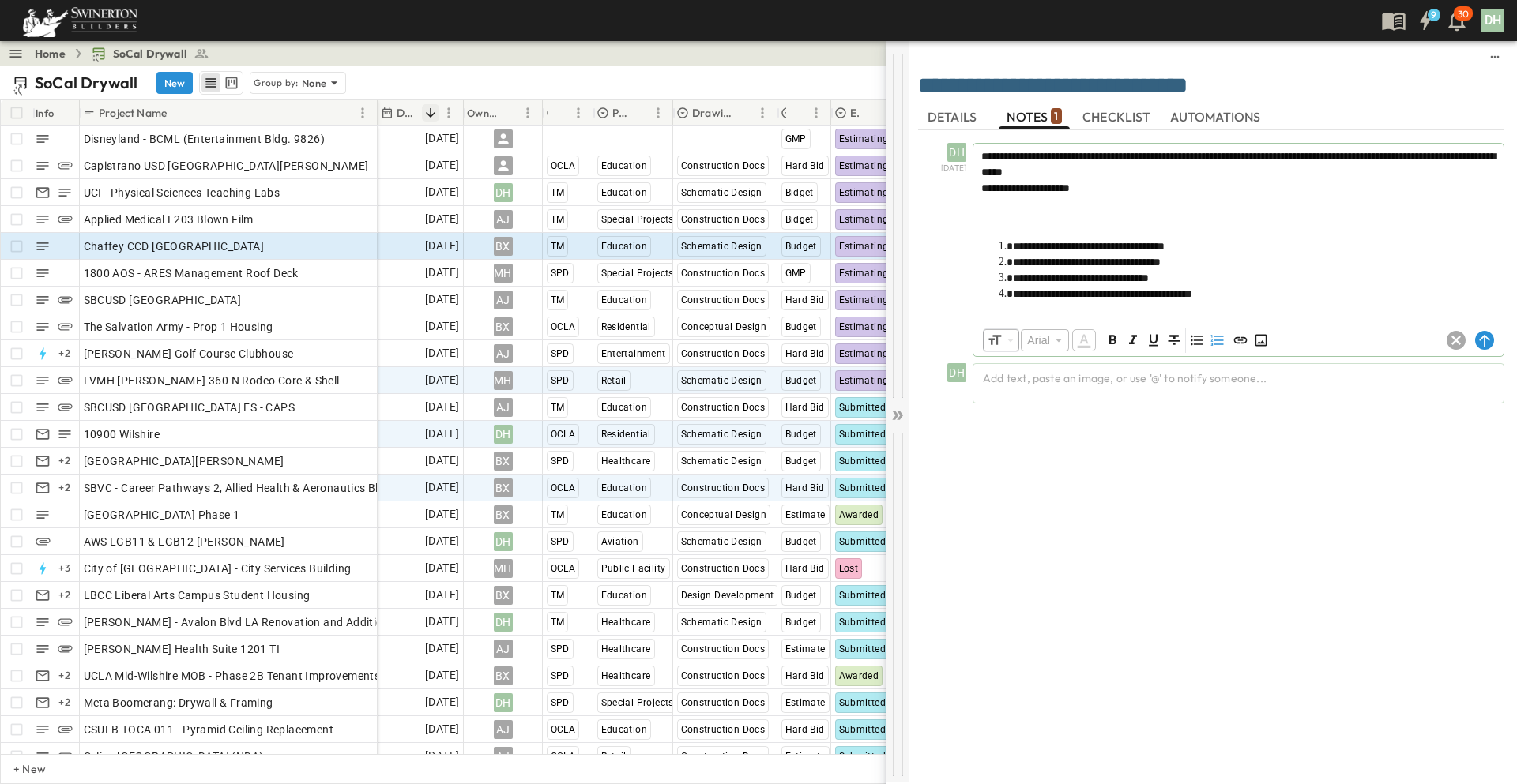
click at [897, 413] on icon at bounding box center [895, 415] width 7 height 9
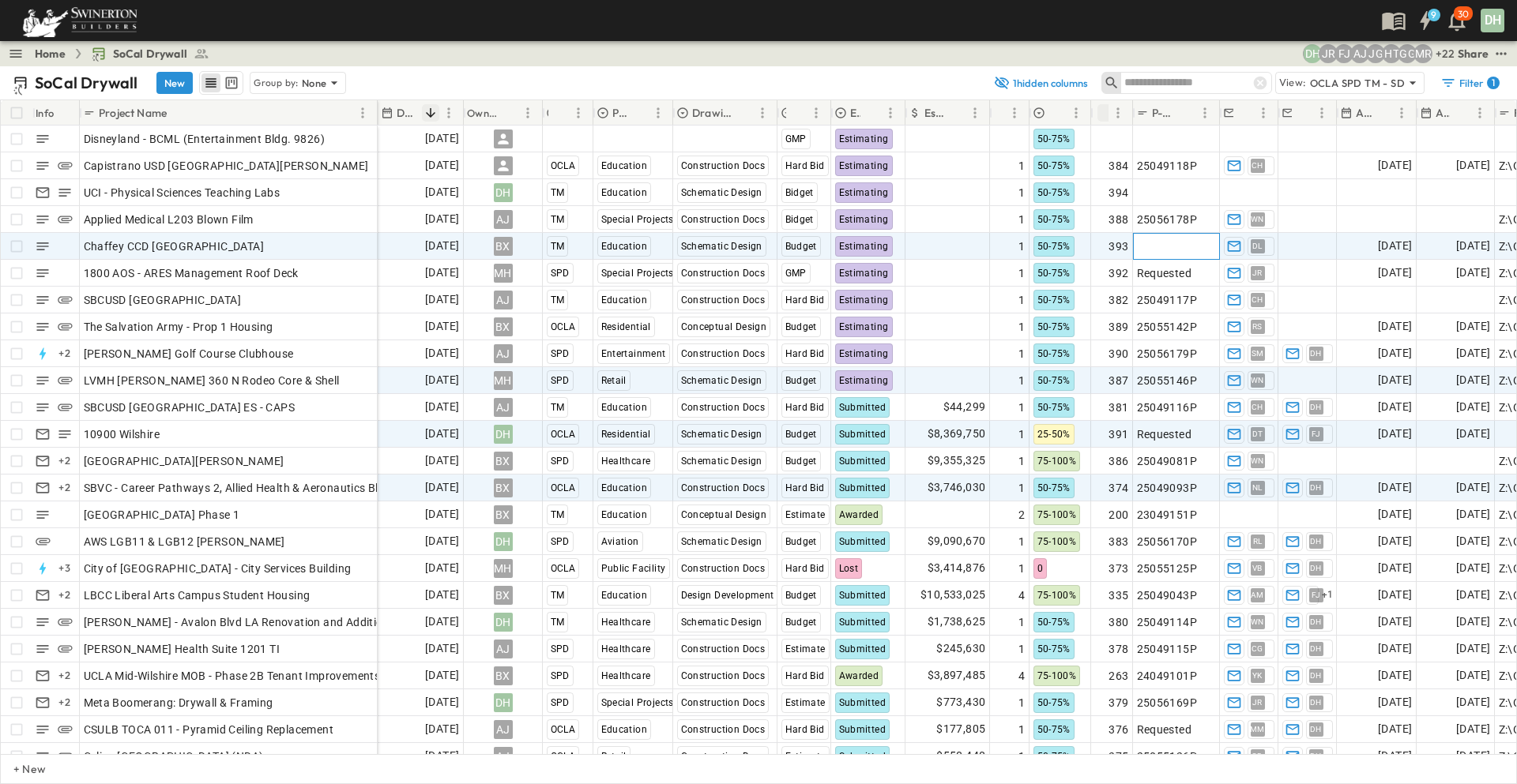
click at [1156, 247] on span "Add P-Code" at bounding box center [1167, 246] width 61 height 16
type input "*********"
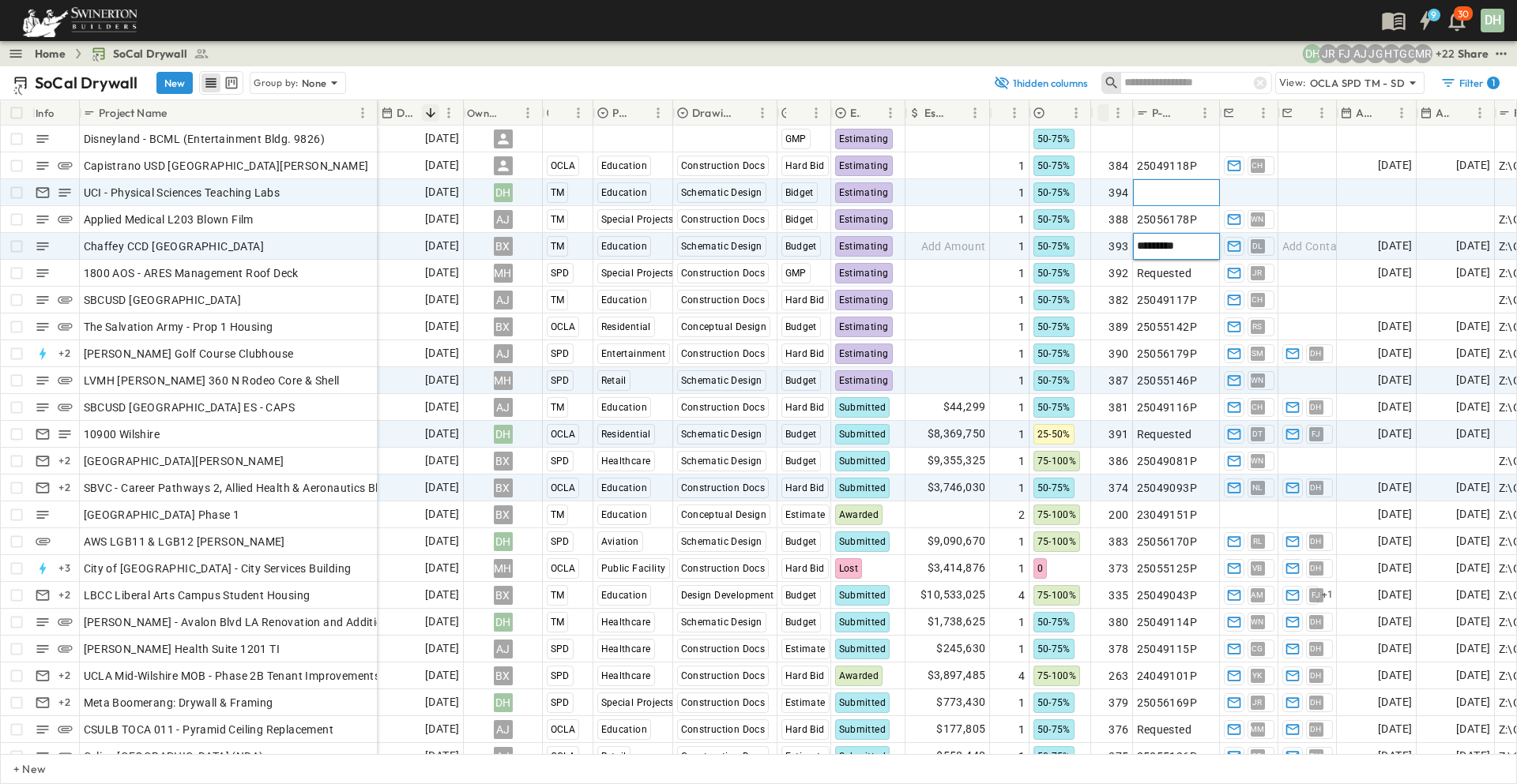
click at [1171, 195] on span "Add P-Code" at bounding box center [1167, 192] width 61 height 16
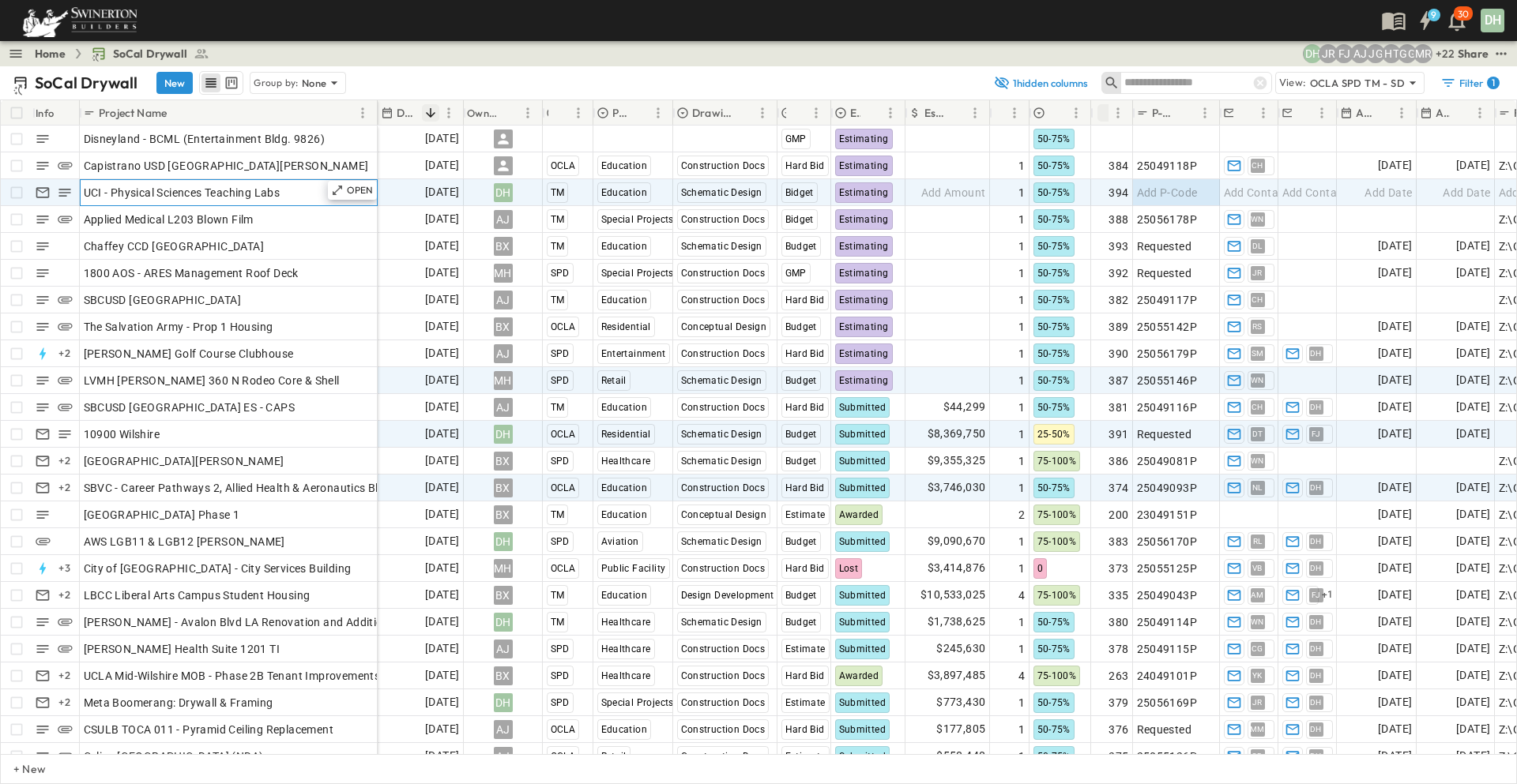
click at [287, 191] on div "UCI - Physical Sciences Teaching Labs" at bounding box center [229, 192] width 290 height 22
drag, startPoint x: 287, startPoint y: 190, endPoint x: 87, endPoint y: 199, distance: 200.2
click at [87, 199] on input "**********" at bounding box center [228, 192] width 296 height 19
